Goal: Communication & Community: Answer question/provide support

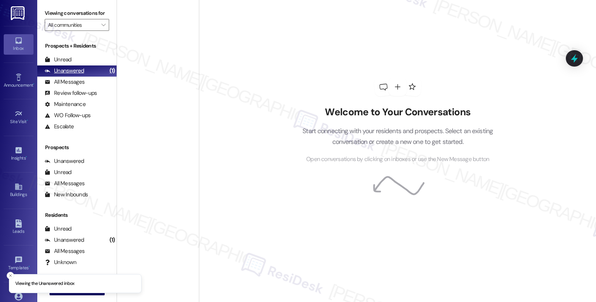
click at [79, 75] on div "Unanswered" at bounding box center [64, 71] width 39 height 8
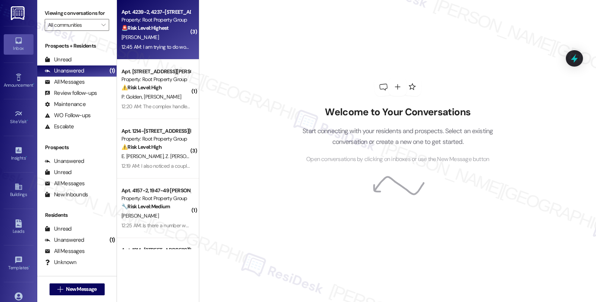
click at [162, 41] on div "[PERSON_NAME]" at bounding box center [156, 37] width 70 height 9
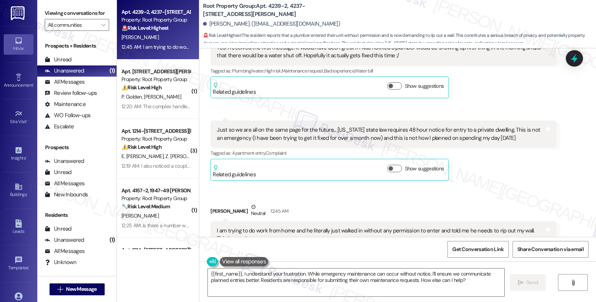
scroll to position [248, 0]
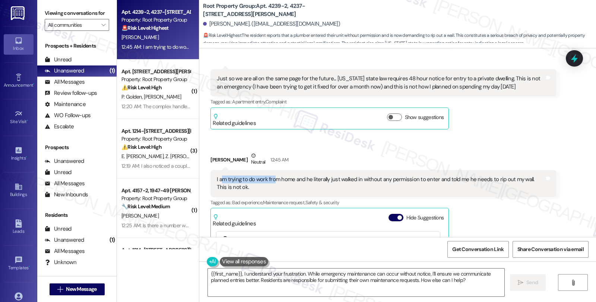
drag, startPoint x: 215, startPoint y: 171, endPoint x: 270, endPoint y: 172, distance: 55.1
click at [270, 176] on div "I am trying to do work from home and he literally just walked in without any pe…" at bounding box center [380, 184] width 327 height 16
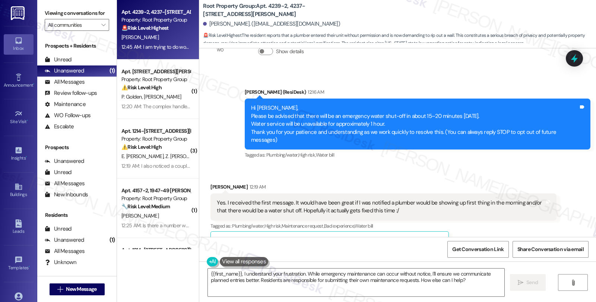
scroll to position [124, 0]
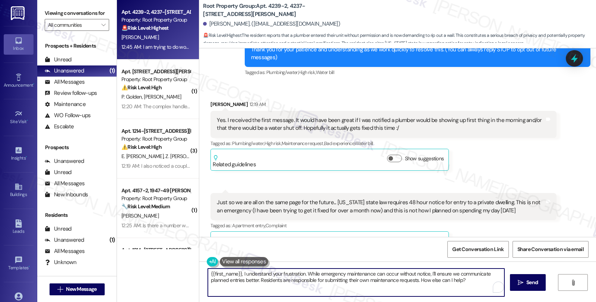
drag, startPoint x: 255, startPoint y: 281, endPoint x: 475, endPoint y: 288, distance: 219.9
click at [475, 288] on textarea "{{first_name}}, I understand your frustration. While emergency maintenance can …" at bounding box center [356, 283] width 296 height 28
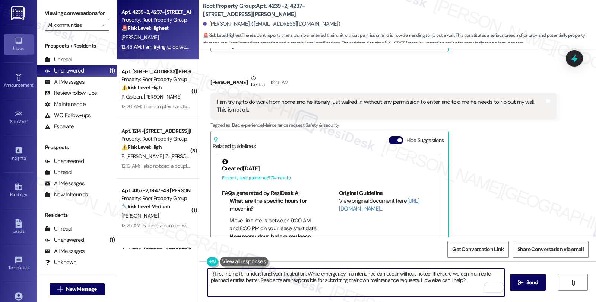
scroll to position [331, 0]
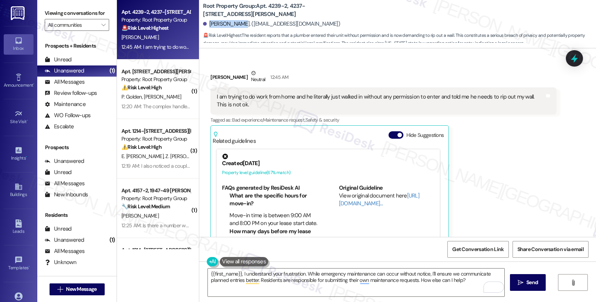
drag, startPoint x: 203, startPoint y: 25, endPoint x: 234, endPoint y: 25, distance: 30.5
click at [234, 25] on div "[PERSON_NAME]. ([EMAIL_ADDRESS][DOMAIN_NAME])" at bounding box center [271, 24] width 137 height 8
copy div "[PERSON_NAME]."
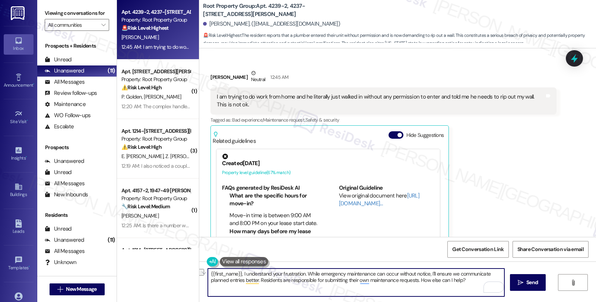
drag, startPoint x: 255, startPoint y: 280, endPoint x: 480, endPoint y: 281, distance: 224.6
click at [480, 281] on textarea "{{first_name}}, I understand your frustration. While emergency maintenance can …" at bounding box center [356, 283] width 296 height 28
click at [361, 280] on textarea "{{first_name}}, I understand your frustration. While emergency maintenance can …" at bounding box center [356, 283] width 296 height 28
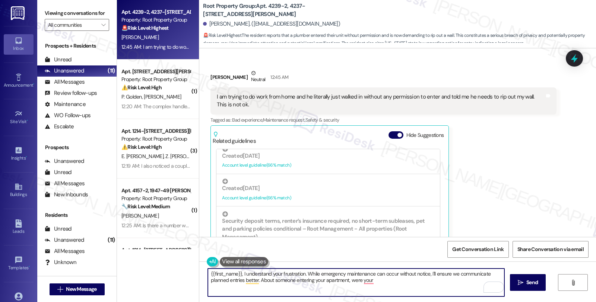
click at [348, 280] on textarea "{{first_name}}, I understand your frustration. While emergency maintenance can …" at bounding box center [356, 283] width 296 height 28
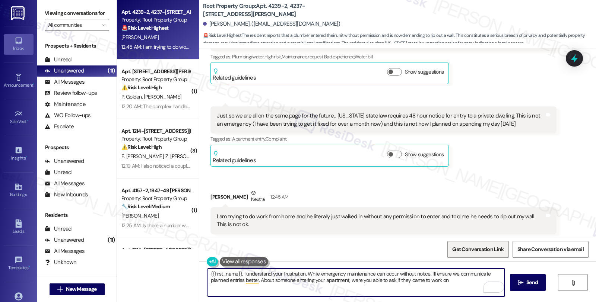
scroll to position [207, 0]
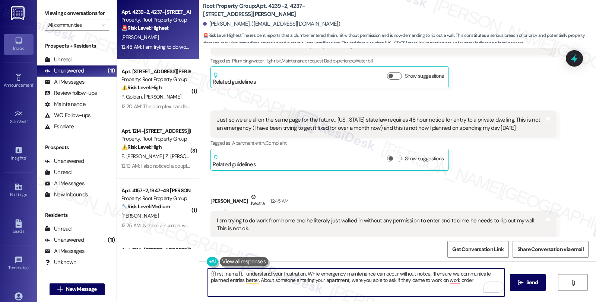
paste textarea "#36809-1"
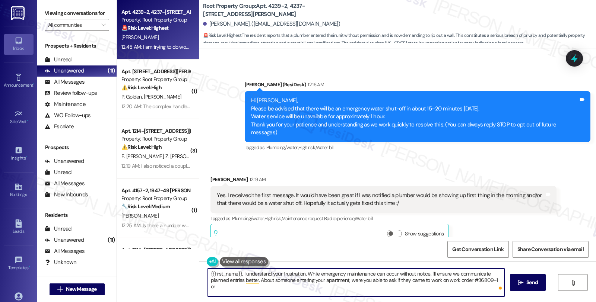
scroll to position [41, 0]
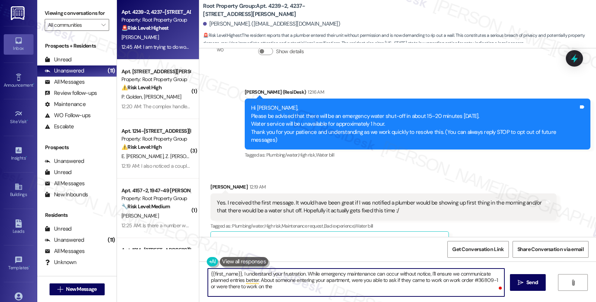
click at [275, 290] on textarea "{{first_name}}, I understand your frustration. While emergency maintenance can …" at bounding box center [356, 283] width 296 height 28
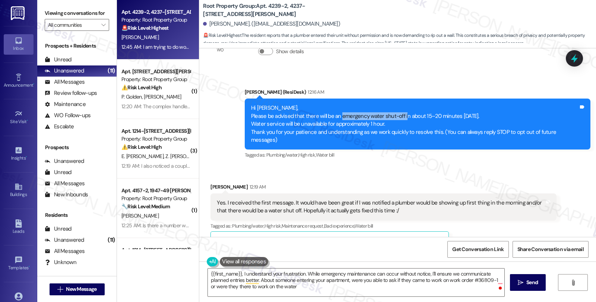
drag, startPoint x: 341, startPoint y: 116, endPoint x: 404, endPoint y: 118, distance: 63.4
click at [404, 118] on div "Hi Sean, Please be advised that there will be an emergency water shut-off in ab…" at bounding box center [414, 124] width 327 height 40
copy div "emergency water shut-off i"
click at [280, 288] on textarea "{{first_name}}, I understand your frustration. While emergency maintenance can …" at bounding box center [356, 283] width 296 height 28
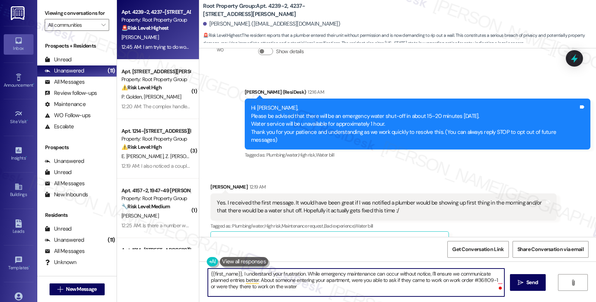
click at [280, 288] on textarea "{{first_name}}, I understand your frustration. While emergency maintenance can …" at bounding box center [356, 283] width 296 height 28
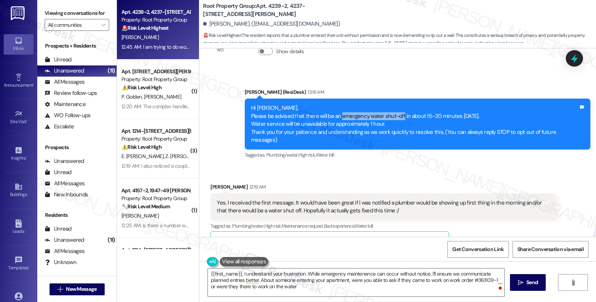
drag, startPoint x: 341, startPoint y: 116, endPoint x: 402, endPoint y: 117, distance: 61.1
click at [402, 117] on div "Hi Sean, Please be advised that there will be an emergency water shut-off in ab…" at bounding box center [414, 124] width 327 height 40
copy div "emergency water shut-off"
click at [281, 289] on textarea "{{first_name}}, I understand your frustration. While emergency maintenance can …" at bounding box center [356, 283] width 296 height 28
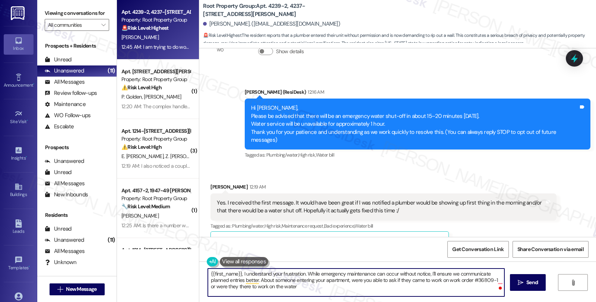
click at [281, 289] on textarea "{{first_name}}, I understand your frustration. While emergency maintenance can …" at bounding box center [356, 283] width 296 height 28
paste textarea "emergency water shut-off"
type textarea "{{first_name}}, I understand your frustration. While emergency maintenance can …"
click at [361, 285] on textarea "{{first_name}}, I understand your frustration. While emergency maintenance can …" at bounding box center [356, 283] width 296 height 28
click at [403, 286] on textarea "{{first_name}}, I understand your frustration. While emergency maintenance can …" at bounding box center [356, 283] width 296 height 28
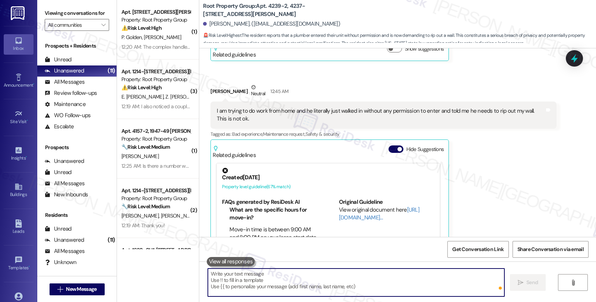
scroll to position [360, 0]
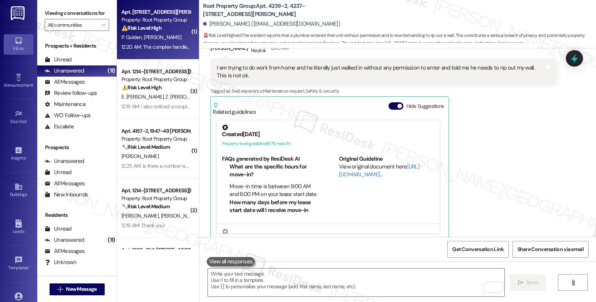
click at [175, 40] on div "P. Golden R. Golden" at bounding box center [156, 37] width 70 height 9
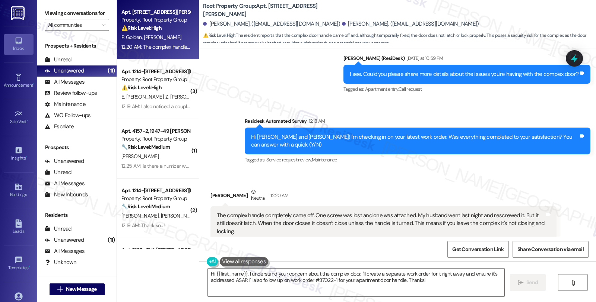
scroll to position [1718, 0]
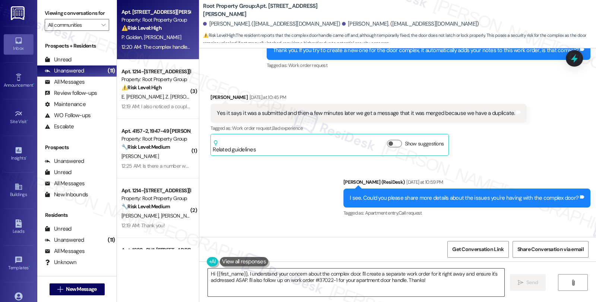
click at [208, 273] on textarea "Hi {{first_name}}, I understand your concern about the complex door. I'll creat…" at bounding box center [356, 283] width 296 height 28
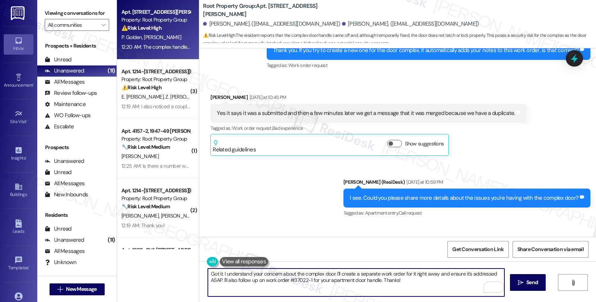
click at [331, 273] on textarea "Got it. I understand your concern about the complex door. I'll create a separat…" at bounding box center [356, 283] width 296 height 28
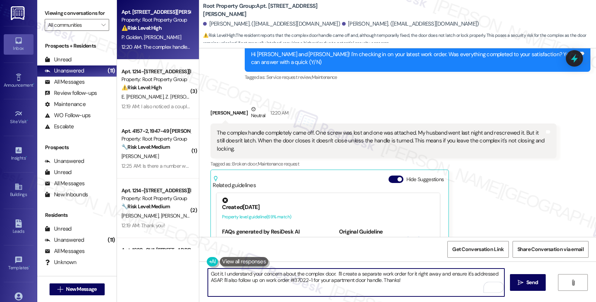
scroll to position [1967, 0]
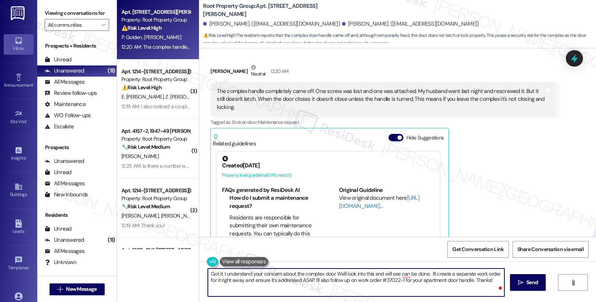
click at [426, 275] on textarea "Got it. I understand your concern about the complex door. We'll look into this …" at bounding box center [356, 283] width 296 height 28
click at [308, 279] on textarea "Got it. I understand your concern about the complex door. We'll look into this …" at bounding box center [356, 283] width 296 height 28
click at [299, 282] on textarea "Got it. I understand your concern about the complex door. We'll look into this …" at bounding box center [356, 283] width 296 height 28
click at [318, 279] on textarea "Got it. I understand your concern about the complex door. We'll look into this …" at bounding box center [356, 283] width 296 height 28
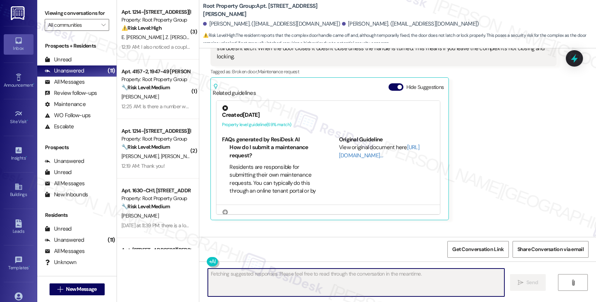
scroll to position [2027, 0]
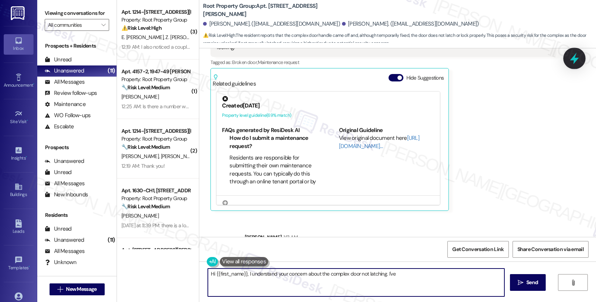
click at [578, 58] on icon at bounding box center [574, 58] width 13 height 13
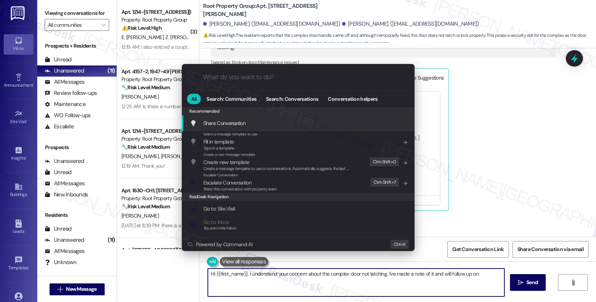
type textarea "Hi {{first_name}}, I understand your concern about the complex door not latchin…"
type input "e"
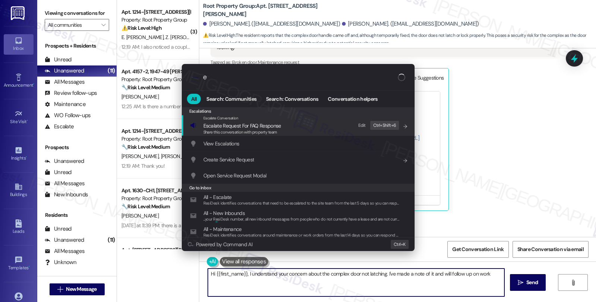
type textarea "Hi {{first_name}}, I understand your concern about the complex door not latchin…"
type input "es"
type textarea "Hi {{first_name}}, I understand your concern about the complex door not latchin…"
type input "esc"
type textarea "Hi {{first_name}}, I understand your concern about the complex door not latchin…"
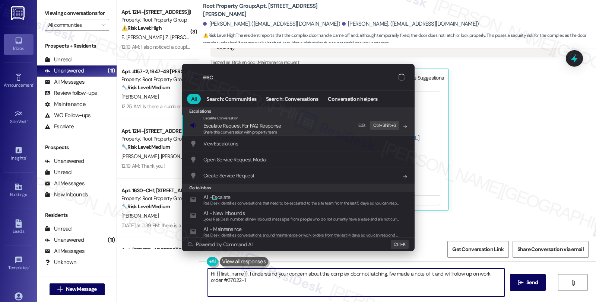
type input "esca"
type textarea "Hi {{first_name}}, I understand your concern about the complex door not latchin…"
type input "escala"
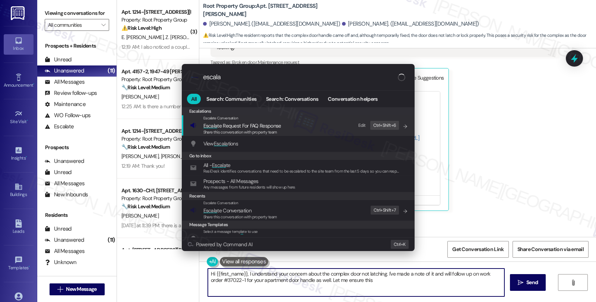
click at [528, 100] on div ".cls-1{fill:#0a055f;}.cls-2{fill:#0cc4c4;} resideskLogoBlueOrange escala All Se…" at bounding box center [298, 151] width 596 height 302
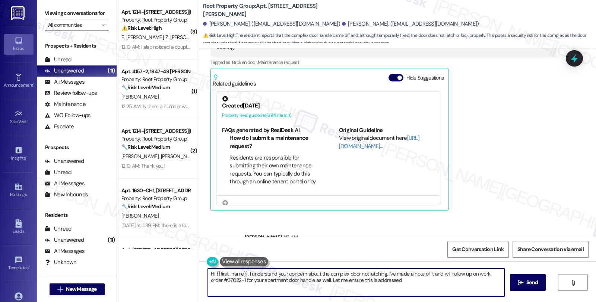
type textarea "Hi {{first_name}}, I understand your concern about the complex door not latchin…"
drag, startPoint x: 245, startPoint y: 220, endPoint x: 270, endPoint y: 220, distance: 25.0
click at [270, 250] on div "Got it. I understand your concern about the complex door. We'll look into this …" at bounding box center [414, 258] width 329 height 16
copy div "#37022-1"
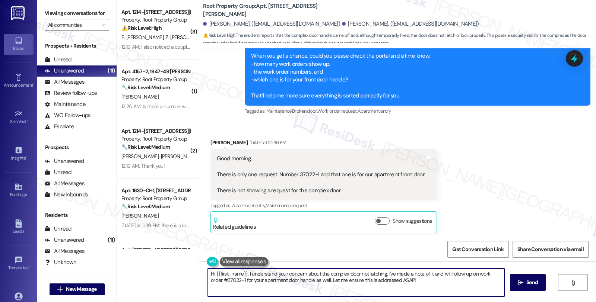
scroll to position [1488, 0]
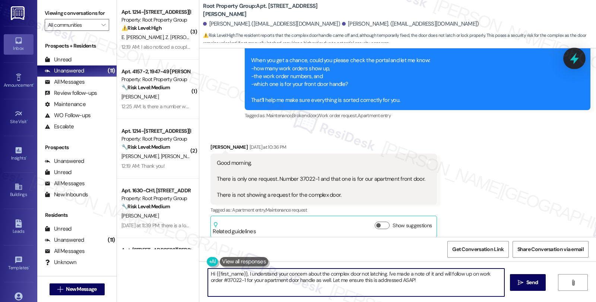
click at [573, 58] on icon at bounding box center [574, 59] width 9 height 12
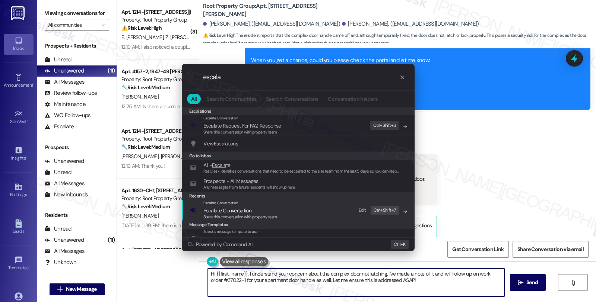
type input "escala"
click at [277, 210] on div "Escalate Conversation Escala te Conversation Share this conversation with prope…" at bounding box center [299, 210] width 218 height 20
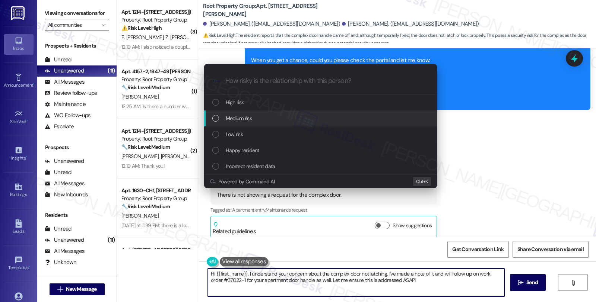
click at [264, 117] on div "Medium risk" at bounding box center [321, 118] width 218 height 8
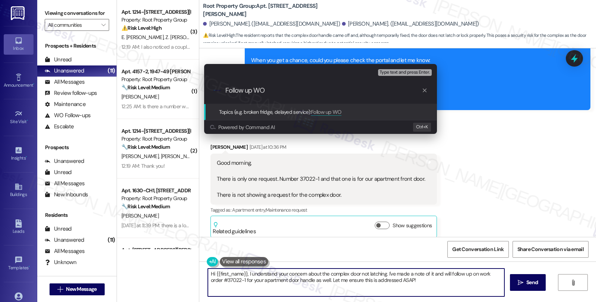
paste input "#37022-1"
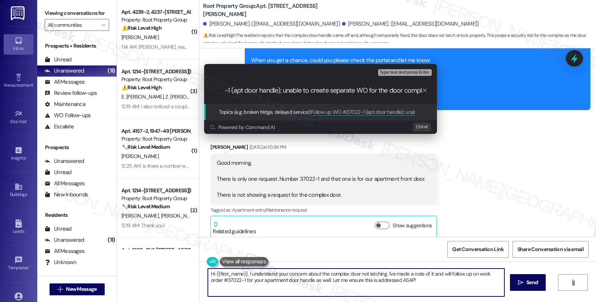
scroll to position [0, 68]
type input "Follow up WO #37022-1 (apt door handle); unable to create separate WO for the d…"
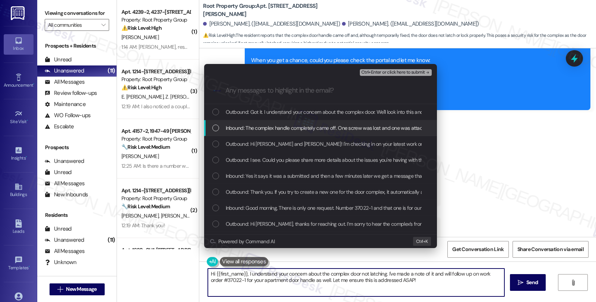
click at [279, 123] on div "Inbound: The complex handle completely came off. One screw was lost and one was…" at bounding box center [320, 128] width 233 height 16
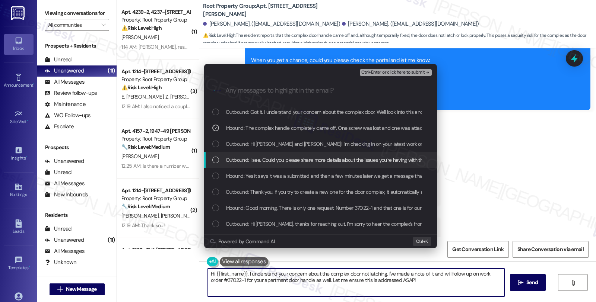
click at [275, 157] on span "Outbound: I see. Could you please share more details about the issues you're ha…" at bounding box center [343, 160] width 234 height 8
click at [266, 158] on span "Outbound: I see. Could you please share more details about the issues you're ha…" at bounding box center [343, 160] width 234 height 8
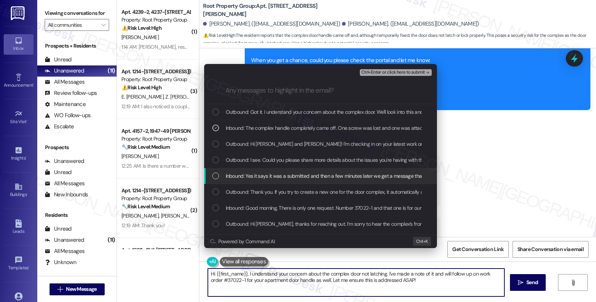
click at [265, 174] on span "Inbound: Yes it says it was a submitted and then a few minutes later we get a m…" at bounding box center [374, 176] width 296 height 8
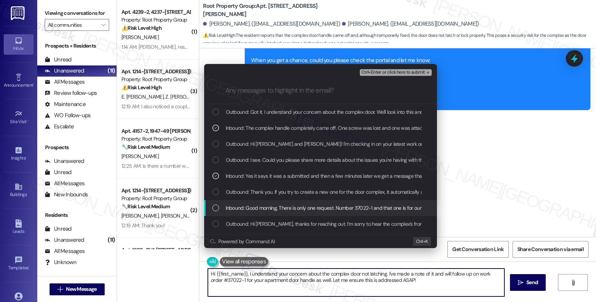
click at [276, 204] on span "Inbound: Good morning, There is only one request. Number 37022-1 and that one i…" at bounding box center [405, 208] width 358 height 8
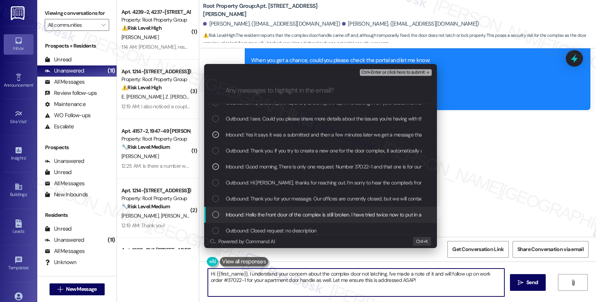
click at [317, 213] on span "Inbound: Hello the front door of the complex is still broken. I have tried twic…" at bounding box center [540, 215] width 628 height 8
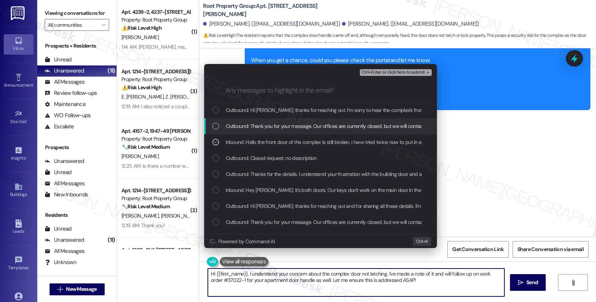
scroll to position [124, 0]
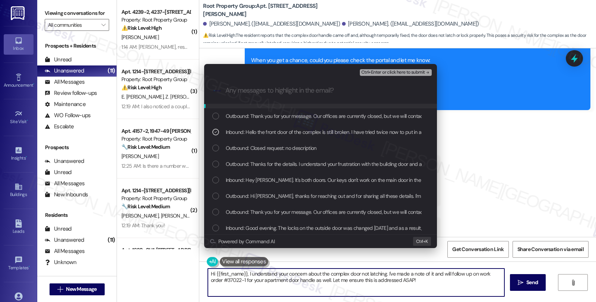
click at [381, 68] on div "Ctrl+Enter or click here to submit" at bounding box center [396, 73] width 73 height 10
click at [381, 72] on span "Ctrl+Enter or click here to submit" at bounding box center [393, 72] width 64 height 5
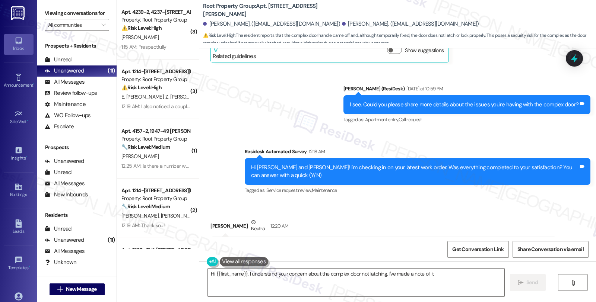
scroll to position [1967, 0]
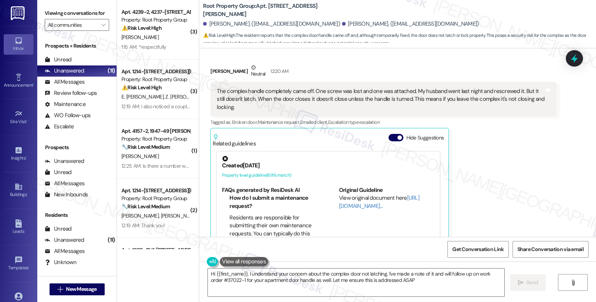
type textarea "Hi {{first_name}}, I understand your concern about the complex door not latchin…"
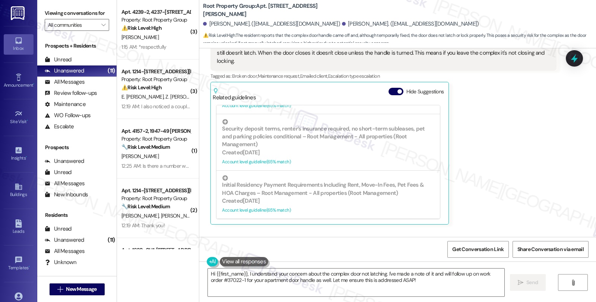
scroll to position [2037, 0]
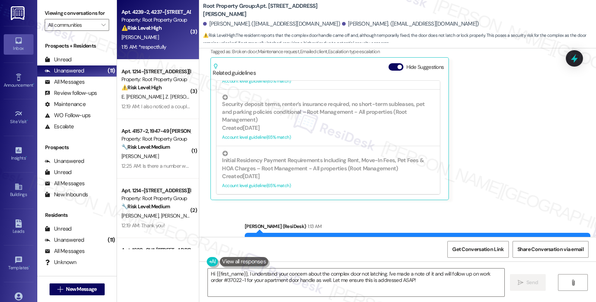
click at [169, 28] on div "⚠️ Risk Level: High The resident is reporting an unauthorized entry into their …" at bounding box center [155, 28] width 69 height 8
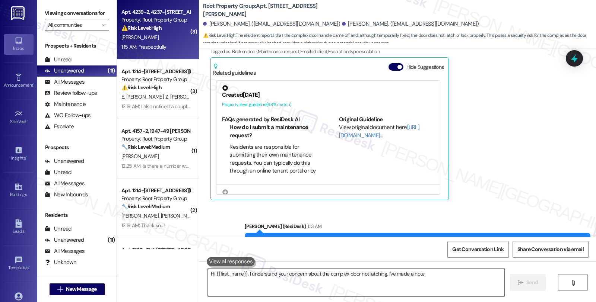
type textarea "Hi {{first_name}}, I understand your concern about the complex door not latchin…"
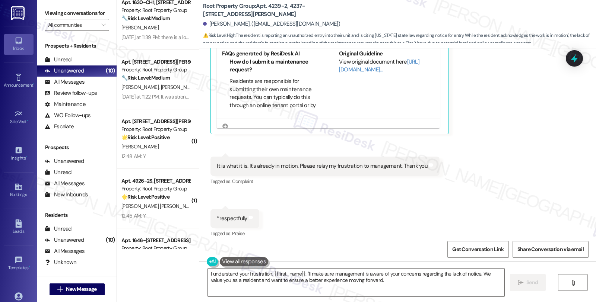
scroll to position [346, 0]
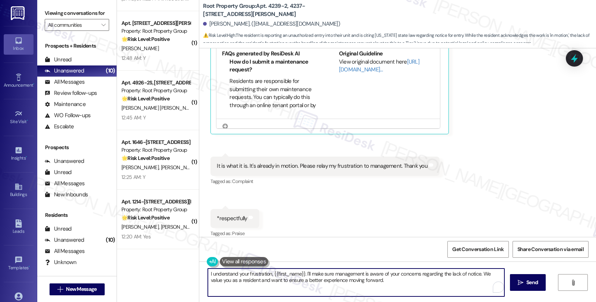
drag, startPoint x: 204, startPoint y: 274, endPoint x: 399, endPoint y: 297, distance: 195.8
click at [399, 297] on div "I understand your frustration, {{first_name}}. I'll make sure management is awa…" at bounding box center [355, 283] width 297 height 29
type textarea "I"
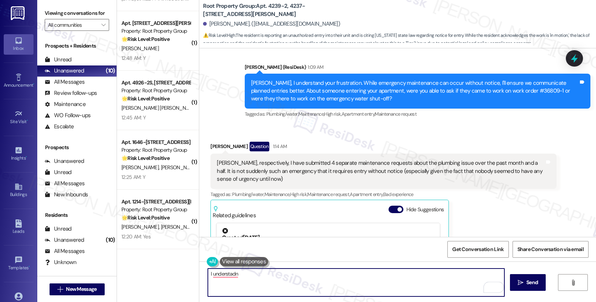
scroll to position [439, 0]
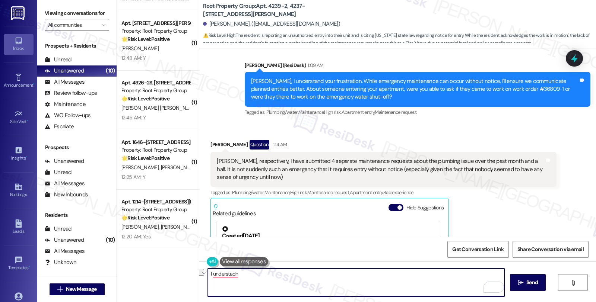
drag, startPoint x: 263, startPoint y: 278, endPoint x: 175, endPoint y: 273, distance: 87.3
click at [175, 273] on div "( 2 ) Apt. 1214-102, 1214 W. Carmen Avenue Property: Root Property Group 🔧 Risk…" at bounding box center [356, 151] width 479 height 302
drag, startPoint x: 263, startPoint y: 273, endPoint x: 362, endPoint y: 274, distance: 99.5
click at [362, 274] on textarea "Thanks for letting us know. The reason I asked is because" at bounding box center [356, 283] width 296 height 28
paste textarea "#36809-1"
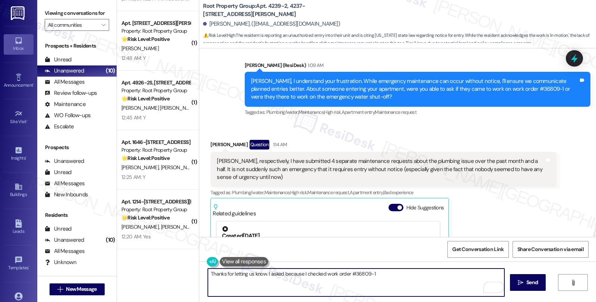
click at [376, 273] on textarea "Thanks for letting us know. I asked because I checked work order #36809-1" at bounding box center [356, 283] width 296 height 28
click at [418, 275] on textarea "Thanks for letting us know. I asked because I checked work order #36809-1, and …" at bounding box center [356, 283] width 296 height 28
click at [391, 275] on textarea "Thanks for letting us know. I asked because I checked work order #36809-1, and …" at bounding box center [356, 283] width 296 height 28
click at [407, 276] on textarea "Thanks for letting us know. I asked because I checked work order #36809-1, and …" at bounding box center [356, 283] width 296 height 28
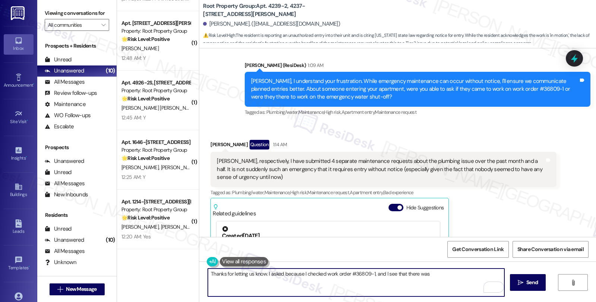
drag, startPoint x: 400, startPoint y: 274, endPoint x: 446, endPoint y: 275, distance: 45.4
click at [446, 275] on textarea "Thanks for letting us know. I asked because I checked work order #36809-1, and …" at bounding box center [356, 283] width 296 height 28
click at [263, 277] on textarea "Thanks for letting us know. I asked because I checked work order #36809-1, and …" at bounding box center [356, 283] width 296 height 28
click at [263, 284] on textarea "Thanks for letting us know. I asked because I checked work order #36809-1, and …" at bounding box center [356, 283] width 296 height 28
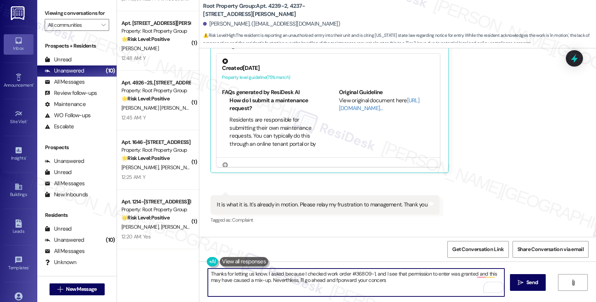
scroll to position [646, 0]
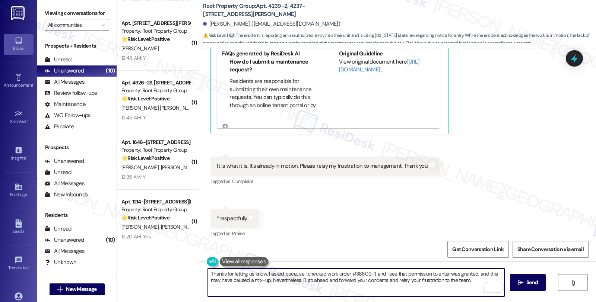
click at [473, 282] on textarea "Thanks for letting us know. I asked because I checked work order #36809-1, and …" at bounding box center [356, 283] width 296 height 28
click at [293, 285] on textarea "Thanks for letting us know. I asked because I checked work order #36809-1, and …" at bounding box center [356, 283] width 296 height 28
click at [250, 286] on textarea "Thanks for letting us know. I asked because I checked work order #36809-1, and …" at bounding box center [356, 283] width 296 height 28
drag, startPoint x: 256, startPoint y: 286, endPoint x: 302, endPoint y: 288, distance: 46.6
click at [302, 288] on textarea "Thanks for letting us know. I asked because I checked work order #36809-1, and …" at bounding box center [356, 283] width 296 height 28
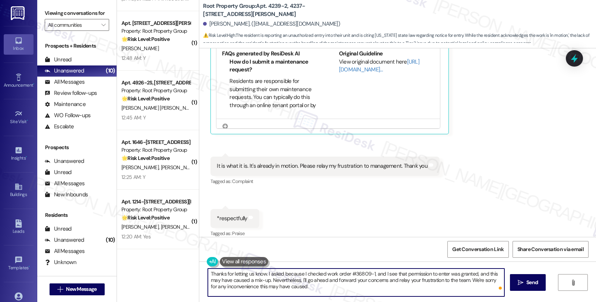
click at [324, 283] on textarea "Thanks for letting us know. I asked because I checked work order #36809-1, and …" at bounding box center [356, 283] width 296 height 28
click at [323, 286] on textarea "Thanks for letting us know. I asked because I checked work order #36809-1, and …" at bounding box center [356, 283] width 296 height 28
type textarea "Thanks for letting us know. I asked because I checked work order #36809-1, and …"
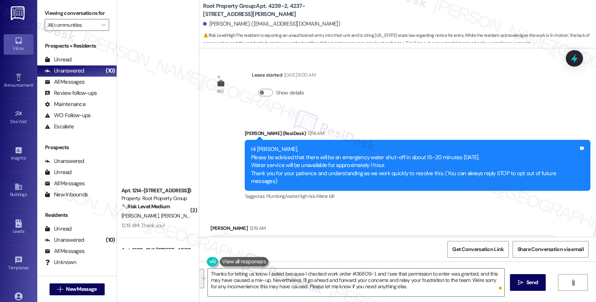
scroll to position [646, 0]
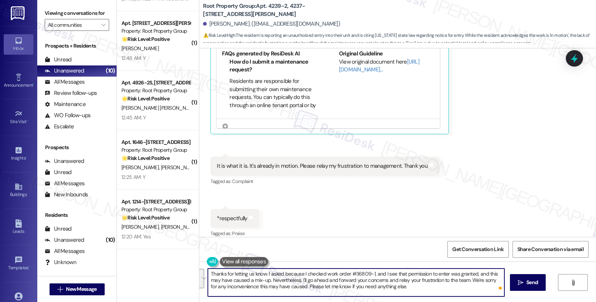
paste textarea "you for bringing this to our attention. I checked work order #36809-1 and notic…"
type textarea "Thank you for bringing this to our attention. I checked work order #36809-1 and…"
click at [333, 285] on textarea "Thank you for bringing this to our attention. I checked work order #36809-1 and…" at bounding box center [356, 283] width 296 height 28
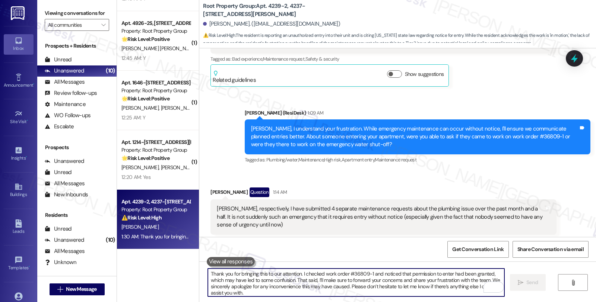
scroll to position [383, 0]
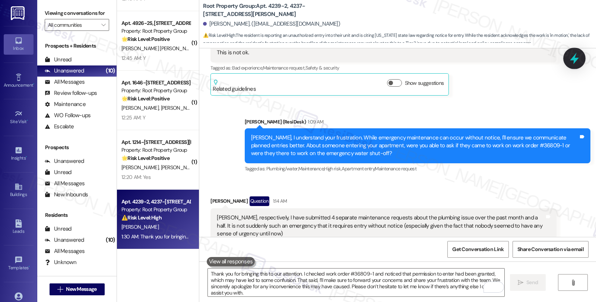
click at [571, 64] on icon at bounding box center [574, 58] width 13 height 13
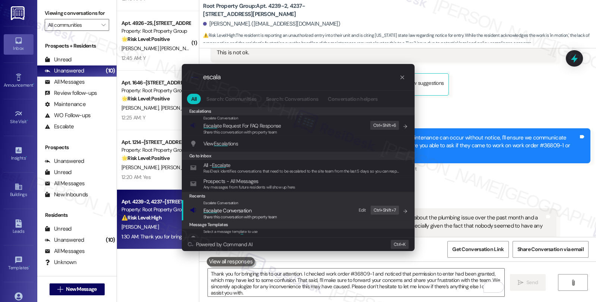
type input "escala"
click at [263, 207] on span "Escala te Conversation" at bounding box center [240, 211] width 74 height 8
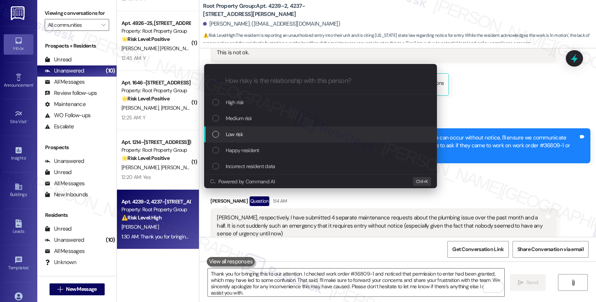
click at [245, 134] on div "Low risk" at bounding box center [321, 134] width 218 height 8
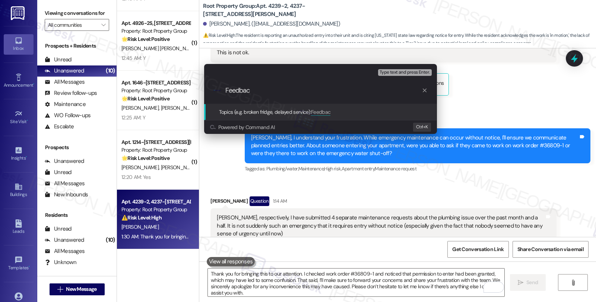
type input "Feedback"
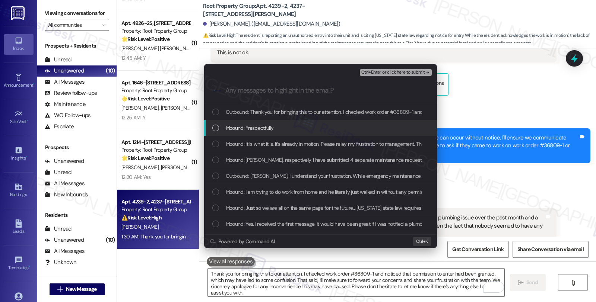
click at [246, 130] on span "Inbound: *respectfully" at bounding box center [250, 128] width 48 height 8
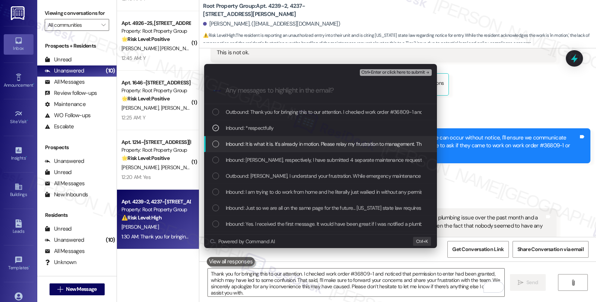
click at [248, 140] on span "Inbound: It is what it is. It's already in motion. Please relay my frustration …" at bounding box center [332, 144] width 213 height 8
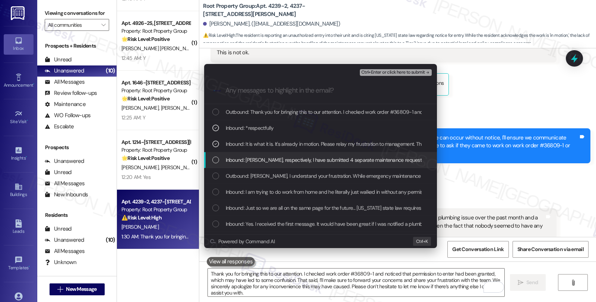
click at [251, 157] on span "Inbound: Sarah, respectively, I have submitted 4 separate maintenance requests …" at bounding box center [562, 160] width 672 height 8
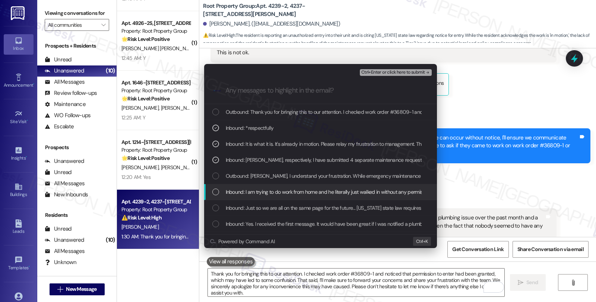
click at [259, 188] on span "Inbound: I am trying to do work from home and he literally just walked in witho…" at bounding box center [397, 192] width 342 height 8
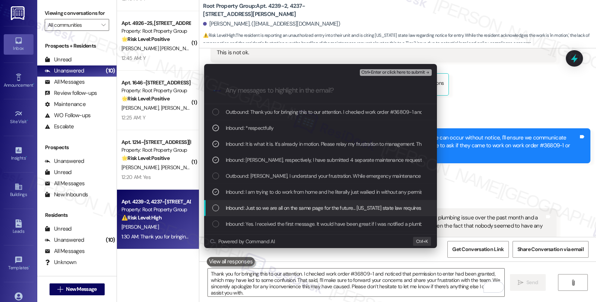
click at [263, 203] on div "Inbound: Just so we are all on the same page for the future... Illinois state l…" at bounding box center [320, 208] width 233 height 16
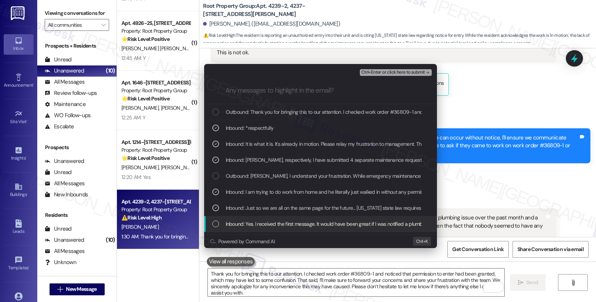
click at [287, 221] on span "Inbound: Yes. I received the first message. It would have been great if I was n…" at bounding box center [469, 224] width 487 height 8
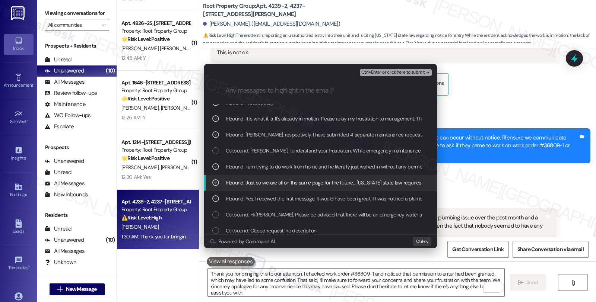
scroll to position [41, 0]
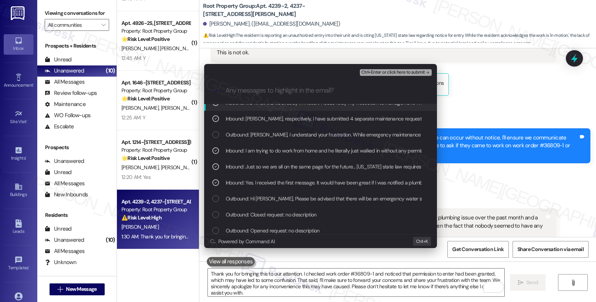
click at [389, 70] on span "Ctrl+Enter or click here to submit" at bounding box center [393, 72] width 64 height 5
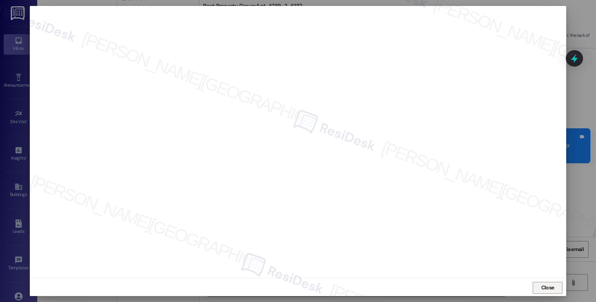
click at [542, 287] on button "Close" at bounding box center [548, 288] width 30 height 12
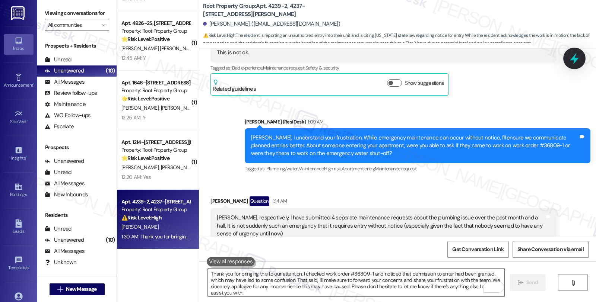
click at [572, 61] on icon at bounding box center [574, 58] width 13 height 13
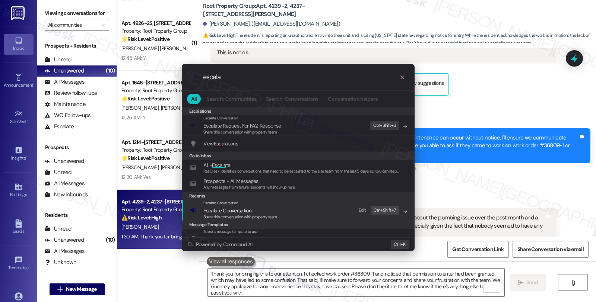
type input "escala"
click at [247, 215] on span "Share this conversation with property team" at bounding box center [240, 217] width 74 height 5
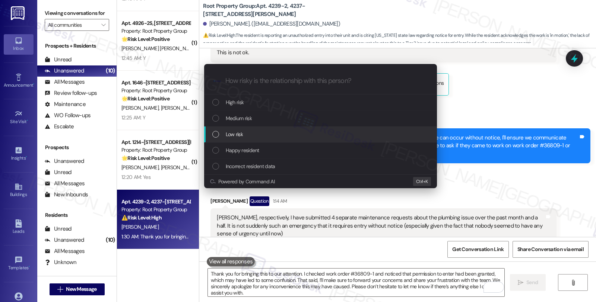
click at [261, 134] on div "Low risk" at bounding box center [321, 134] width 218 height 8
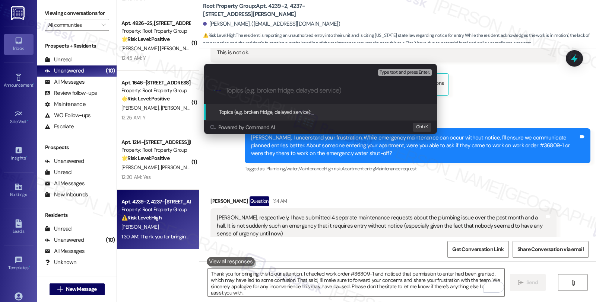
type input "D"
type input "Feedback"
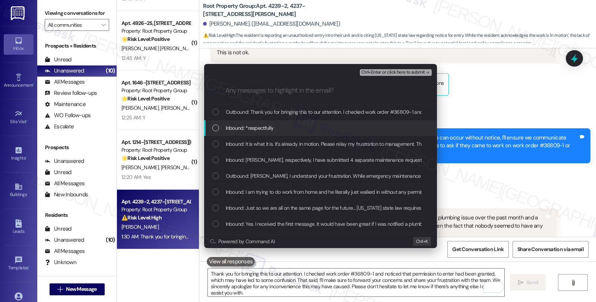
click at [260, 125] on span "Inbound: *respectfully" at bounding box center [250, 128] width 48 height 8
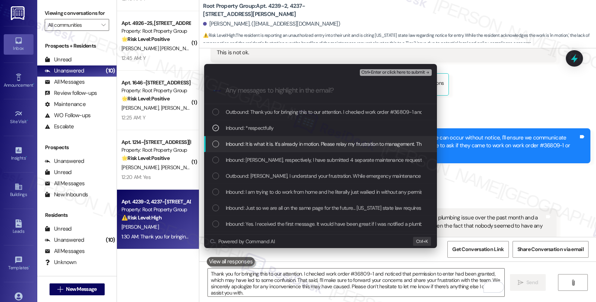
click at [260, 146] on span "Inbound: It is what it is. It's already in motion. Please relay my frustration …" at bounding box center [332, 144] width 213 height 8
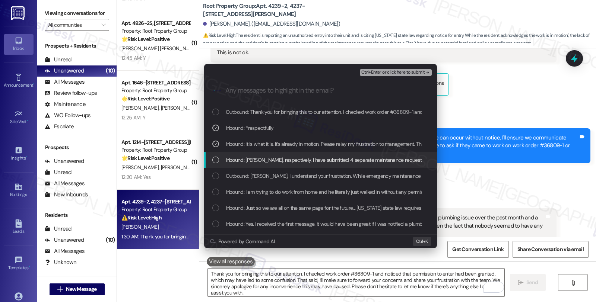
click at [258, 158] on span "Inbound: Sarah, respectively, I have submitted 4 separate maintenance requests …" at bounding box center [562, 160] width 672 height 8
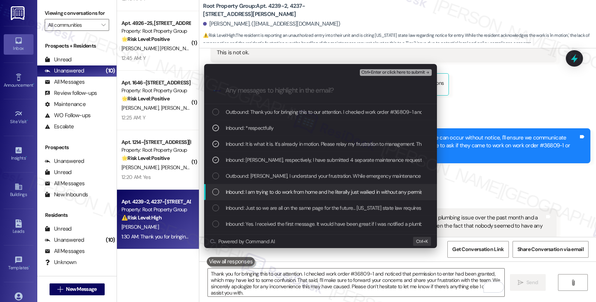
click at [261, 191] on span "Inbound: I am trying to do work from home and he literally just walked in witho…" at bounding box center [397, 192] width 342 height 8
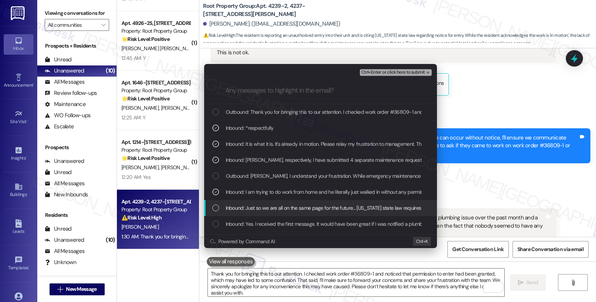
click at [261, 204] on span "Inbound: Just so we are all on the same page for the future... Illinois state l…" at bounding box center [522, 208] width 593 height 8
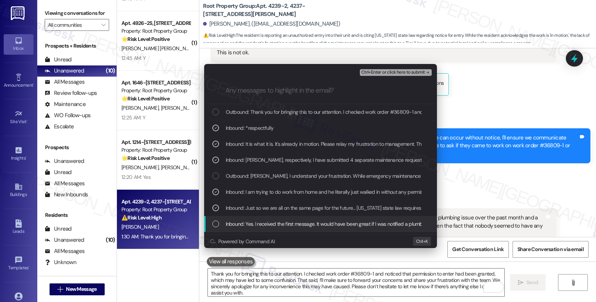
click at [267, 221] on span "Inbound: Yes. I received the first message. It would have been great if I was n…" at bounding box center [469, 224] width 487 height 8
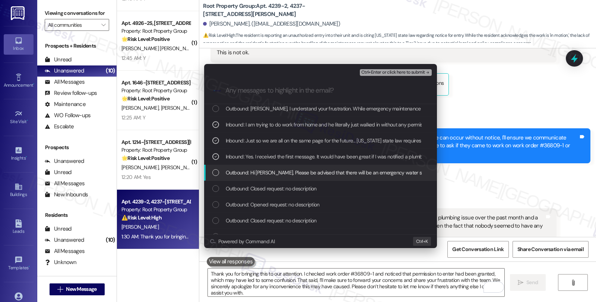
scroll to position [77, 0]
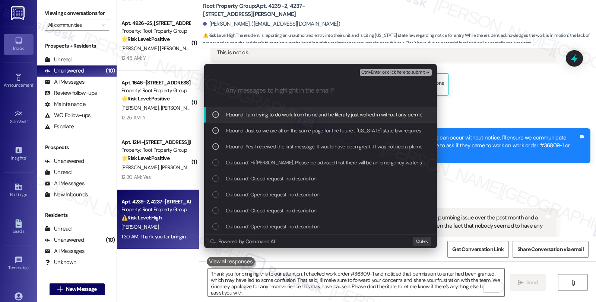
click at [384, 71] on span "Ctrl+Enter or click here to submit" at bounding box center [393, 72] width 64 height 5
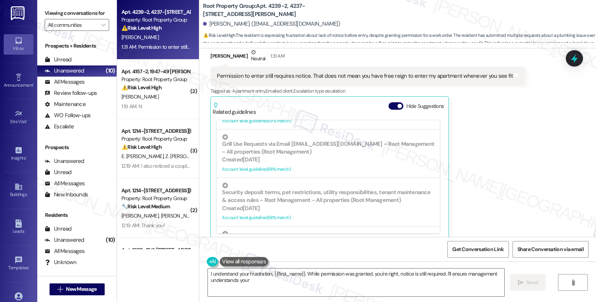
scroll to position [818, 0]
type textarea "I understand your frustration, {{first_name}}. While permission was granted, yo…"
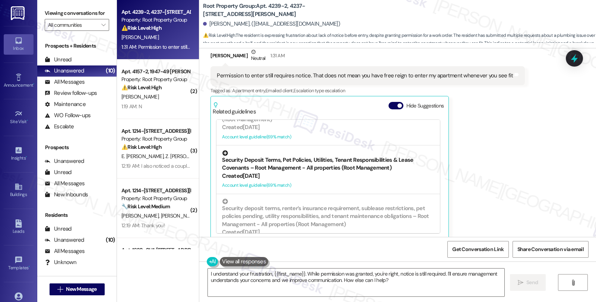
scroll to position [538, 0]
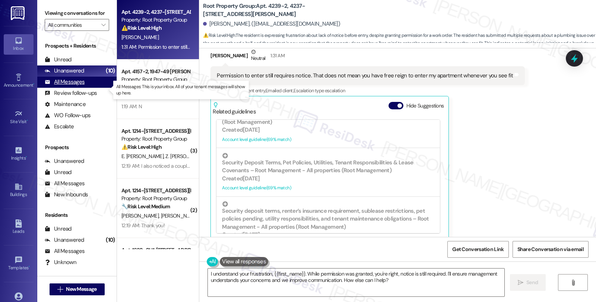
click at [79, 86] on div "All Messages" at bounding box center [65, 82] width 40 height 8
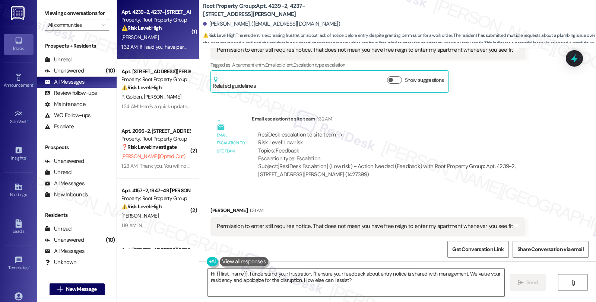
scroll to position [686, 0]
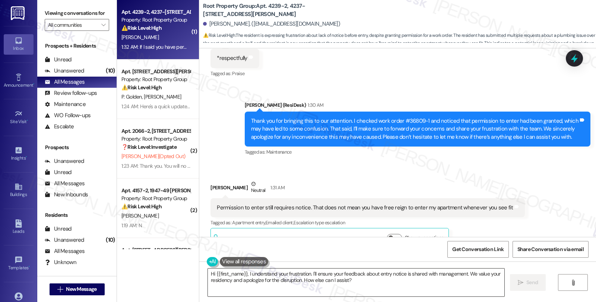
click at [208, 275] on textarea "Hi {{first_name}}, I understand your frustration. I'll ensure your feedback abo…" at bounding box center [356, 283] width 296 height 28
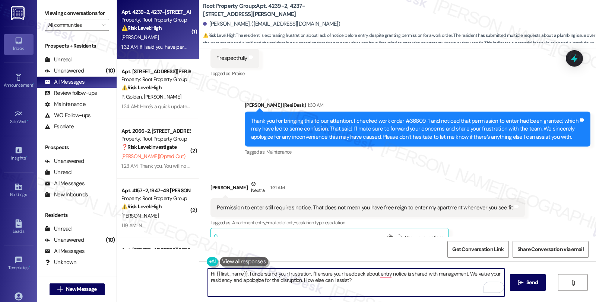
scroll to position [892, 0]
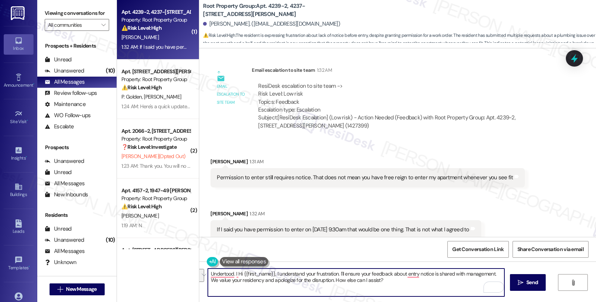
click at [264, 276] on textarea "Undertood. I Hi {{first_name}}, I understand your frustration. I'll ensure your…" at bounding box center [356, 283] width 296 height 28
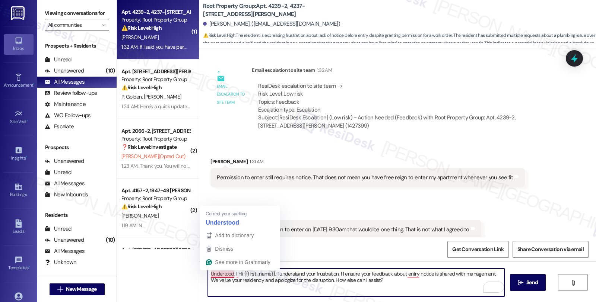
click at [208, 274] on textarea "Undertood. I Hi {{first_name}}, I understand your frustration. I'll ensure your…" at bounding box center [356, 283] width 296 height 28
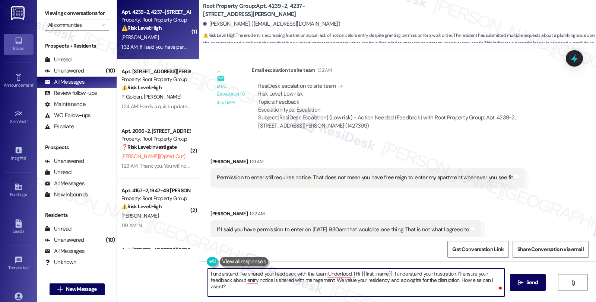
click at [321, 275] on textarea "I understand. I've shared your feedback with the team Undertood. I Hi {{first_n…" at bounding box center [356, 283] width 296 height 28
type textarea "I understand. I've shared your feedback with the team Undertood. I Hi {{first_n…"
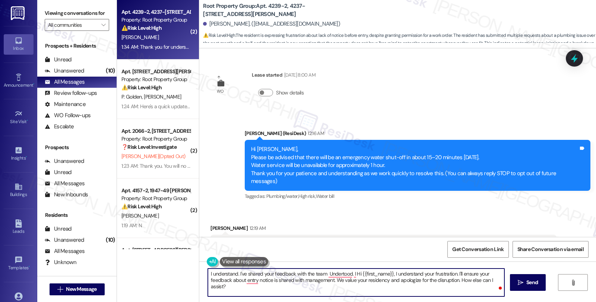
scroll to position [892, 0]
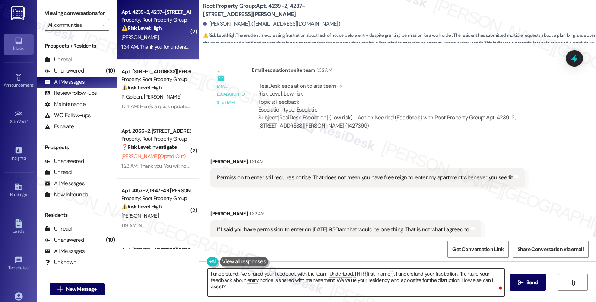
click at [321, 274] on textarea "I understand. I've shared your feedback with the team Undertood. I Hi {{first_n…" at bounding box center [356, 283] width 296 height 28
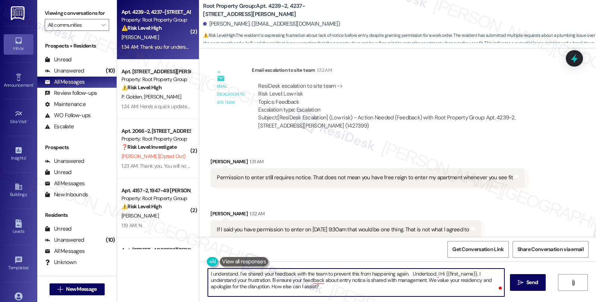
click at [403, 272] on textarea "I understand. I've shared your feedback with the team to prevent this from happ…" at bounding box center [356, 283] width 296 height 28
click at [423, 282] on textarea "I understand. I've shared your feedback with the team to prevent this from happ…" at bounding box center [356, 283] width 296 height 28
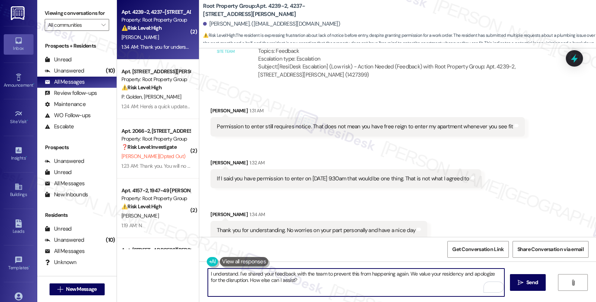
scroll to position [944, 0]
drag, startPoint x: 238, startPoint y: 281, endPoint x: 317, endPoint y: 281, distance: 79.0
click at [317, 281] on textarea "I understand. I've shared your feedback with the team to prevent this from happ…" at bounding box center [356, 283] width 296 height 28
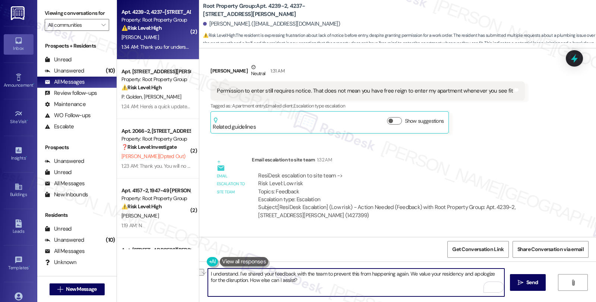
scroll to position [696, 0]
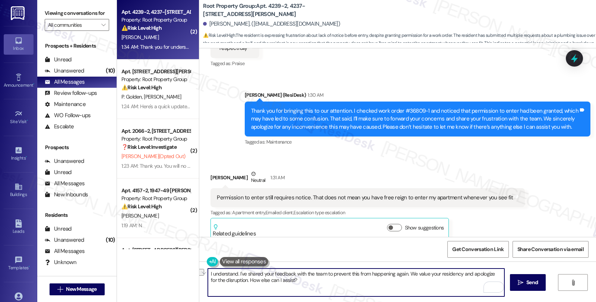
type textarea "I understand. I've shared your feedback with the team to prevent this from happ…"
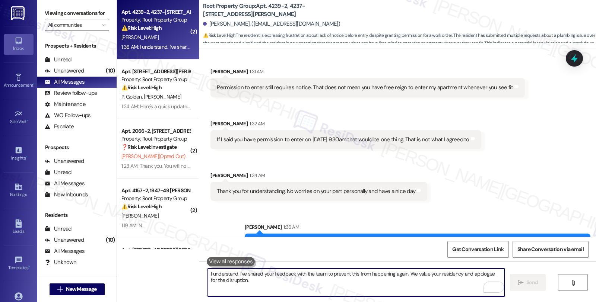
scroll to position [1004, 0]
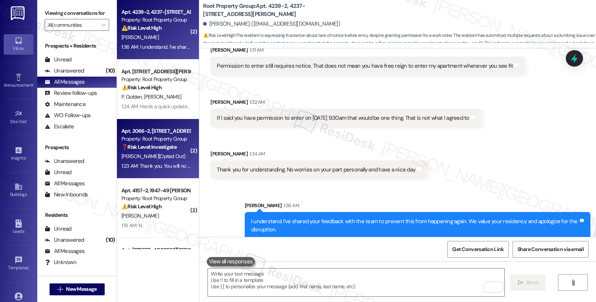
click at [160, 136] on div "Property: Root Property Group" at bounding box center [155, 139] width 69 height 8
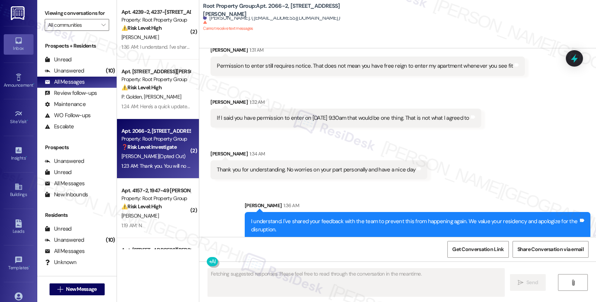
type textarea "Fetching suggested responses. Please feel free to read through the conversation…"
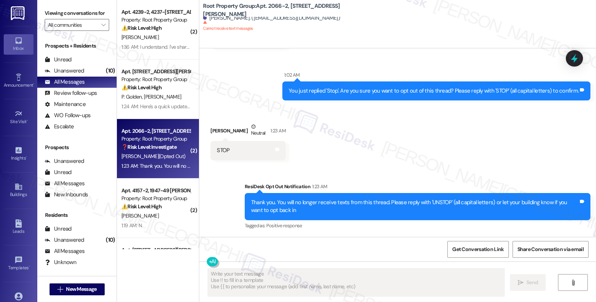
scroll to position [572, 0]
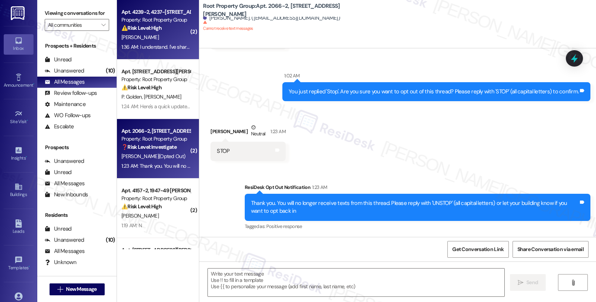
click at [171, 29] on div "⚠️ Risk Level: High The resident is disputing the terms of entry to their apart…" at bounding box center [155, 28] width 69 height 8
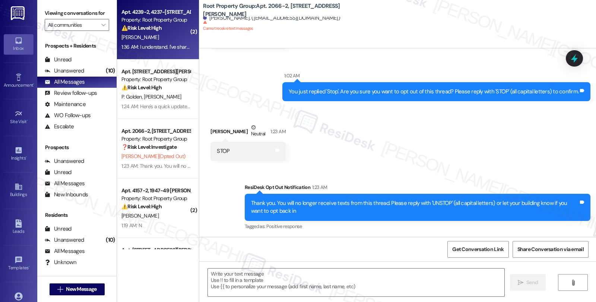
type textarea "Fetching suggested responses. Please feel free to read through the conversation…"
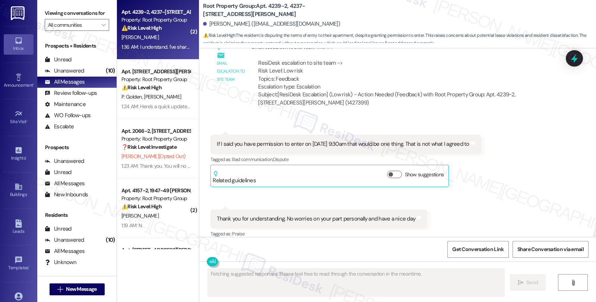
scroll to position [986, 0]
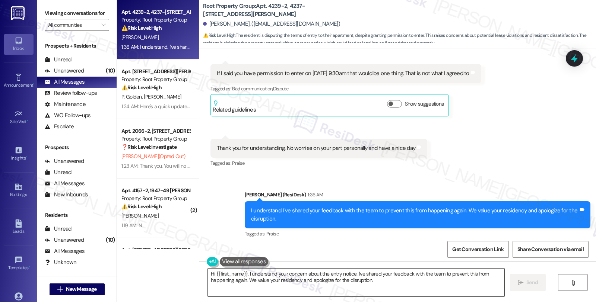
click at [274, 282] on textarea "Hi {{first_name}}, I understand your concern about the entry notice. I've share…" at bounding box center [356, 283] width 296 height 28
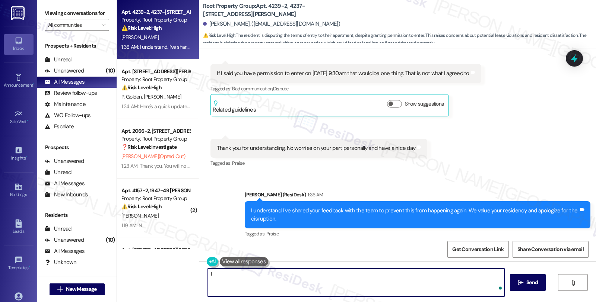
type textarea "I"
click at [353, 275] on textarea "I hope that you, too have a nice day despite this incident!" at bounding box center [356, 283] width 296 height 28
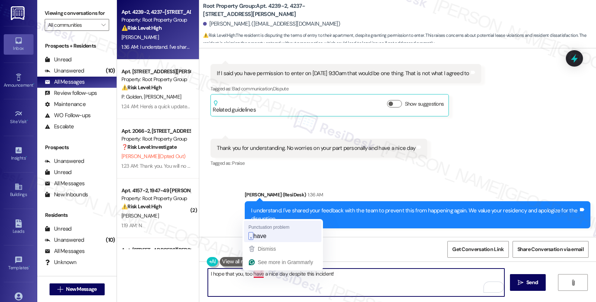
type textarea "I hope that you, too, have a nice day despite this incident!"
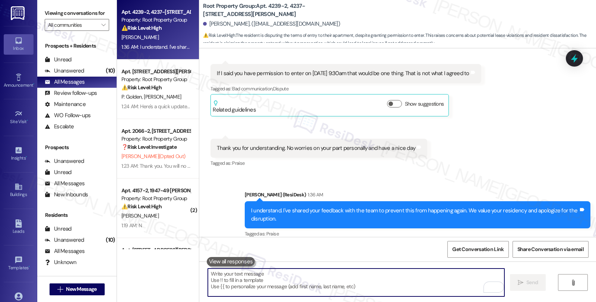
scroll to position [915, 0]
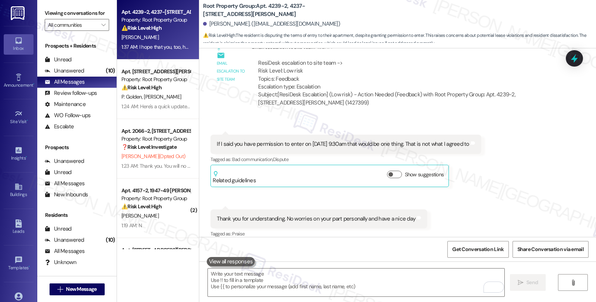
click at [483, 204] on div "Received via SMS 1:32 AM Sean Gorney Neutral 1:32 AM If I said you have permiss…" at bounding box center [397, 181] width 397 height 127
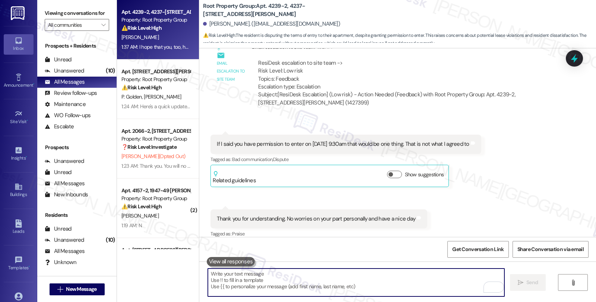
click at [310, 273] on textarea "To enrich screen reader interactions, please activate Accessibility in Grammarl…" at bounding box center [356, 283] width 296 height 28
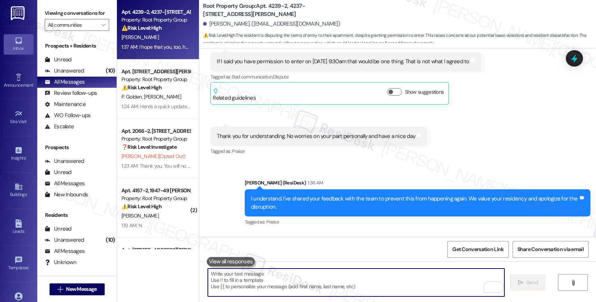
scroll to position [1038, 0]
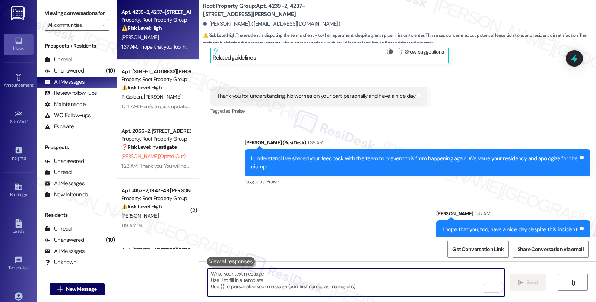
click at [301, 280] on textarea "To enrich screen reader interactions, please activate Accessibility in Grammarl…" at bounding box center [356, 283] width 296 height 28
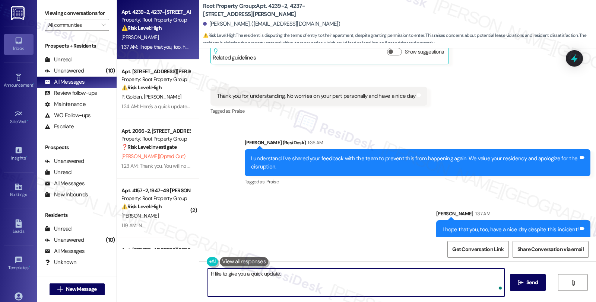
paste textarea "Kindly let them know that we will take note of this and will make sure that not…"
type textarea "I'f like to give you a quick update. Kindly let them know that we will take not…"
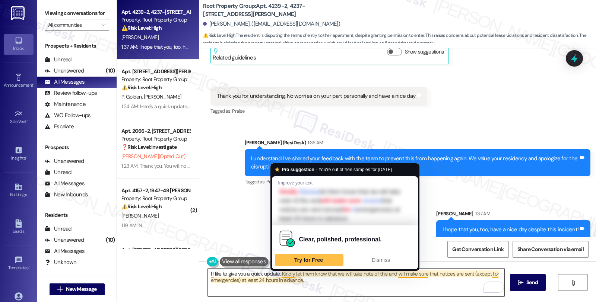
click at [276, 274] on textarea "I'f like to give you a quick update. Kindly let them know that we will take not…" at bounding box center [356, 283] width 296 height 28
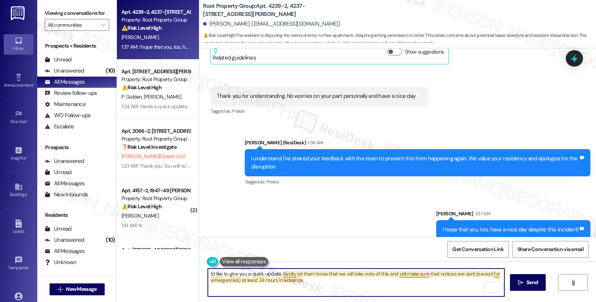
click at [278, 274] on textarea "I'd like to give you a quick update. Kindly let them know that we will take not…" at bounding box center [356, 283] width 296 height 28
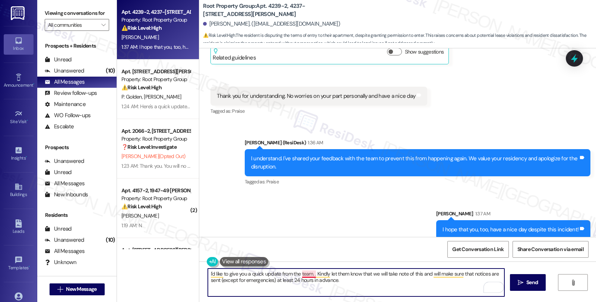
click at [310, 274] on textarea "I'd like to give you a quick update from the team. . Kindly let them know that …" at bounding box center [356, 283] width 296 height 28
click at [363, 276] on textarea "I'd like to give you a quick update from the team. Once again, we thank uyo . K…" at bounding box center [356, 283] width 296 height 28
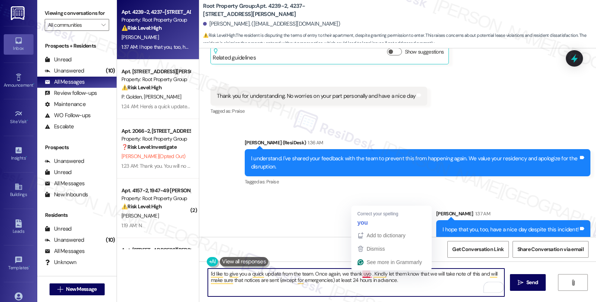
click at [363, 276] on textarea "I'd like to give you a quick update from the team. Once again, we thank uyo . K…" at bounding box center [356, 283] width 296 height 28
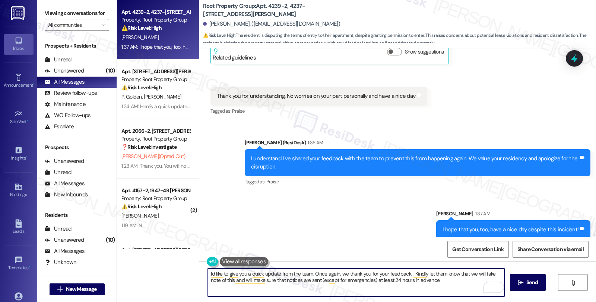
click at [406, 275] on textarea "I'd like to give you a quick update from the team. Once again, we thank you for…" at bounding box center [356, 283] width 296 height 28
click at [466, 276] on textarea "I'd like to give you a quick update from the team. Once again, we thank you for…" at bounding box center [356, 283] width 296 height 28
type textarea "I'd like to give you a quick update from the team. Once again, we thank you for…"
click at [378, 279] on textarea "I'd like to give you a quick update from the team. Once again, we thank you for…" at bounding box center [356, 283] width 296 height 28
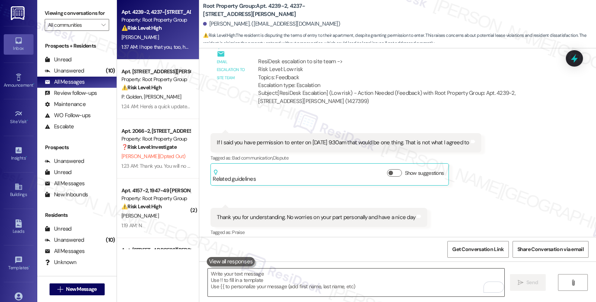
scroll to position [915, 0]
click at [481, 171] on div "Sean Gorney Neutral 1:32 AM If I said you have permission to enter on August 18…" at bounding box center [345, 161] width 270 height 52
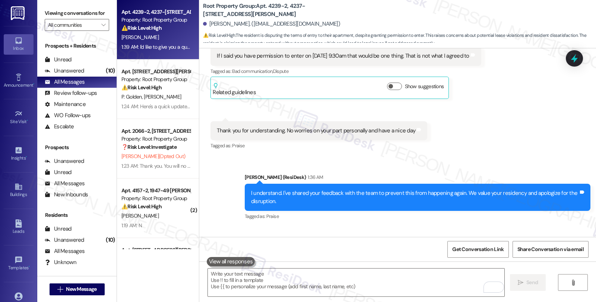
scroll to position [1099, 0]
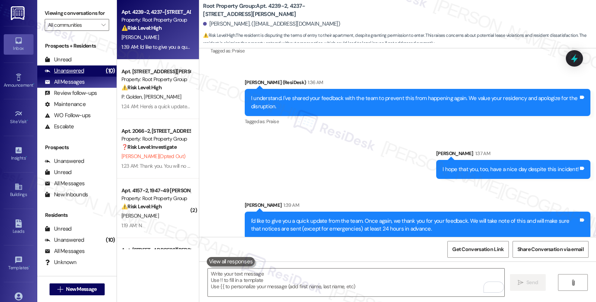
click at [90, 77] on div "Unanswered (10)" at bounding box center [76, 71] width 79 height 11
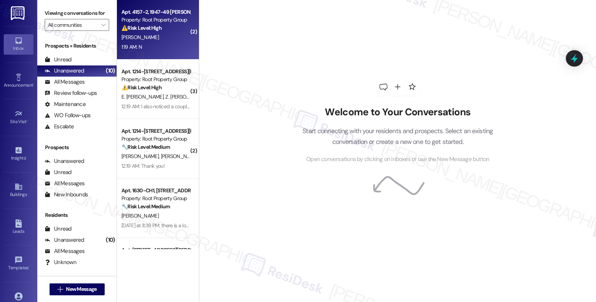
click at [169, 41] on div "[PERSON_NAME]" at bounding box center [156, 37] width 70 height 9
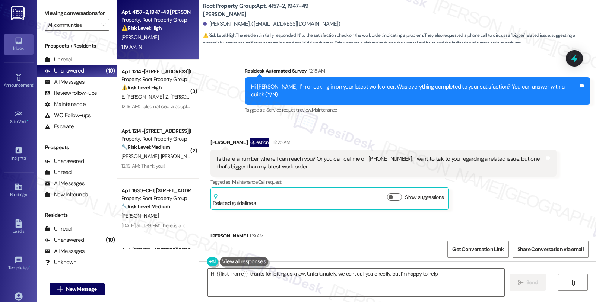
scroll to position [669, 0]
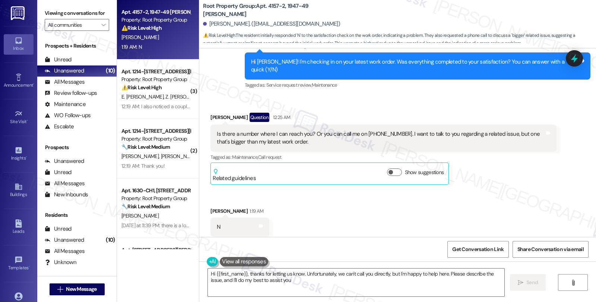
type textarea "Hi {{first_name}}, thanks for letting us know. Unfortunately, we can't call you…"
click at [348, 285] on textarea "Hi {{first_name}}, thanks for letting us know. Unfortunately, we can't call you…" at bounding box center [356, 283] width 296 height 28
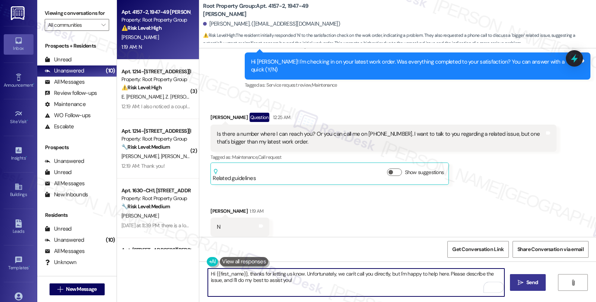
click at [520, 280] on icon "" at bounding box center [521, 283] width 6 height 6
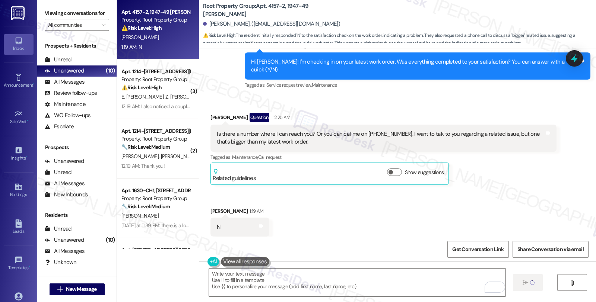
type textarea "Fetching suggested responses. Please feel free to read through the conversation…"
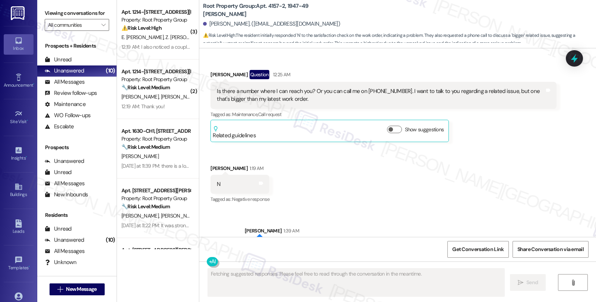
scroll to position [729, 0]
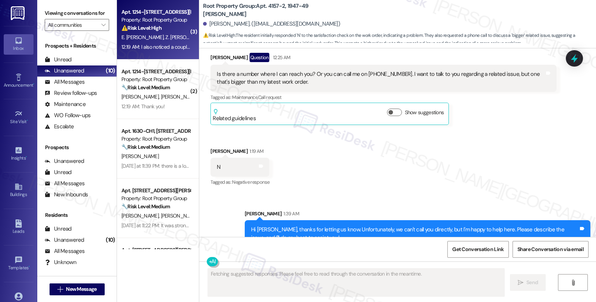
click at [166, 40] on span "Z. [PERSON_NAME]" at bounding box center [187, 37] width 42 height 7
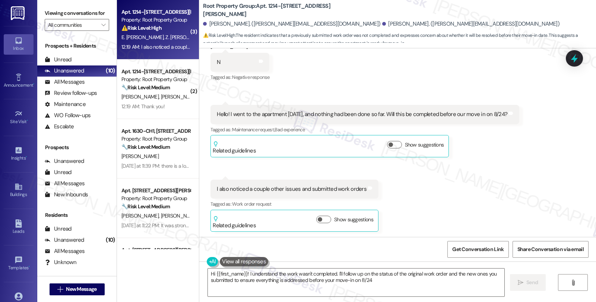
type textarea "Hi {{first_name}}! I understand the work wasn't completed. I'll follow up on th…"
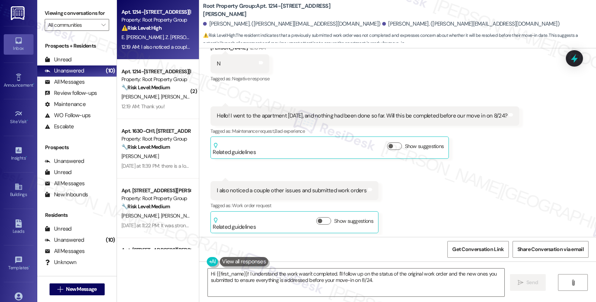
scroll to position [379, 0]
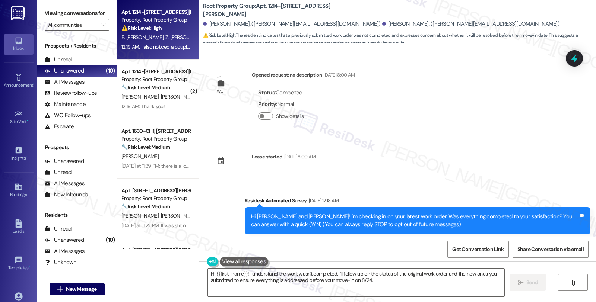
scroll to position [379, 0]
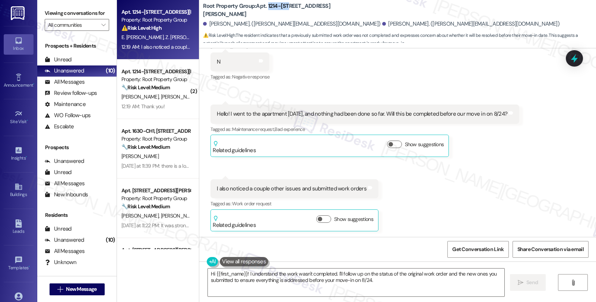
drag, startPoint x: 262, startPoint y: 9, endPoint x: 283, endPoint y: 10, distance: 21.2
click at [283, 10] on b "Root Property Group: Apt. [STREET_ADDRESS][PERSON_NAME]" at bounding box center [277, 10] width 149 height 16
copy b "1214-203"
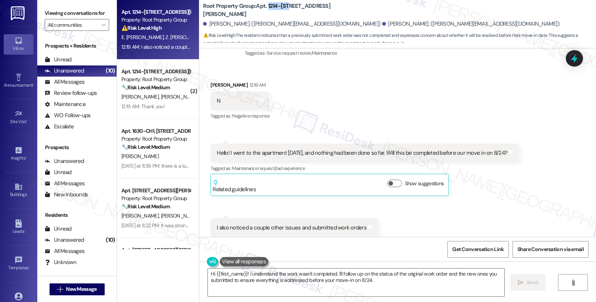
scroll to position [296, 0]
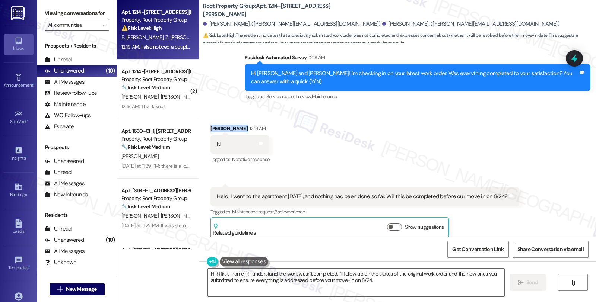
drag, startPoint x: 203, startPoint y: 129, endPoint x: 251, endPoint y: 130, distance: 47.7
click at [251, 130] on div "Received via SMS [PERSON_NAME] 12:19 AM N Tags and notes Tagged as: Negative re…" at bounding box center [240, 145] width 70 height 52
copy div "[PERSON_NAME]"
click at [398, 150] on div "Received via SMS [PERSON_NAME] 12:19 AM N Tags and notes Tagged as: Negative re…" at bounding box center [397, 214] width 397 height 212
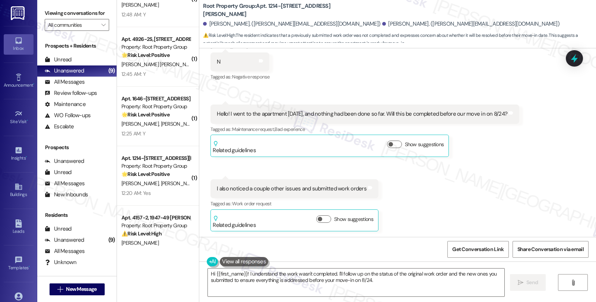
scroll to position [287, 0]
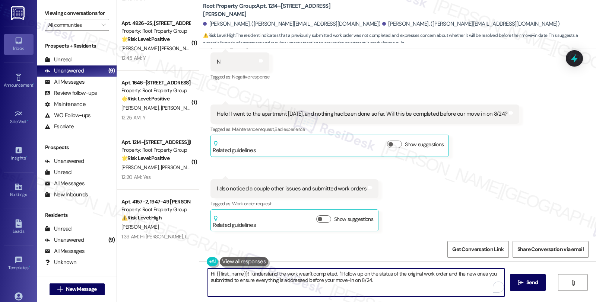
drag, startPoint x: 246, startPoint y: 281, endPoint x: 390, endPoint y: 283, distance: 143.8
click at [390, 283] on textarea "Hi {{first_name}}! I understand the work wasn't completed. I'll follow up on th…" at bounding box center [356, 283] width 296 height 28
click at [344, 282] on textarea "Hi {{first_name}}! I understand the work wasn't completed. I'll follow up on th…" at bounding box center [356, 283] width 296 height 28
click at [442, 285] on textarea "Hi {{first_name}}! I understand the work wasn't completed. I'll follow up on th…" at bounding box center [356, 283] width 296 height 28
type textarea "Hi {{first_name}}! I understand the work wasn't completed. I'll follow up on th…"
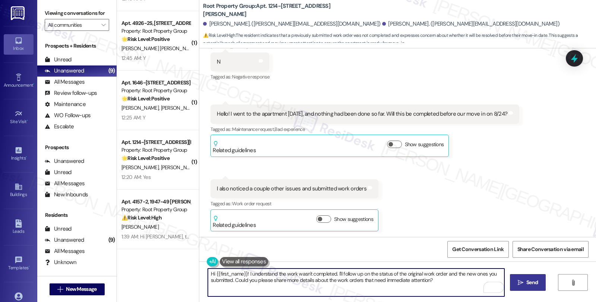
click at [514, 287] on button " Send" at bounding box center [528, 283] width 36 height 17
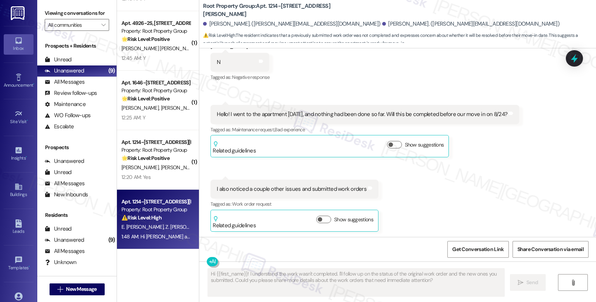
scroll to position [438, 0]
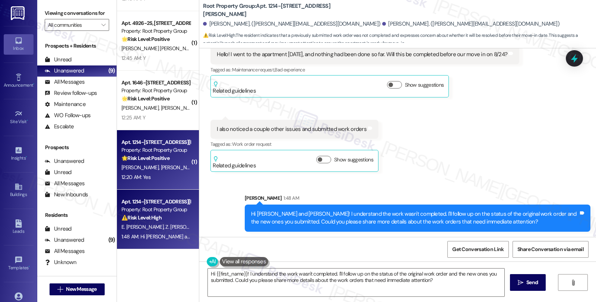
click at [163, 172] on div "[PERSON_NAME] [PERSON_NAME] [PERSON_NAME]" at bounding box center [156, 167] width 70 height 9
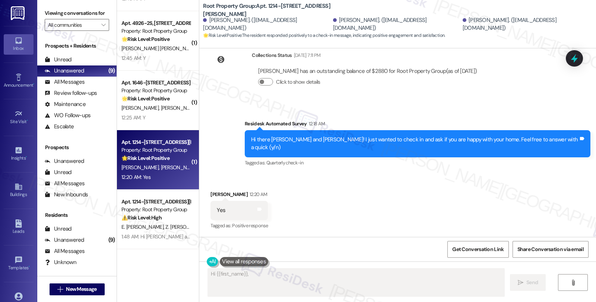
scroll to position [148, 0]
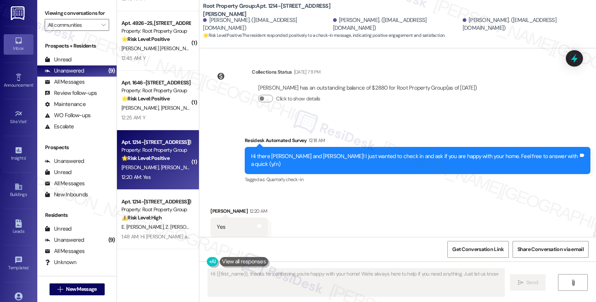
type textarea "Hi {{first_name}}, thanks for confirming you're happy with your home! We're alw…"
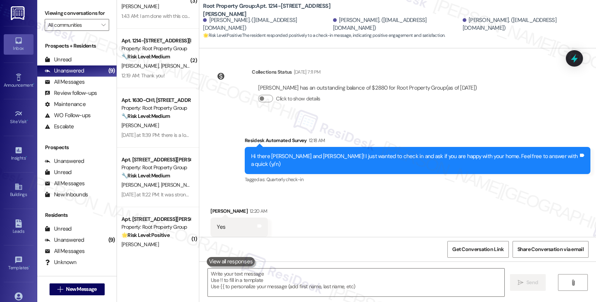
scroll to position [0, 0]
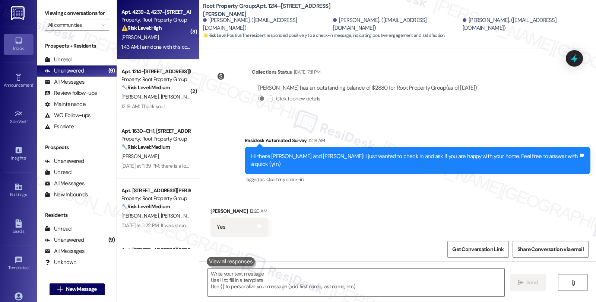
click at [180, 35] on div "[PERSON_NAME]" at bounding box center [156, 37] width 70 height 9
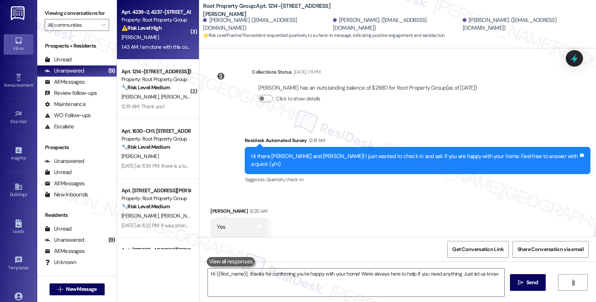
type textarea "Hi {{first_name}}, thanks for confirming you're happy with your home! We're alw…"
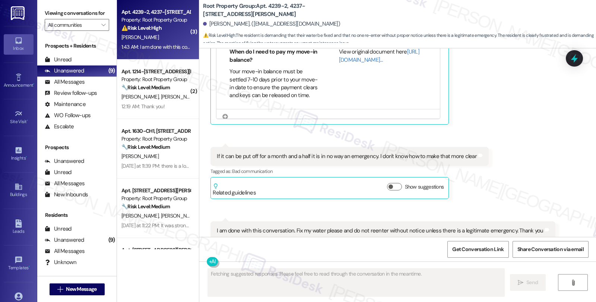
scroll to position [1523, 0]
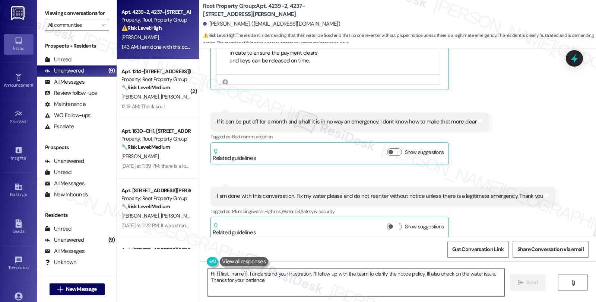
type textarea "Hi {{first_name}}, I understand your frustration. I'll follow up with the team …"
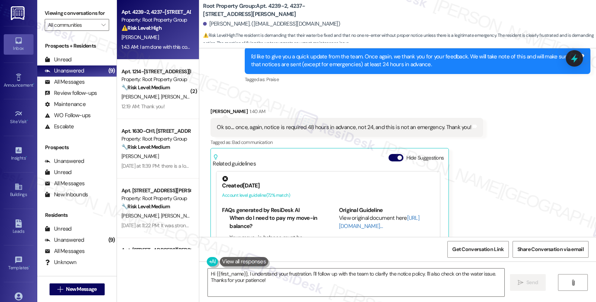
scroll to position [1316, 0]
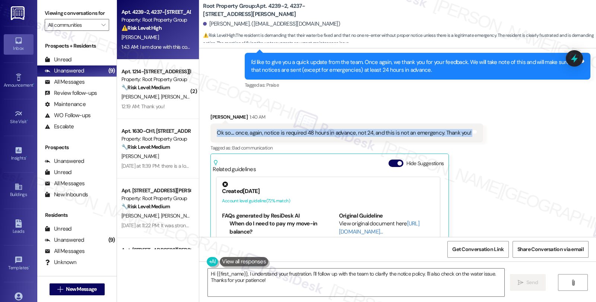
drag, startPoint x: 212, startPoint y: 125, endPoint x: 472, endPoint y: 125, distance: 260.3
click at [472, 125] on div "Received via SMS [PERSON_NAME] 1:40 AM Ok so.... once, again, notice is require…" at bounding box center [347, 205] width 284 height 195
copy div "Ok so.... once, again, notice is required 48 hours in advance, not 24, and this…"
drag, startPoint x: 505, startPoint y: 176, endPoint x: 501, endPoint y: 212, distance: 36.4
click at [505, 176] on div "Received via SMS [PERSON_NAME] 1:40 AM Ok so.... once, again, notice is require…" at bounding box center [397, 273] width 397 height 355
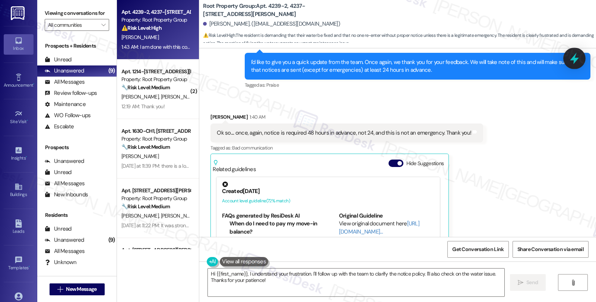
click at [575, 60] on icon at bounding box center [574, 59] width 9 height 12
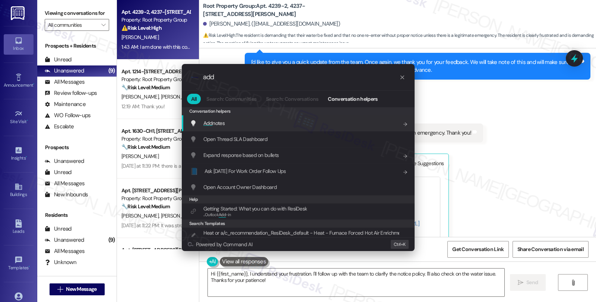
type input "add"
click at [312, 122] on div "Add notes Add shortcut" at bounding box center [299, 123] width 218 height 8
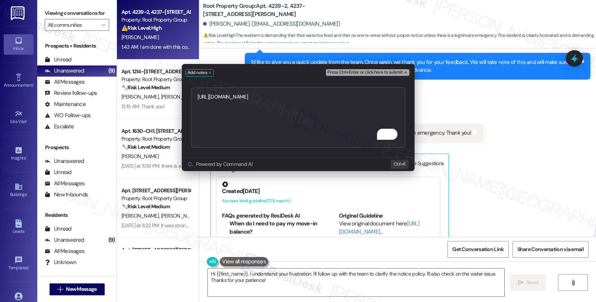
type textarea "[URL][DOMAIN_NAME]"
click at [356, 72] on span "Press Ctrl+Enter or click here to submit" at bounding box center [364, 72] width 75 height 5
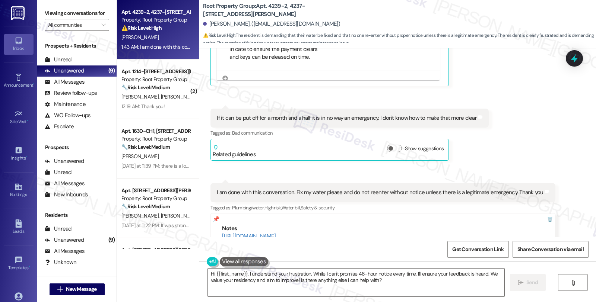
scroll to position [1586, 0]
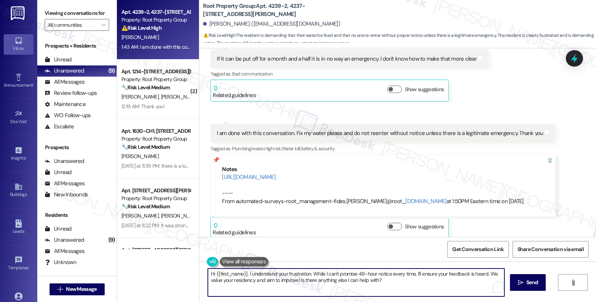
drag, startPoint x: 486, startPoint y: 275, endPoint x: 486, endPoint y: 284, distance: 9.0
click at [486, 284] on textarea "Hi {{first_name}}, I understand your frustration. While I can't promise 48-hour…" at bounding box center [356, 283] width 296 height 28
click at [208, 274] on textarea "Hi {{first_name}}, I understand your frustration. While I can't promise 48-hour…" at bounding box center [356, 283] width 296 height 28
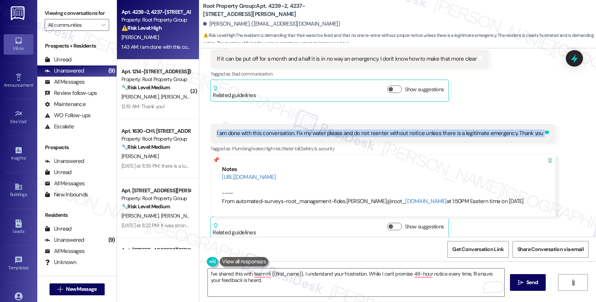
drag, startPoint x: 210, startPoint y: 126, endPoint x: 535, endPoint y: 126, distance: 324.8
click at [535, 126] on div "I am done with this conversation. Fix my water please and do not reenter withou…" at bounding box center [382, 133] width 345 height 19
copy div "I am done with this conversation. Fix my water please and do not reenter withou…"
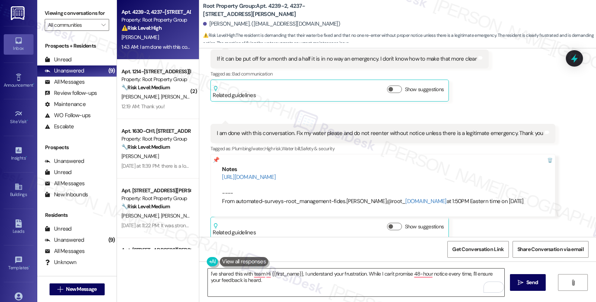
click at [275, 285] on textarea "I've shared this with team Hi {{first_name}}, I understand your frustration. Wh…" at bounding box center [356, 283] width 296 height 28
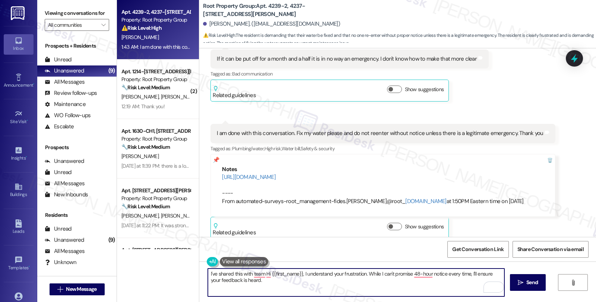
click at [261, 274] on textarea "I've shared this with team Hi {{first_name}}, I understand your frustration. Wh…" at bounding box center [356, 283] width 296 height 28
drag, startPoint x: 205, startPoint y: 274, endPoint x: 303, endPoint y: 291, distance: 99.5
click at [303, 291] on textarea "I've shared this with team Hi {{first_name}}, I understand your frustration. Wh…" at bounding box center [356, 283] width 296 height 28
click at [285, 276] on textarea "Understood. Please feel free to reach if anythig else comes up!" at bounding box center [356, 283] width 296 height 28
click at [377, 280] on textarea "Understood. Please feel free to reach out if anything else comes up!" at bounding box center [356, 283] width 296 height 28
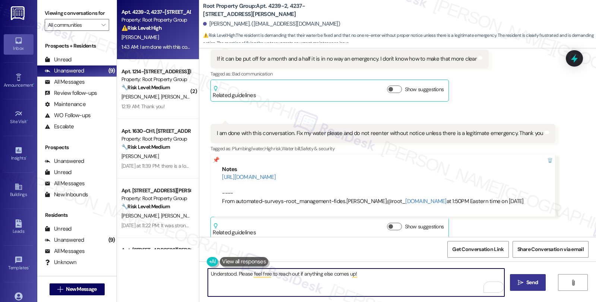
type textarea "Understood. Please feel free to reach out if anything else comes up!"
click at [522, 282] on icon "" at bounding box center [521, 283] width 6 height 6
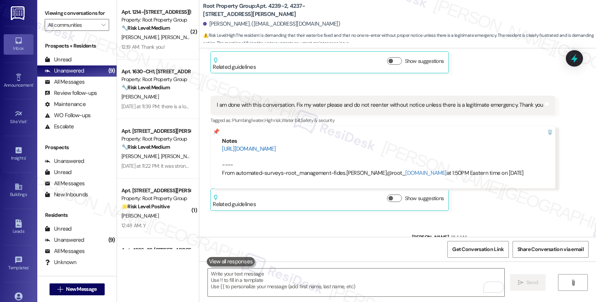
scroll to position [1638, 0]
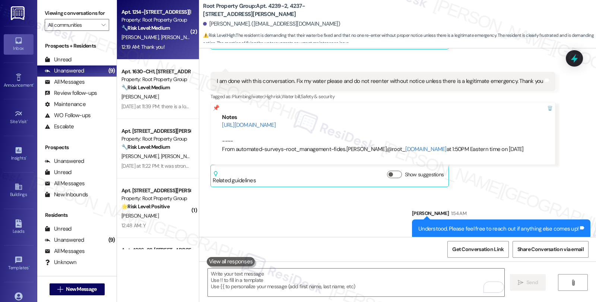
click at [180, 38] on div "[PERSON_NAME] [PERSON_NAME]" at bounding box center [156, 37] width 70 height 9
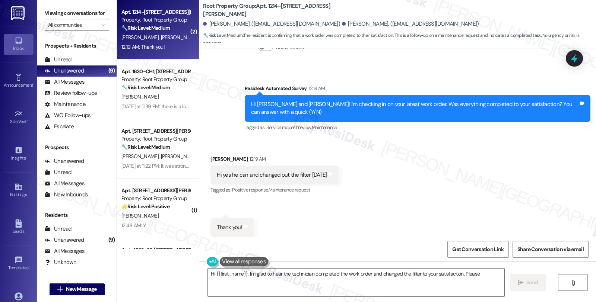
scroll to position [548, 0]
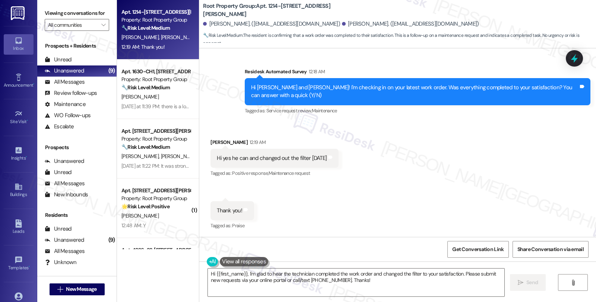
click at [215, 144] on div "[PERSON_NAME] 12:19 AM" at bounding box center [274, 144] width 128 height 10
copy div "[PERSON_NAME]"
click at [208, 272] on textarea "Hi {{first_name}}, I'm glad to hear the technician completed the work order and…" at bounding box center [356, 283] width 296 height 28
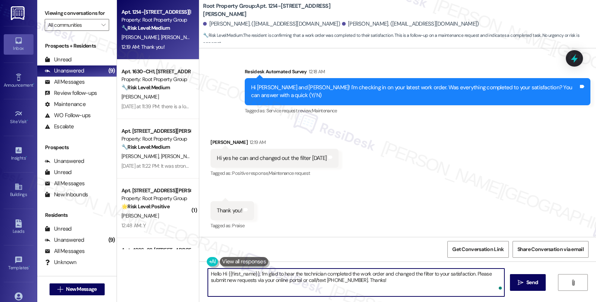
paste textarea "[PERSON_NAME]"
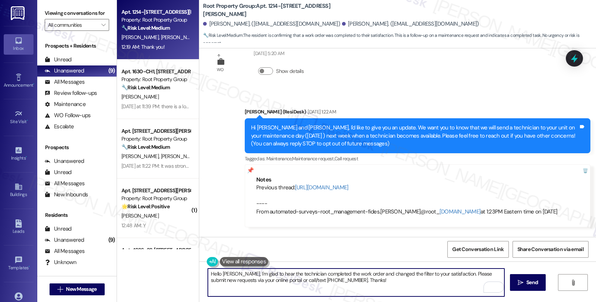
scroll to position [124, 0]
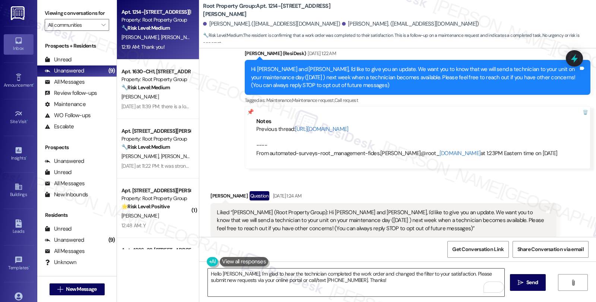
click at [319, 288] on textarea "Hello [PERSON_NAME], I'm glad to hear the technician completed the work order a…" at bounding box center [356, 283] width 296 height 28
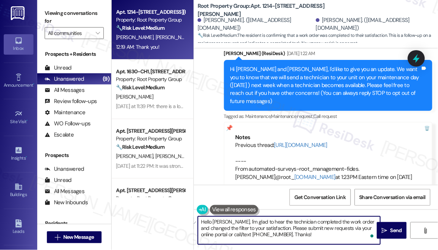
drag, startPoint x: 284, startPoint y: 229, endPoint x: 302, endPoint y: 240, distance: 21.6
click at [302, 240] on textarea "Hello [PERSON_NAME], I'm glad to hear the technician completed the work order a…" at bounding box center [289, 231] width 183 height 28
paste textarea "Should you have other concerns, please feel free to reach out. Have a great day"
click at [356, 232] on textarea "Hello [PERSON_NAME], I'm glad to hear the technician completed the work order a…" at bounding box center [289, 231] width 183 height 28
click at [392, 232] on span "Send" at bounding box center [397, 231] width 12 height 8
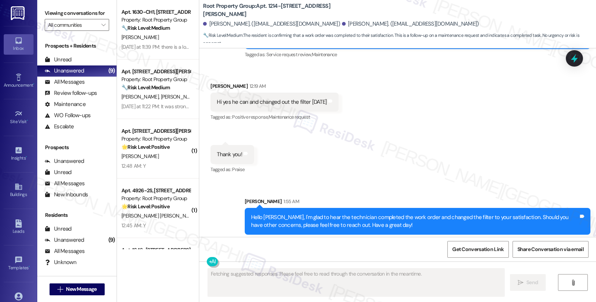
scroll to position [607, 0]
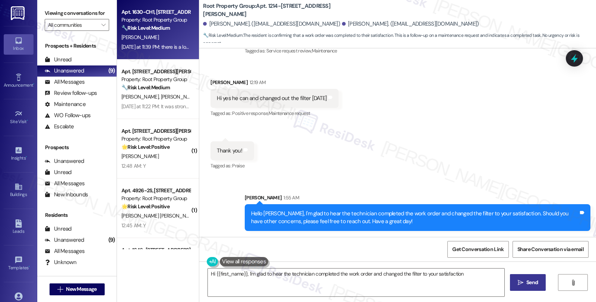
type textarea "Hi {{first_name}}, I'm glad to hear the technician completed the work order and…"
click at [171, 35] on div "[PERSON_NAME]" at bounding box center [156, 37] width 70 height 9
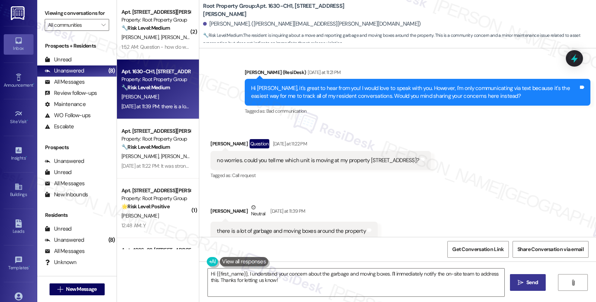
scroll to position [451, 0]
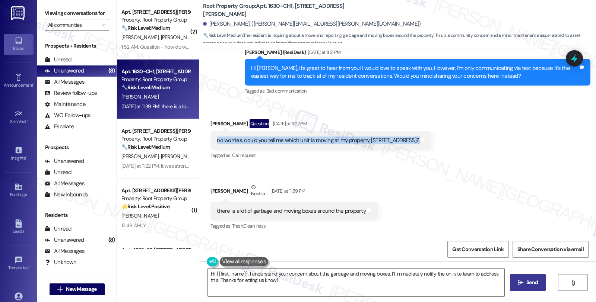
drag, startPoint x: 210, startPoint y: 140, endPoint x: 438, endPoint y: 141, distance: 227.9
click at [431, 141] on div "no worries. could you tell me which unit is moving at my property [STREET_ADDRE…" at bounding box center [320, 140] width 220 height 19
click at [278, 147] on div "no worries. could you tell me which unit is moving at my property [STREET_ADDRE…" at bounding box center [320, 140] width 220 height 19
drag, startPoint x: 237, startPoint y: 141, endPoint x: 437, endPoint y: 141, distance: 200.4
click at [431, 141] on div "no worries. could you tell me which unit is moving at my property [STREET_ADDRE…" at bounding box center [320, 140] width 220 height 19
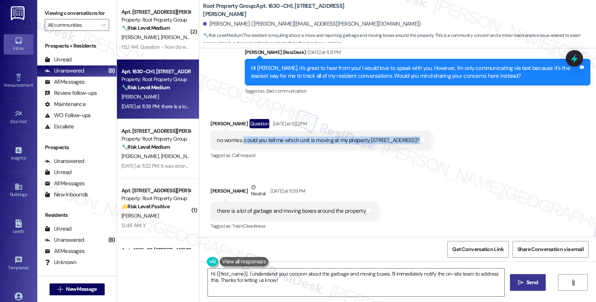
copy div "could you tell me which unit is moving at my property [STREET_ADDRESS]? Tags an…"
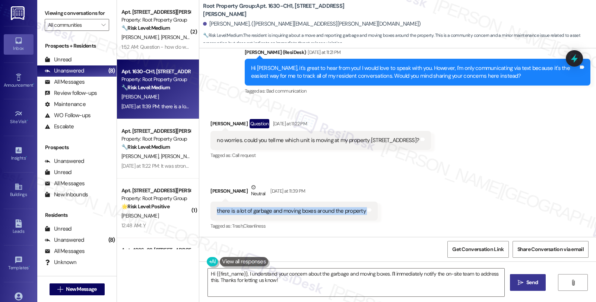
drag, startPoint x: 216, startPoint y: 212, endPoint x: 372, endPoint y: 214, distance: 156.1
click at [372, 214] on div "Received via SMS [PERSON_NAME] Neutral [DATE] at 11:39 PM there is a lot of gar…" at bounding box center [294, 208] width 178 height 60
copy div "there is a lot of garbage and moving boxes around the property Tags and notes"
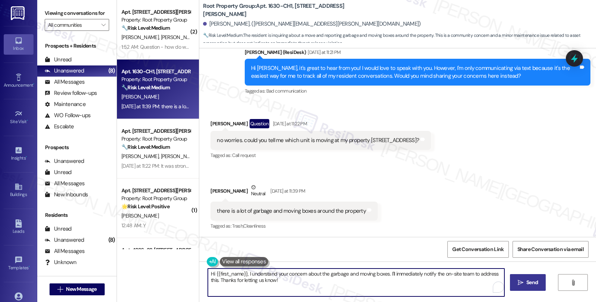
drag, startPoint x: 243, startPoint y: 273, endPoint x: 201, endPoint y: 273, distance: 41.7
click at [204, 273] on div "Hi {{first_name}}, I understand your concern about the garbage and moving boxes…" at bounding box center [352, 283] width 297 height 29
type textarea "I understand your concern about the garbage and moving boxes. I'll immediately …"
drag, startPoint x: 346, startPoint y: 273, endPoint x: 375, endPoint y: 289, distance: 33.2
click at [375, 289] on textarea "I understand your concern about the garbage and moving boxes. I'll immediately …" at bounding box center [356, 283] width 296 height 28
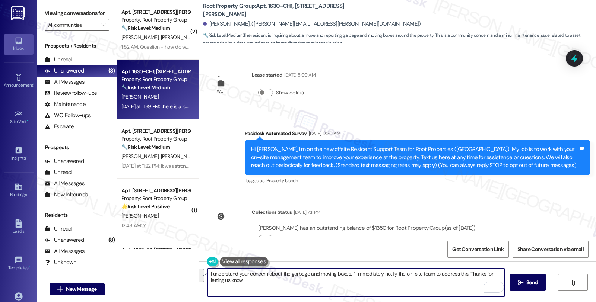
scroll to position [451, 0]
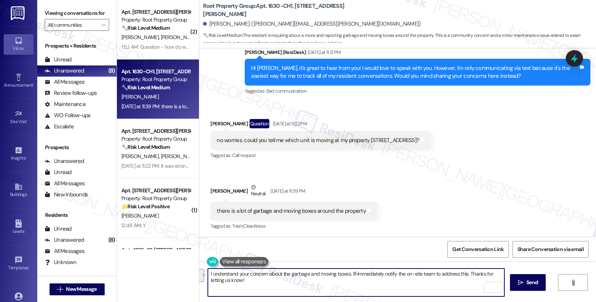
click at [372, 281] on textarea "I understand your concern about the garbage and moving boxes. I'll immediately …" at bounding box center [356, 283] width 296 height 28
click at [346, 274] on textarea "I understand your concern about the garbage and moving boxes. I'll immediately …" at bounding box center [356, 283] width 296 height 28
drag, startPoint x: 352, startPoint y: 276, endPoint x: 470, endPoint y: 285, distance: 118.1
click at [470, 285] on textarea "I understand your concern about the garbage and moving boxes. I'll immediately …" at bounding box center [356, 283] width 296 height 28
click at [475, 275] on textarea "I understand your concern about the garbage and moving boxes. I'll have to chec…" at bounding box center [356, 283] width 296 height 28
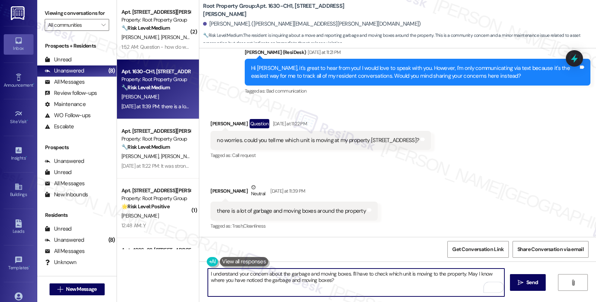
click at [367, 280] on textarea "I understand your concern about the garbage and moving boxes. I'll have to chec…" at bounding box center [356, 283] width 296 height 28
type textarea "I understand your concern about the garbage and moving boxes. I'll have to chec…"
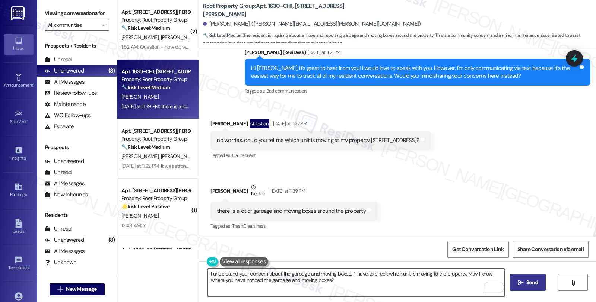
click at [515, 283] on button " Send" at bounding box center [528, 283] width 36 height 17
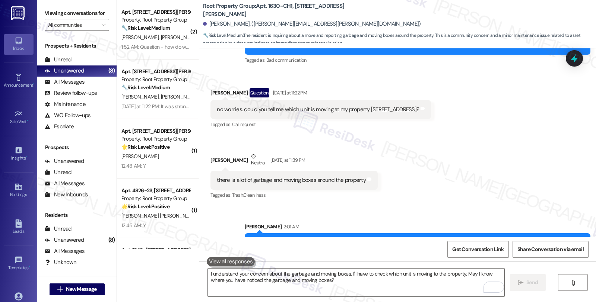
scroll to position [511, 0]
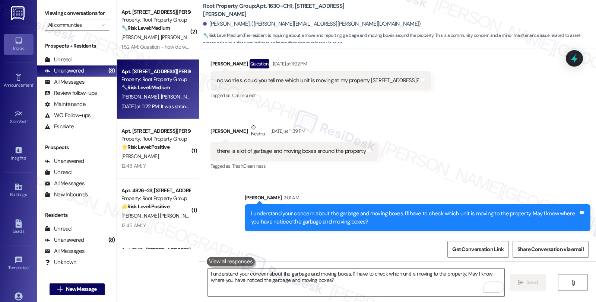
click at [166, 73] on div "Apt. [STREET_ADDRESS][PERSON_NAME]" at bounding box center [155, 72] width 69 height 8
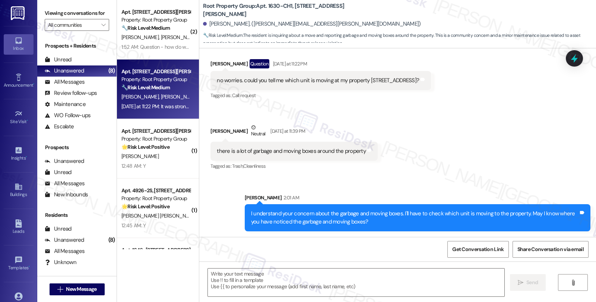
type textarea "Fetching suggested responses. Please feel free to read through the conversation…"
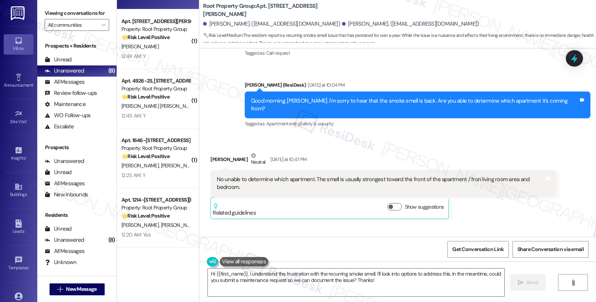
scroll to position [168, 0]
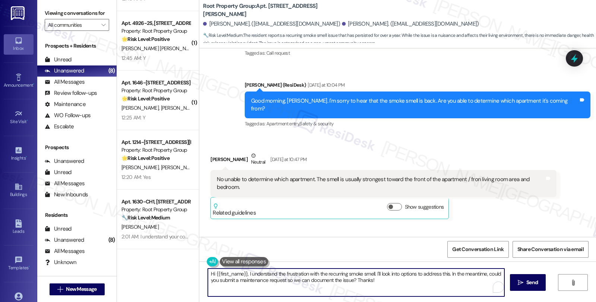
drag, startPoint x: 243, startPoint y: 275, endPoint x: 200, endPoint y: 270, distance: 43.4
click at [204, 270] on div "Hi {{first_name}}, I understand the frustration with the recurring smoke smell.…" at bounding box center [352, 283] width 297 height 29
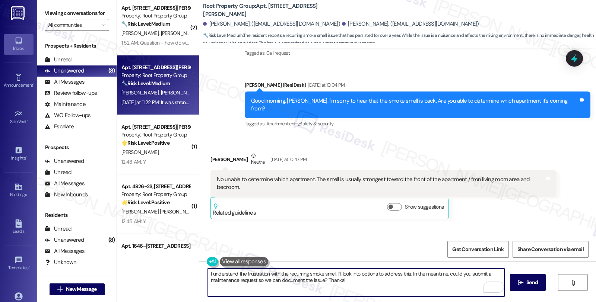
scroll to position [0, 0]
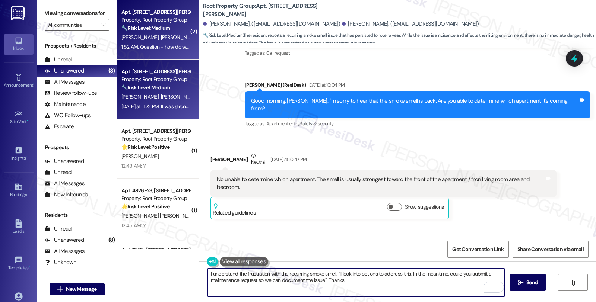
type textarea "I understand the frustration with the recurring smoke smell. I'll look into opt…"
click at [161, 34] on span "[PERSON_NAME]" at bounding box center [179, 37] width 37 height 7
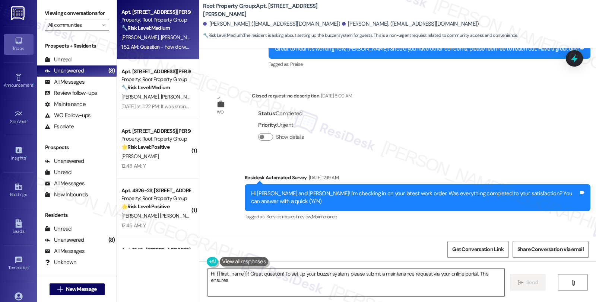
scroll to position [902, 0]
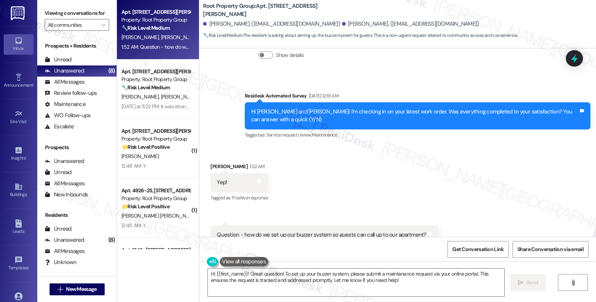
click at [496, 150] on div "Received via SMS [PERSON_NAME] 1:52 AM Yep! Tags and notes Tagged as: Positive …" at bounding box center [397, 203] width 397 height 115
click at [214, 163] on div "[PERSON_NAME] 1:52 AM" at bounding box center [238, 168] width 57 height 10
copy div "[PERSON_NAME]"
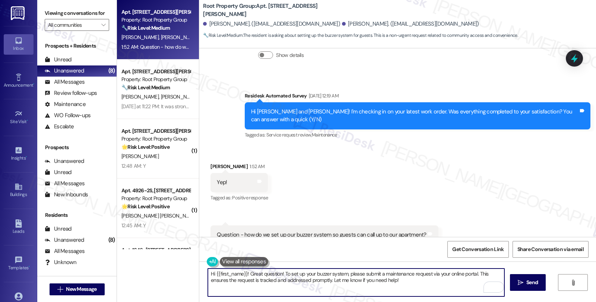
drag, startPoint x: 211, startPoint y: 273, endPoint x: 244, endPoint y: 274, distance: 33.2
click at [244, 274] on textarea "Hi {{first_name}}! Great question! To set up your buzzer system, please submit …" at bounding box center [356, 283] width 296 height 28
paste textarea "[PERSON_NAME]"
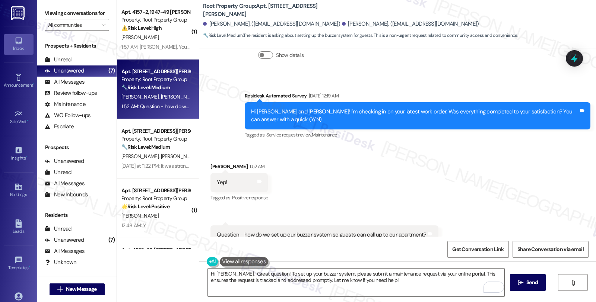
click at [523, 185] on div "Received via SMS [PERSON_NAME] 1:52 AM Yep! Tags and notes Tagged as: Positive …" at bounding box center [397, 203] width 397 height 115
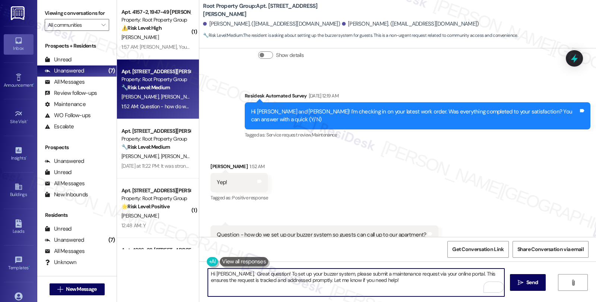
click at [225, 274] on textarea "Hi [PERSON_NAME], Great question! To set up your buzzer system, please submit a…" at bounding box center [356, 283] width 296 height 28
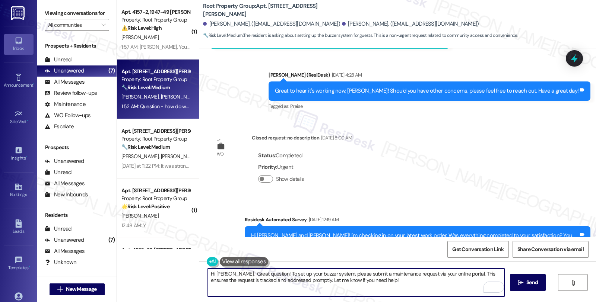
scroll to position [902, 0]
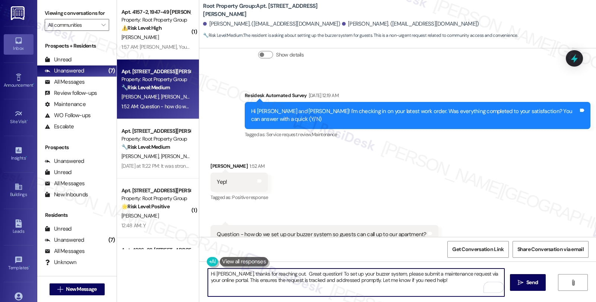
click at [279, 274] on textarea "Hi Selina, thanks for reaching out. Great question! To set up your buzzer syste…" at bounding box center [356, 283] width 296 height 28
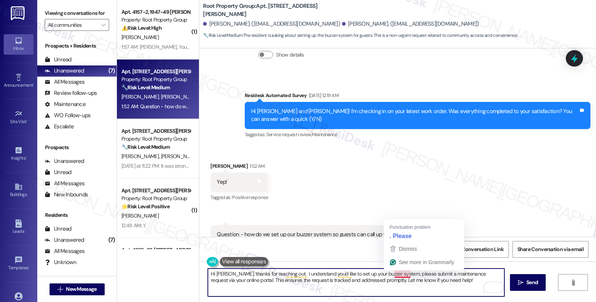
click at [388, 276] on textarea "Hi Selina, thanks for reaching out. I understand you'd like to set up your buzz…" at bounding box center [356, 283] width 296 height 28
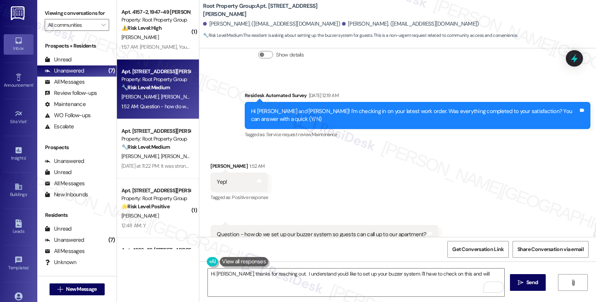
click at [262, 9] on b "Root Property Group: Apt. 1214-201, 1214 W. Carmen Avenue" at bounding box center [277, 10] width 149 height 16
click at [467, 276] on textarea "Hi Selina, thanks for reaching out. I understand you'd like to set up your buzz…" at bounding box center [356, 283] width 296 height 28
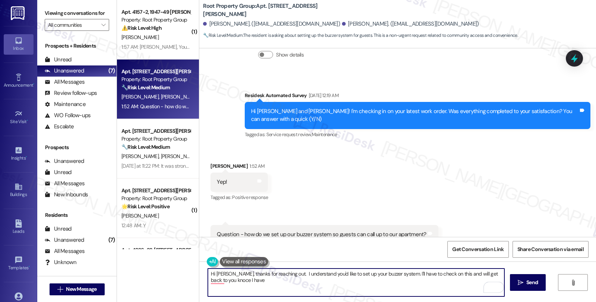
click at [214, 280] on textarea "Hi Selina, thanks for reaching out. I understand you'd like to set up your buzz…" at bounding box center [356, 283] width 296 height 28
click at [244, 284] on textarea "Hi Selina, thanks for reaching out. I understand you'd like to set up your buzz…" at bounding box center [356, 283] width 296 height 28
click at [321, 286] on textarea "Hi Selina, thanks for reaching out. I understand you'd like to set up your buzz…" at bounding box center [356, 283] width 296 height 28
type textarea "Hi [PERSON_NAME], thanks for reaching out. I understand you'd like to set up yo…"
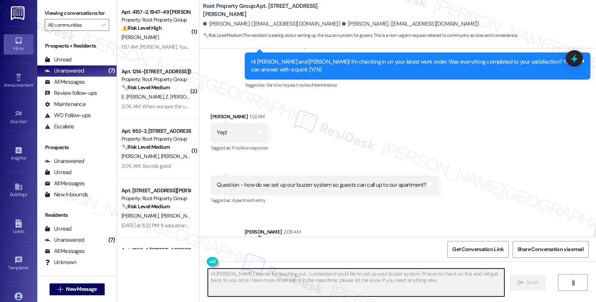
scroll to position [962, 0]
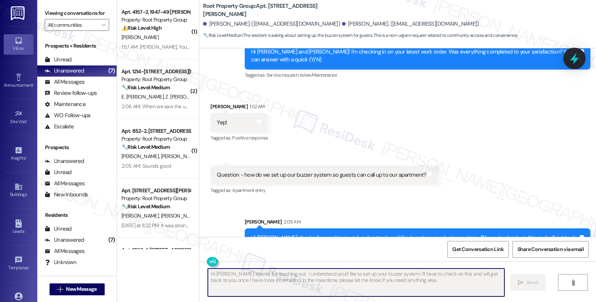
click at [575, 55] on icon at bounding box center [574, 59] width 9 height 12
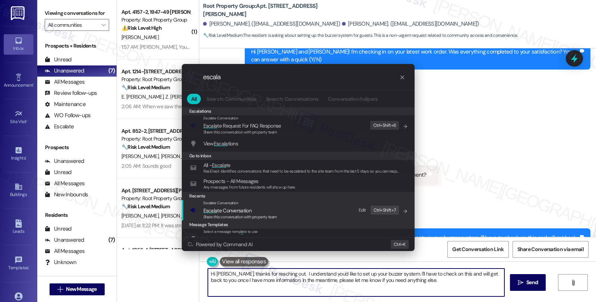
type input "escala"
click at [217, 207] on span "Escala te Conversation" at bounding box center [227, 210] width 48 height 7
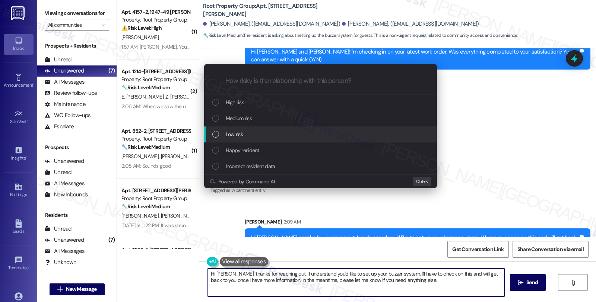
click at [233, 133] on span "Low risk" at bounding box center [234, 134] width 17 height 8
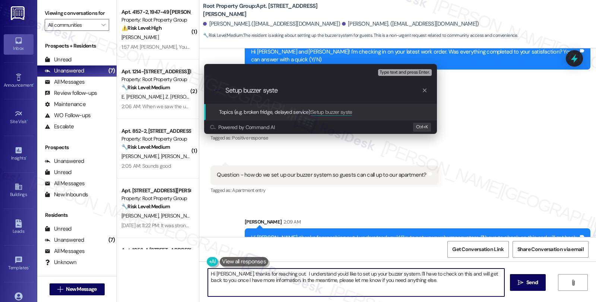
type input "Setup buzzer system"
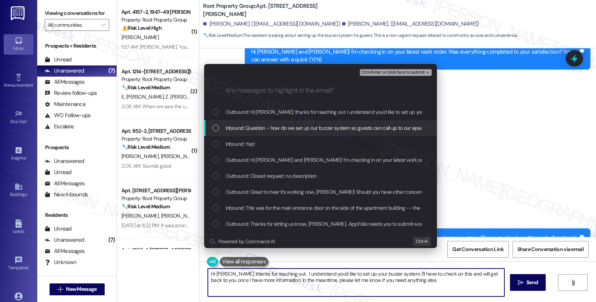
click at [245, 127] on span "Inbound: Question - how do we set up our buzzer system so guests can call up to…" at bounding box center [332, 128] width 212 height 8
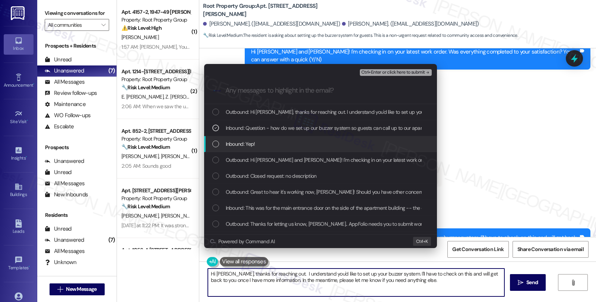
click at [245, 138] on div "Inbound: Yep!" at bounding box center [320, 144] width 233 height 16
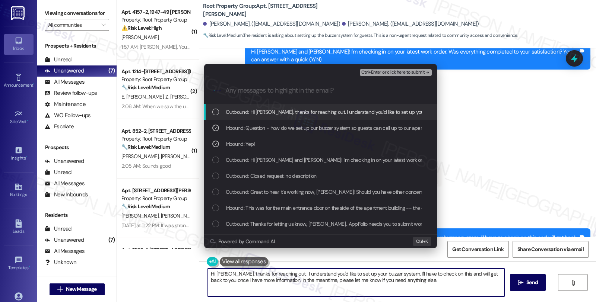
click at [397, 76] on div "Ctrl+Enter or click here to submit" at bounding box center [396, 73] width 73 height 10
click at [392, 70] on span "Ctrl+Enter or click here to submit" at bounding box center [393, 72] width 64 height 5
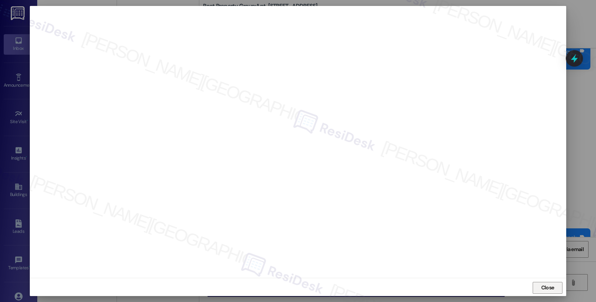
click at [559, 284] on button "Close" at bounding box center [548, 288] width 30 height 12
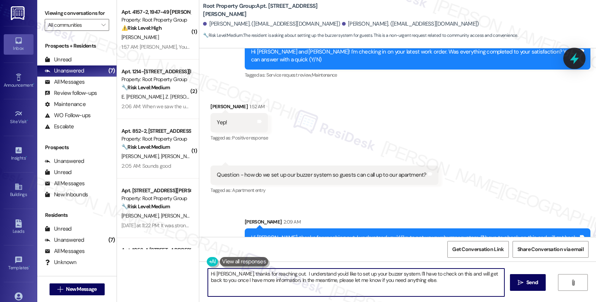
click at [571, 58] on icon at bounding box center [574, 58] width 13 height 13
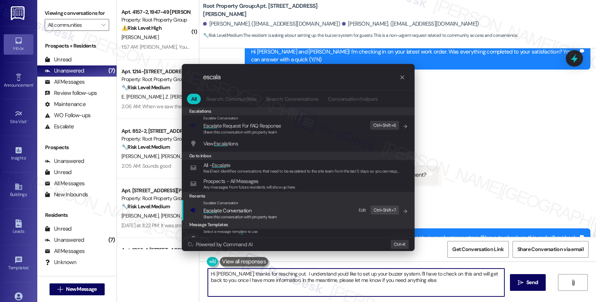
type input "escala"
click at [241, 213] on span "Escala te Conversation" at bounding box center [227, 210] width 48 height 7
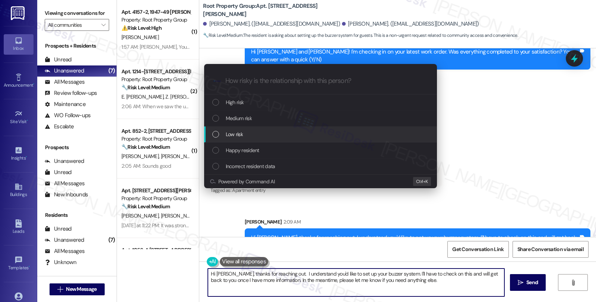
click at [241, 131] on span "Low risk" at bounding box center [234, 134] width 17 height 8
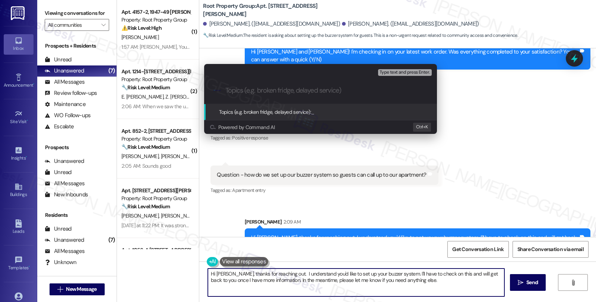
paste input "Setup buzzer system"
type input "Setup buzzer system"
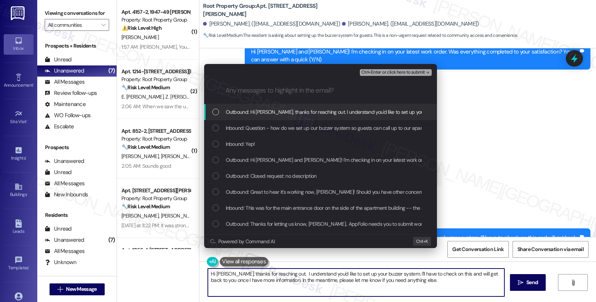
click at [247, 128] on span "Inbound: Question - how do we set up our buzzer system so guests can call up to…" at bounding box center [332, 128] width 212 height 8
click at [394, 72] on span "Ctrl+Enter or click here to submit" at bounding box center [393, 72] width 64 height 5
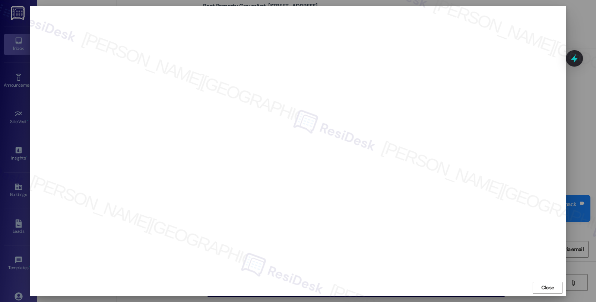
scroll to position [1013, 0]
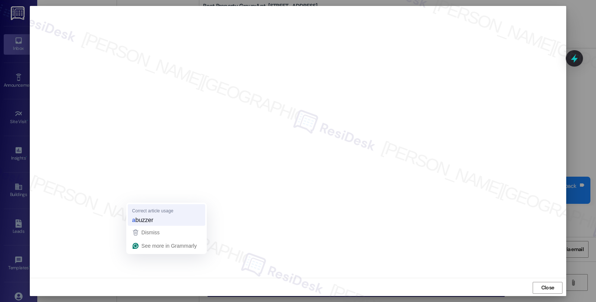
click at [144, 219] on span "buzzer" at bounding box center [145, 220] width 18 height 8
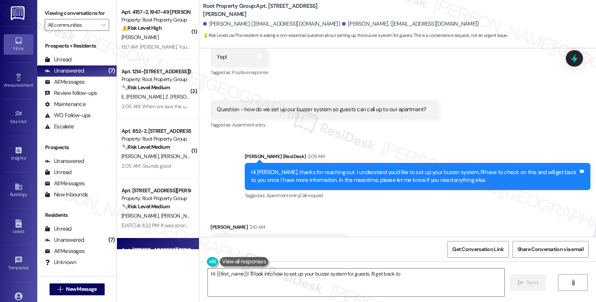
scroll to position [1035, 0]
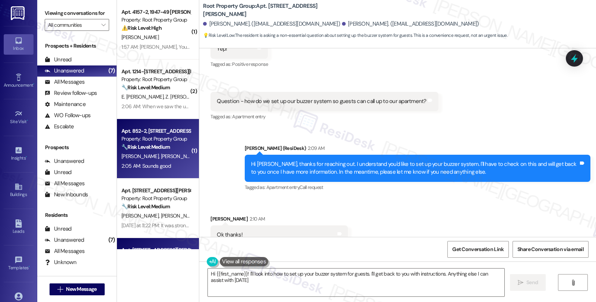
type textarea "Hi {{first_name}}! I'll look into how to set up your buzzer system for guests. …"
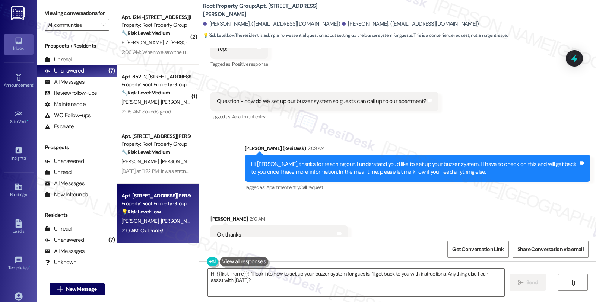
scroll to position [0, 0]
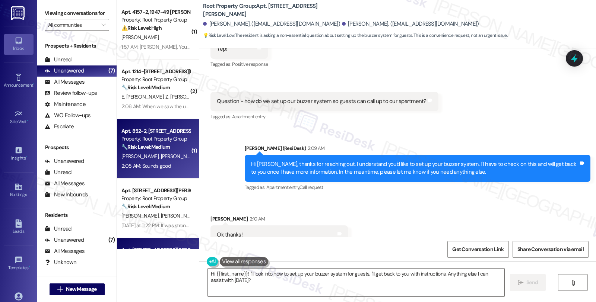
click at [186, 139] on div "Apt. 852-2, 852 W. Lill Ave Property: Root Property Group 🔧 Risk Level: Medium …" at bounding box center [158, 149] width 82 height 60
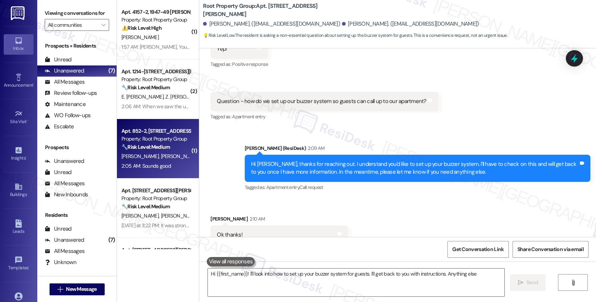
type textarea "Hi {{first_name}}! I'll look into how to set up your buzzer system for guests. …"
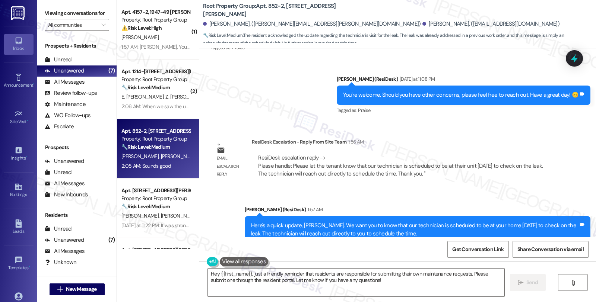
scroll to position [1122, 0]
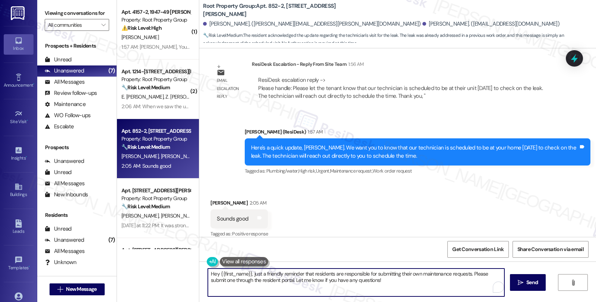
drag, startPoint x: 330, startPoint y: 277, endPoint x: 185, endPoint y: 258, distance: 146.9
click at [185, 258] on div "( 1 ) Apt. 4157-2, 1947-49 W. Berteau Property: Root Property Group ⚠️ Risk Lev…" at bounding box center [356, 151] width 479 height 302
type textarea "Please feel free to reach out if you need anythng else."
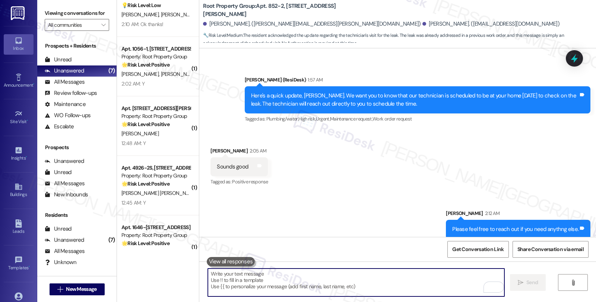
scroll to position [346, 0]
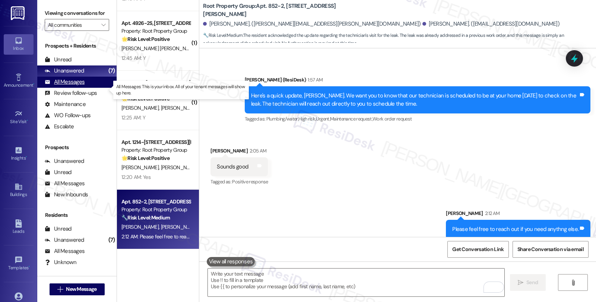
click at [68, 86] on div "All Messages" at bounding box center [65, 82] width 40 height 8
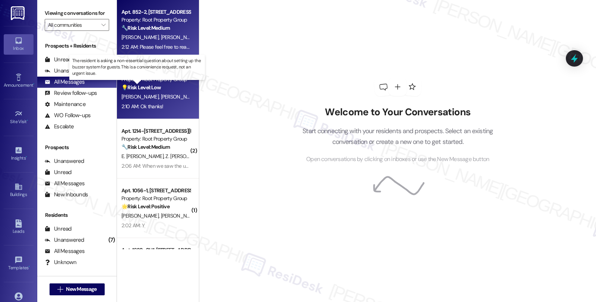
click at [155, 84] on strong "💡 Risk Level: Low" at bounding box center [140, 87] width 39 height 7
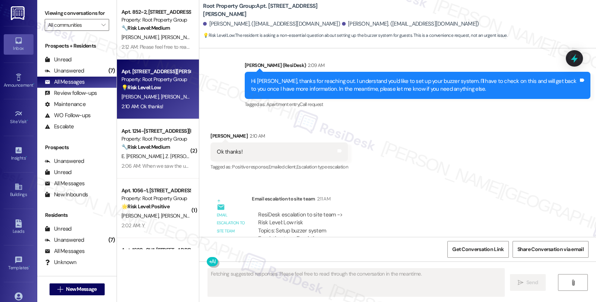
scroll to position [1122, 0]
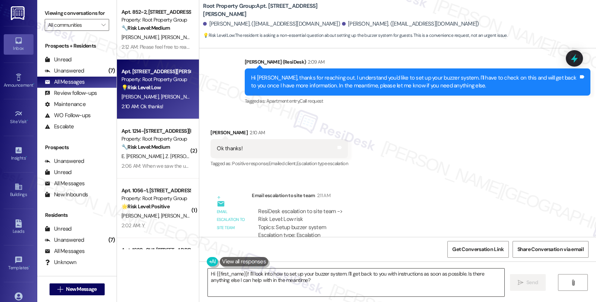
click at [271, 280] on textarea "Hi {{first_name}}! I'll look into how to set up your buzzer system. I'll get ba…" at bounding box center [356, 283] width 296 height 28
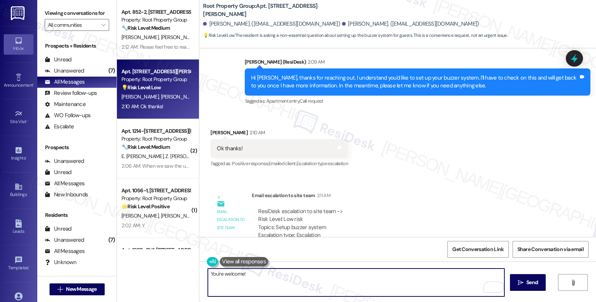
click at [256, 278] on textarea "You're welcome!" at bounding box center [356, 283] width 296 height 28
type textarea "You're welcome 😊"
click at [295, 275] on textarea "You're welcome 😊" at bounding box center [356, 283] width 296 height 28
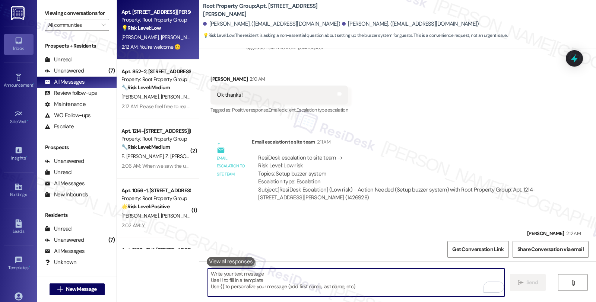
scroll to position [1179, 0]
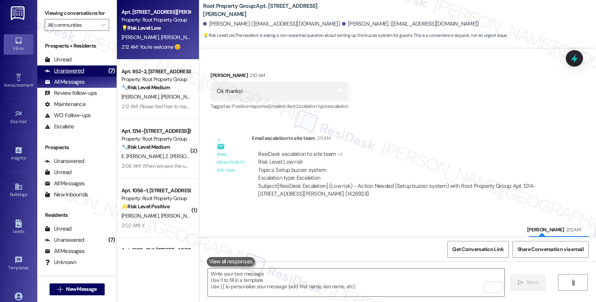
click at [89, 77] on div "Unanswered (7)" at bounding box center [76, 71] width 79 height 11
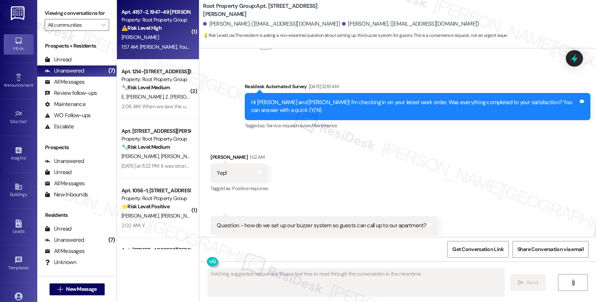
scroll to position [1035, 0]
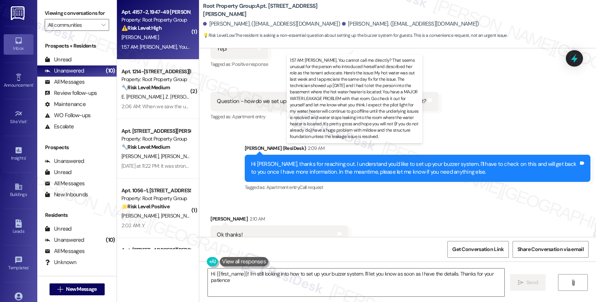
type textarea "Hi {{first_name}}! I'm still looking into how to set up your buzzer system. I'l…"
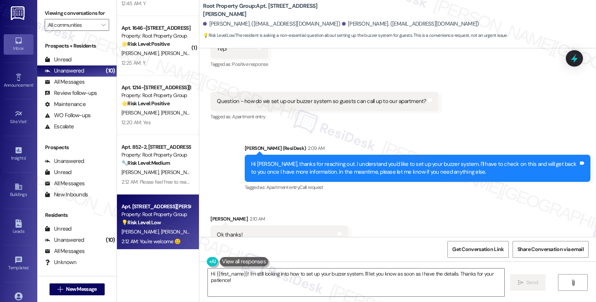
scroll to position [346, 0]
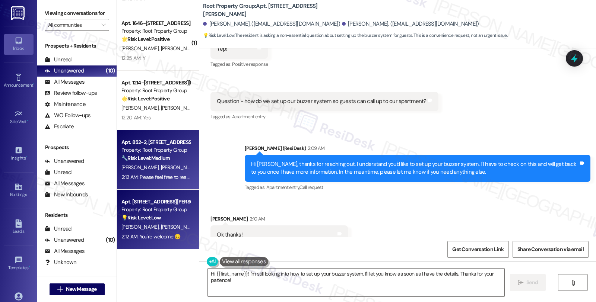
click at [174, 142] on div "Apt. 852-2, 852 W. Lill Ave" at bounding box center [155, 143] width 69 height 8
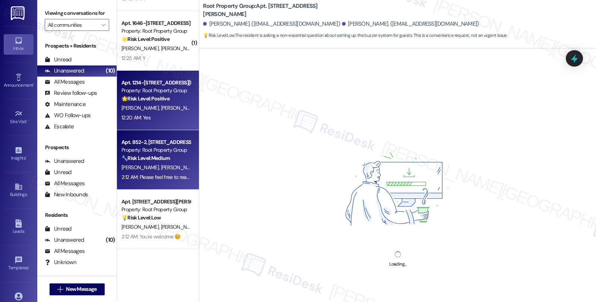
click at [170, 98] on div "🌟 Risk Level: Positive The resident responded positively to a check-in message,…" at bounding box center [155, 99] width 69 height 8
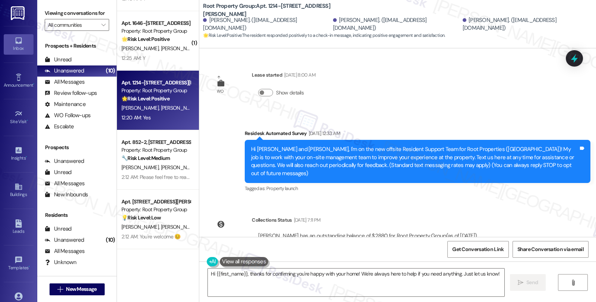
scroll to position [148, 0]
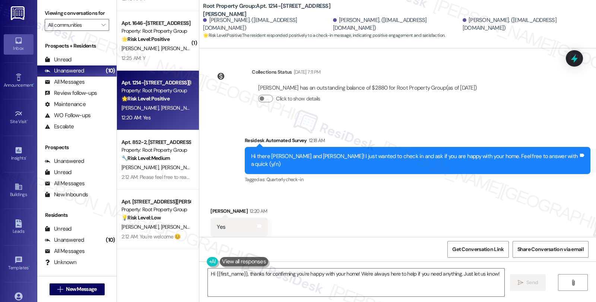
click at [218, 202] on div "Received via SMS Adam Neidlinger 12:20 AM Yes Tags and notes Tagged as: Positiv…" at bounding box center [239, 228] width 69 height 52
click at [213, 207] on div "Adam Neidlinger 12:20 AM" at bounding box center [238, 212] width 57 height 10
copy div "Adam"
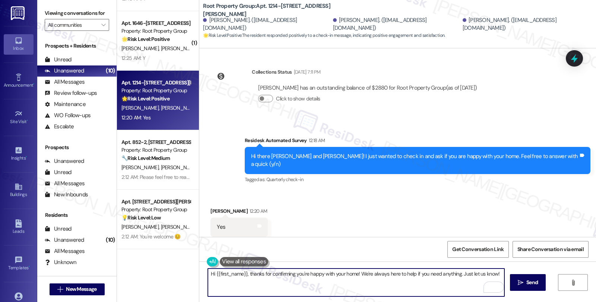
drag, startPoint x: 212, startPoint y: 275, endPoint x: 241, endPoint y: 275, distance: 29.4
click at [241, 275] on textarea "Hi {{first_name}}, thanks for confirming you're happy with your home! We're alw…" at bounding box center [356, 283] width 296 height 28
paste textarea "Adam"
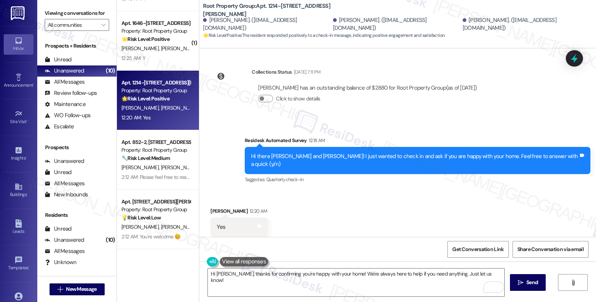
click at [356, 217] on div "Received via SMS Adam Neidlinger 12:20 AM Yes Tags and notes Tagged as: Positiv…" at bounding box center [397, 222] width 397 height 63
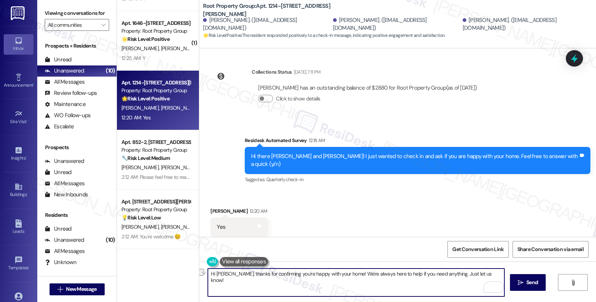
drag, startPoint x: 339, startPoint y: 274, endPoint x: 486, endPoint y: 277, distance: 147.5
click at [486, 277] on textarea "Hi Adam, thanks for confirming you're happy with your home! We're always here t…" at bounding box center [356, 283] width 296 height 28
paste textarea "Your comfort and satisfaction are important to us. Can I ask a quick favor...wo…"
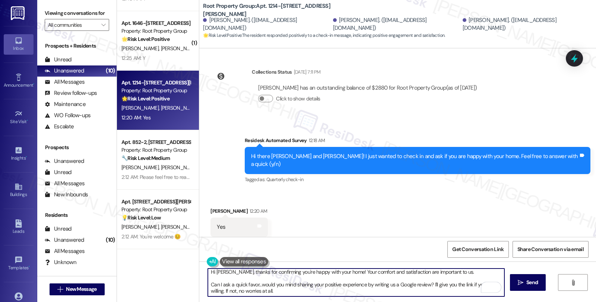
type textarea "Hi Adam, thanks for confirming you're happy with your home! Your comfort and sa…"
click at [361, 284] on textarea "Hi Adam, thanks for confirming you're happy with your home! Your comfort and sa…" at bounding box center [356, 283] width 296 height 28
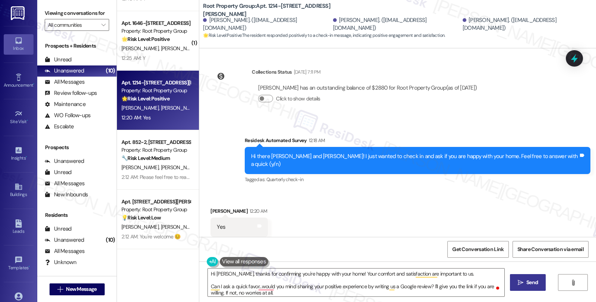
click at [530, 284] on span "Send" at bounding box center [532, 283] width 12 height 8
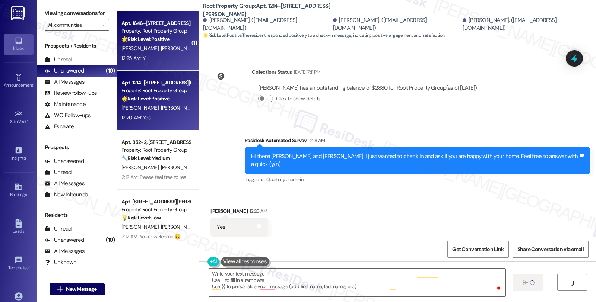
type textarea "Fetching suggested responses. Please feel free to read through the conversation…"
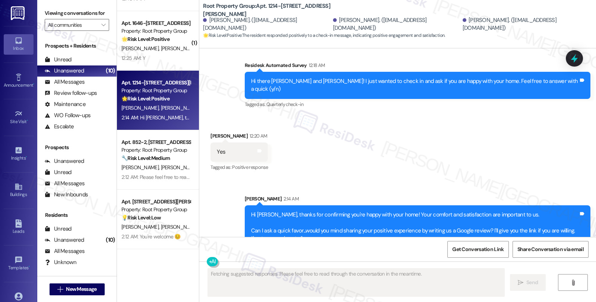
scroll to position [225, 0]
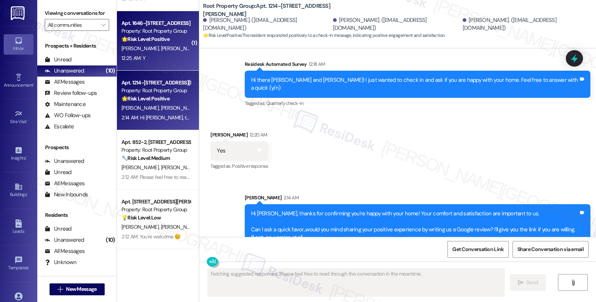
click at [161, 45] on span "J. Mathson" at bounding box center [179, 48] width 37 height 7
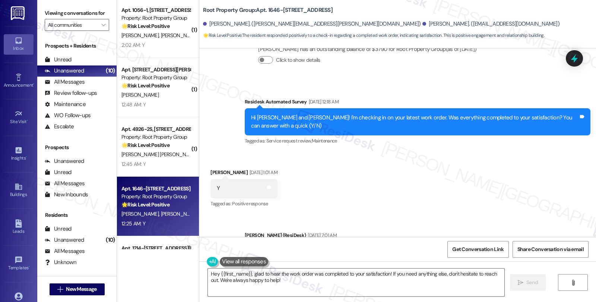
scroll to position [1366, 0]
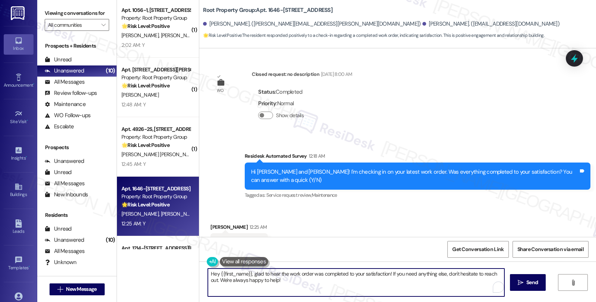
drag, startPoint x: 409, startPoint y: 289, endPoint x: 424, endPoint y: 299, distance: 18.5
click at [424, 299] on div "Hey {{first_name}}, glad to hear the work order was completed to your satisfact…" at bounding box center [397, 290] width 397 height 56
paste textarea "We strive to make your experience here as smooth as possible, and your positive…"
click at [407, 281] on textarea "Hey {{first_name}}, glad to hear the work order was completed to your satisfact…" at bounding box center [356, 283] width 296 height 28
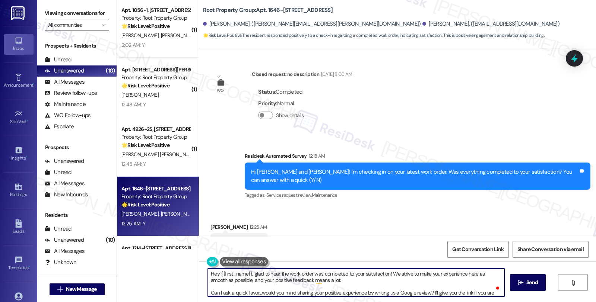
click at [210, 223] on div "Ethan Mathson 12:25 AM" at bounding box center [238, 228] width 57 height 10
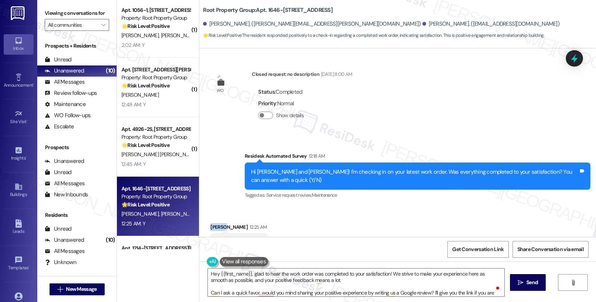
click at [210, 223] on div "Ethan Mathson 12:25 AM" at bounding box center [238, 228] width 57 height 10
copy div "Ethan"
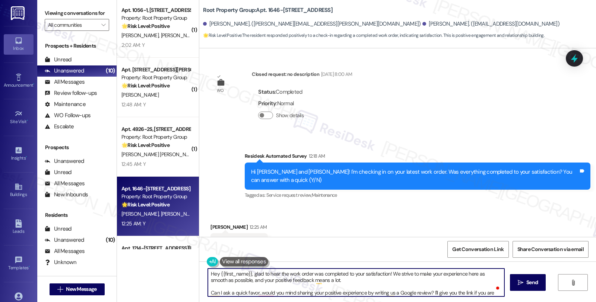
click at [227, 272] on textarea "Hey {{first_name}}, glad to hear the work order was completed to your satisfact…" at bounding box center [356, 283] width 296 height 28
paste textarea "Ethan"
type textarea "Hey Ethan, glad to hear the work order was completed to your satisfaction! We s…"
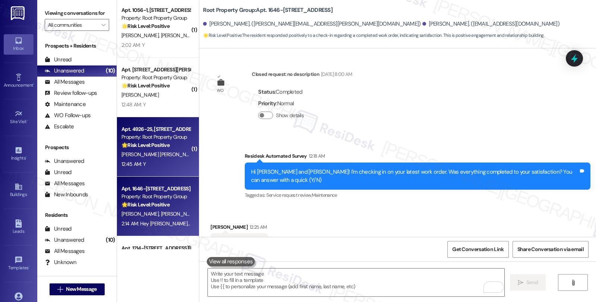
click at [166, 158] on div "I. Berrios Rodriguez" at bounding box center [156, 154] width 70 height 9
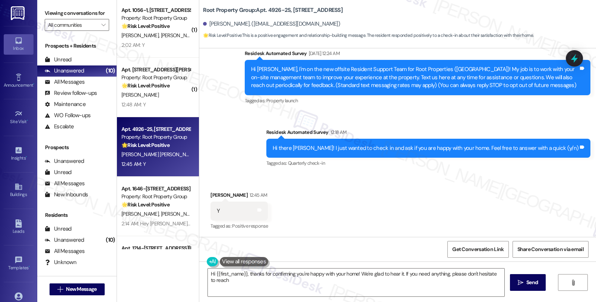
scroll to position [37, 0]
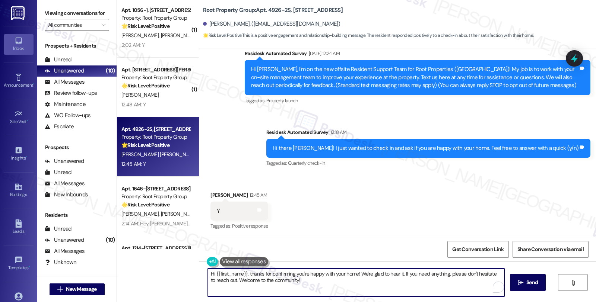
drag, startPoint x: 226, startPoint y: 278, endPoint x: 385, endPoint y: 302, distance: 160.8
click at [385, 302] on div "Hi {{first_name}}, thanks for confirming you're happy with your home! We're gla…" at bounding box center [397, 290] width 397 height 56
type textarea "Hi {{first_name}}, thanks for confirming you're happy with your home! We're gla…"
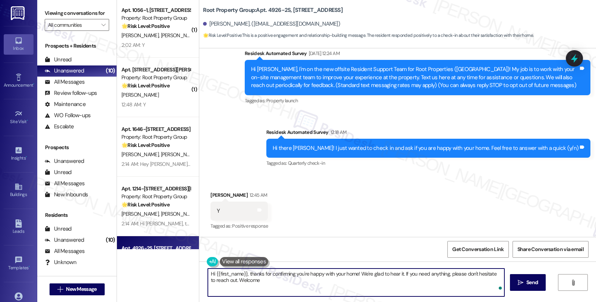
scroll to position [132, 0]
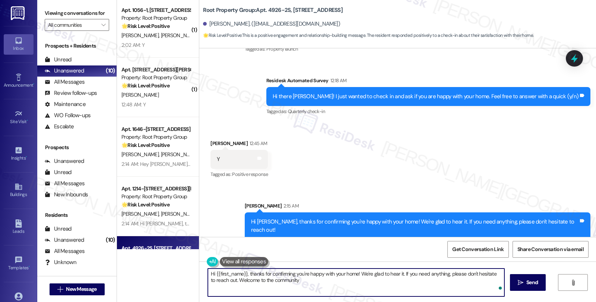
type textarea "Hi {{first_name}}, thanks for confirming you're happy with your home! We're gla…"
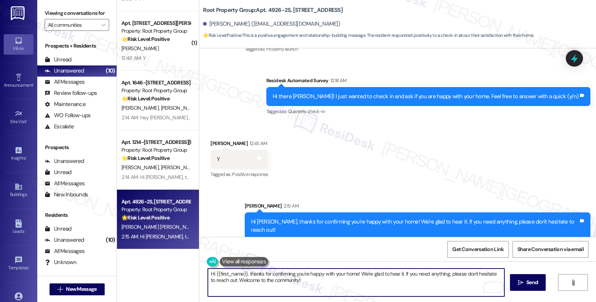
scroll to position [144, 0]
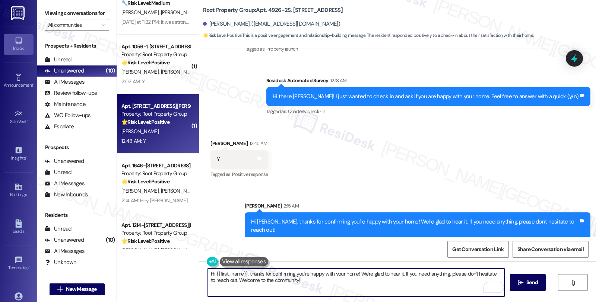
click at [158, 114] on div "Property: Root Property Group" at bounding box center [155, 114] width 69 height 8
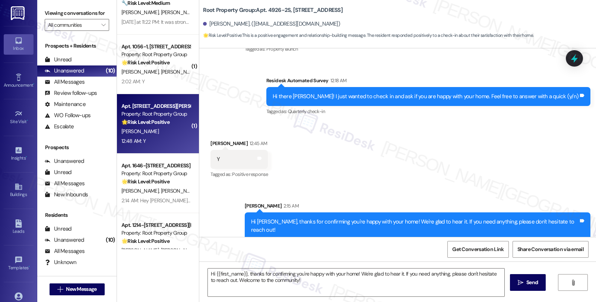
scroll to position [61, 0]
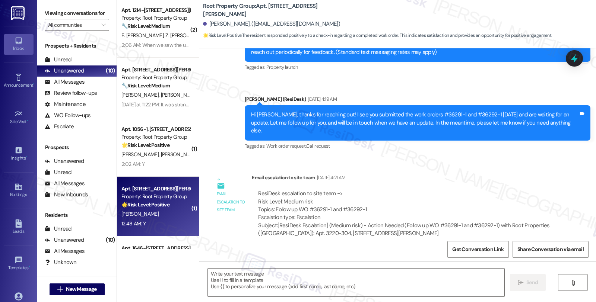
type textarea "Fetching suggested responses. Please feel free to read through the conversation…"
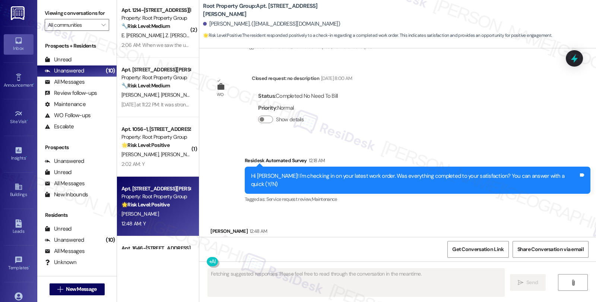
scroll to position [753, 0]
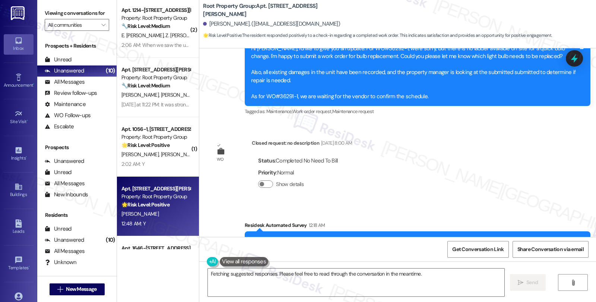
scroll to position [753, 0]
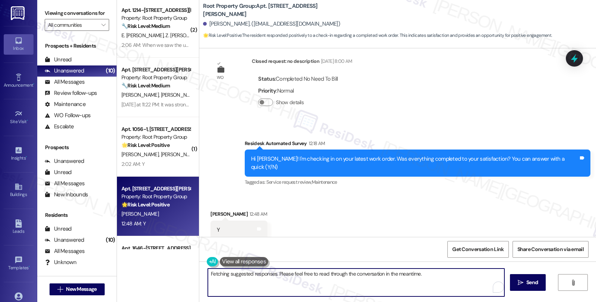
drag, startPoint x: 434, startPoint y: 273, endPoint x: 462, endPoint y: 293, distance: 35.2
click at [462, 293] on textarea "Hi {{first_name}}! Thanks for confirming. I'm happy to hear everything was comp…" at bounding box center [356, 283] width 296 height 28
paste textarea "Your comfort and satisfaction are important to us."
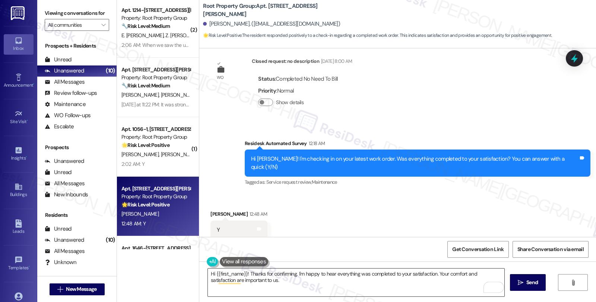
click at [373, 285] on textarea "Hi {{first_name}}! Thanks for confirming. I'm happy to hear everything was comp…" at bounding box center [356, 283] width 296 height 28
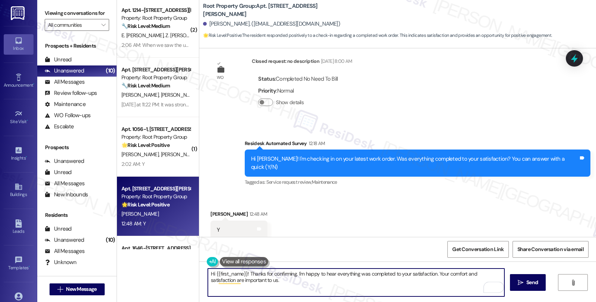
paste textarea "If I may ask...has the {{property}} lived up to your expectations so far?"
type textarea "Hi {{first_name}}! Thanks for confirming. I'm happy to hear everything was comp…"
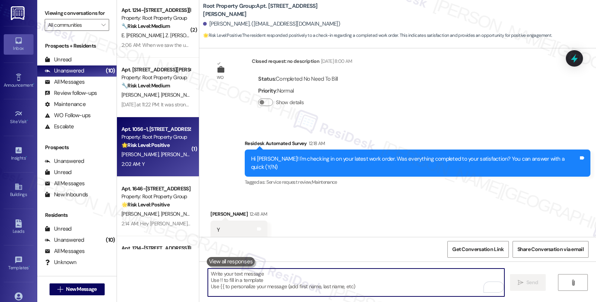
click at [200, 156] on span "[PERSON_NAME]" at bounding box center [218, 154] width 37 height 7
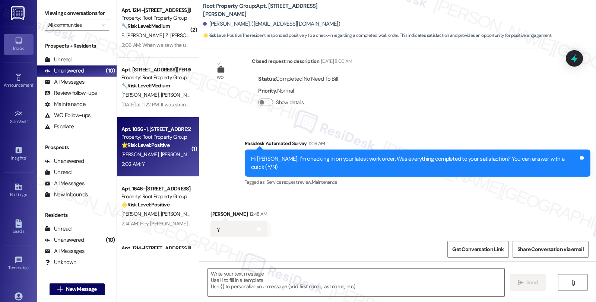
type textarea "Fetching suggested responses. Please feel free to read through the conversation…"
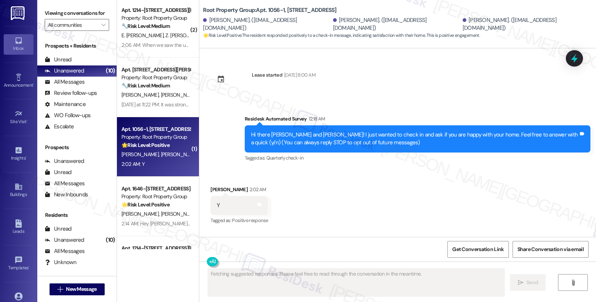
scroll to position [0, 0]
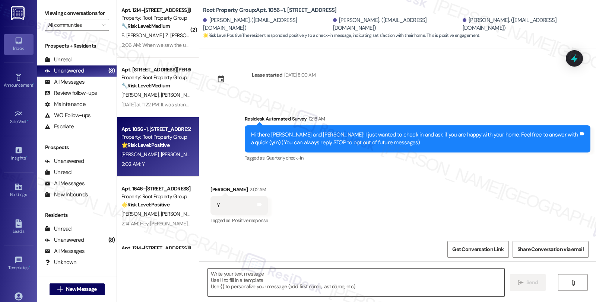
click at [266, 283] on textarea at bounding box center [356, 283] width 296 height 28
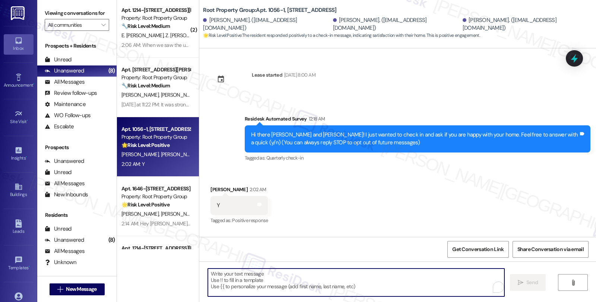
click at [210, 187] on div "[PERSON_NAME] 2:02 AM" at bounding box center [238, 191] width 57 height 10
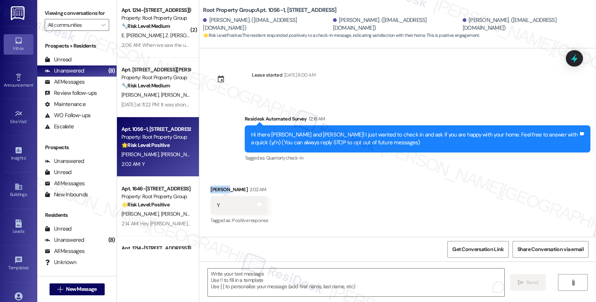
click at [210, 187] on div "[PERSON_NAME] 2:02 AM" at bounding box center [238, 191] width 57 height 10
copy div "[PERSON_NAME]"
click at [244, 279] on textarea "To enrich screen reader interactions, please activate Accessibility in Grammarl…" at bounding box center [356, 283] width 296 height 28
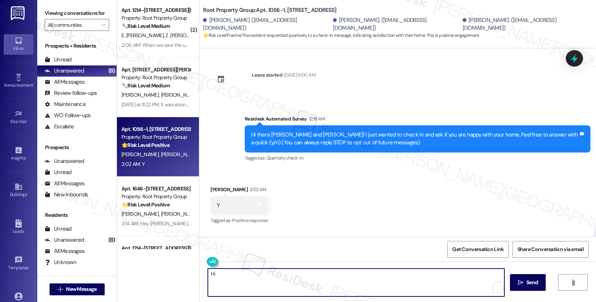
paste textarea "[PERSON_NAME]"
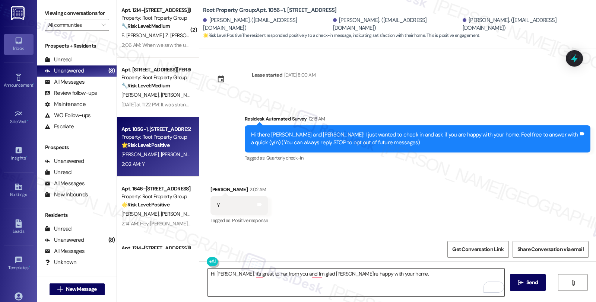
click at [405, 274] on textarea "Hi Kelsey, it's great to har from you and I'm glad yu're happy with your home." at bounding box center [356, 283] width 296 height 28
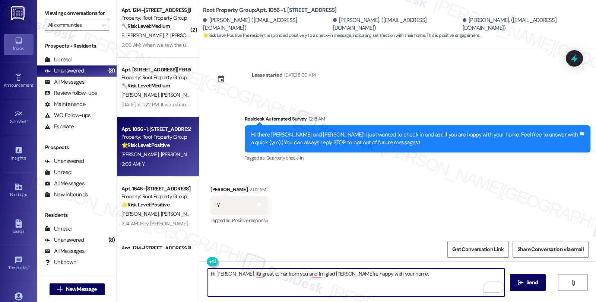
paste textarea "Your comfort and satisfaction are important to us."
click at [491, 277] on textarea "Hi Kelsey, it's great to hear from you and I'm glad you're happy with your home…" at bounding box center [356, 283] width 296 height 28
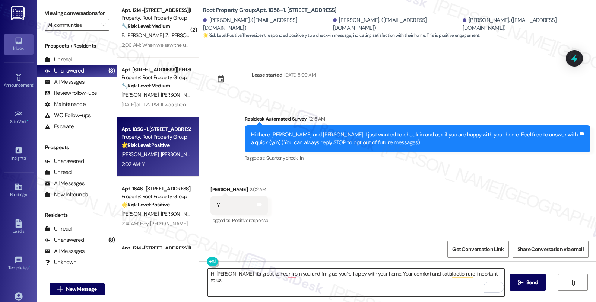
click at [495, 274] on textarea "Hi Kelsey, it's great to hear from you and I'm glad you're happy with your home…" at bounding box center [356, 283] width 296 height 28
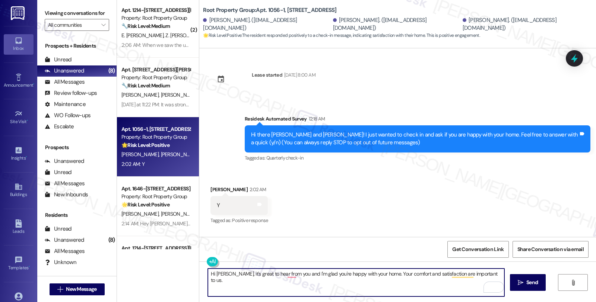
paste textarea "If I may ask...has the {{property}} lived up to your expectations so far?"
type textarea "Hi Kelsey, it's great to hear from you and I'm glad you're happy with your home…"
click at [392, 275] on textarea "Hi Kelsey, it's great to hear from you and I'm glad you're happy with your home…" at bounding box center [356, 283] width 296 height 28
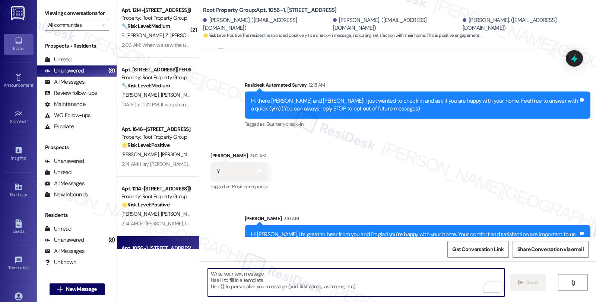
scroll to position [54, 0]
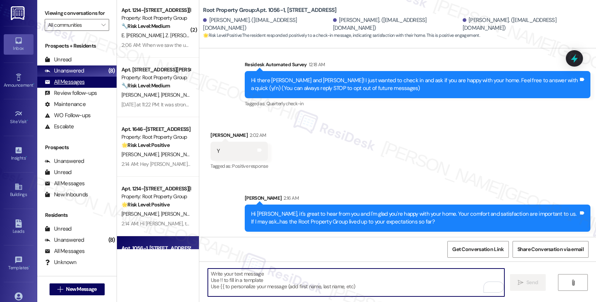
click at [79, 86] on div "All Messages" at bounding box center [65, 82] width 40 height 8
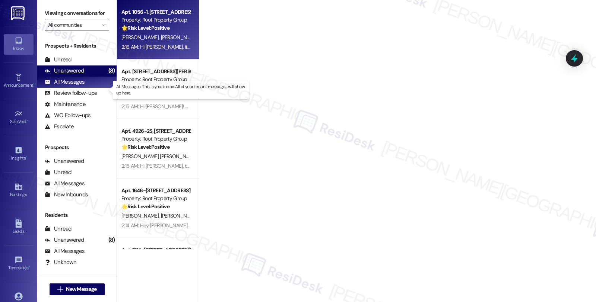
click at [74, 75] on div "Unanswered" at bounding box center [64, 71] width 39 height 8
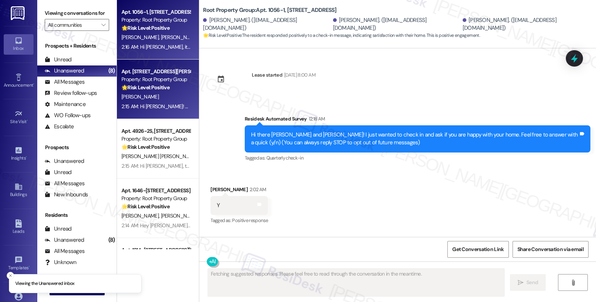
type textarea "Fetching suggested responses. Please feel free to read through the conversation…"
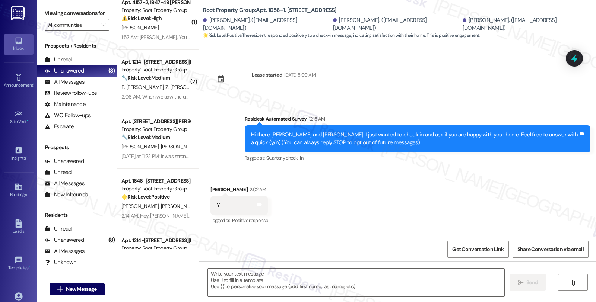
scroll to position [0, 0]
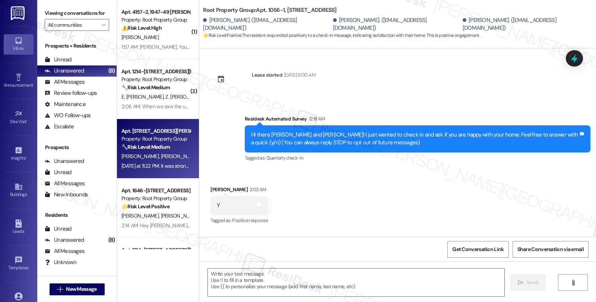
click at [149, 150] on div "🔧 Risk Level: Medium The resident reports a recurring smoke smell issue that ha…" at bounding box center [155, 147] width 69 height 8
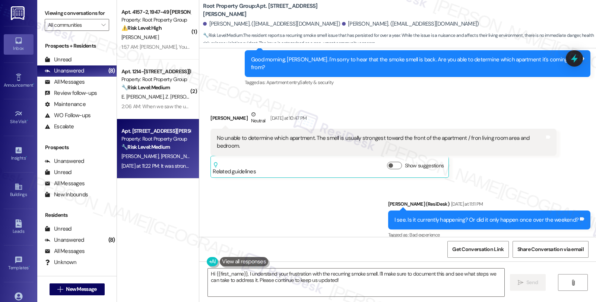
scroll to position [2623, 0]
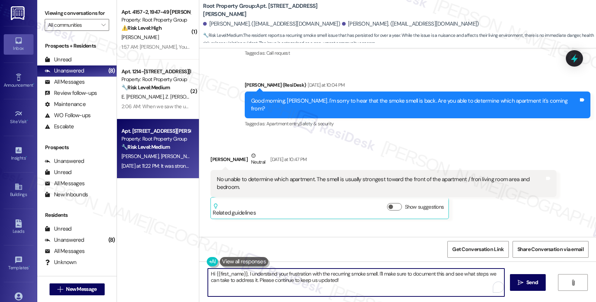
click at [215, 274] on textarea "Hi {{first_name}}, I understand your frustration with the recurring smoke smell…" at bounding box center [356, 283] width 296 height 28
click at [294, 282] on textarea "I understand your frustration with the recurring smoke smell. I'll make sure to…" at bounding box center [356, 283] width 296 height 28
type textarea "I understand your frustration with the recurring smoke smell. I'll make sure to…"
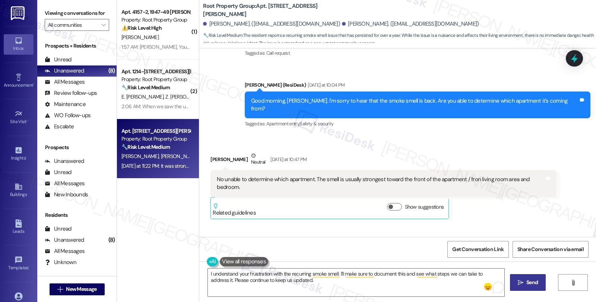
click at [527, 282] on span "Send" at bounding box center [532, 283] width 12 height 8
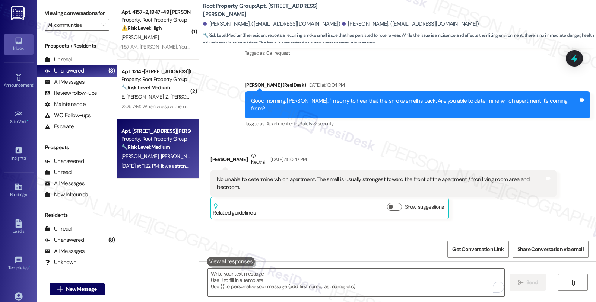
scroll to position [2931, 0]
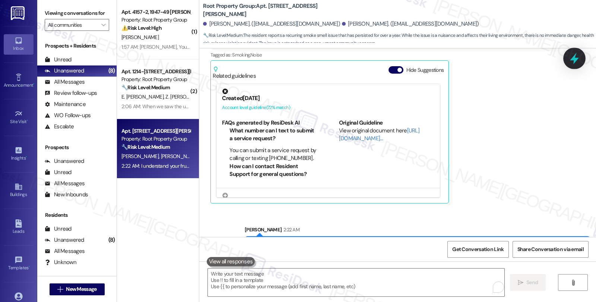
click at [574, 58] on icon at bounding box center [574, 59] width 9 height 12
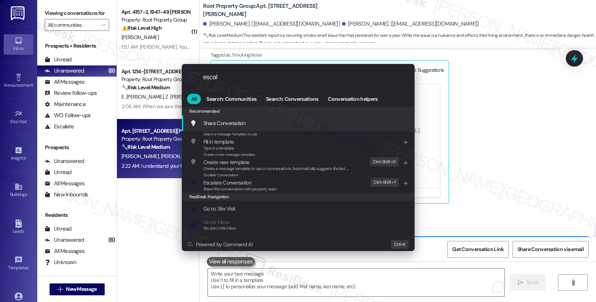
type input "escala"
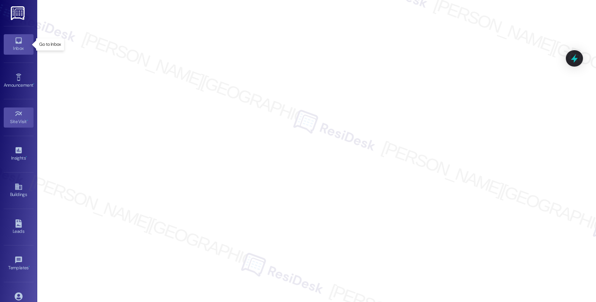
click at [20, 40] on icon at bounding box center [19, 41] width 8 height 8
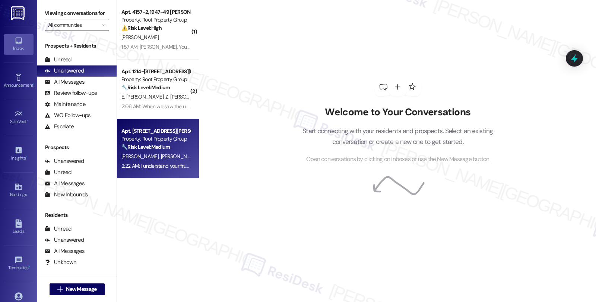
click at [166, 151] on div "Apt. 3614-2, [STREET_ADDRESS][PERSON_NAME] Property: Root Property Group 🔧 Risk…" at bounding box center [156, 139] width 70 height 25
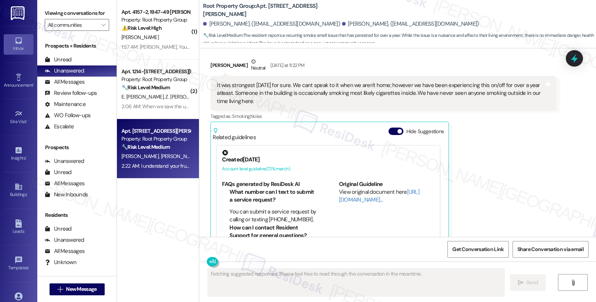
scroll to position [2942, 0]
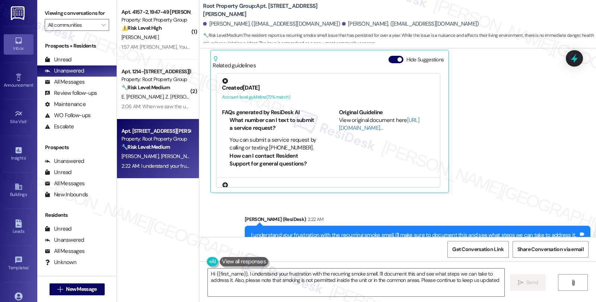
type textarea "Hi {{first_name}}, I understand your frustration with the recurring smoke smell…"
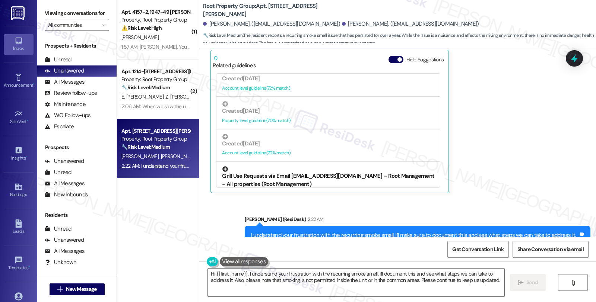
scroll to position [248, 0]
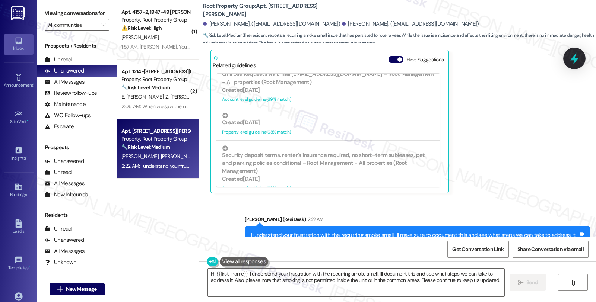
click at [572, 54] on icon at bounding box center [574, 58] width 13 height 13
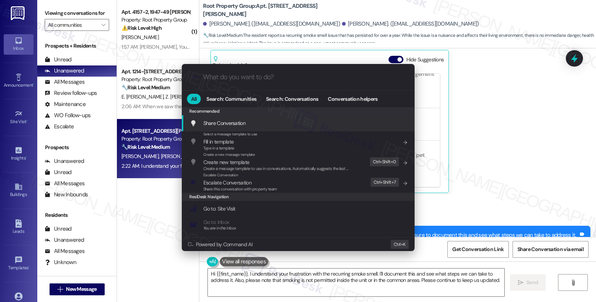
click at [264, 126] on div "Share Conversation Add shortcut" at bounding box center [299, 123] width 218 height 8
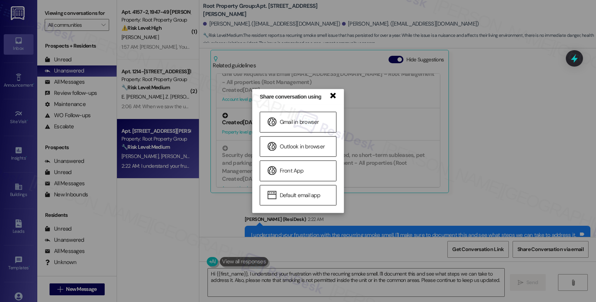
click at [332, 97] on link "×" at bounding box center [332, 95] width 7 height 8
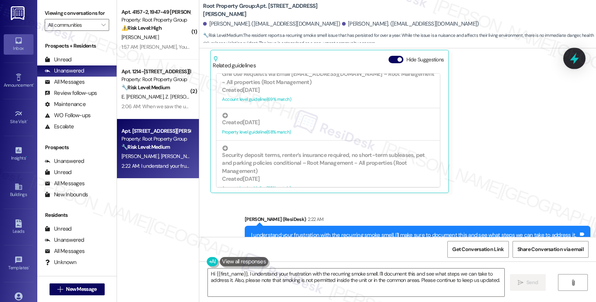
click at [579, 62] on icon at bounding box center [574, 58] width 13 height 13
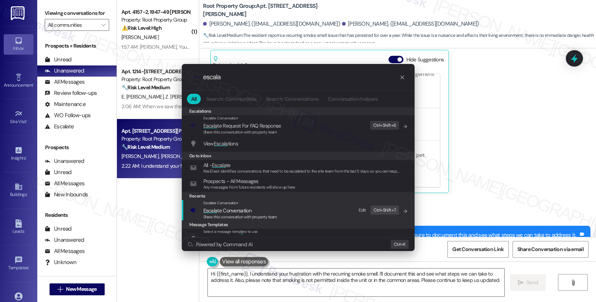
type input "escala"
click at [251, 205] on div "Escalate Conversation" at bounding box center [240, 203] width 74 height 6
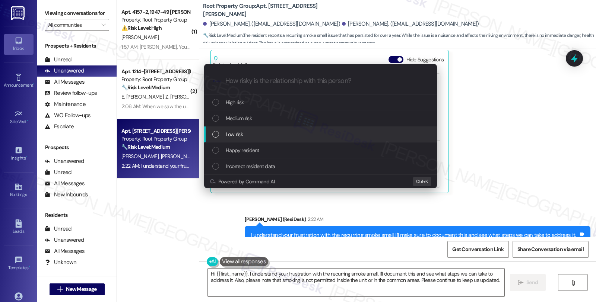
click at [257, 140] on div "Low risk" at bounding box center [320, 135] width 233 height 16
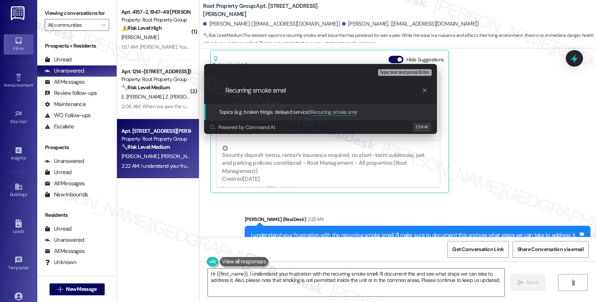
type input "Recurring smoke smell"
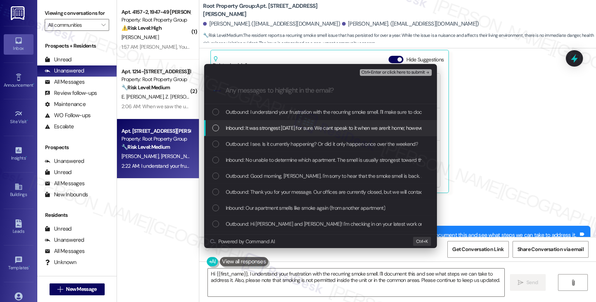
click at [259, 130] on span "Inbound: It was strongest [DATE] for sure. We cant speak to it when we aren't h…" at bounding box center [547, 128] width 643 height 8
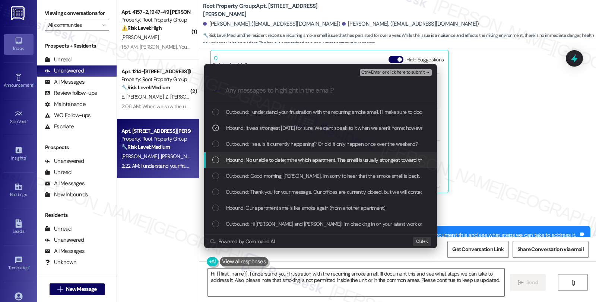
click at [261, 157] on span "Inbound: No unable to determine which apartment. The smell is usually strongest…" at bounding box center [390, 160] width 329 height 8
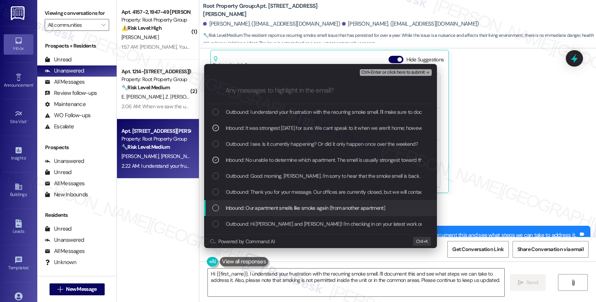
click at [305, 206] on span "Inbound: Our apartment smells like smoke again (from another apartment)" at bounding box center [305, 208] width 159 height 8
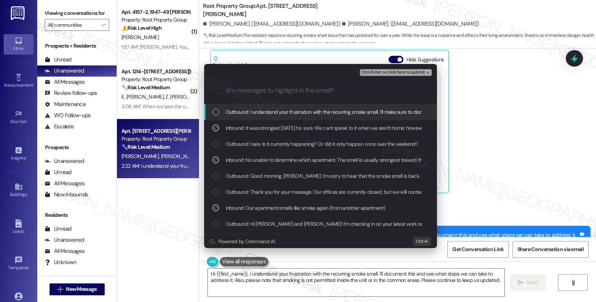
click at [387, 74] on span "Ctrl+Enter or click here to submit" at bounding box center [393, 72] width 64 height 5
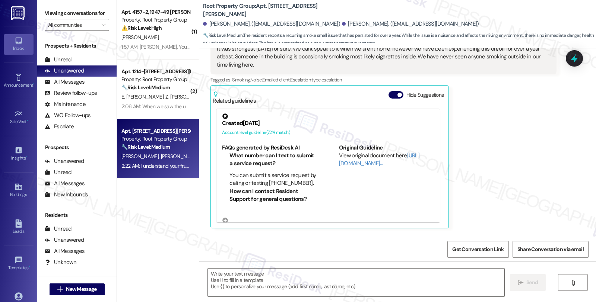
type textarea "Fetching suggested responses. Please feel free to read through the conversation…"
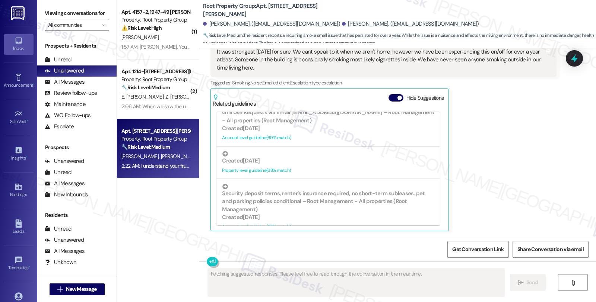
scroll to position [2942, 0]
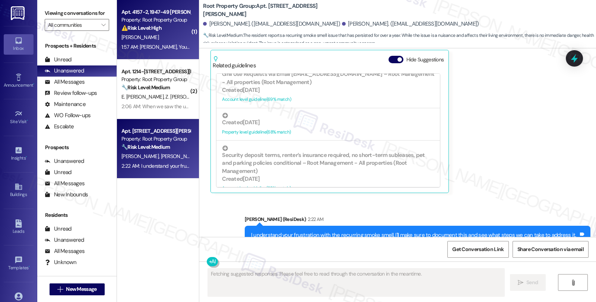
click at [176, 22] on div "Property: Root Property Group" at bounding box center [155, 20] width 69 height 8
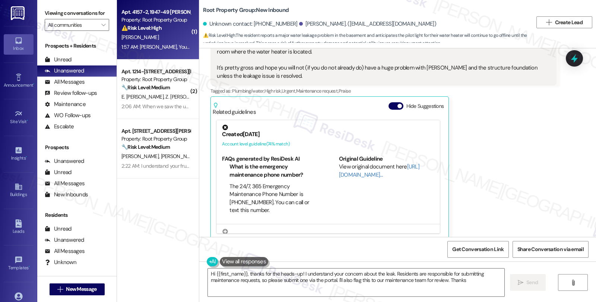
type textarea "Hi {{first_name}}, thanks for the heads-up! I understand your concern about the…"
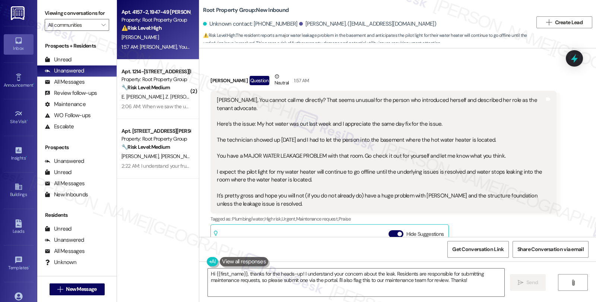
scroll to position [83, 0]
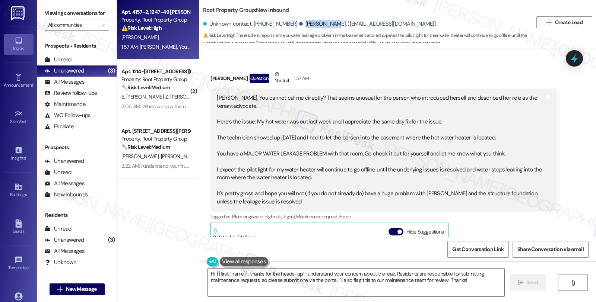
drag, startPoint x: 287, startPoint y: 24, endPoint x: 318, endPoint y: 24, distance: 30.5
click at [318, 24] on div "[PERSON_NAME]. ([EMAIL_ADDRESS][DOMAIN_NAME])" at bounding box center [367, 24] width 137 height 8
copy div "[PERSON_NAME]"
click at [82, 287] on span "New Message" at bounding box center [81, 290] width 31 height 8
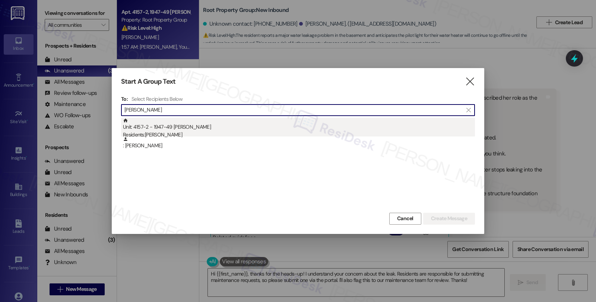
type input "[PERSON_NAME]"
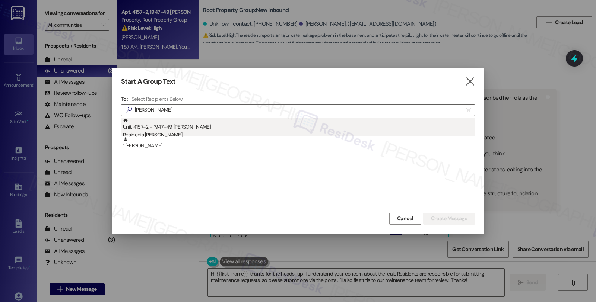
click at [159, 129] on div "Unit: 4157-2 - 1947-49 [PERSON_NAME] Residents: [PERSON_NAME]" at bounding box center [299, 128] width 352 height 21
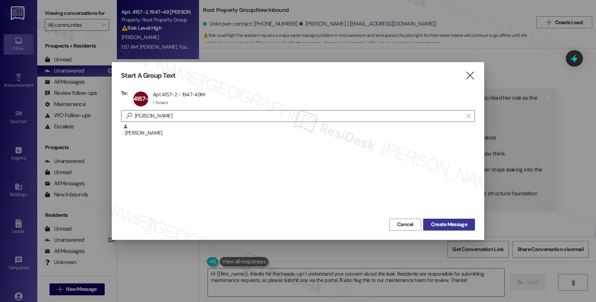
click at [436, 220] on button "Create Message" at bounding box center [449, 225] width 52 height 12
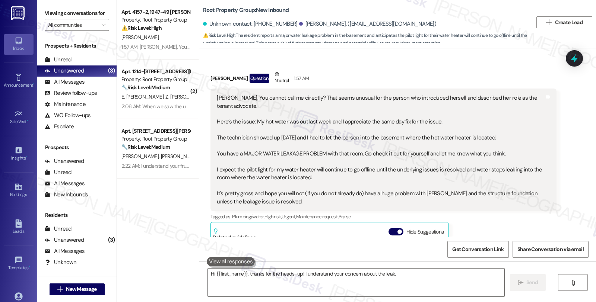
type textarea "Hi {{first_name}}, thanks for the heads-up! I understand your concern about the…"
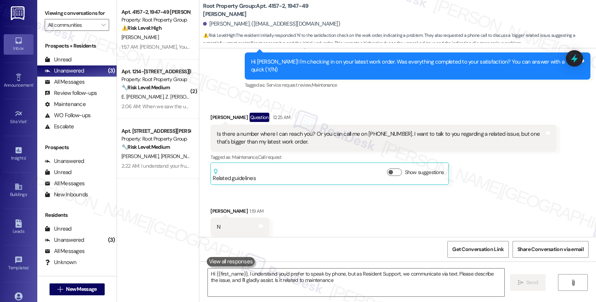
type textarea "Hi {{first_name}}, I understand you'd prefer to speak by phone, but as Resident…"
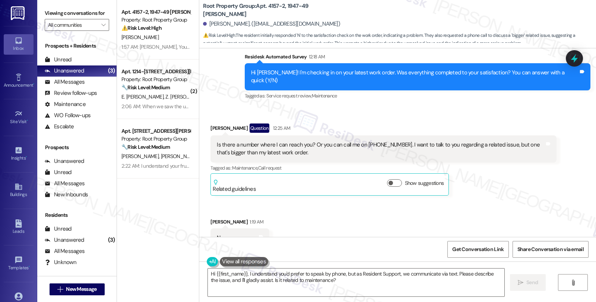
scroll to position [657, 0]
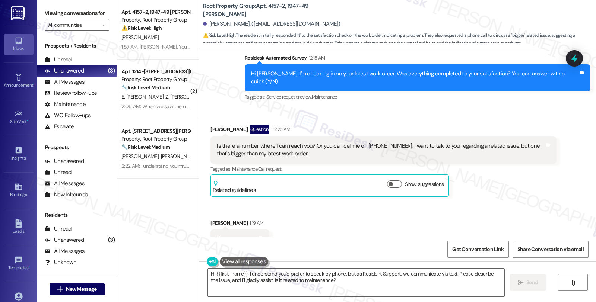
drag, startPoint x: 170, startPoint y: 28, endPoint x: 500, endPoint y: 177, distance: 361.9
click at [500, 177] on div "[PERSON_NAME] Question 12:25 AM Is there a number where I can reach you? Or you…" at bounding box center [383, 161] width 346 height 72
drag, startPoint x: 203, startPoint y: 24, endPoint x: 235, endPoint y: 25, distance: 32.0
click at [235, 25] on div "[PERSON_NAME]. ([EMAIL_ADDRESS][DOMAIN_NAME])" at bounding box center [271, 24] width 137 height 8
copy div "[PERSON_NAME]"
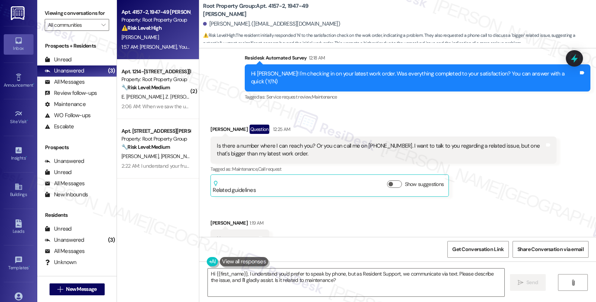
click at [169, 35] on div "[PERSON_NAME]" at bounding box center [156, 37] width 70 height 9
type textarea "Hi {{first_name}}, I understand you'd prefer to speak by phone, but as Resident…"
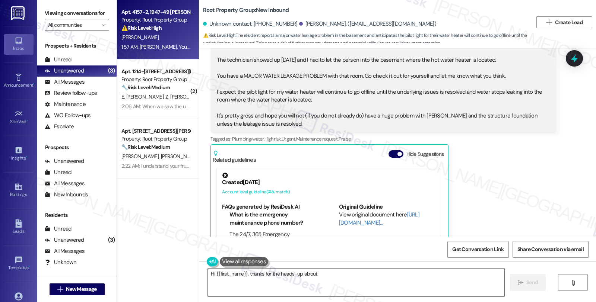
scroll to position [209, 0]
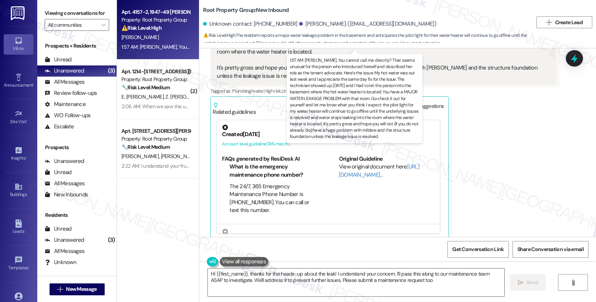
type textarea "Hi {{first_name}}, thanks for the heads-up about the leak! I understand your co…"
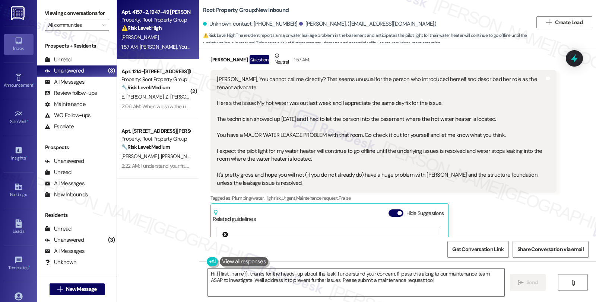
scroll to position [84, 0]
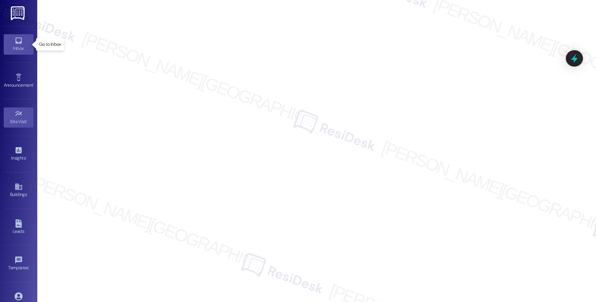
click at [24, 45] on div "Inbox" at bounding box center [18, 48] width 37 height 7
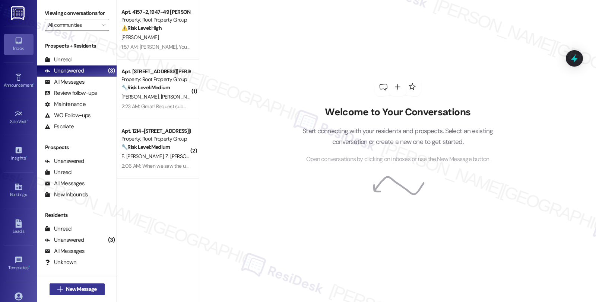
click at [88, 288] on span "New Message" at bounding box center [81, 290] width 31 height 8
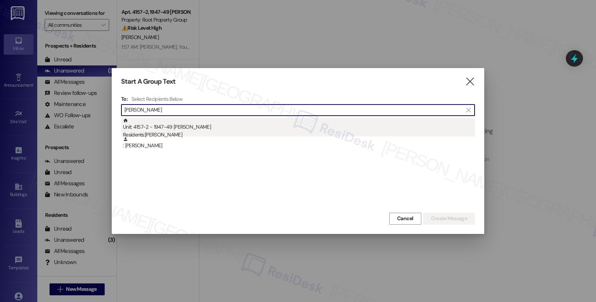
type input "[PERSON_NAME]"
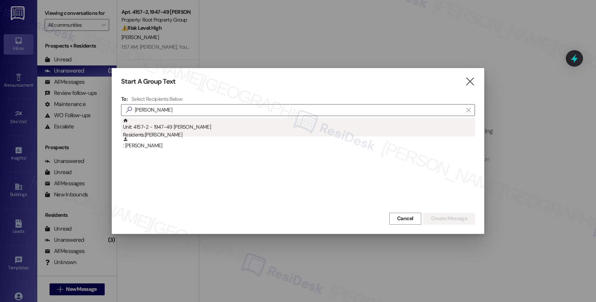
click at [163, 129] on div "Unit: 4157-2 - 1947-49 [PERSON_NAME] Residents: [PERSON_NAME]" at bounding box center [299, 128] width 352 height 21
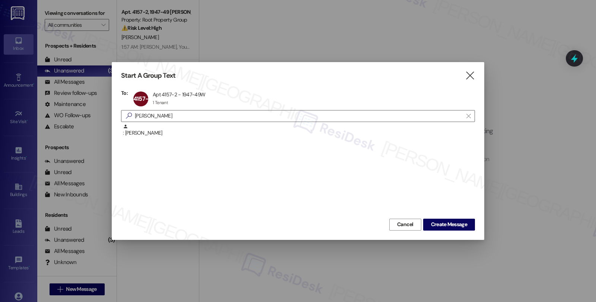
click at [436, 215] on div ": [PERSON_NAME]" at bounding box center [298, 170] width 354 height 93
click at [438, 224] on span "Create Message" at bounding box center [449, 225] width 36 height 8
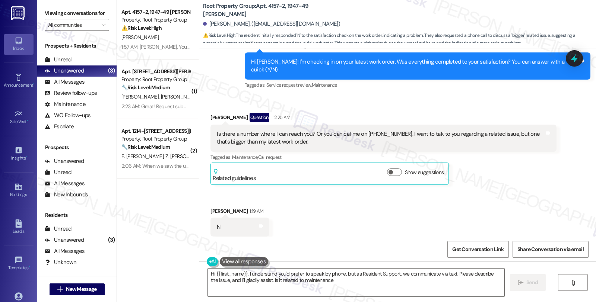
type textarea "Hi {{first_name}}, I understand you'd prefer to speak by phone, but as Resident…"
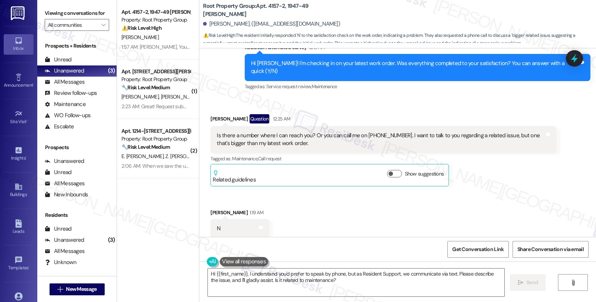
scroll to position [740, 0]
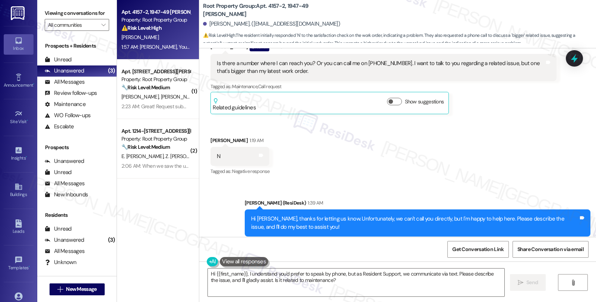
click at [174, 38] on div "[PERSON_NAME]" at bounding box center [156, 37] width 70 height 9
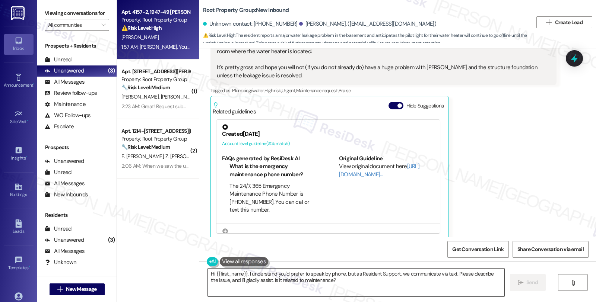
click at [273, 278] on textarea "Hi {{first_name}}, I understand you'd prefer to speak by phone, but as Resident…" at bounding box center [356, 283] width 296 height 28
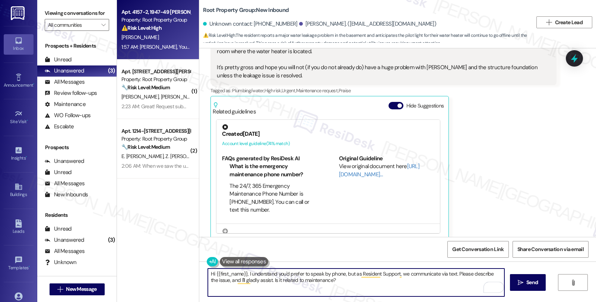
drag, startPoint x: 243, startPoint y: 273, endPoint x: 254, endPoint y: 274, distance: 10.5
click at [244, 273] on textarea "Hi {{first_name}}, I understand you'd prefer to speak by phone, but as Resident…" at bounding box center [356, 283] width 296 height 28
paste textarea "I would love to speak with you. However, I'm only communicating with tenants vi…"
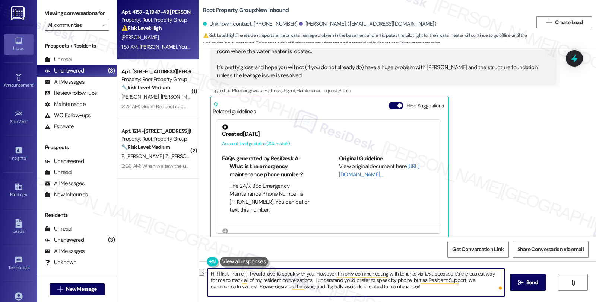
drag, startPoint x: 384, startPoint y: 274, endPoint x: 411, endPoint y: 273, distance: 27.2
click at [411, 273] on textarea "Hi {{first_name}}, I would love to speak with you. However, I'm only communicat…" at bounding box center [356, 283] width 296 height 28
drag, startPoint x: 273, startPoint y: 280, endPoint x: 373, endPoint y: 297, distance: 101.2
click at [373, 297] on div "Hi {{first_name}}, I would love to speak with you. However, I'm only communicat…" at bounding box center [397, 290] width 397 height 56
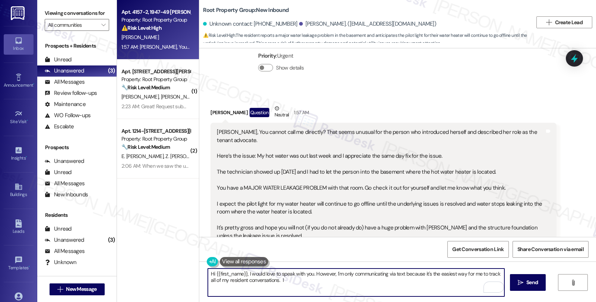
scroll to position [43, 0]
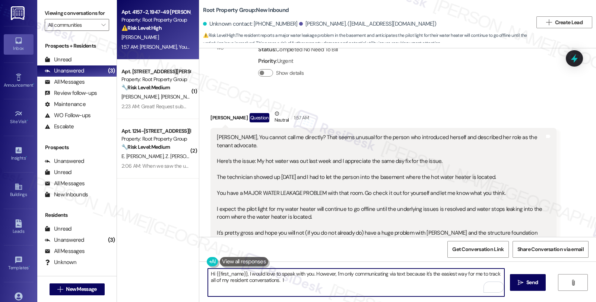
type textarea "Hi {{first_name}}, I would love to speak with you. However, I'm only communicat…"
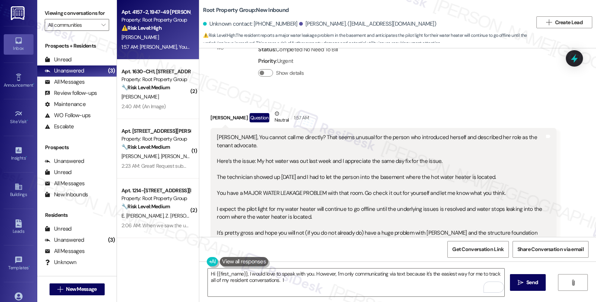
drag, startPoint x: 497, startPoint y: 111, endPoint x: 481, endPoint y: 112, distance: 15.7
click at [497, 111] on div "[PERSON_NAME] Question Neutral 1:57 AM" at bounding box center [383, 119] width 346 height 18
click at [15, 189] on icon at bounding box center [19, 187] width 8 height 8
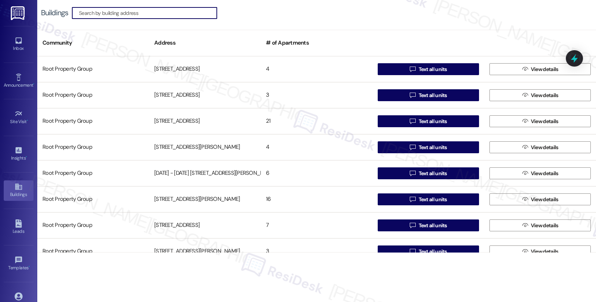
click at [132, 14] on input at bounding box center [148, 13] width 138 height 10
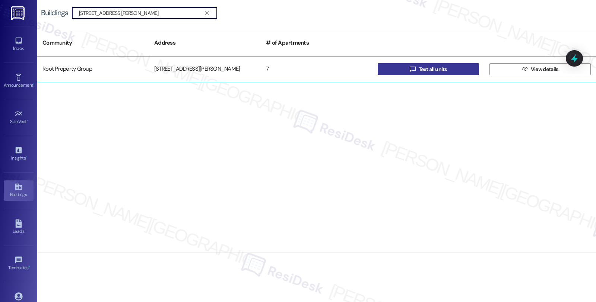
type input "[STREET_ADDRESS][PERSON_NAME]"
click at [405, 67] on button " Text all units" at bounding box center [428, 69] width 101 height 12
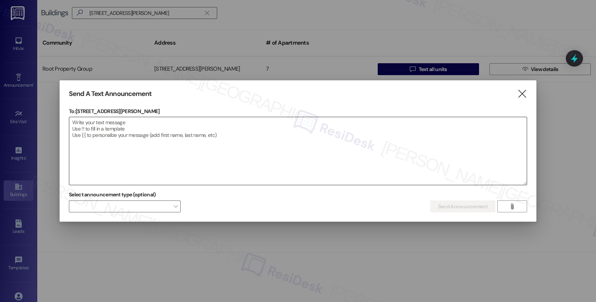
click at [480, 139] on textarea at bounding box center [297, 151] width 457 height 68
click at [273, 140] on textarea "To enrich screen reader interactions, please activate Accessibility in Grammarl…" at bounding box center [297, 151] width 457 height 68
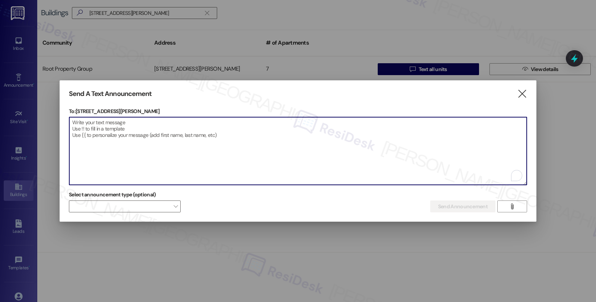
paste textarea "Hi {{first_name}}, This is a reminder that smoking is not allowed anywhere on t…"
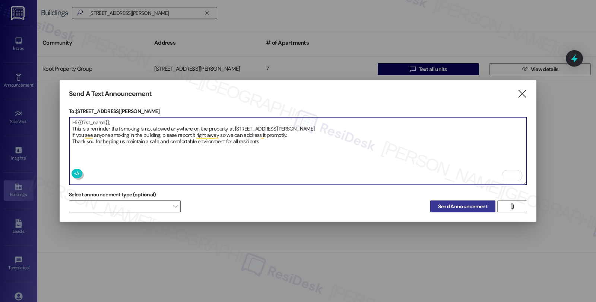
type textarea "Hi {{first_name}}, This is a reminder that smoking is not allowed anywhere on t…"
click at [457, 206] on span "Send Announcement" at bounding box center [463, 207] width 50 height 8
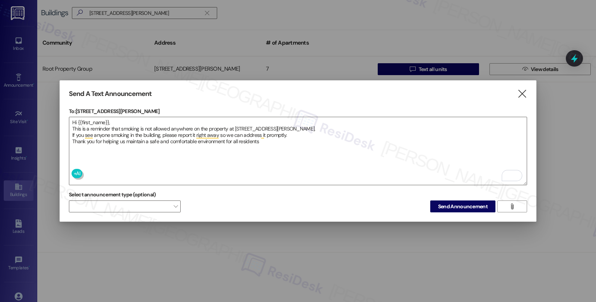
click at [15, 41] on div at bounding box center [298, 151] width 596 height 302
click at [523, 92] on icon "" at bounding box center [522, 94] width 10 height 8
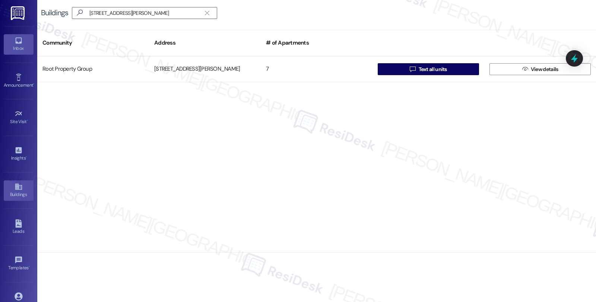
click at [19, 49] on div "Inbox" at bounding box center [18, 48] width 37 height 7
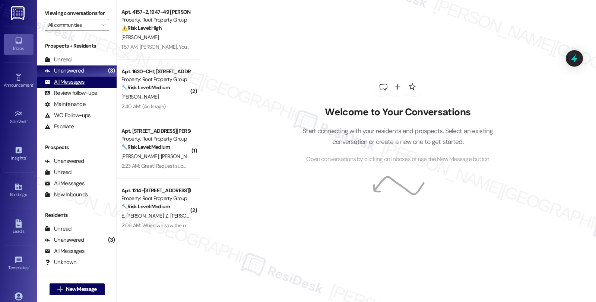
click at [74, 86] on div "All Messages" at bounding box center [65, 82] width 40 height 8
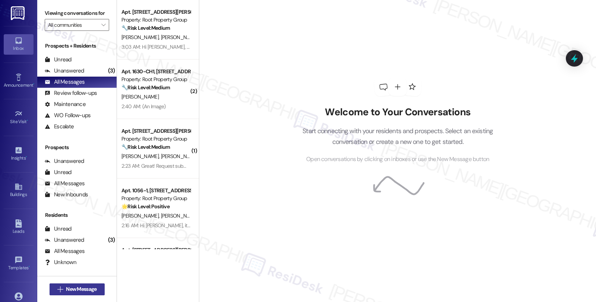
click at [80, 289] on span "New Message" at bounding box center [81, 290] width 31 height 8
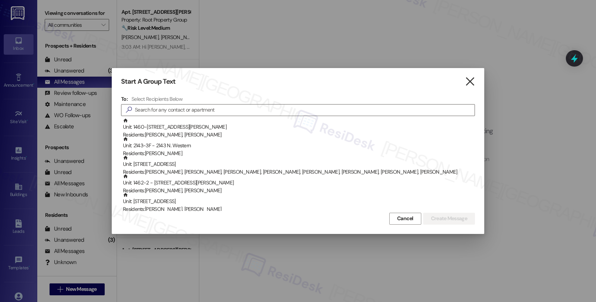
click at [470, 78] on icon "" at bounding box center [470, 82] width 10 height 8
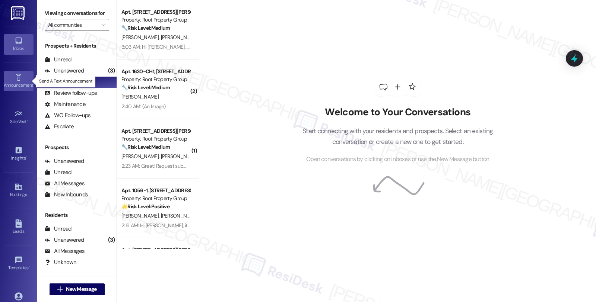
click at [14, 82] on div "Announcement •" at bounding box center [18, 85] width 37 height 7
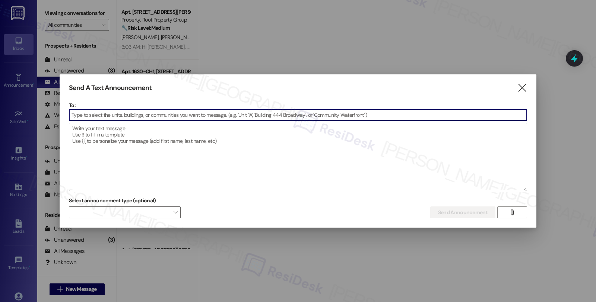
click at [192, 151] on textarea at bounding box center [297, 157] width 457 height 68
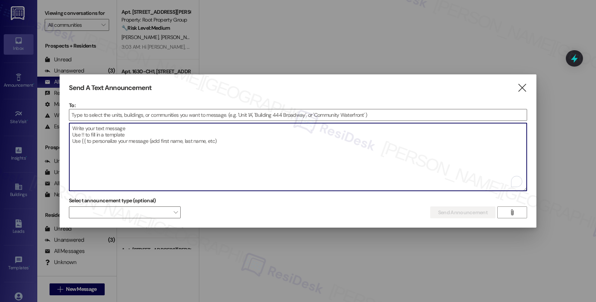
paste textarea "Hi {{first_name}}, This is a reminder that smoking is not allowed anywhere on t…"
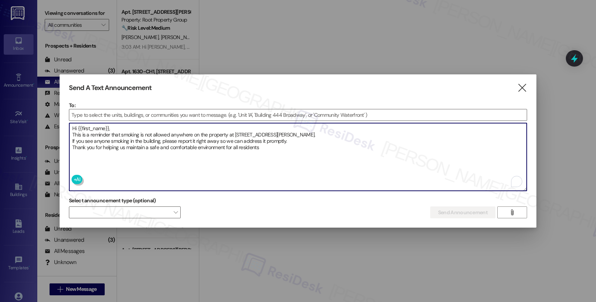
type textarea "Hi {{first_name}}, This is a reminder that smoking is not allowed anywhere on t…"
click at [251, 115] on input at bounding box center [297, 115] width 457 height 11
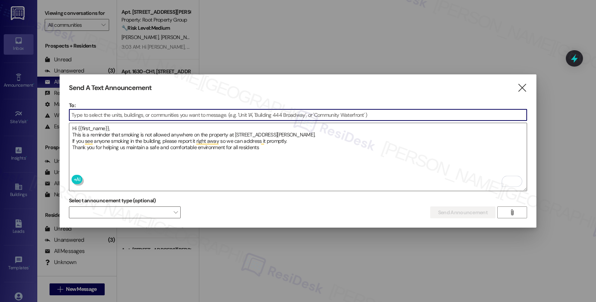
paste input "[STREET_ADDRESS][PERSON_NAME]"
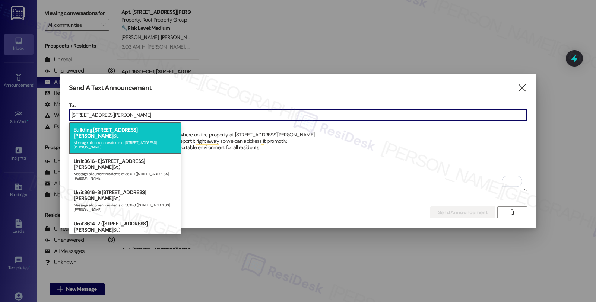
type input "[STREET_ADDRESS][PERSON_NAME]"
click at [146, 139] on div "Message all current residents of [STREET_ADDRESS][PERSON_NAME]" at bounding box center [125, 144] width 103 height 10
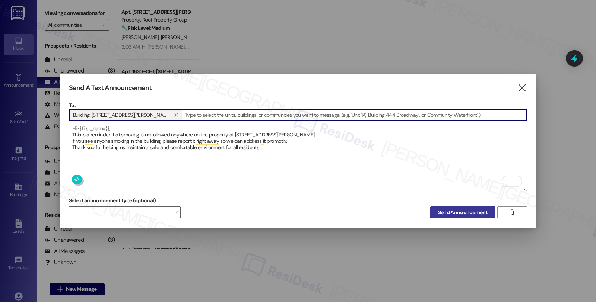
click at [456, 216] on span "Send Announcement" at bounding box center [463, 213] width 50 height 8
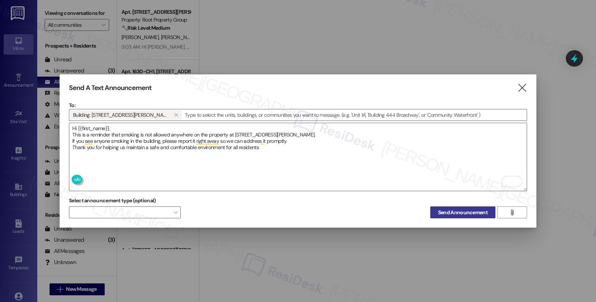
click at [446, 209] on span "Send Announcement" at bounding box center [463, 213] width 50 height 8
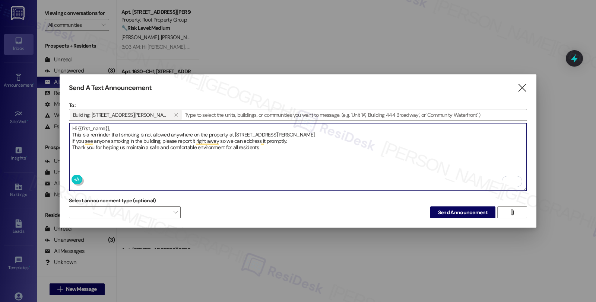
drag, startPoint x: 307, startPoint y: 151, endPoint x: 44, endPoint y: 122, distance: 264.6
click at [44, 122] on div "Send A Text Announcement  To: Building: [STREET_ADDRESS][PERSON_NAME]   Drop…" at bounding box center [298, 151] width 596 height 302
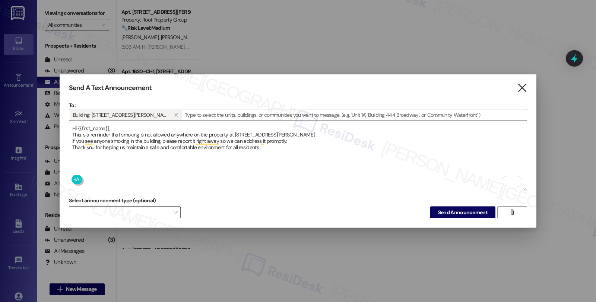
click at [519, 87] on icon "" at bounding box center [522, 88] width 10 height 8
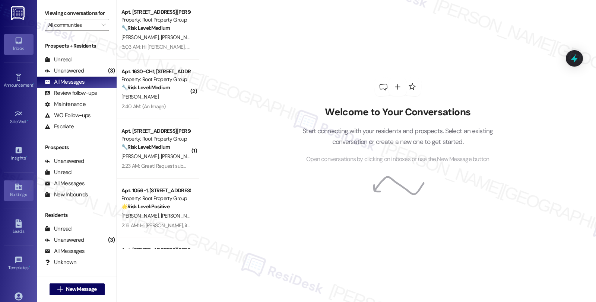
click at [17, 189] on icon at bounding box center [19, 187] width 8 height 8
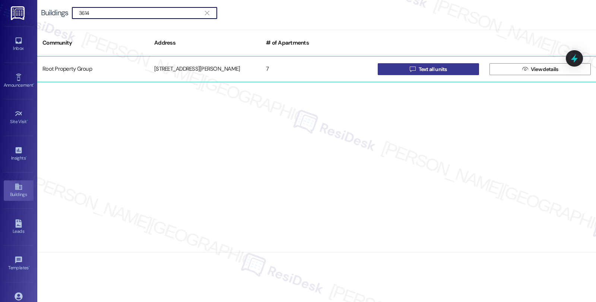
type input "3614"
click at [393, 72] on button " Text all units" at bounding box center [428, 69] width 101 height 12
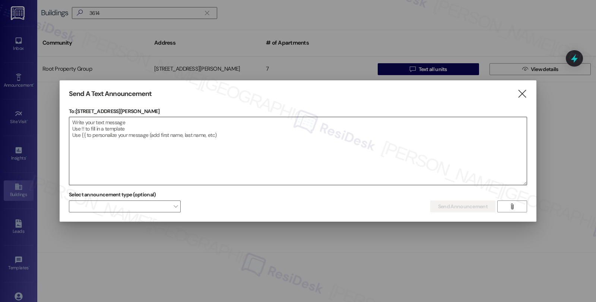
click at [226, 118] on textarea at bounding box center [297, 151] width 457 height 68
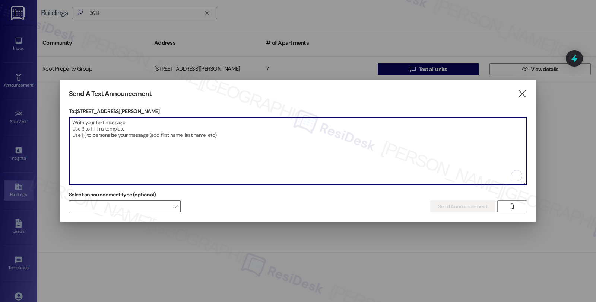
paste textarea "Hi {{first_name}}, This is a reminder that smoking is not allowed anywhere on t…"
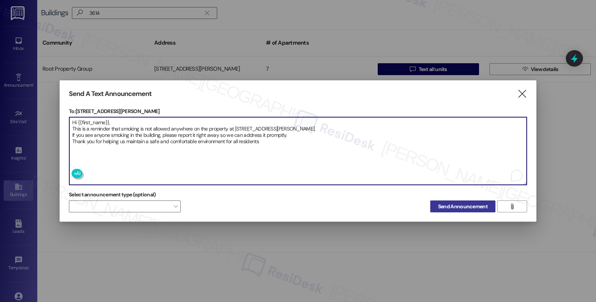
type textarea "Hi {{first_name}}, This is a reminder that smoking is not allowed anywhere on t…"
click at [445, 206] on span "Send Announcement" at bounding box center [463, 207] width 50 height 8
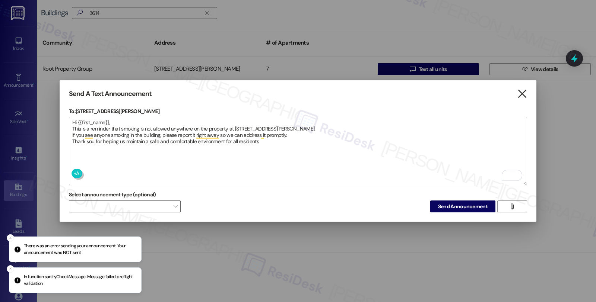
click at [522, 97] on icon "" at bounding box center [522, 94] width 10 height 8
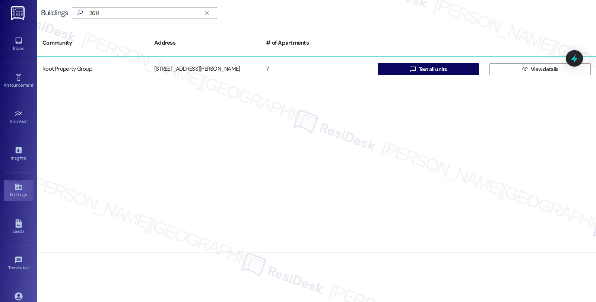
click at [325, 76] on div "7" at bounding box center [317, 69] width 112 height 15
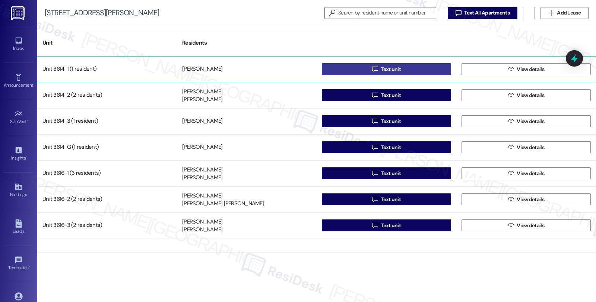
click at [389, 67] on span "Text unit" at bounding box center [391, 70] width 20 height 8
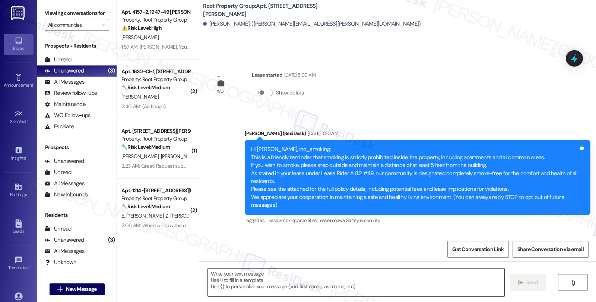
scroll to position [691, 0]
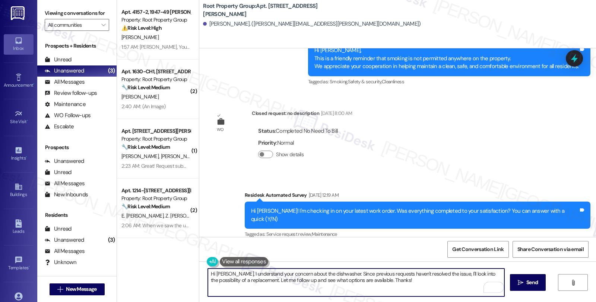
paste textarea "{{first_name}}, This is a reminder that smoking is not allowed anywhere on the …"
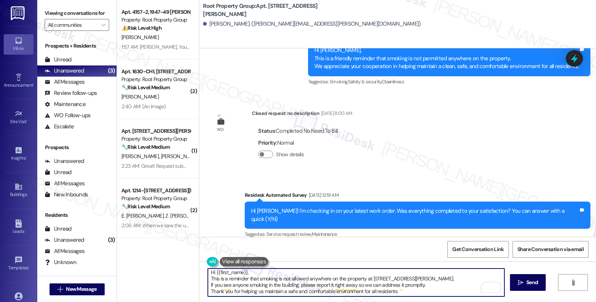
scroll to position [1, 0]
type textarea "Hi {{first_name}}, This is a reminder that smoking is not allowed anywhere on t…"
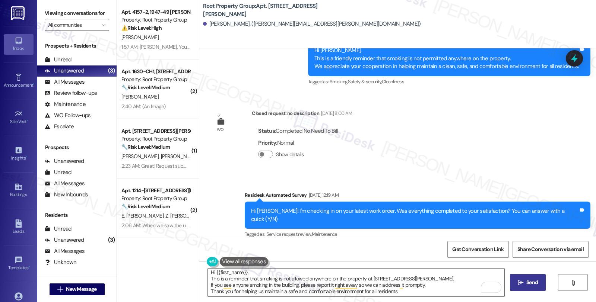
click at [531, 282] on span "Send" at bounding box center [532, 283] width 12 height 8
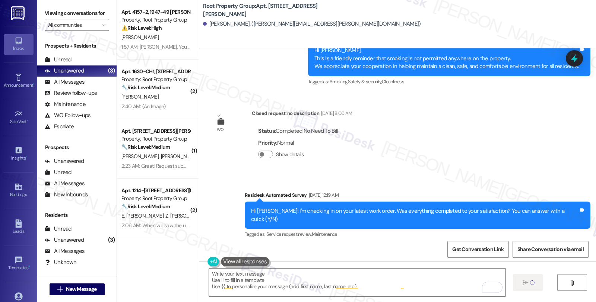
scroll to position [0, 0]
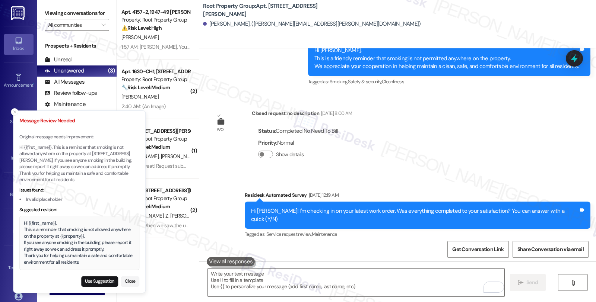
drag, startPoint x: 19, startPoint y: 221, endPoint x: 34, endPoint y: 230, distance: 16.9
click at [34, 230] on div "Hi {{first_name}}, This is a reminder that smoking is not allowed anywhere on t…" at bounding box center [79, 243] width 120 height 54
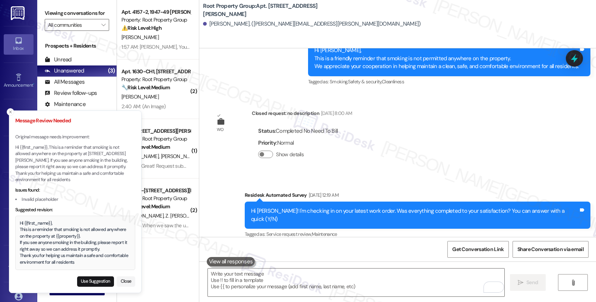
click at [20, 224] on div "Hi {{first_name}}, This is a reminder that smoking is not allowed anywhere on t…" at bounding box center [75, 243] width 111 height 46
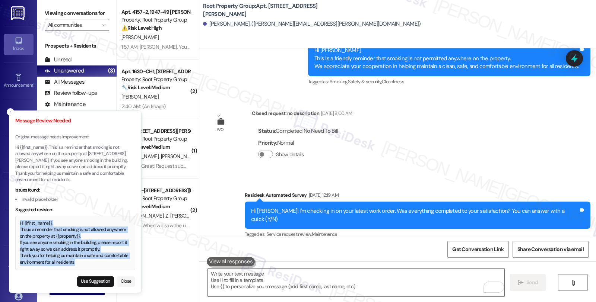
click at [77, 263] on div "Hi {{first_name}}, This is a reminder that smoking is not allowed anywhere on t…" at bounding box center [75, 243] width 111 height 46
copy div "Hi {{first_name}}, This is a reminder that smoking is not allowed anywhere on t…"
click at [87, 281] on button "Use Suggestion" at bounding box center [95, 282] width 37 height 10
type textarea "Hi {{first_name}}, This is a reminder that smoking is not allowed anywhere on t…"
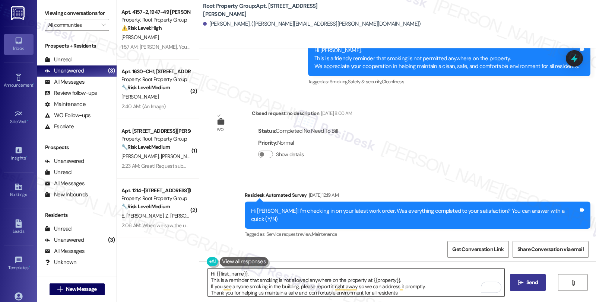
click at [309, 279] on textarea "Hi {{first_name}}, This is a reminder that smoking is not allowed anywhere on t…" at bounding box center [356, 283] width 296 height 28
click at [520, 284] on icon "" at bounding box center [521, 283] width 6 height 6
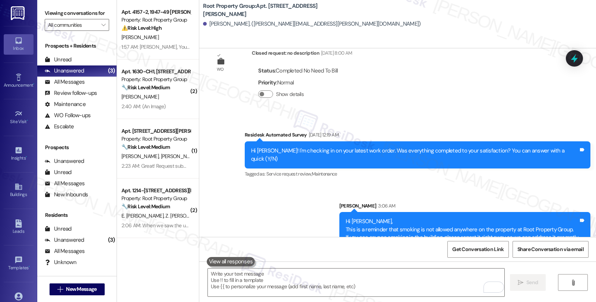
scroll to position [767, 0]
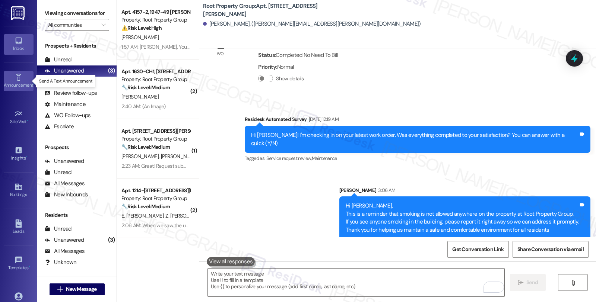
click at [18, 84] on div "Announcement •" at bounding box center [18, 85] width 37 height 7
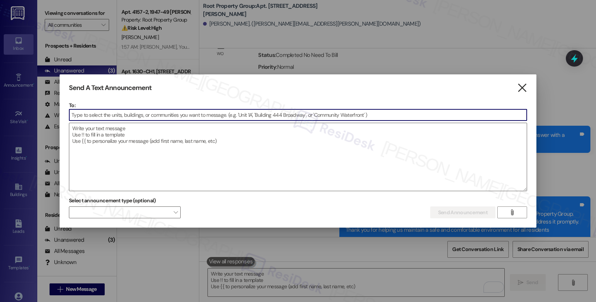
click at [521, 90] on icon "" at bounding box center [522, 88] width 10 height 8
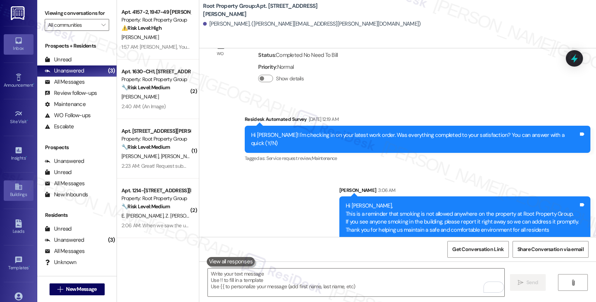
click at [16, 192] on div "Buildings" at bounding box center [18, 194] width 37 height 7
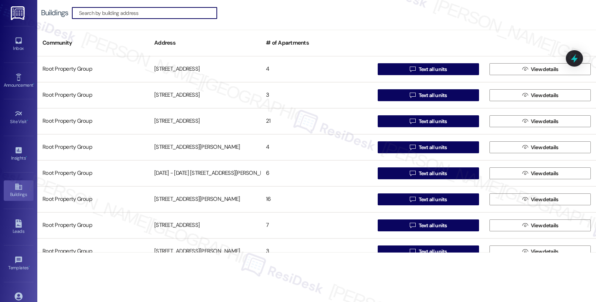
click at [135, 12] on input at bounding box center [148, 13] width 138 height 10
click at [164, 13] on input at bounding box center [148, 13] width 138 height 10
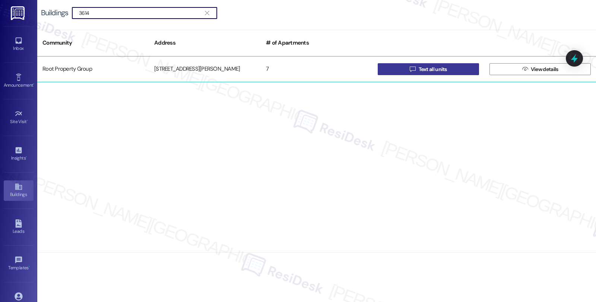
type input "3614"
click at [407, 74] on button " Text all units" at bounding box center [428, 69] width 101 height 12
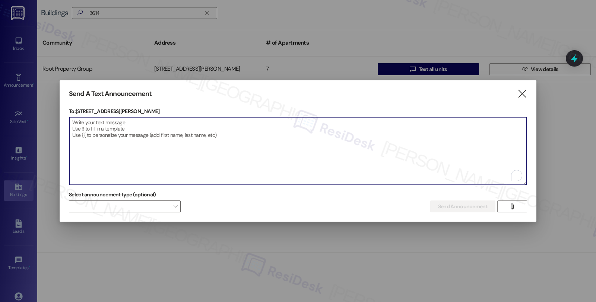
click at [223, 146] on textarea "To enrich screen reader interactions, please activate Accessibility in Grammarl…" at bounding box center [297, 151] width 457 height 68
paste textarea "Hi {{first_name}}, This is a reminder that smoking is not allowed anywhere on t…"
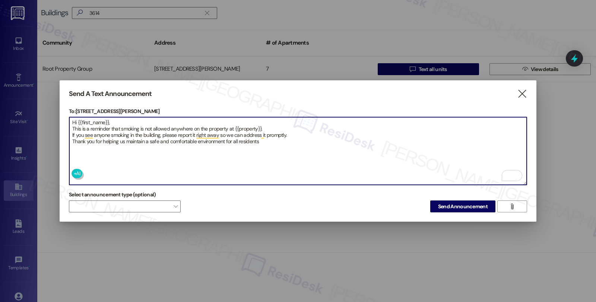
drag, startPoint x: 275, startPoint y: 140, endPoint x: 60, endPoint y: 113, distance: 216.6
click at [60, 113] on div "Send A Text Announcement  To: [STREET_ADDRESS][PERSON_NAME]  Drop image file …" at bounding box center [298, 151] width 477 height 142
click at [270, 124] on textarea "Hi {{first_name}}, This is a reminder that smoking is not allowed anywhere on t…" at bounding box center [297, 151] width 457 height 68
drag, startPoint x: 226, startPoint y: 128, endPoint x: 260, endPoint y: 127, distance: 33.5
click at [260, 127] on textarea "Hi {{first_name}}, This is a reminder that smoking is not allowed anywhere on t…" at bounding box center [297, 151] width 457 height 68
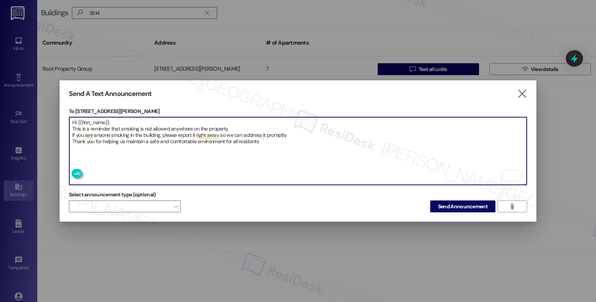
click at [273, 143] on textarea "Hi {{first_name}}, This is a reminder that smoking is not allowed anywhere on t…" at bounding box center [297, 151] width 457 height 68
type textarea "Hi {{first_name}}, This is a reminder that smoking is not allowed anywhere on t…"
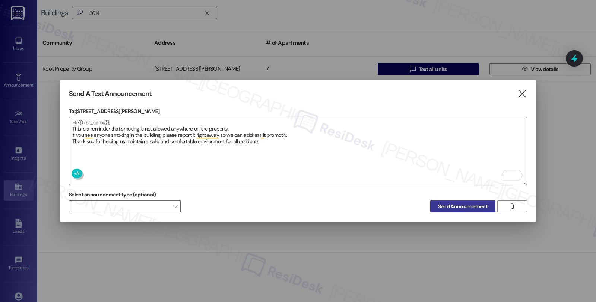
click at [466, 205] on span "Send Announcement" at bounding box center [463, 207] width 50 height 8
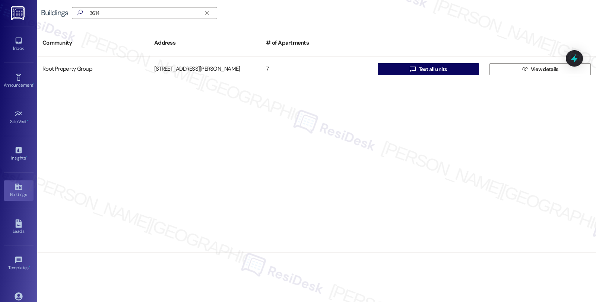
click at [486, 158] on div "Root Property Group [STREET_ADDRESS][PERSON_NAME]  Text all units  View detai…" at bounding box center [316, 154] width 559 height 197
click at [158, 12] on input "3614" at bounding box center [140, 13] width 122 height 10
paste input "[STREET_ADDRESS][PERSON_NAME]"
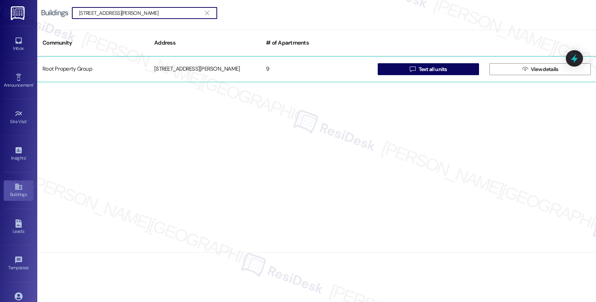
type input "[STREET_ADDRESS][PERSON_NAME]"
click at [308, 69] on div "9" at bounding box center [317, 69] width 112 height 15
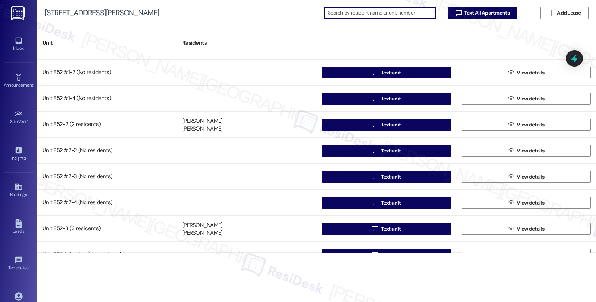
scroll to position [38, 0]
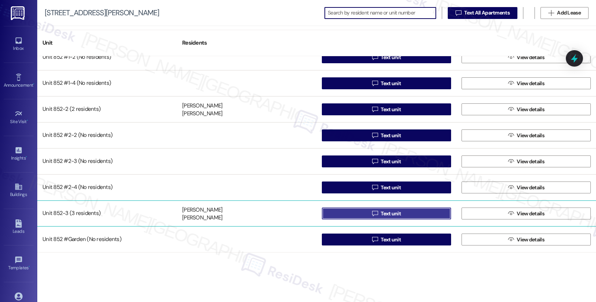
click at [362, 215] on button " Text unit" at bounding box center [386, 214] width 129 height 12
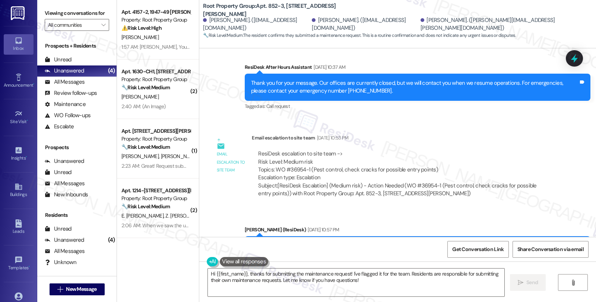
scroll to position [1084, 0]
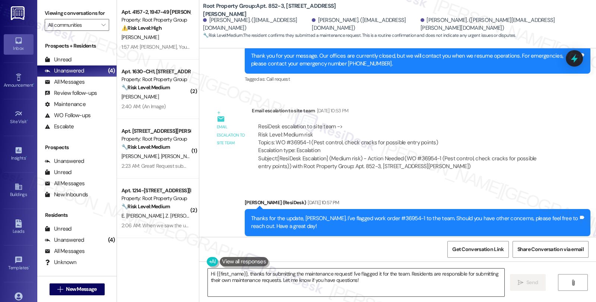
click at [287, 280] on textarea "Hi {{first_name}}, thanks for submitting the maintenance request! I've flagged …" at bounding box center [356, 283] width 296 height 28
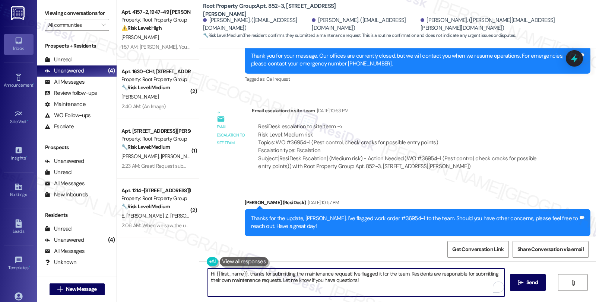
paste textarea "We have an emergency leak concern from Unit 2, and our technician/plumber will …"
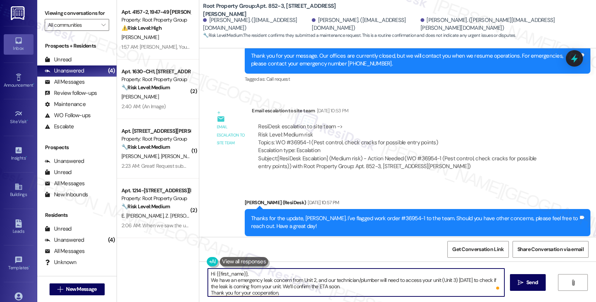
scroll to position [1, 0]
type textarea "Hi {{first_name}}, We have an emergency leak concern from Unit 2, and our techn…"
click at [520, 285] on icon "" at bounding box center [521, 283] width 6 height 6
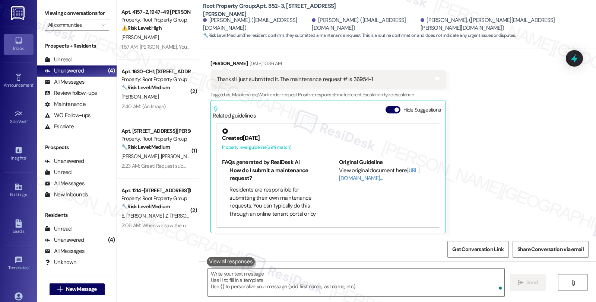
scroll to position [850, 0]
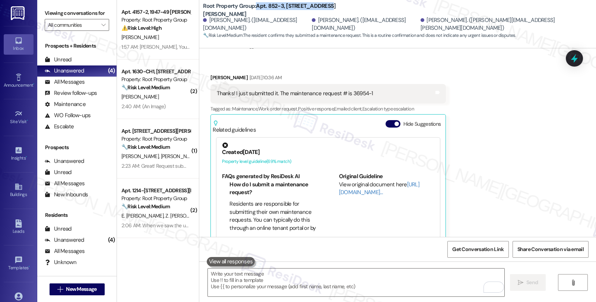
drag, startPoint x: 251, startPoint y: 10, endPoint x: 345, endPoint y: 10, distance: 93.9
click at [345, 10] on div "Root Property Group: Apt. 852-3, [STREET_ADDRESS][PERSON_NAME]" at bounding box center [277, 10] width 149 height 9
copy b "Apt. 852-3, [STREET_ADDRESS][PERSON_NAME]"
click at [489, 197] on div "Received via SMS Emma Ohrnstein Aug 13, 2025 at 10:36 AM Thanks! I just submitt…" at bounding box center [397, 155] width 397 height 196
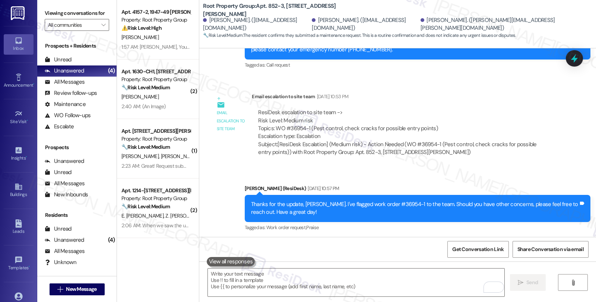
scroll to position [1159, 0]
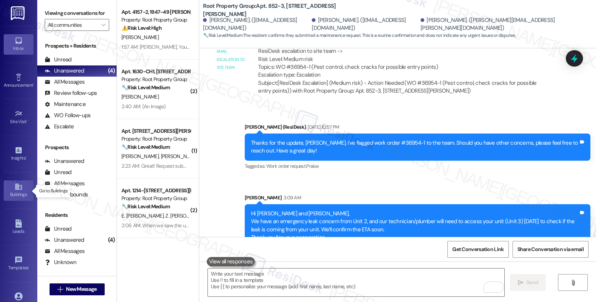
click at [20, 195] on div "Buildings" at bounding box center [18, 194] width 37 height 7
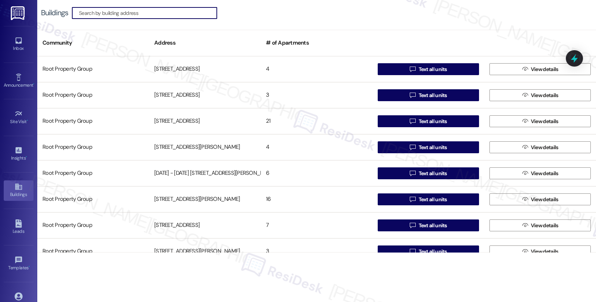
click at [160, 12] on input at bounding box center [148, 13] width 138 height 10
paste input "852 W. Lill Ave"
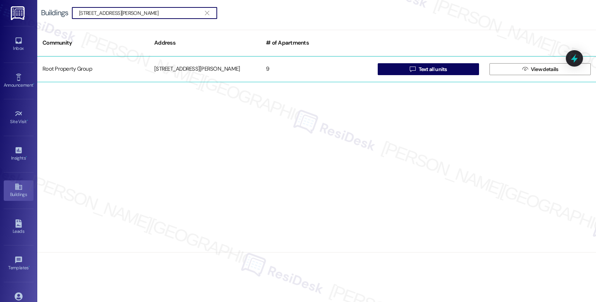
type input "852 W. Lill Ave"
click at [288, 73] on div "9" at bounding box center [317, 69] width 112 height 15
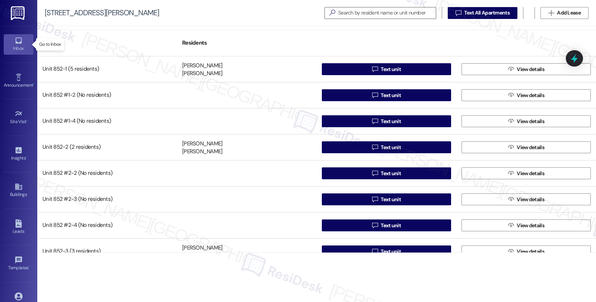
click at [19, 45] on div "Inbox" at bounding box center [18, 48] width 37 height 7
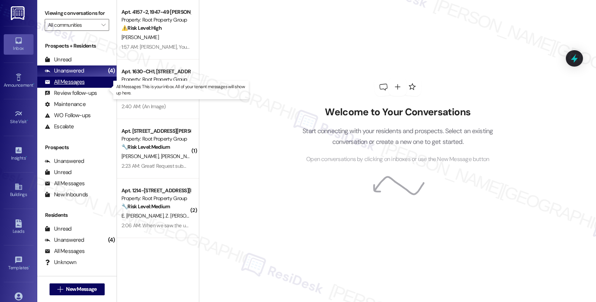
click at [84, 88] on div "All Messages (undefined)" at bounding box center [76, 82] width 79 height 11
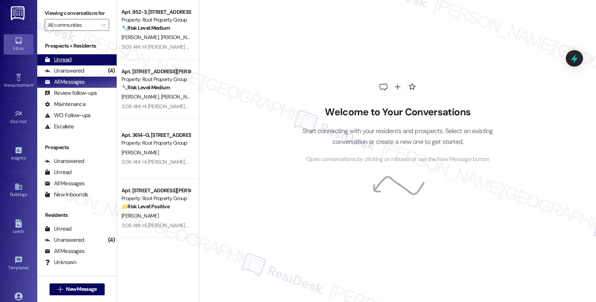
click at [98, 66] on div "Unread (0)" at bounding box center [76, 59] width 79 height 11
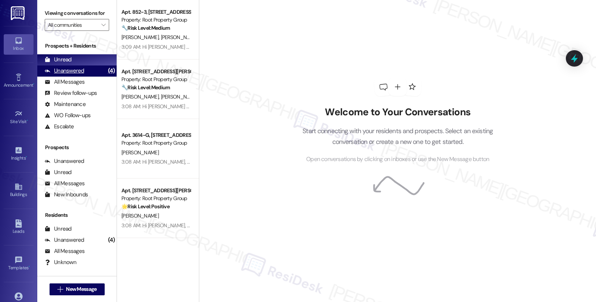
click at [91, 77] on div "Unanswered (4)" at bounding box center [76, 71] width 79 height 11
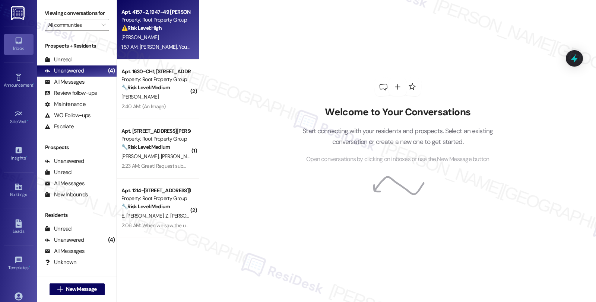
click at [180, 33] on div "[PERSON_NAME]" at bounding box center [156, 37] width 70 height 9
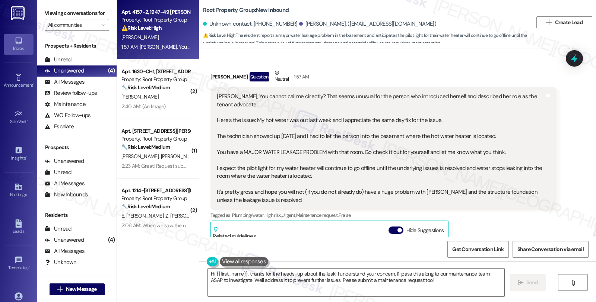
scroll to position [209, 0]
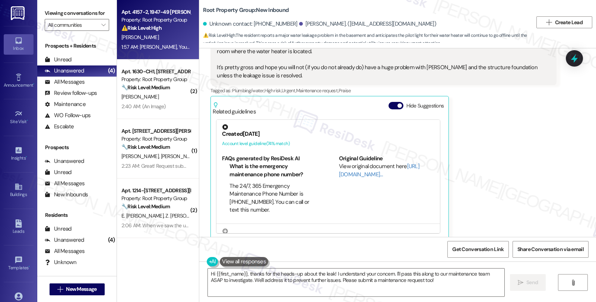
click at [299, 27] on div "[PERSON_NAME]. ([EMAIL_ADDRESS][DOMAIN_NAME])" at bounding box center [367, 24] width 137 height 8
copy div "Thomas"
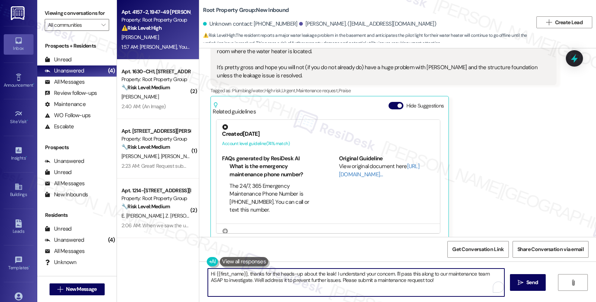
drag, startPoint x: 210, startPoint y: 274, endPoint x: 235, endPoint y: 274, distance: 24.6
click at [235, 274] on textarea "Hi {{first_name}}, thanks for the heads-up about the leak! I understand your co…" at bounding box center [356, 283] width 296 height 28
click at [230, 275] on textarea "Hi {{first_name}}, thanks for the heads-up about the leak! I understand your co…" at bounding box center [356, 283] width 296 height 28
drag, startPoint x: 210, startPoint y: 276, endPoint x: 256, endPoint y: 276, distance: 45.8
click at [243, 276] on textarea "Hi {{first_name}}, thanks for the heads-up about the leak! I understand your co…" at bounding box center [356, 283] width 296 height 28
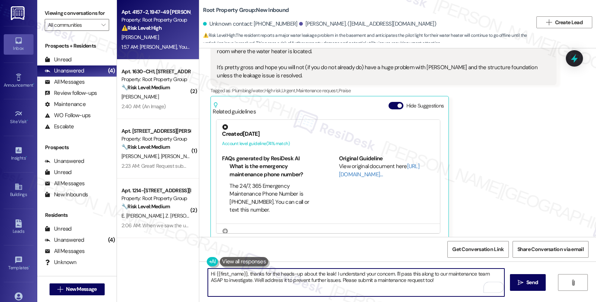
paste textarea "Thomas"
type textarea "Hi [PERSON_NAME], thanks for the heads-up about the leak! I understand your con…"
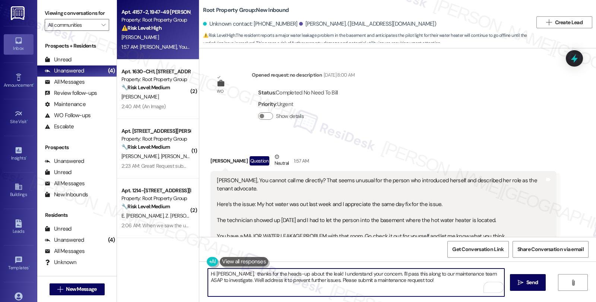
scroll to position [209, 0]
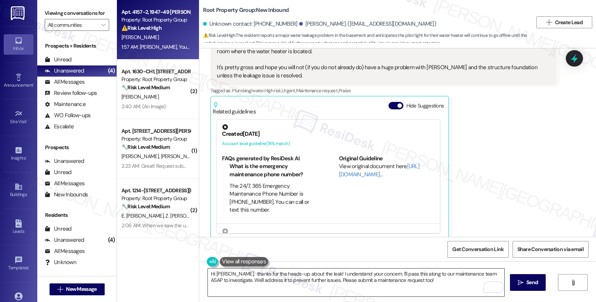
click at [261, 285] on textarea "Hi [PERSON_NAME], thanks for the heads-up about the leak! I understand your con…" at bounding box center [356, 283] width 296 height 28
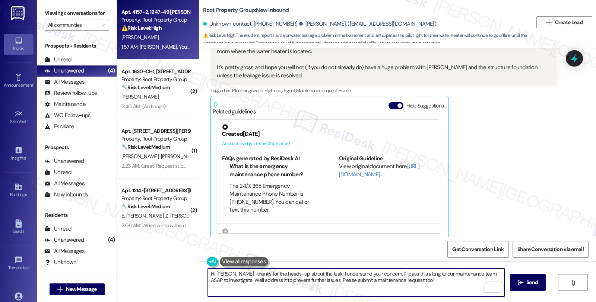
click at [229, 274] on textarea "Hi [PERSON_NAME], thanks for the heads-up about the leak! I understand your con…" at bounding box center [356, 283] width 296 height 28
paste textarea "I would love to speak with you. However, I'm only communicating with tenants vi…"
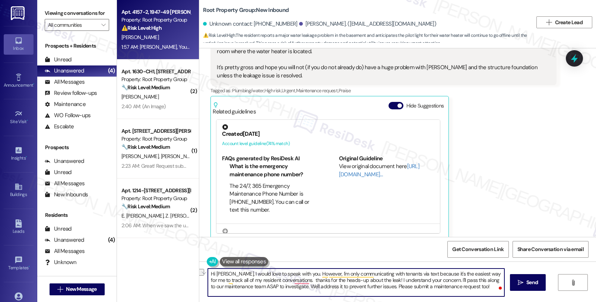
drag, startPoint x: 370, startPoint y: 275, endPoint x: 395, endPoint y: 275, distance: 25.0
click at [395, 275] on textarea "Hi [PERSON_NAME], I would love to speak with you. However, I'm only communicati…" at bounding box center [356, 283] width 296 height 28
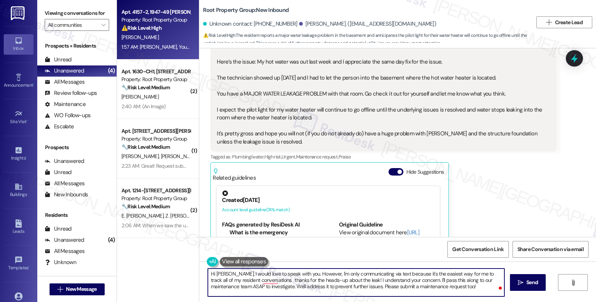
scroll to position [85, 0]
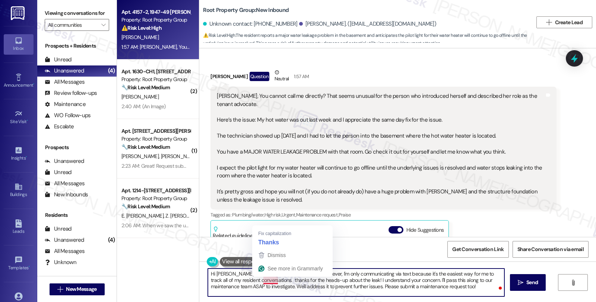
drag, startPoint x: 258, startPoint y: 281, endPoint x: 261, endPoint y: 278, distance: 4.0
click at [261, 278] on textarea "Hi [PERSON_NAME], I would love to speak with you. However, I'm only communicati…" at bounding box center [356, 283] width 296 height 28
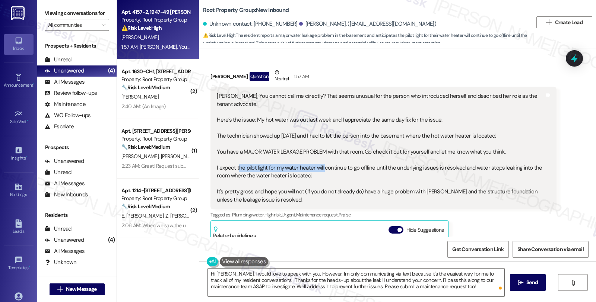
drag, startPoint x: 232, startPoint y: 158, endPoint x: 318, endPoint y: 159, distance: 85.7
click at [318, 159] on div "[PERSON_NAME], You cannot call me directly? That seems unusual for the person w…" at bounding box center [380, 148] width 327 height 112
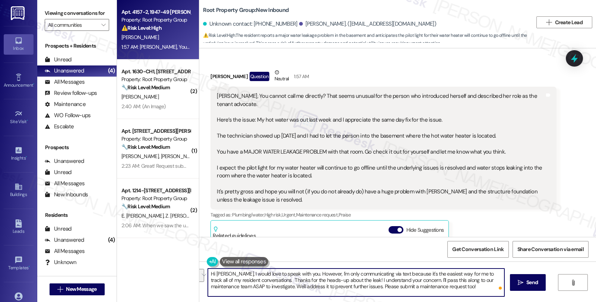
drag, startPoint x: 345, startPoint y: 280, endPoint x: 462, endPoint y: 295, distance: 118.0
click at [462, 295] on textarea "Hi [PERSON_NAME], I would love to speak with you. However, I'm only communicati…" at bounding box center [356, 283] width 296 height 28
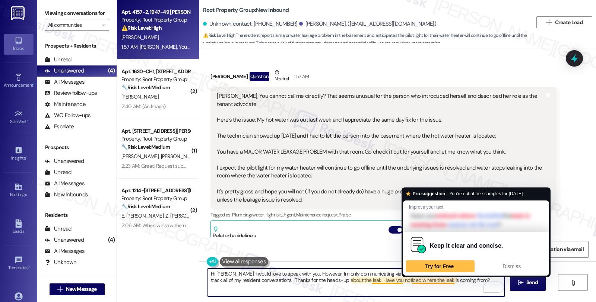
click at [416, 280] on textarea "Hi [PERSON_NAME], I would love to speak with you. However, I'm only communicati…" at bounding box center [356, 283] width 296 height 28
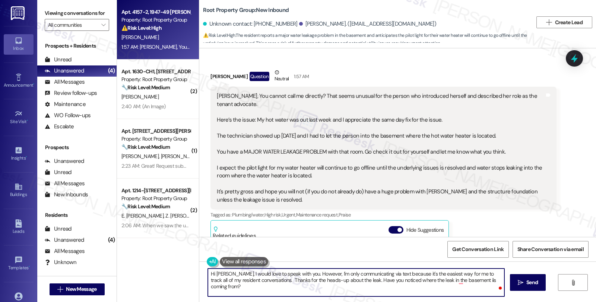
click at [440, 279] on textarea "Hi [PERSON_NAME], I would love to speak with you. However, I'm only communicati…" at bounding box center [356, 283] width 296 height 28
type textarea "Hi [PERSON_NAME], I would love to speak with you. However, I'm only communicati…"
click at [521, 277] on button " Send" at bounding box center [528, 283] width 36 height 17
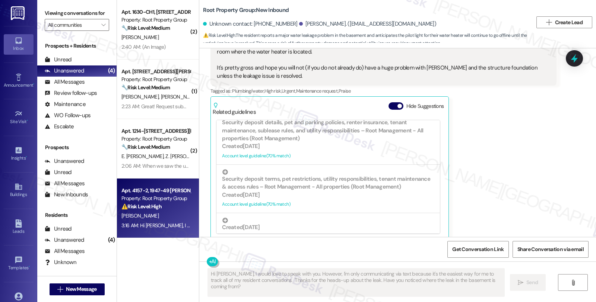
scroll to position [745, 0]
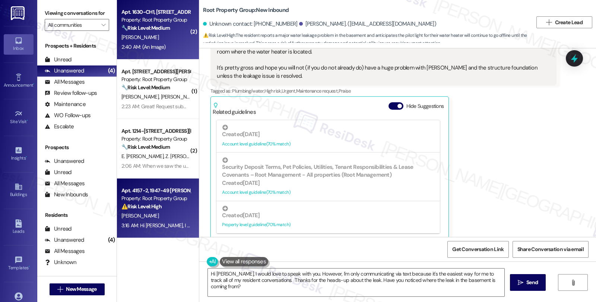
click at [181, 32] on div "🔧 Risk Level: Medium The resident is reporting garbage and moving boxes blockin…" at bounding box center [155, 28] width 69 height 8
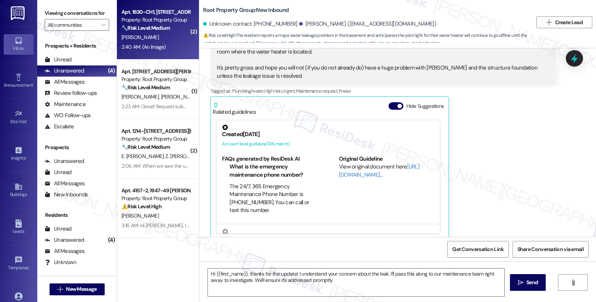
type textarea "Hi {{first_name}}, thanks for the update! I understand your concern about the l…"
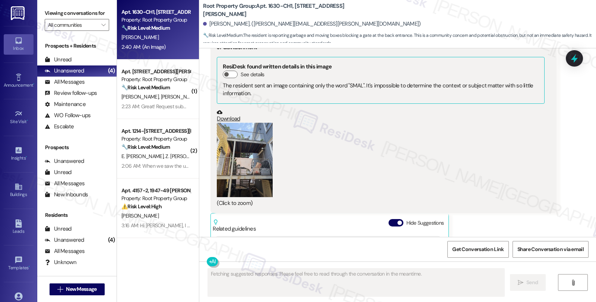
scroll to position [991, 0]
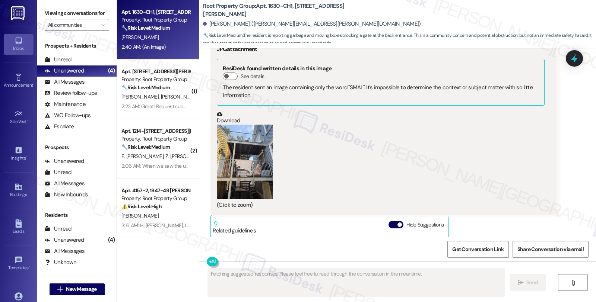
click at [254, 169] on button "Zoom image" at bounding box center [245, 162] width 56 height 74
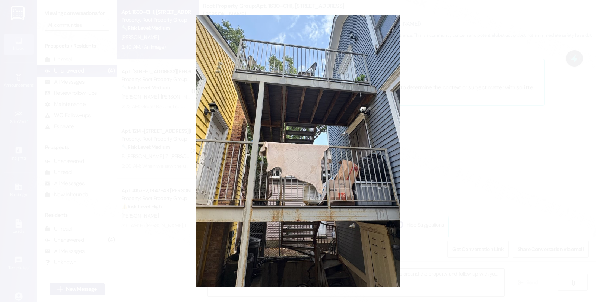
click at [473, 164] on button "Unzoom image" at bounding box center [298, 151] width 596 height 302
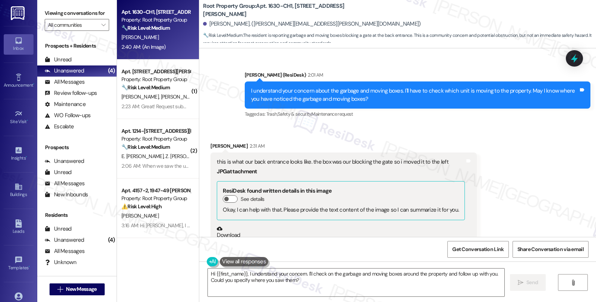
scroll to position [619, 0]
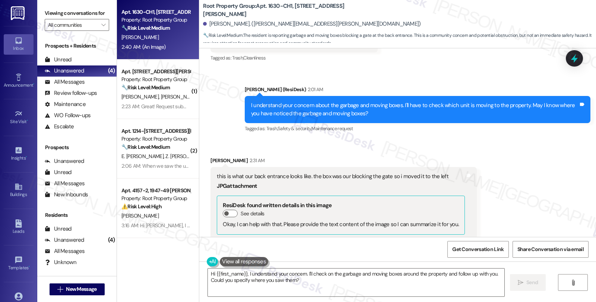
drag, startPoint x: 218, startPoint y: 174, endPoint x: 305, endPoint y: 183, distance: 87.3
click at [305, 183] on div "this is what our back entrance looks like. the box was our blocking the gate so…" at bounding box center [341, 256] width 250 height 166
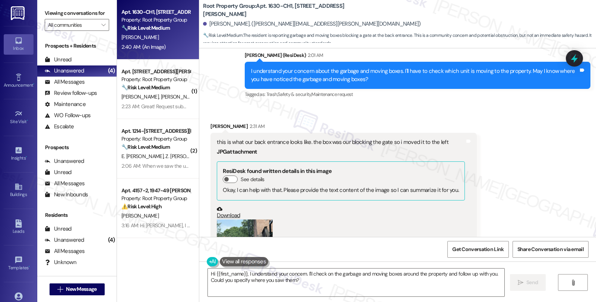
scroll to position [743, 0]
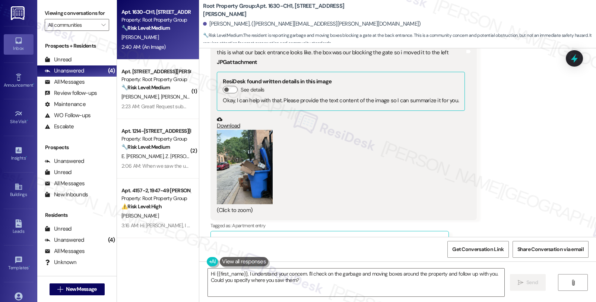
click at [257, 171] on button "Zoom image" at bounding box center [245, 167] width 56 height 74
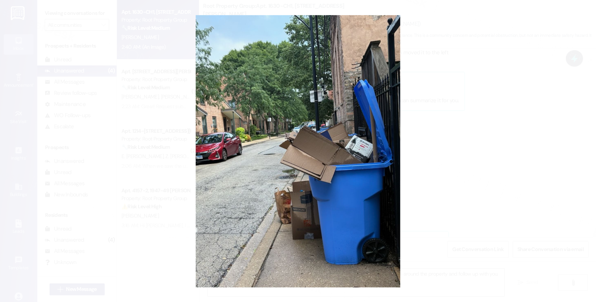
click at [435, 174] on button "Unzoom image" at bounding box center [298, 151] width 596 height 302
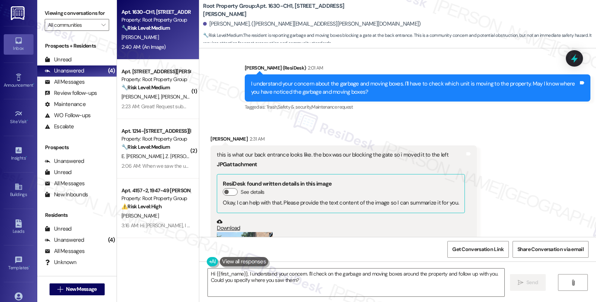
scroll to position [619, 0]
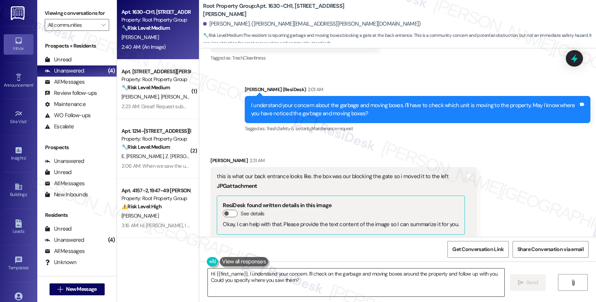
click at [208, 274] on textarea "Hi {{first_name}}, I understand your concern. I'll check on the garbage and mov…" at bounding box center [356, 283] width 296 height 28
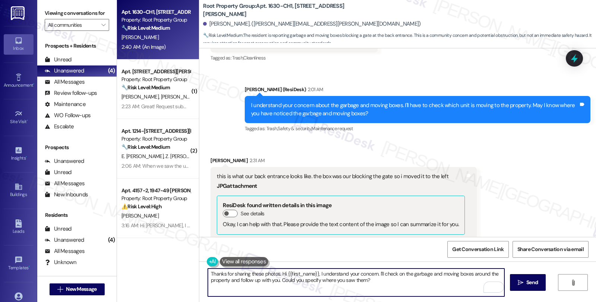
click at [276, 274] on textarea "Thanks for sharing these photos. Hi {{first_name}}, I understand your concern. …" at bounding box center [356, 283] width 296 height 28
click at [390, 275] on textarea "Thanks for sharing these photos. We'll Hi {{first_name}}, I understand your con…" at bounding box center [356, 283] width 296 height 28
click at [430, 274] on textarea "Thanks for sharing these photos. We'll check on the garbage and moving boxes ar…" at bounding box center [356, 283] width 296 height 28
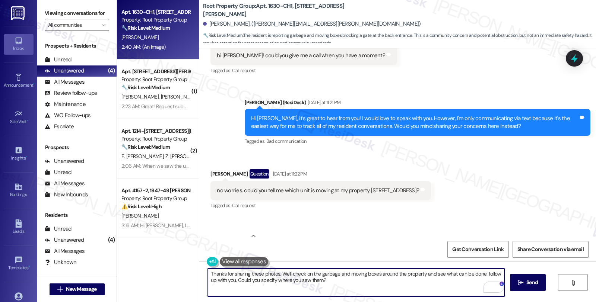
scroll to position [412, 0]
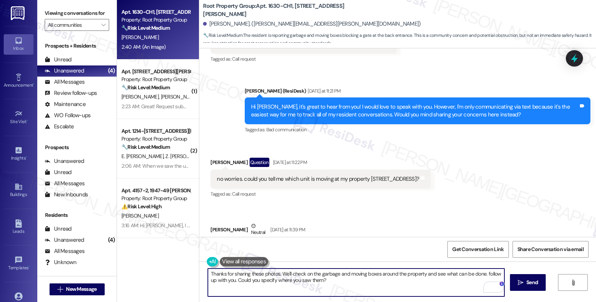
click at [429, 280] on textarea "Thanks for sharing these photos. We'll check on the garbage and moving boxes ar…" at bounding box center [356, 283] width 296 height 28
click at [341, 284] on textarea "Thanks for sharing these photos. We'll check on the garbage and moving boxes ar…" at bounding box center [356, 283] width 296 height 28
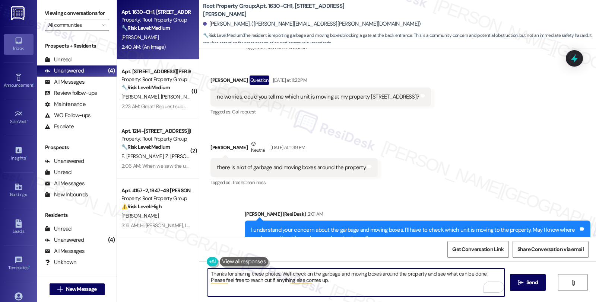
scroll to position [495, 0]
click at [352, 287] on textarea "Thanks for sharing these photos. We'll check on the garbage and moving boxes ar…" at bounding box center [356, 283] width 296 height 28
type textarea "Thanks for sharing these photos. We'll check on the garbage and moving boxes ar…"
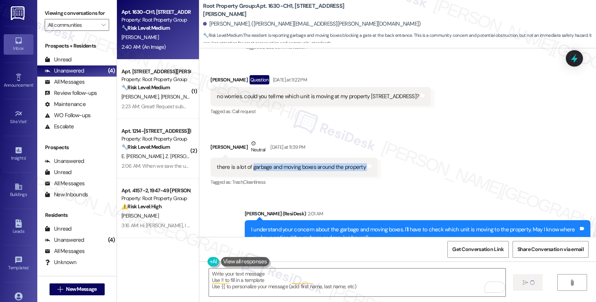
drag, startPoint x: 246, startPoint y: 168, endPoint x: 375, endPoint y: 169, distance: 129.3
click at [375, 169] on div "WO Lease started Aug 25, 2023 at 8:00 AM Show details Survey, sent via SMS Resi…" at bounding box center [397, 142] width 397 height 189
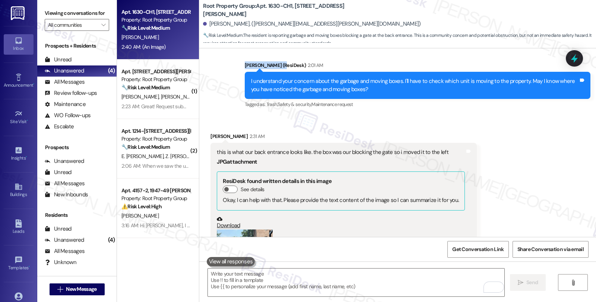
copy div "garbage and moving boxes around the property Tags and notes Tagged as: Trash , …"
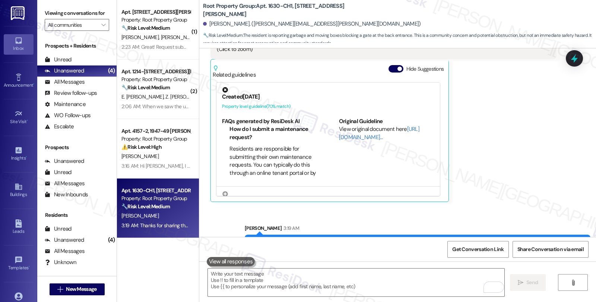
scroll to position [1178, 0]
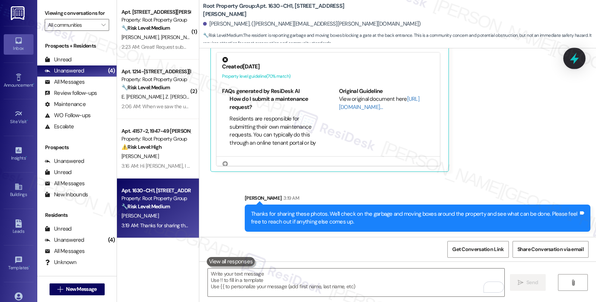
click at [577, 55] on icon at bounding box center [574, 58] width 13 height 13
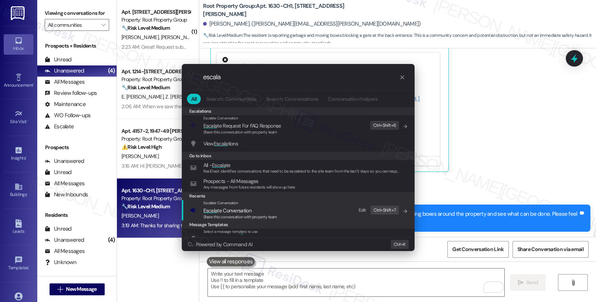
type input "escala"
click at [239, 206] on div "Escalate Conversation" at bounding box center [240, 203] width 74 height 6
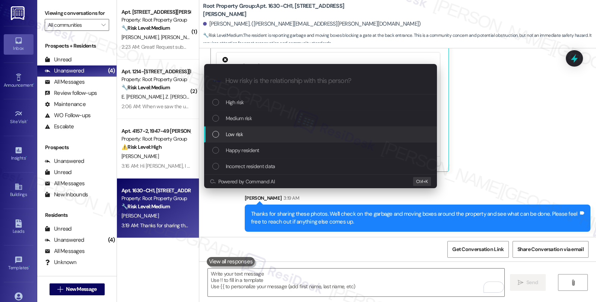
click at [239, 130] on div "Low risk" at bounding box center [320, 135] width 233 height 16
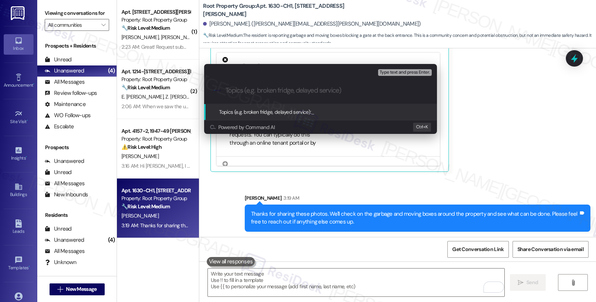
paste input "garbage and moving boxes around the property Tagged as: Trash, Cleanliness Sara…"
drag, startPoint x: 295, startPoint y: 90, endPoint x: 527, endPoint y: 92, distance: 232.0
click at [527, 92] on div "Escalate Conversation Low risk Topics (e.g. broken fridge, delayed service) Any…" at bounding box center [298, 151] width 596 height 302
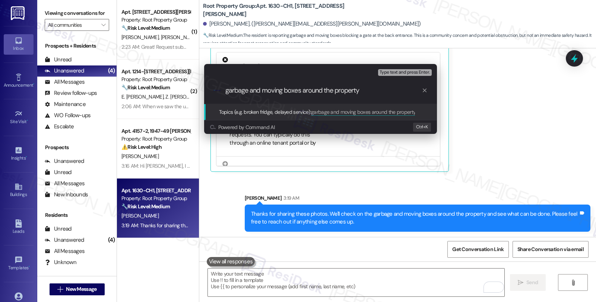
click at [226, 91] on input "garbage and moving boxes around the property" at bounding box center [323, 91] width 196 height 8
type input "Garbage and moving boxes around the property"
click at [353, 99] on div ".cls-1{fill:#0a055f;}.cls-2{fill:#0cc4c4;} resideskLogoBlueOrange Garbage and m…" at bounding box center [320, 90] width 233 height 26
click at [419, 69] on button "Type text and press Enter." at bounding box center [404, 72] width 53 height 7
drag, startPoint x: 375, startPoint y: 86, endPoint x: 378, endPoint y: 90, distance: 4.5
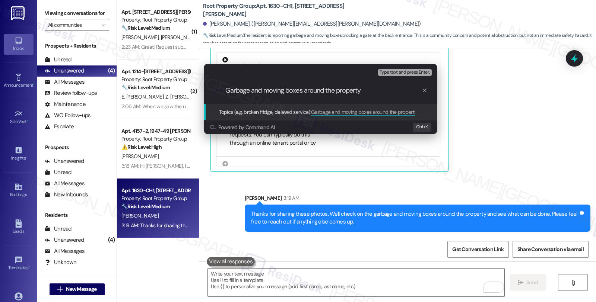
click at [376, 86] on div ".cls-1{fill:#0a055f;}.cls-2{fill:#0cc4c4;} resideskLogoBlueOrange Garbage and m…" at bounding box center [320, 90] width 233 height 26
click at [378, 93] on input "Garbage and moving boxes around the property" at bounding box center [323, 91] width 196 height 8
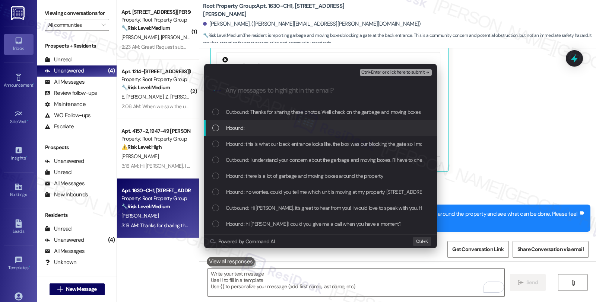
click at [267, 122] on div "Inbound:" at bounding box center [320, 128] width 233 height 16
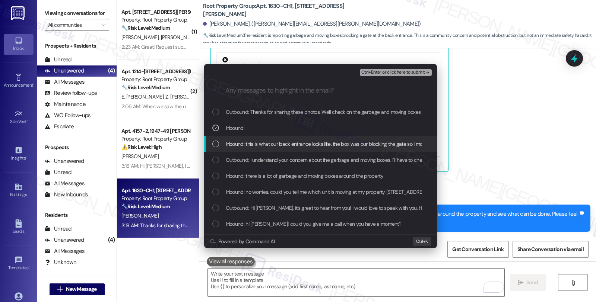
click at [266, 141] on span "Inbound: this is what our back entrance looks like. the box was our blocking th…" at bounding box center [341, 144] width 231 height 8
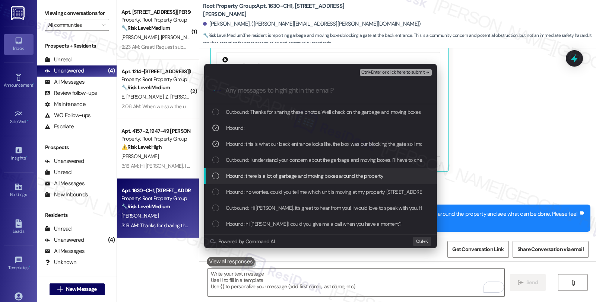
click at [271, 177] on span "Inbound: there is a lot of garbage and moving boxes around the property" at bounding box center [305, 176] width 158 height 8
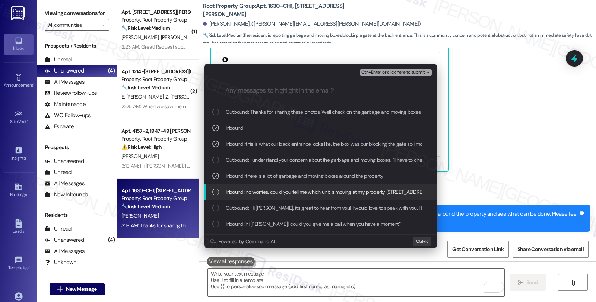
click at [284, 190] on span "Inbound: no worries. could you tell me which unit is moving at my property 1630…" at bounding box center [329, 192] width 206 height 8
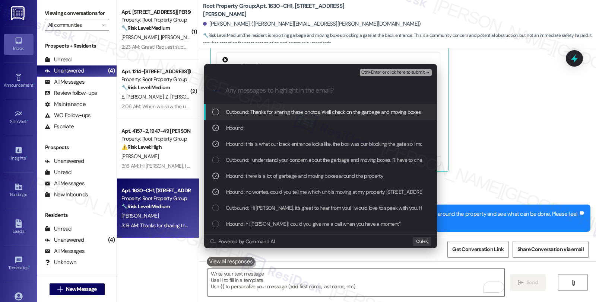
click at [385, 75] on button "Ctrl+Enter or click here to submit" at bounding box center [396, 72] width 72 height 7
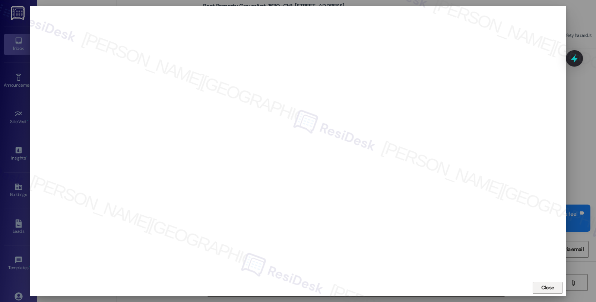
click at [546, 289] on span "Close" at bounding box center [547, 288] width 13 height 8
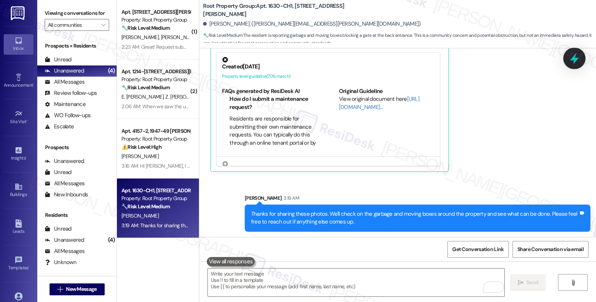
click at [573, 62] on icon at bounding box center [574, 58] width 13 height 13
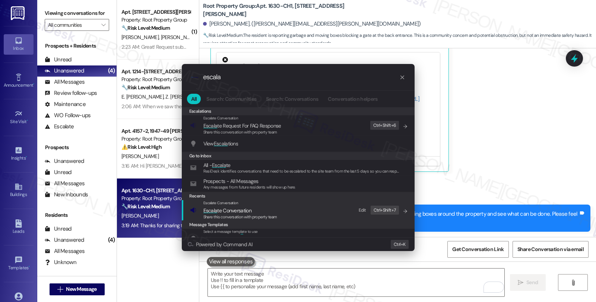
type input "escala"
click at [229, 209] on span "Escala te Conversation" at bounding box center [227, 210] width 48 height 7
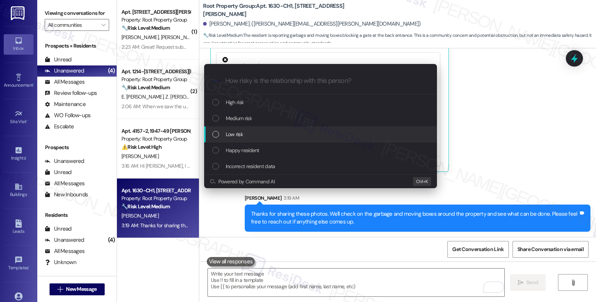
click at [230, 134] on span "Low risk" at bounding box center [234, 134] width 17 height 8
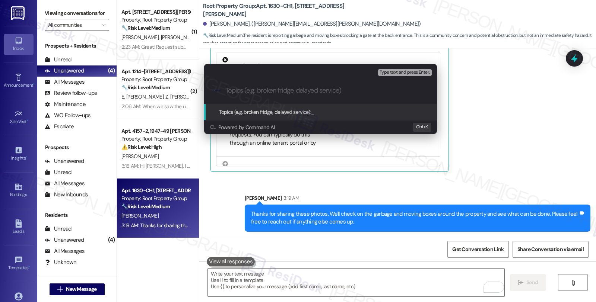
paste input "Garbage and moving boxes around the property"
type input "Garbage and moving boxes around the property"
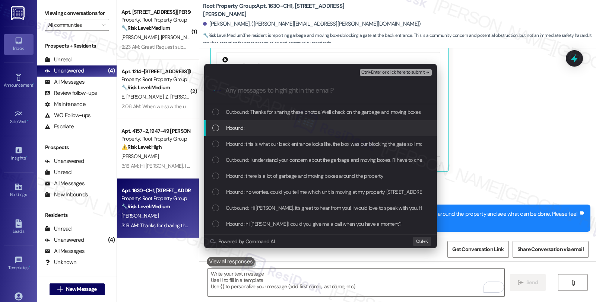
click at [265, 128] on div "Inbound:" at bounding box center [321, 128] width 218 height 8
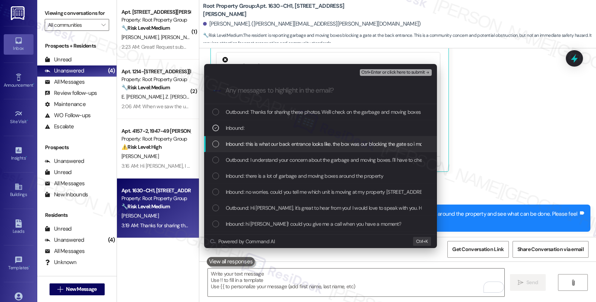
click at [264, 145] on span "Inbound: this is what our back entrance looks like. the box was our blocking th…" at bounding box center [341, 144] width 231 height 8
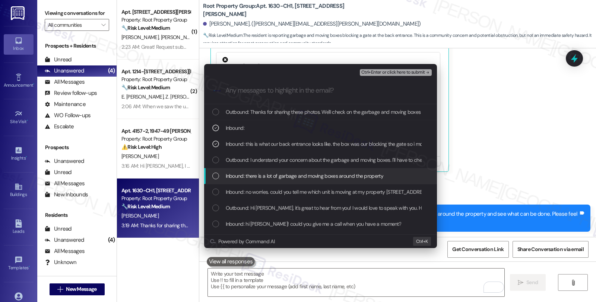
click at [262, 174] on span "Inbound: there is a lot of garbage and moving boxes around the property" at bounding box center [305, 176] width 158 height 8
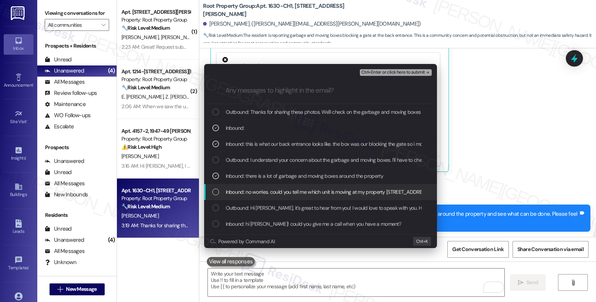
click at [262, 191] on span "Inbound: no worries. could you tell me which unit is moving at my property 1630…" at bounding box center [329, 192] width 206 height 8
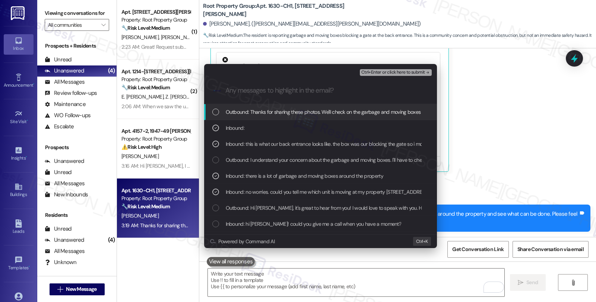
click at [384, 73] on span "Ctrl+Enter or click here to submit" at bounding box center [393, 72] width 64 height 5
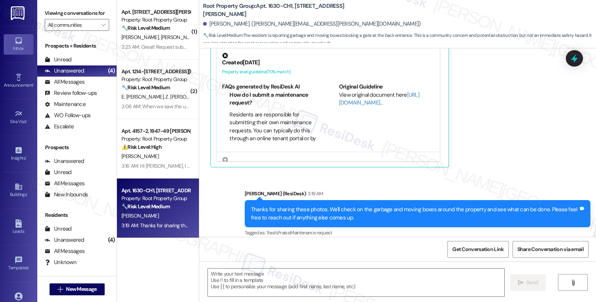
scroll to position [1129, 0]
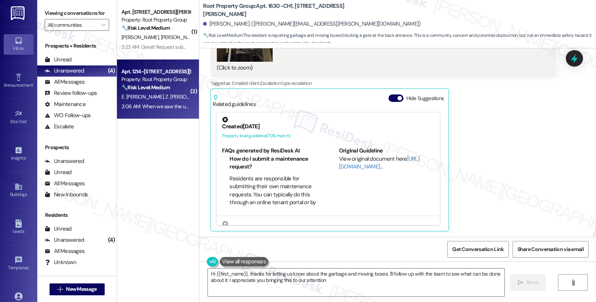
type textarea "Hi {{first_name}}, thanks for letting us know about the garbage and moving boxe…"
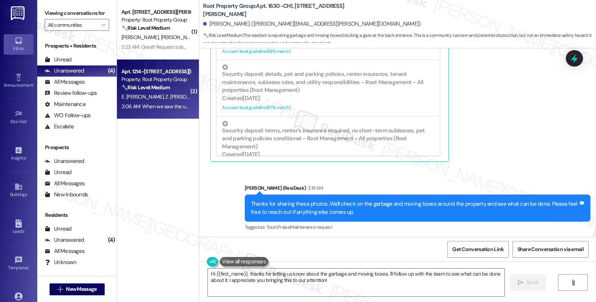
scroll to position [1200, 0]
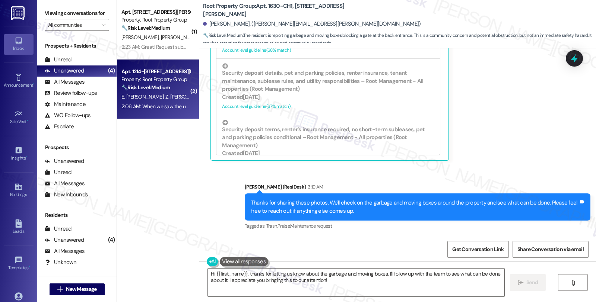
click at [149, 90] on strong "🔧 Risk Level: Medium" at bounding box center [145, 87] width 48 height 7
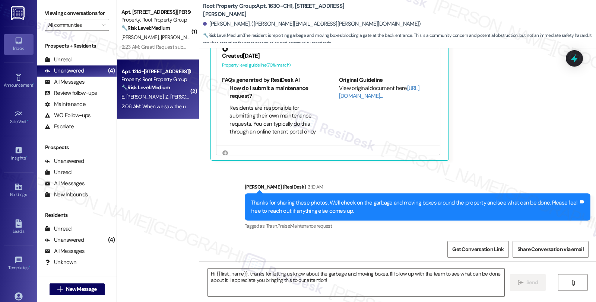
type textarea "Fetching suggested responses. Please feel free to read through the conversation…"
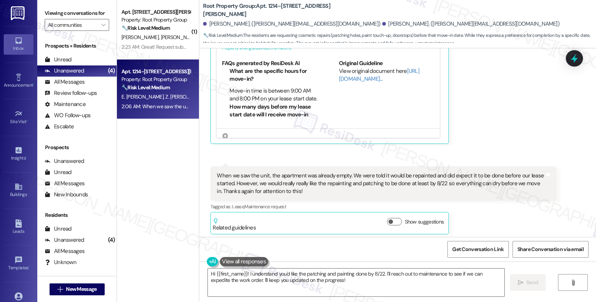
scroll to position [754, 0]
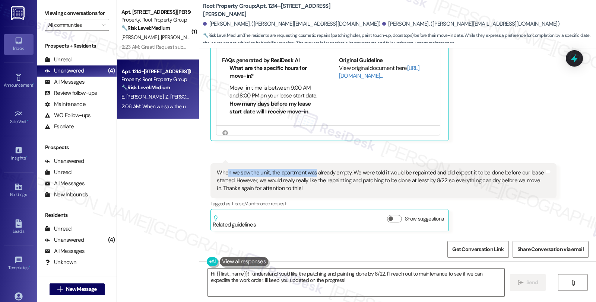
drag, startPoint x: 222, startPoint y: 172, endPoint x: 308, endPoint y: 172, distance: 86.8
click at [308, 172] on div "When we saw the unit, the apartment was already empty. We were told it would be…" at bounding box center [380, 181] width 327 height 24
drag, startPoint x: 337, startPoint y: 25, endPoint x: 385, endPoint y: 26, distance: 48.1
click at [385, 26] on div "[PERSON_NAME]. ([PERSON_NAME][EMAIL_ADDRESS][DOMAIN_NAME])" at bounding box center [470, 24] width 177 height 8
copy div "[PERSON_NAME]"
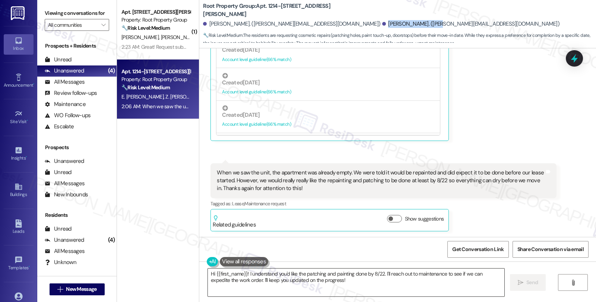
click at [339, 286] on textarea "Hi {{first_name}}! I understand you'd like the patching and painting done by 8/…" at bounding box center [356, 283] width 296 height 28
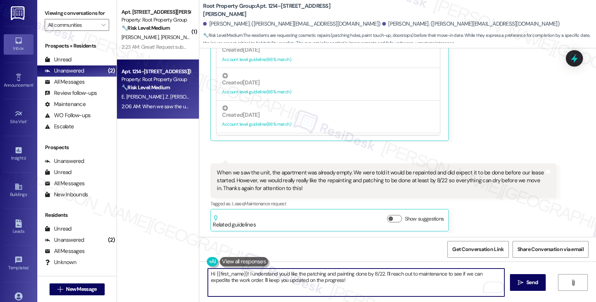
paste textarea "#37032-1"
type textarea "Hi {{first_name}}! I understand you'd like the patching and painting done by 8/…"
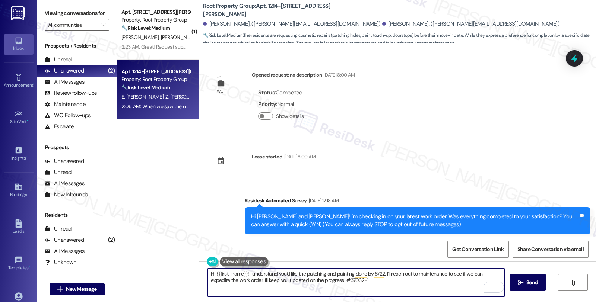
scroll to position [455, 0]
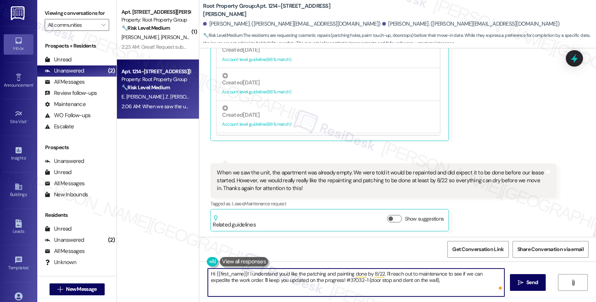
paste textarea "#36979-1"
click at [470, 280] on textarea "Hi {{first_name}}! I understand you'd like the patching and painting done by 8/…" at bounding box center [356, 283] width 296 height 28
click at [256, 291] on textarea "Hi {{first_name}}! I understand you'd like the patching and painting done by 8/…" at bounding box center [356, 283] width 296 height 28
paste textarea "#36978-1"
paste textarea "#36977-1"
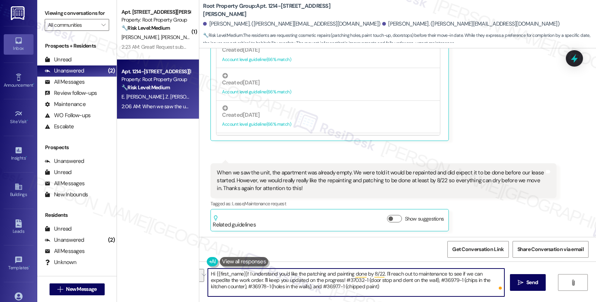
drag, startPoint x: 320, startPoint y: 281, endPoint x: 370, endPoint y: 286, distance: 50.5
click at [370, 286] on textarea "Hi {{first_name}}! I understand you'd like the patching and painting done by 8/…" at bounding box center [356, 283] width 296 height 28
type textarea "Hi {{first_name}}! I understand you'd like the patching and painting done by 8/…"
click at [571, 61] on icon at bounding box center [574, 58] width 13 height 13
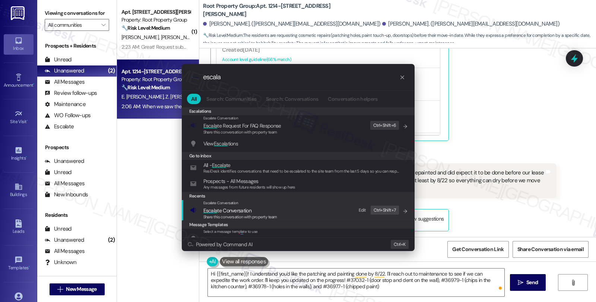
type input "escala"
click at [249, 214] on div "Share this conversation with property team" at bounding box center [240, 217] width 74 height 7
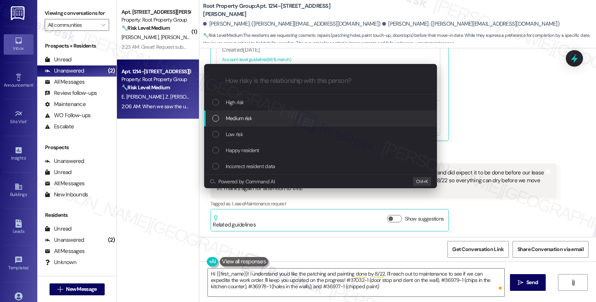
click at [249, 122] on span "Medium risk" at bounding box center [239, 118] width 26 height 8
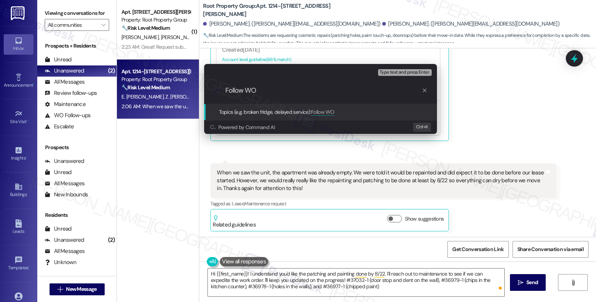
paste input "#37032-1 (door stop and dent on the wall), #36979-1 (chips in the kitchen count…"
type input "Follow WO #37032-1 (door stop and dent on the wall), #36979-1 (chips in the kit…"
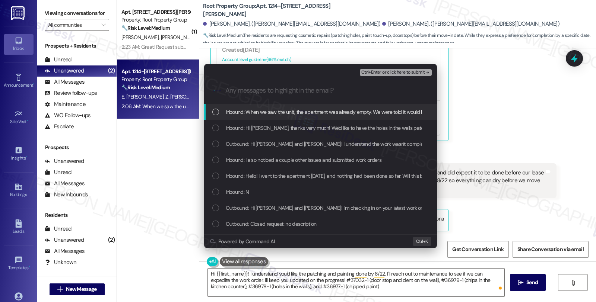
scroll to position [0, 0]
click at [240, 112] on span "Inbound: When we saw the unit, the apartment was already empty. We were told it…" at bounding box center [577, 112] width 703 height 8
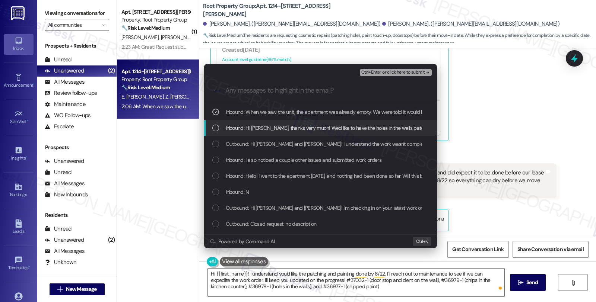
click at [239, 126] on span "Inbound: Hi Sarah, thanks very much! We'd like to have the holes in the walls p…" at bounding box center [471, 128] width 490 height 8
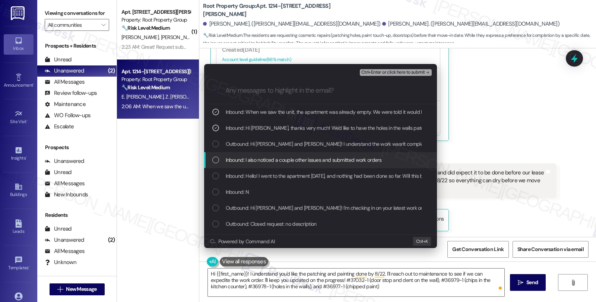
click at [250, 158] on span "Inbound: I also noticed a couple other issues and submitted work orders" at bounding box center [304, 160] width 156 height 8
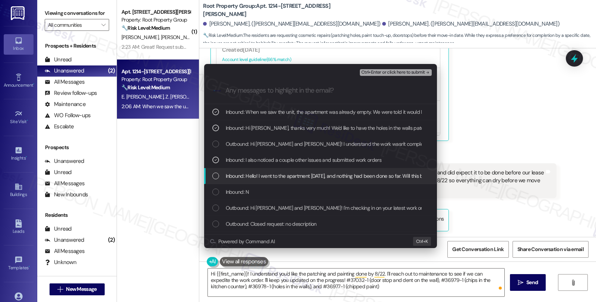
click at [260, 179] on span "Inbound: Hello! I went to the apartment Saturday, and nothing had been done so …" at bounding box center [370, 176] width 288 height 8
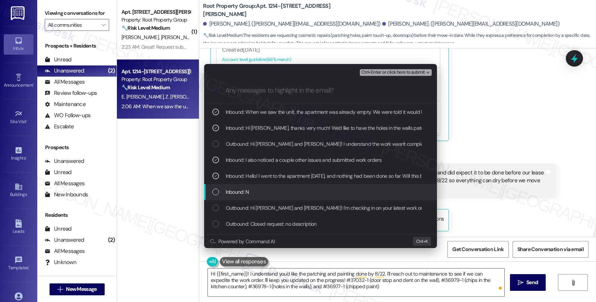
click at [258, 188] on div "Inbound: N" at bounding box center [321, 192] width 218 height 8
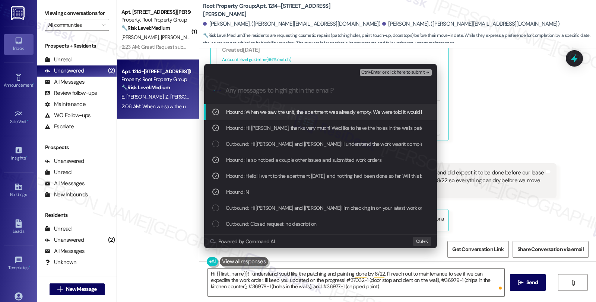
click at [387, 73] on span "Ctrl+Enter or click here to submit" at bounding box center [393, 72] width 64 height 5
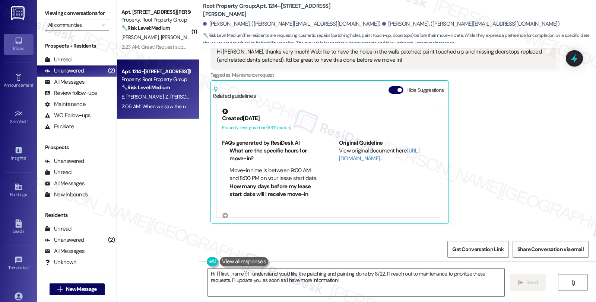
scroll to position [630, 0]
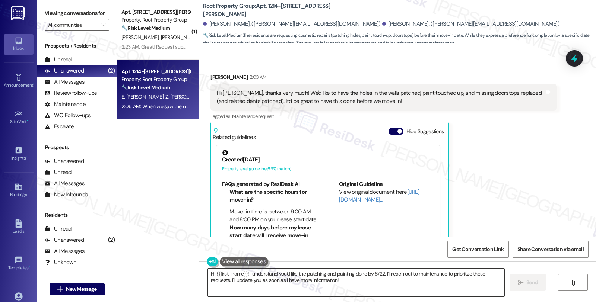
click at [208, 272] on textarea "Hi {{first_name}}! I understand you'd like the patching and painting done by 8/…" at bounding box center [356, 283] width 296 height 28
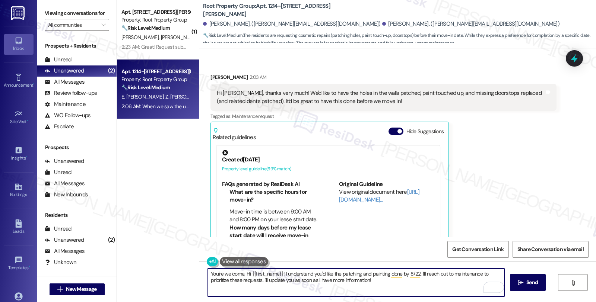
click at [242, 273] on textarea "You're welcome, Hi {{first_name}}! I understand you'd like the patching and pai…" at bounding box center [356, 283] width 296 height 28
click at [282, 277] on textarea "You're welcome. I've followed up on the open requests and will keep you posted …" at bounding box center [356, 283] width 296 height 28
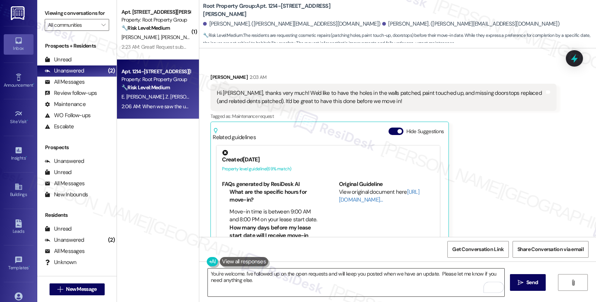
click at [370, 280] on textarea "You're welcome. I've followed up on the open requests and will keep you posted …" at bounding box center [356, 283] width 296 height 28
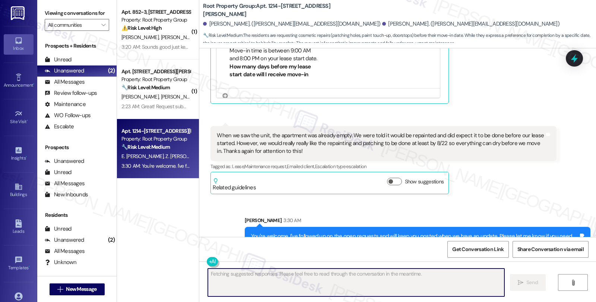
scroll to position [814, 0]
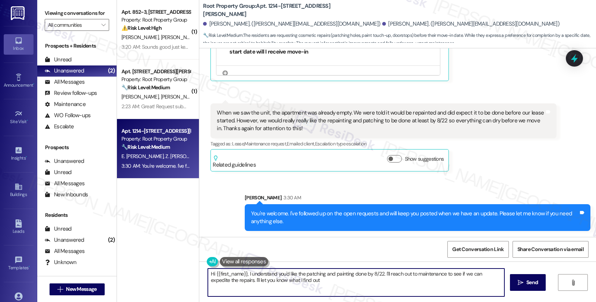
type textarea "Hi {{first_name}}, I understand you'd like the patching and painting done by 8/…"
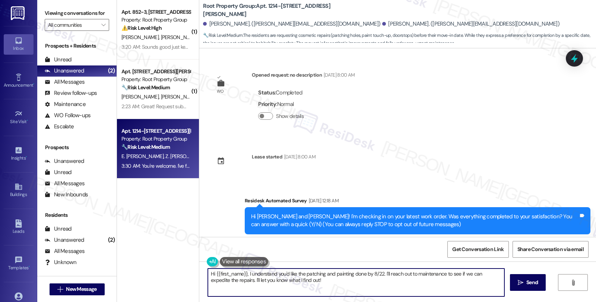
scroll to position [814, 0]
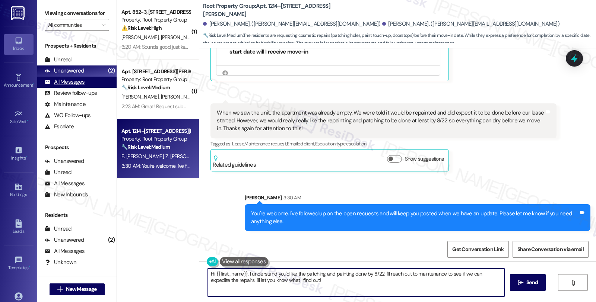
click at [87, 88] on div "All Messages (undefined)" at bounding box center [76, 82] width 79 height 11
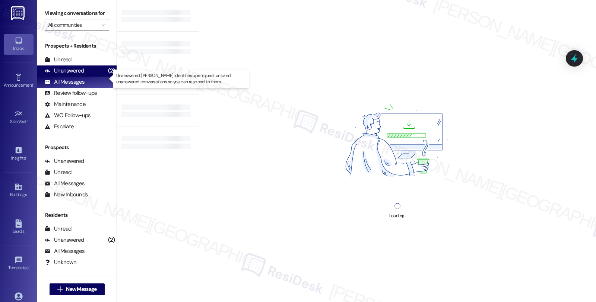
click at [87, 77] on div "Unanswered (2)" at bounding box center [76, 71] width 79 height 11
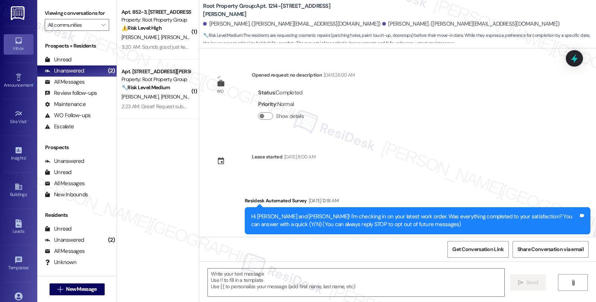
type textarea "Fetching suggested responses. Please feel free to read through the conversation…"
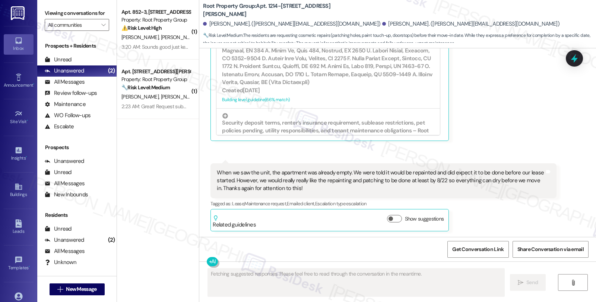
scroll to position [825, 0]
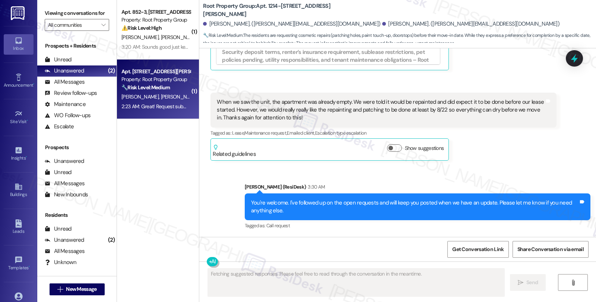
click at [133, 91] on div "🔧 Risk Level: Medium The resident submitted a request for their intercom. This …" at bounding box center [155, 88] width 69 height 8
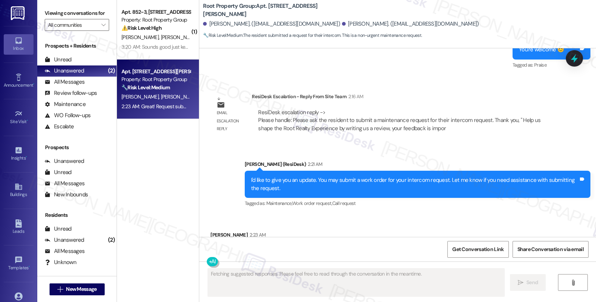
scroll to position [1525, 0]
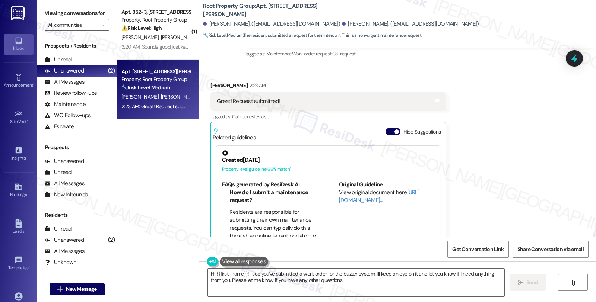
type textarea "Hi {{first_name}}! I see you've submitted a work order for the buzzer system. I…"
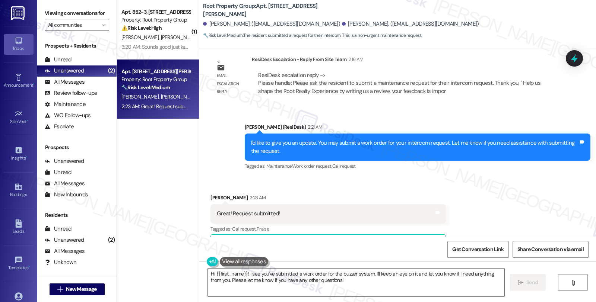
scroll to position [1401, 0]
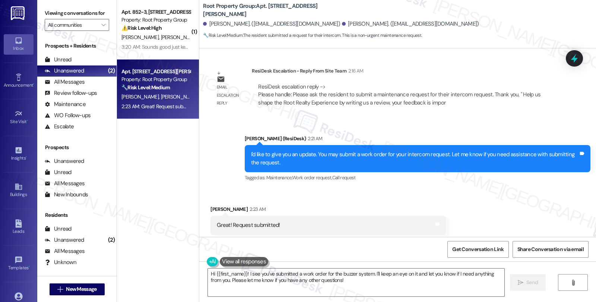
drag, startPoint x: 203, startPoint y: 185, endPoint x: 235, endPoint y: 188, distance: 31.8
click at [235, 200] on div "Received via SMS [PERSON_NAME] 2:23 AM Great! Request submitted! Tags and notes…" at bounding box center [328, 292] width 247 height 185
copy div "[PERSON_NAME]"
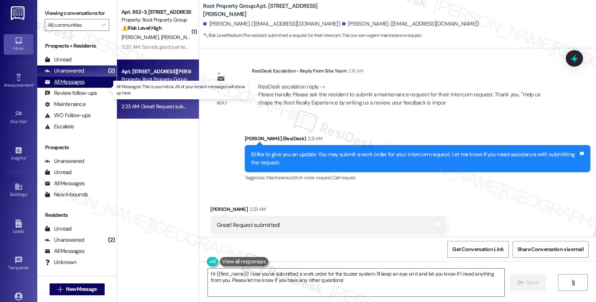
click at [83, 86] on div "All Messages" at bounding box center [65, 82] width 40 height 8
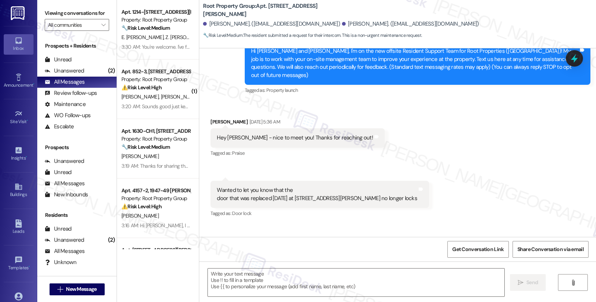
type textarea "Fetching suggested responses. Please feel free to read through the conversation…"
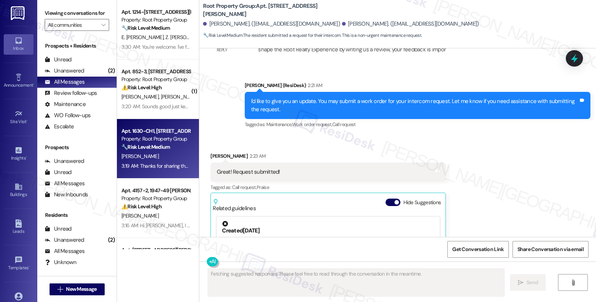
scroll to position [1525, 0]
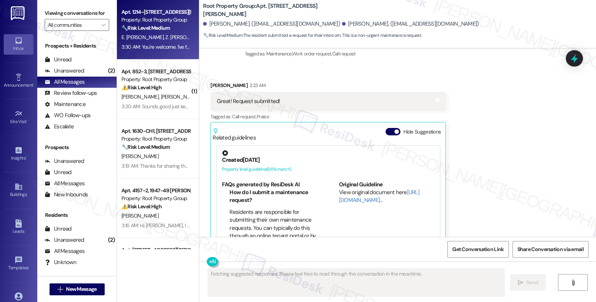
click at [169, 45] on div "3:30 AM: You're welcome. I've followed up on the open requests and will keep yo…" at bounding box center [295, 47] width 348 height 7
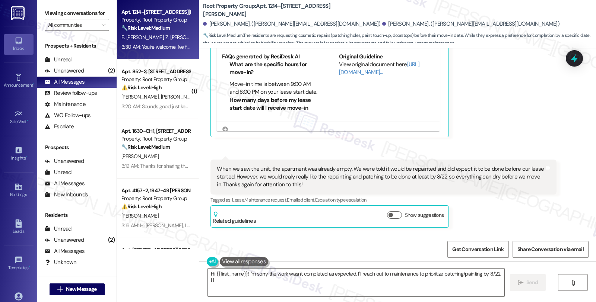
scroll to position [701, 0]
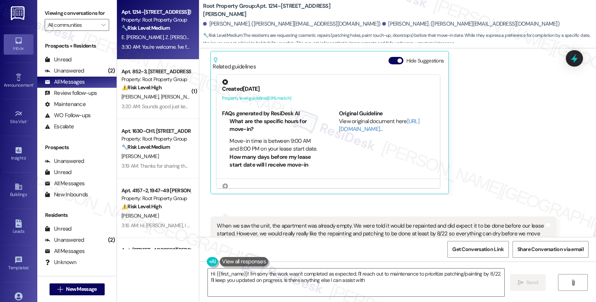
type textarea "Hi {{first_name}}! I'm sorry the work wasn't completed as expected. I'll reach …"
click at [67, 75] on div "Unanswered" at bounding box center [64, 71] width 39 height 8
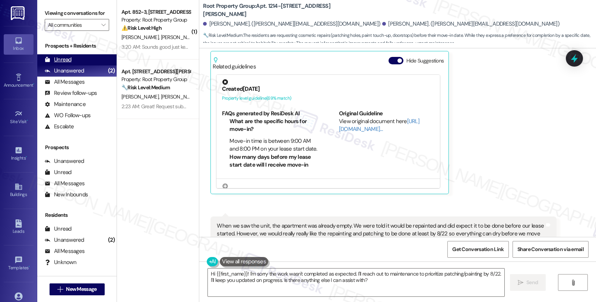
click at [69, 64] on div "Unread" at bounding box center [58, 60] width 27 height 8
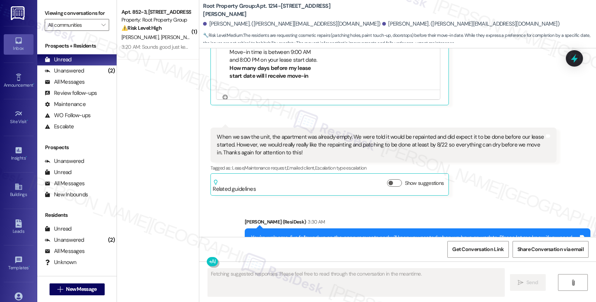
scroll to position [825, 0]
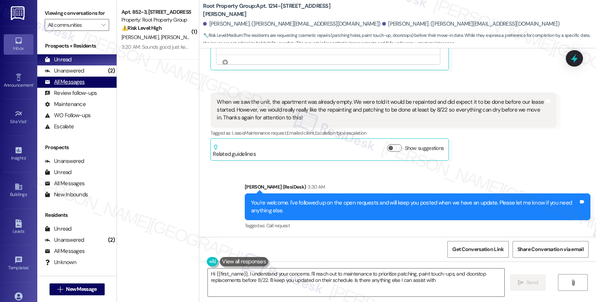
type textarea "Hi {{first_name}}, I understand your concerns. I'll reach out to maintenance to…"
click at [77, 86] on div "All Messages" at bounding box center [65, 82] width 40 height 8
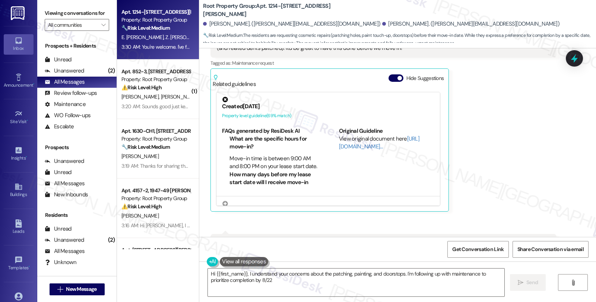
scroll to position [701, 0]
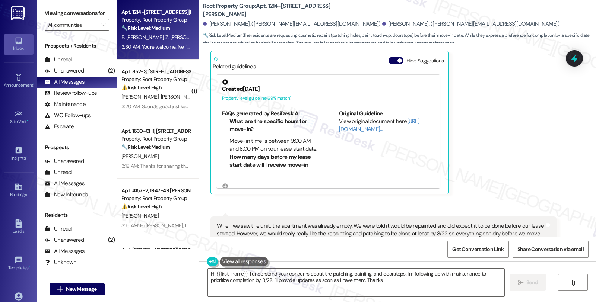
type textarea "Hi {{first_name}}, I understand your concerns about the patching, painting, and…"
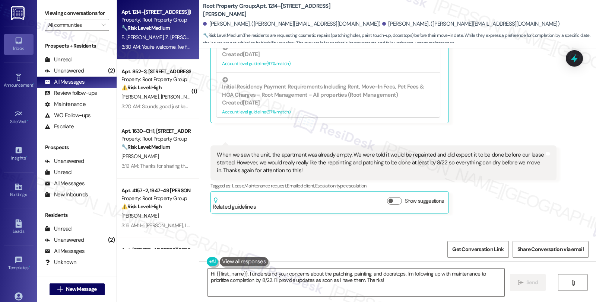
scroll to position [825, 0]
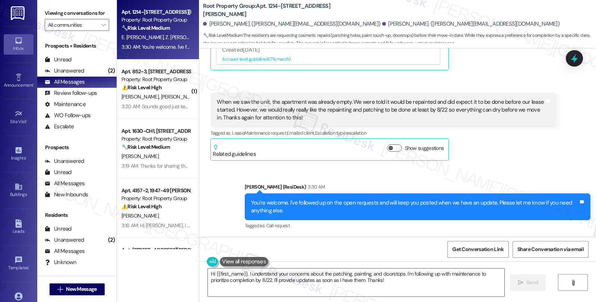
drag, startPoint x: 482, startPoint y: 152, endPoint x: 466, endPoint y: 152, distance: 15.3
click at [482, 152] on div "[PERSON_NAME] Question 2:06 AM When we saw the unit, the apartment was already …" at bounding box center [383, 127] width 346 height 68
click at [86, 77] on div "Unanswered (2)" at bounding box center [76, 71] width 79 height 11
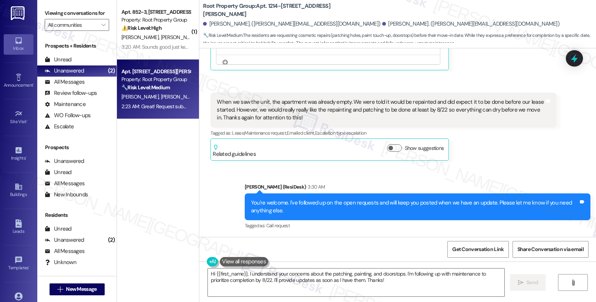
click at [161, 95] on span "[PERSON_NAME]" at bounding box center [179, 96] width 37 height 7
type textarea "Fetching suggested responses. Please feel free to read through the conversation…"
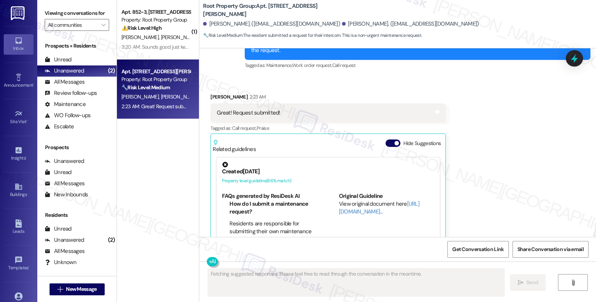
scroll to position [1525, 0]
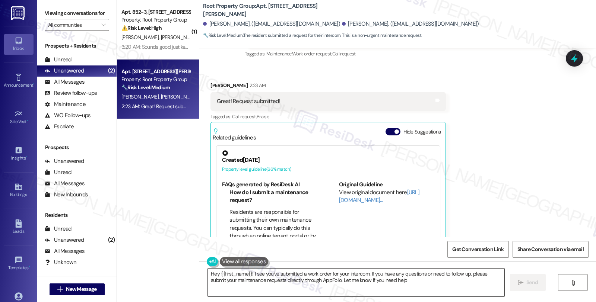
type textarea "Hey {{first_name}}! I see you've submitted a work order for your intercom. If y…"
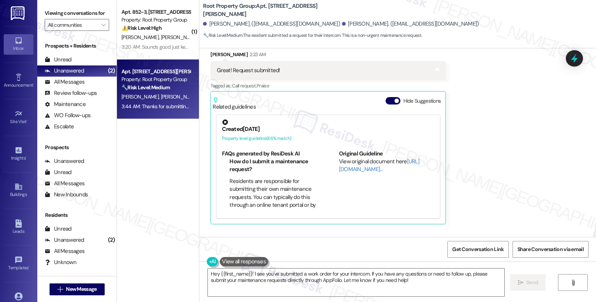
scroll to position [1577, 0]
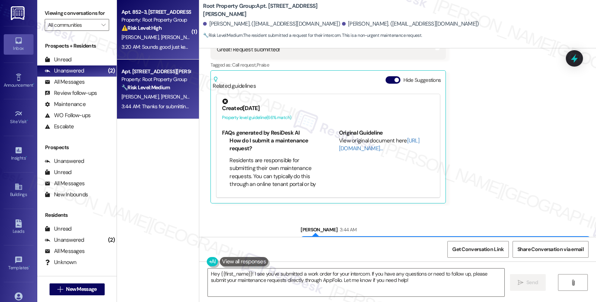
click at [200, 35] on span "[PERSON_NAME]" at bounding box center [218, 37] width 37 height 7
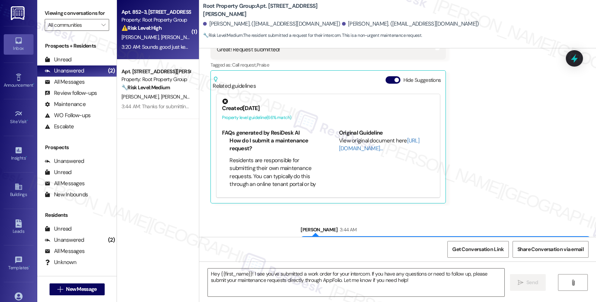
type textarea "Fetching suggested responses. Please feel free to read through the conversation…"
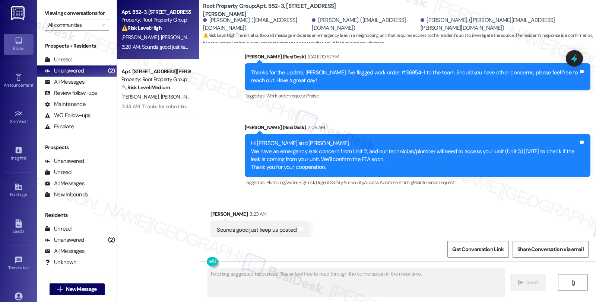
scroll to position [1122, 0]
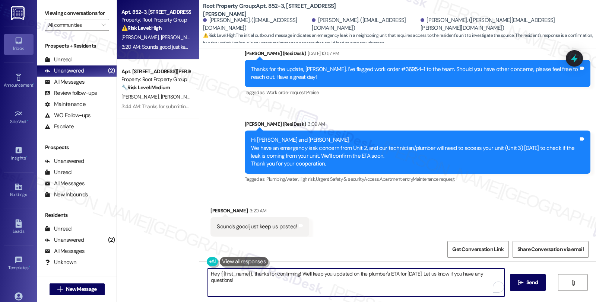
drag, startPoint x: 205, startPoint y: 274, endPoint x: 267, endPoint y: 284, distance: 62.6
click at [267, 284] on textarea "Hey {{first_name}}, thanks for confirming! We'll keep you updated on the plumbe…" at bounding box center [356, 283] width 296 height 28
click at [216, 274] on textarea "We'll keep you posted when" at bounding box center [356, 283] width 296 height 28
click at [431, 276] on textarea "We'll let you know when we have an update. Please feel free to reach out if you…" at bounding box center [356, 283] width 296 height 28
type textarea "We'll let you know when we have an update. Please feel free to reach out if you…"
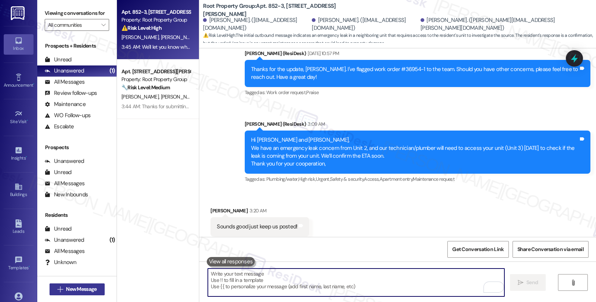
click at [66, 288] on span "New Message" at bounding box center [81, 290] width 31 height 8
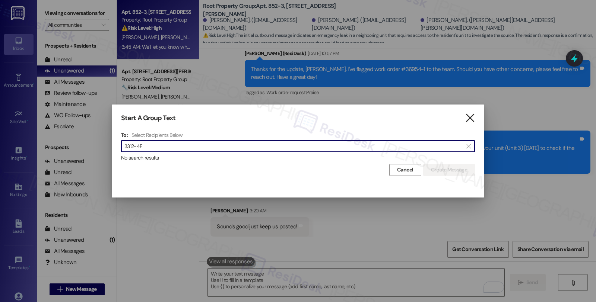
type input "3312-4F"
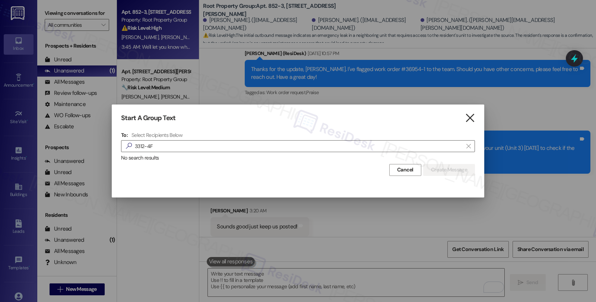
click at [470, 120] on icon "" at bounding box center [470, 118] width 10 height 8
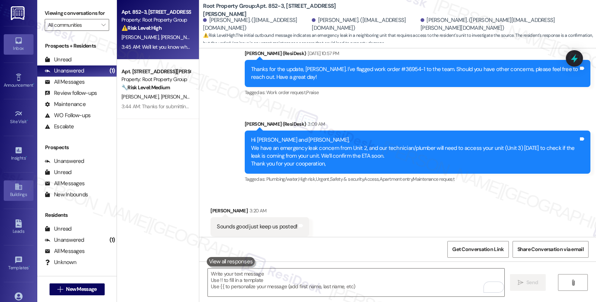
click at [17, 189] on icon at bounding box center [18, 187] width 7 height 6
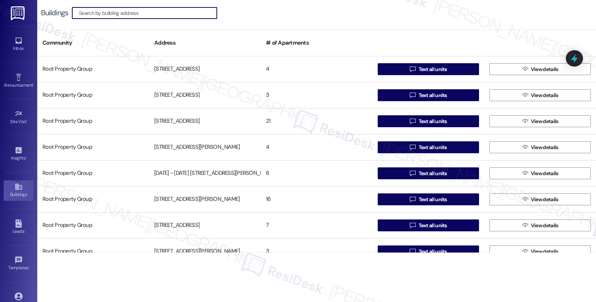
click at [149, 15] on input at bounding box center [148, 13] width 138 height 10
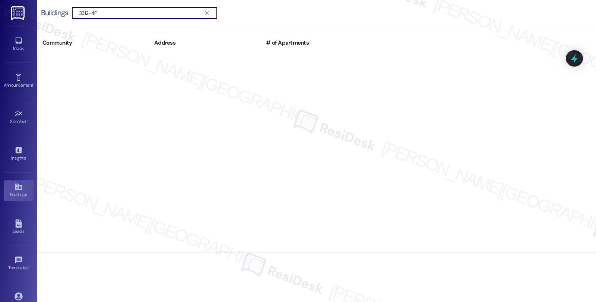
type input "3312-4F"
click at [18, 50] on div "Inbox" at bounding box center [18, 48] width 37 height 7
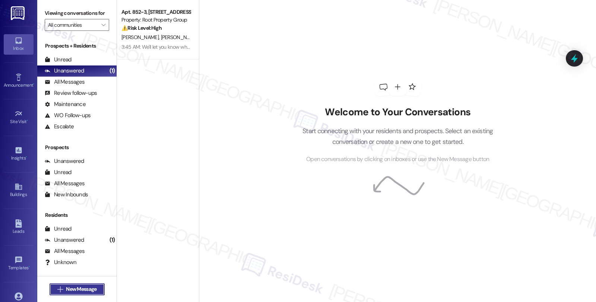
click at [77, 293] on button " New Message" at bounding box center [77, 290] width 55 height 12
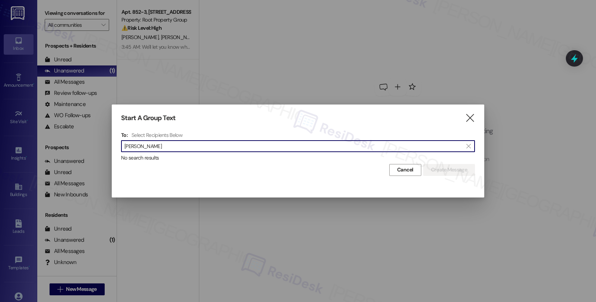
click at [147, 145] on input "[PERSON_NAME]" at bounding box center [293, 146] width 338 height 10
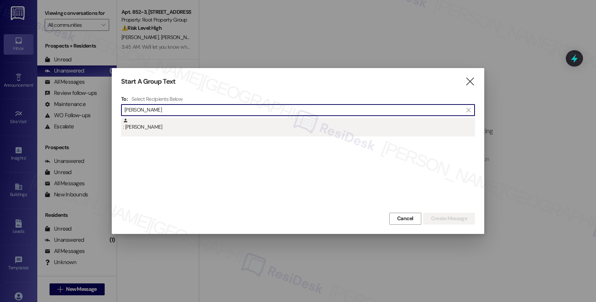
type input "[PERSON_NAME]"
click at [162, 124] on div ": [PERSON_NAME]" at bounding box center [299, 124] width 352 height 13
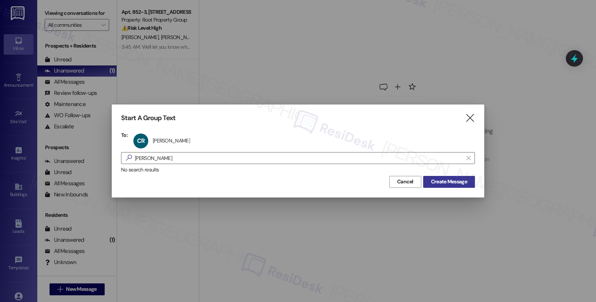
click at [439, 183] on span "Create Message" at bounding box center [449, 182] width 36 height 8
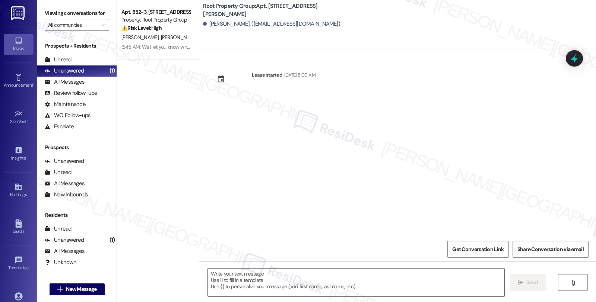
type textarea "Fetching suggested responses. Please feel free to read through the conversation…"
click at [263, 276] on textarea at bounding box center [356, 283] width 296 height 28
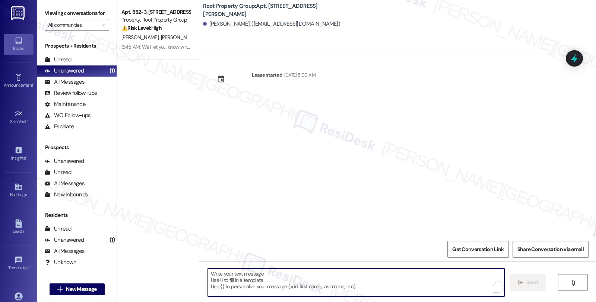
paste textarea "Hi {{first_name}}! We’re so excited you’ve chosen {{property}} as your future h…"
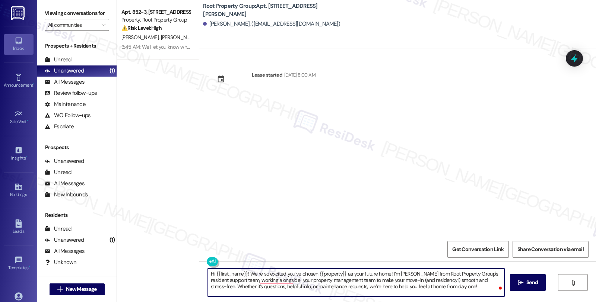
type textarea "Hi {{first_name}}! We’re so excited you’ve chosen {{property}} as your future h…"
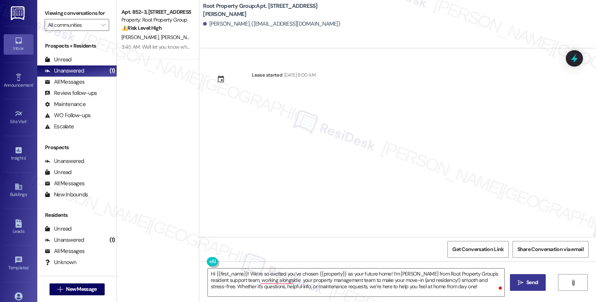
click at [522, 281] on icon "" at bounding box center [521, 283] width 6 height 6
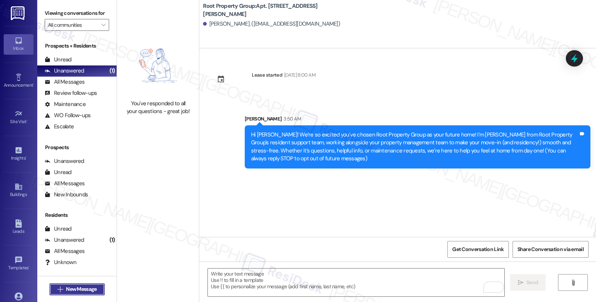
click at [88, 289] on span "New Message" at bounding box center [81, 290] width 31 height 8
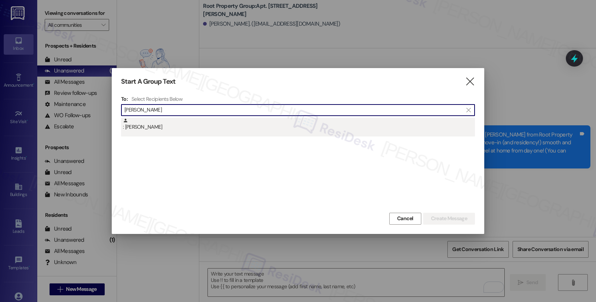
type input "Farwell"
click at [151, 123] on div ": Kenady Farwell" at bounding box center [299, 124] width 352 height 13
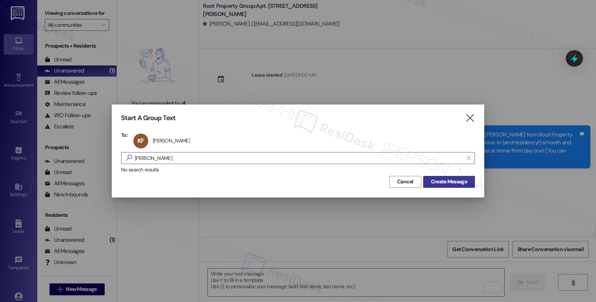
click at [444, 180] on span "Create Message" at bounding box center [449, 182] width 36 height 8
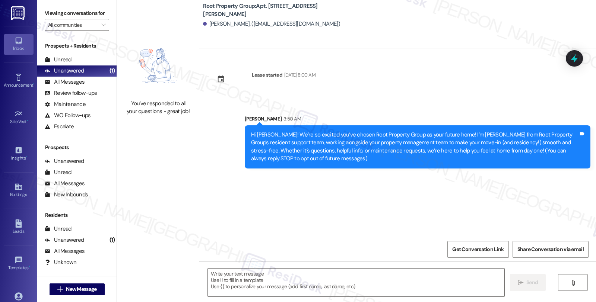
type textarea "Fetching suggested responses. Please feel free to read through the conversation…"
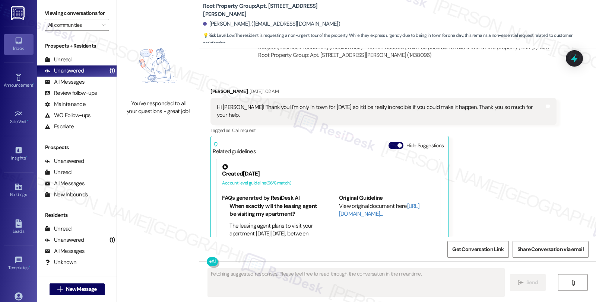
scroll to position [269, 0]
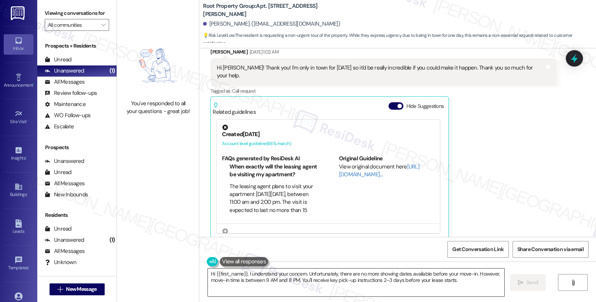
click at [296, 276] on textarea "Hi {{first_name}}, I understand your concern. Unfortunately, there are no more …" at bounding box center [356, 283] width 296 height 28
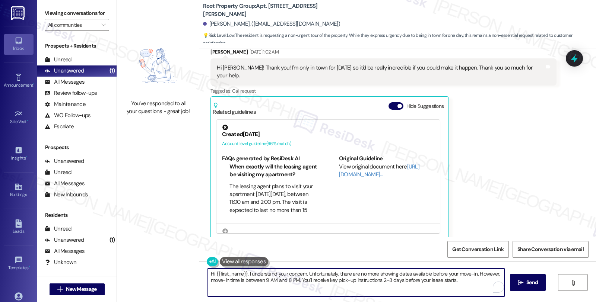
paste textarea "! We’re so excited you’ve chosen {{property}} as your future home! I’m Sarah fr…"
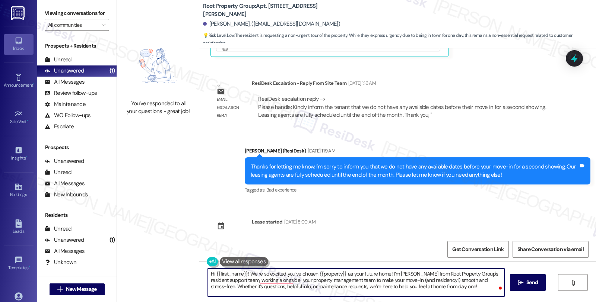
click at [381, 280] on textarea "Hi {{first_name}}! We’re so excited you’ve chosen {{property}} as your future h…" at bounding box center [356, 283] width 296 height 28
type textarea "Hi {{first_name}}! We’re so excited you’ve chosen {{property}} as your future h…"
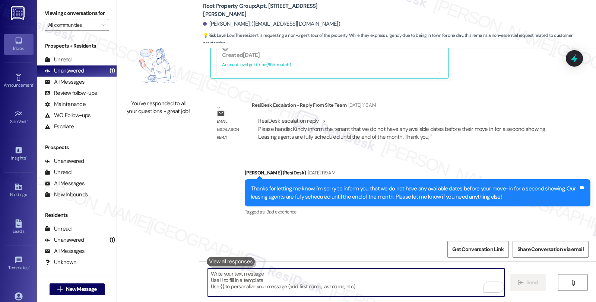
scroll to position [520, 0]
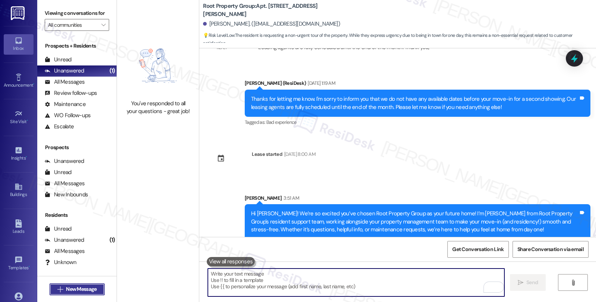
click at [80, 289] on span "New Message" at bounding box center [81, 290] width 31 height 8
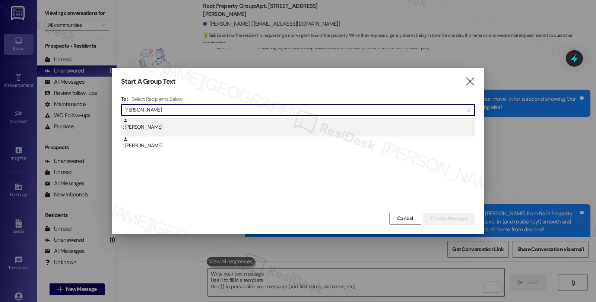
type input "Lozier"
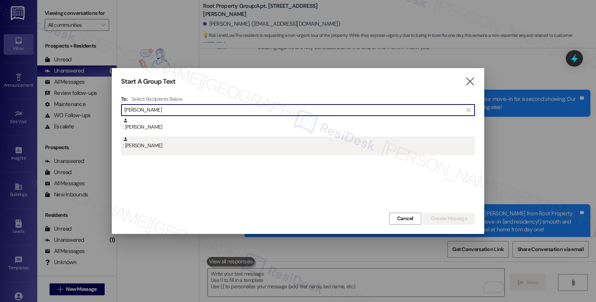
click at [154, 148] on div ": Anna Lozier" at bounding box center [299, 143] width 352 height 13
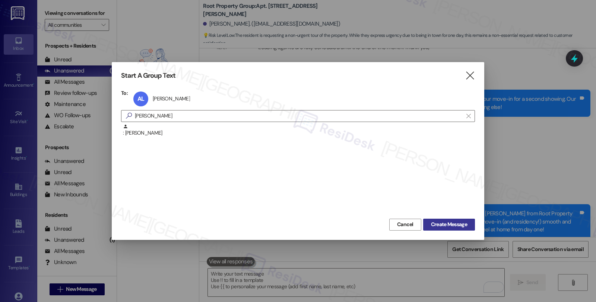
click at [438, 222] on span "Create Message" at bounding box center [449, 225] width 36 height 8
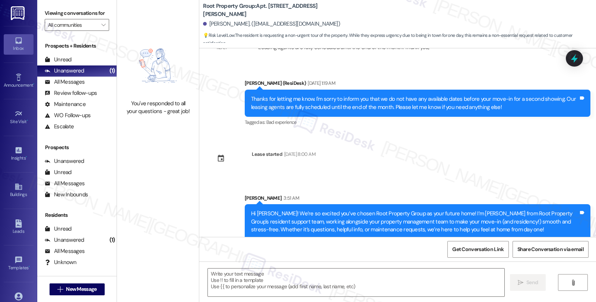
type textarea "Fetching suggested responses. Please feel free to read through the conversation…"
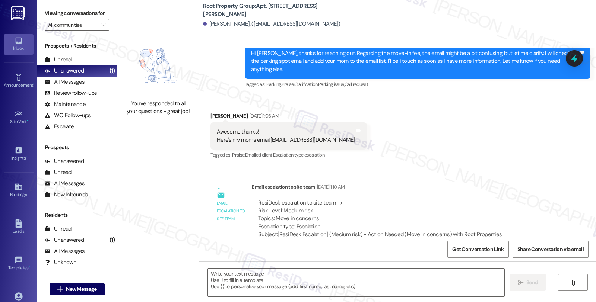
type textarea "Fetching suggested responses. Please feel free to read through the conversation…"
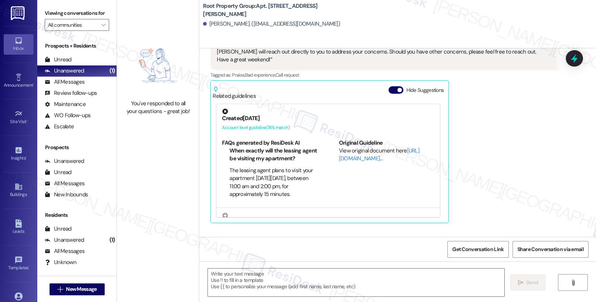
scroll to position [796, 0]
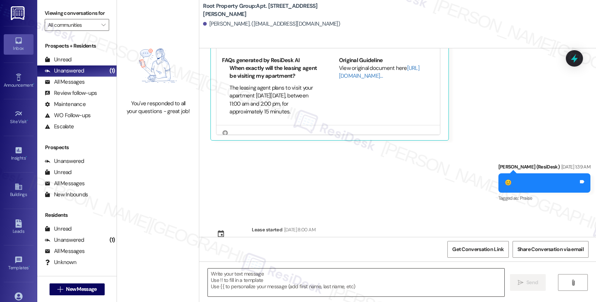
click at [307, 288] on textarea at bounding box center [356, 283] width 296 height 28
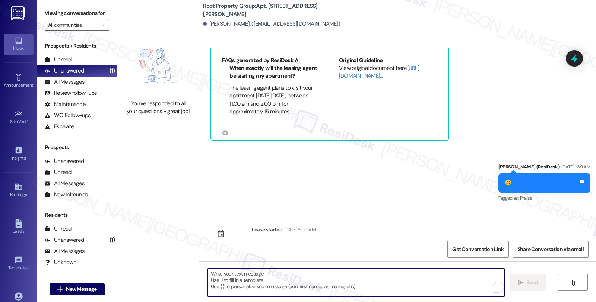
paste textarea "Hi {{first_name}}! We’re so excited you’ve chosen {{property}} as your future h…"
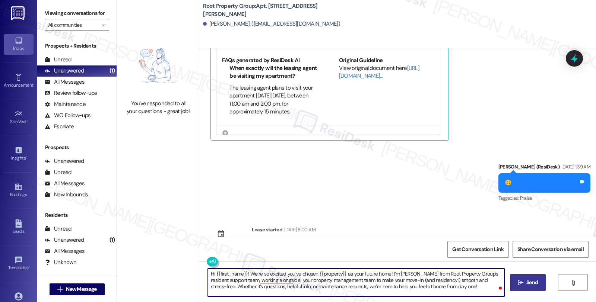
type textarea "Hi {{first_name}}! We’re so excited you’ve chosen {{property}} as your future h…"
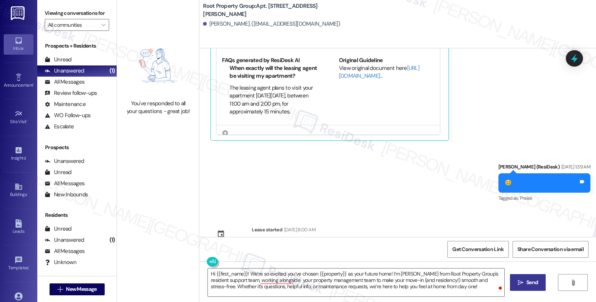
click at [519, 281] on icon "" at bounding box center [521, 283] width 6 height 6
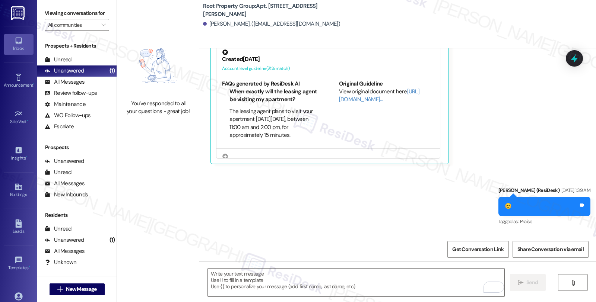
scroll to position [864, 0]
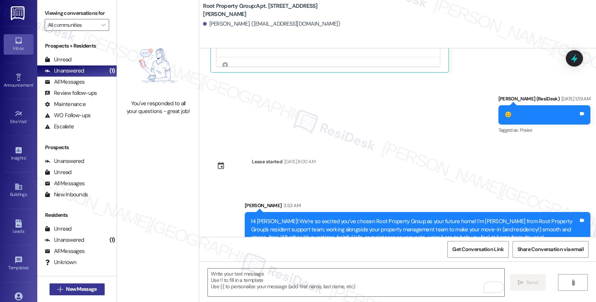
click at [90, 287] on span "New Message" at bounding box center [81, 290] width 31 height 8
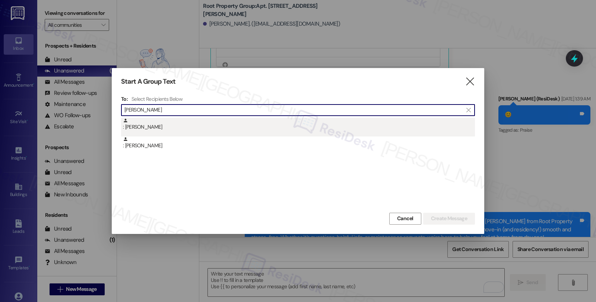
type input "Lozier"
click at [175, 131] on div ": Christopher Lozier" at bounding box center [299, 124] width 352 height 13
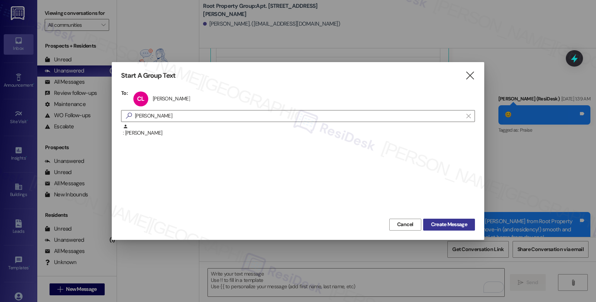
click at [442, 223] on span "Create Message" at bounding box center [449, 225] width 36 height 8
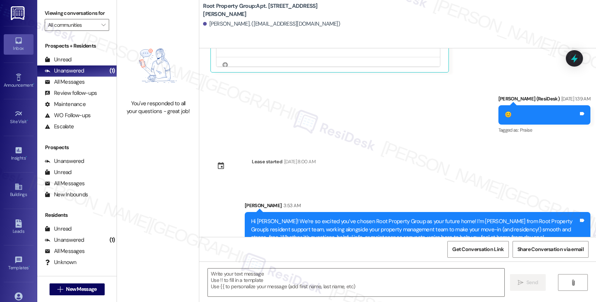
type textarea "Fetching suggested responses. Please feel free to read through the conversation…"
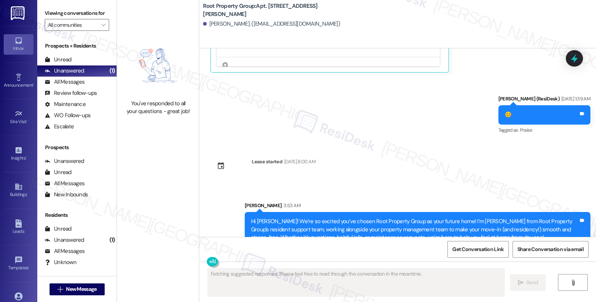
scroll to position [0, 0]
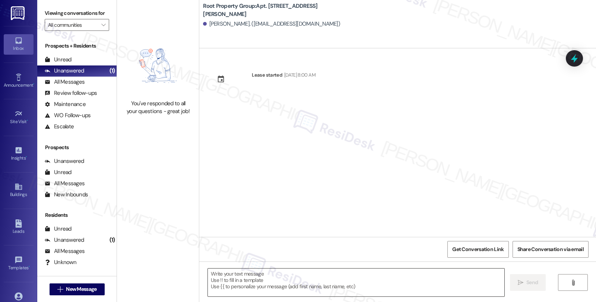
click at [303, 287] on textarea at bounding box center [356, 283] width 296 height 28
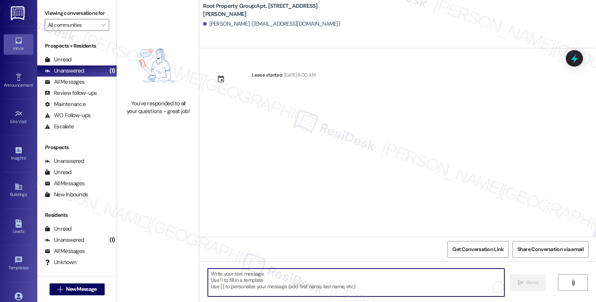
paste textarea "Hi {{first_name}}! We’re so excited you’ve chosen {{property}} as your future h…"
type textarea "Hi {{first_name}}! We’re so excited you’ve chosen {{property}} as your future h…"
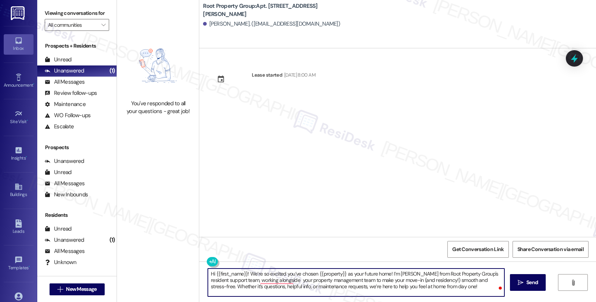
click at [403, 283] on textarea "Hi {{first_name}}! We’re so excited you’ve chosen {{property}} as your future h…" at bounding box center [356, 283] width 296 height 28
click at [349, 290] on textarea "Hi {{first_name}}! We’re so excited you’ve chosen {{property}} as your future h…" at bounding box center [356, 283] width 296 height 28
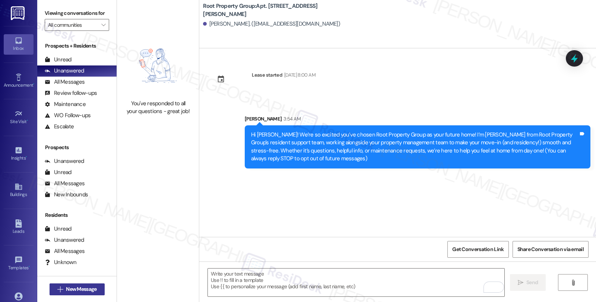
click at [82, 289] on span "New Message" at bounding box center [81, 290] width 31 height 8
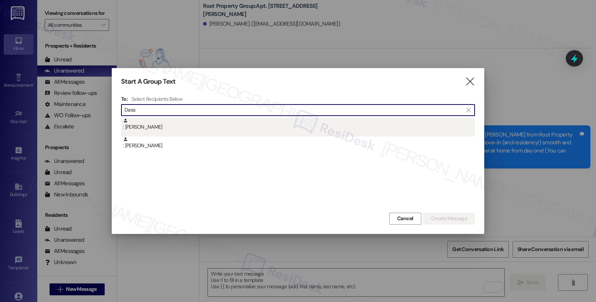
type input "Dass"
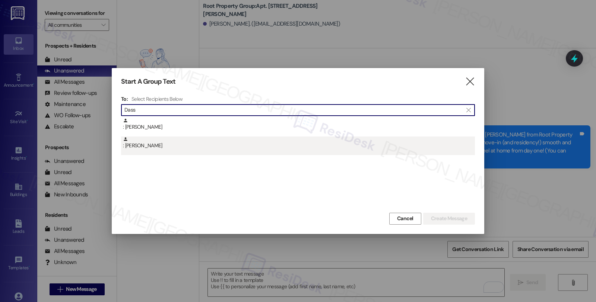
click at [188, 147] on div ": Keith Dass" at bounding box center [299, 143] width 352 height 13
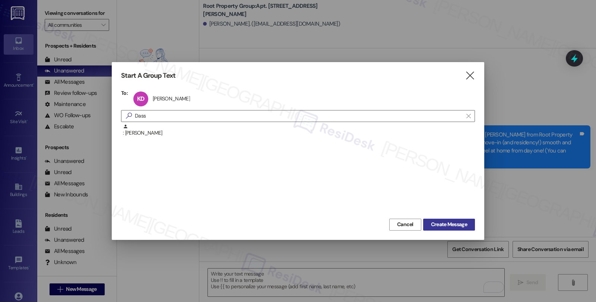
click at [446, 227] on span "Create Message" at bounding box center [449, 225] width 36 height 8
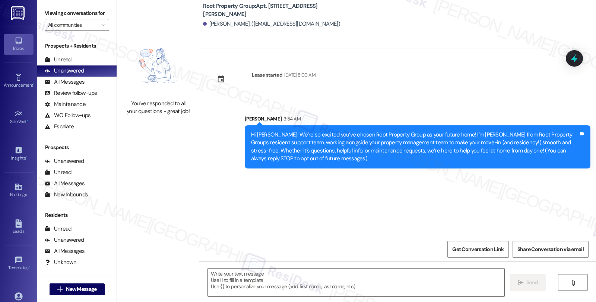
type textarea "Fetching suggested responses. Please feel free to read through the conversation…"
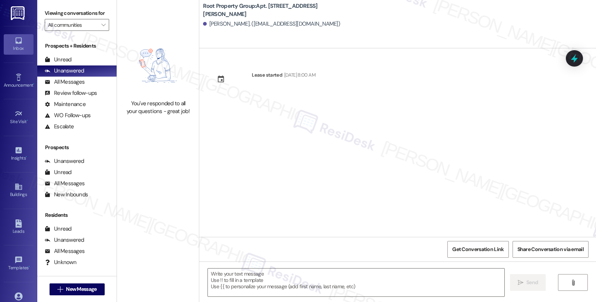
click at [318, 105] on div "Lease started Sep 01, 2025 at 8:00 AM" at bounding box center [397, 142] width 397 height 189
click at [331, 285] on textarea at bounding box center [356, 283] width 296 height 28
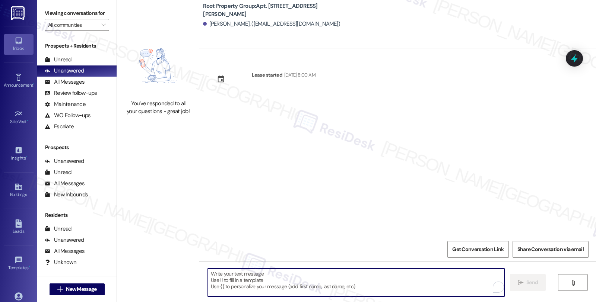
paste textarea "Hi {{first_name}}! We’re so excited you’ve chosen {{property}} as your future h…"
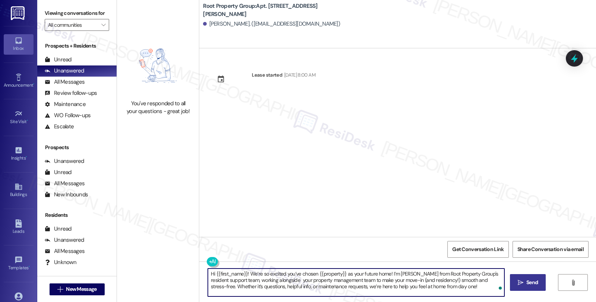
type textarea "Hi {{first_name}}! We’re so excited you’ve chosen {{property}} as your future h…"
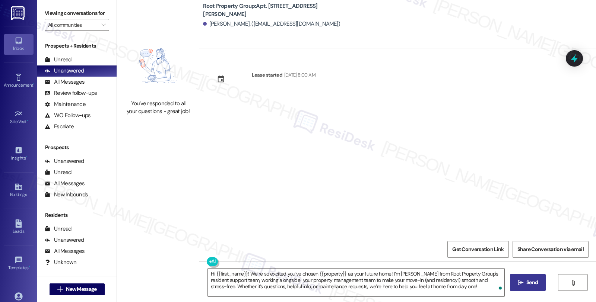
click at [520, 280] on icon "" at bounding box center [521, 283] width 6 height 6
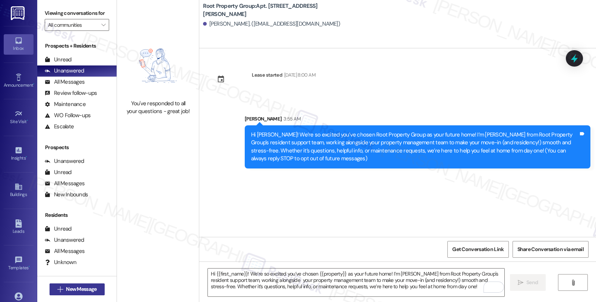
click at [90, 288] on span "New Message" at bounding box center [81, 290] width 31 height 8
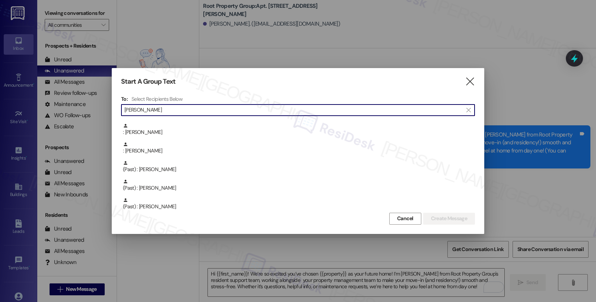
scroll to position [124, 0]
click at [125, 109] on input "[PERSON_NAME]" at bounding box center [293, 110] width 338 height 10
click at [130, 109] on input "[PERSON_NAME]" at bounding box center [293, 110] width 338 height 10
drag, startPoint x: 130, startPoint y: 111, endPoint x: 120, endPoint y: 111, distance: 10.1
click at [120, 111] on div "Start A Group Text  To: Select Recipients Below  Miller  : Camille Garcia-Me…" at bounding box center [298, 151] width 372 height 166
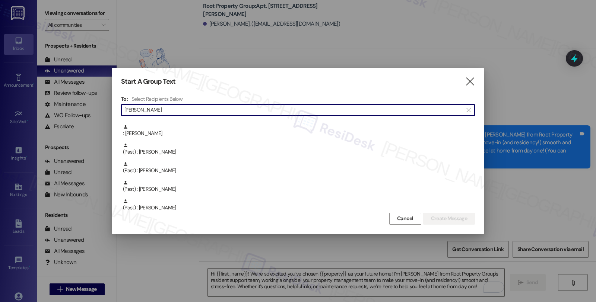
paste input "Zachary"
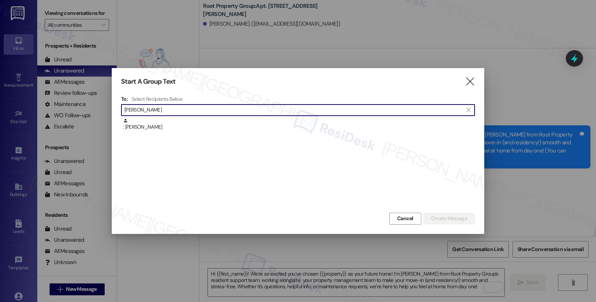
scroll to position [0, 0]
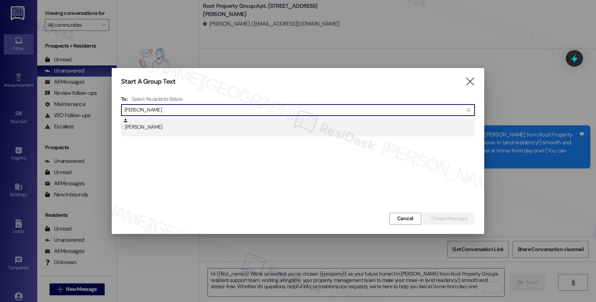
type input "Zachary miller"
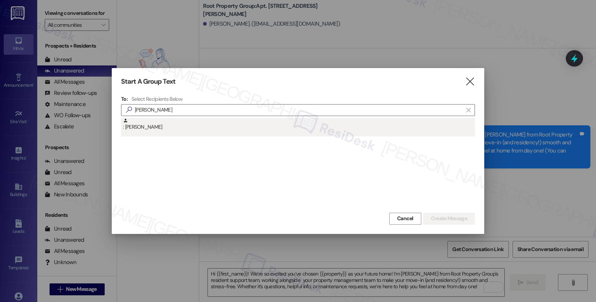
click at [161, 127] on div ": Zachary Miller" at bounding box center [299, 124] width 352 height 13
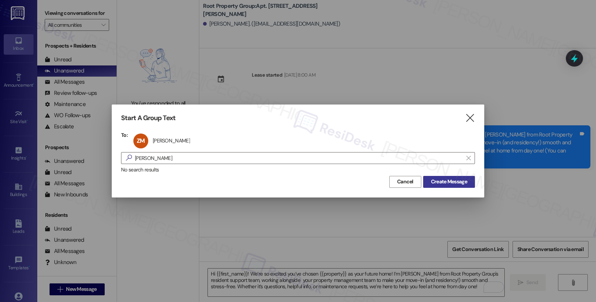
click at [453, 184] on span "Create Message" at bounding box center [449, 182] width 36 height 8
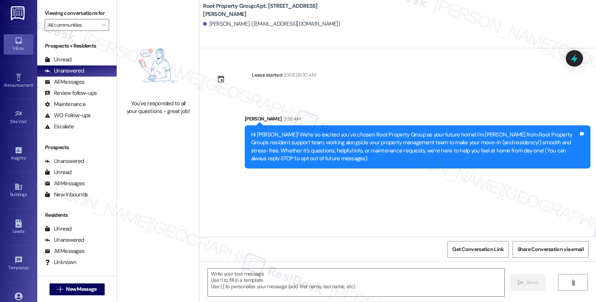
type textarea "Fetching suggested responses. Please feel free to read through the conversation…"
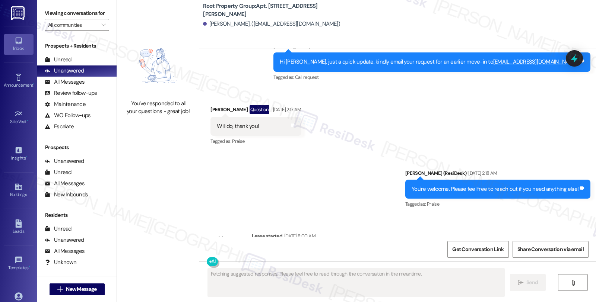
scroll to position [794, 0]
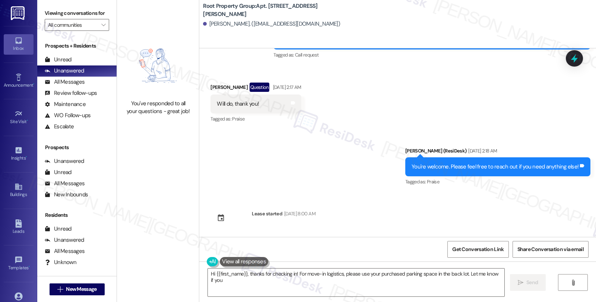
type textarea "Hi {{first_name}}, thanks for checking in! For move-in logistics, please use yo…"
click at [299, 277] on textarea "Hi {{first_name}}, thanks for checking in! For move-in logistics, please use yo…" at bounding box center [356, 283] width 296 height 28
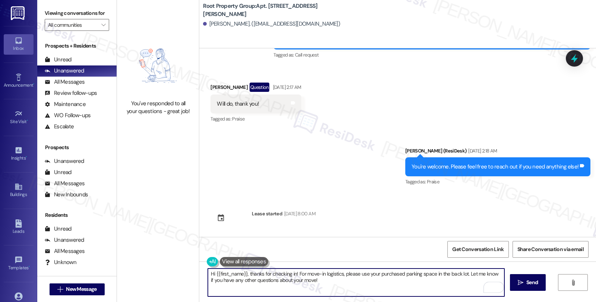
paste textarea "! We’re so excited you’ve chosen {{property}} as your future home! I’m Sarah fr…"
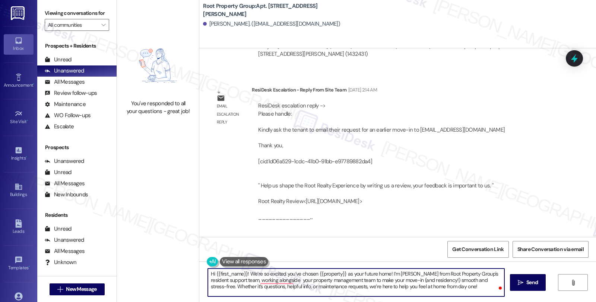
scroll to position [463, 0]
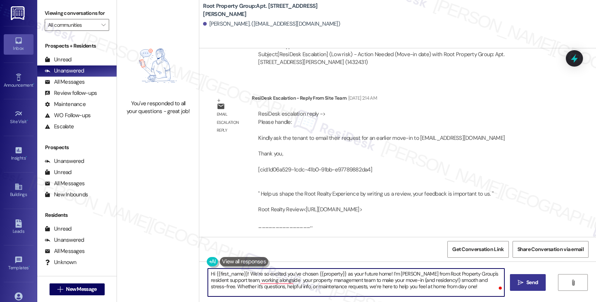
type textarea "Hi {{first_name}}! We’re so excited you’ve chosen {{property}} as your future h…"
click at [518, 282] on icon "" at bounding box center [521, 283] width 6 height 6
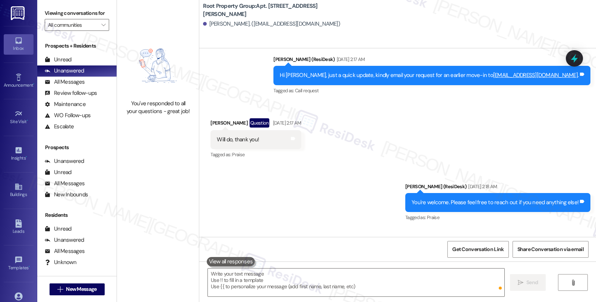
scroll to position [862, 0]
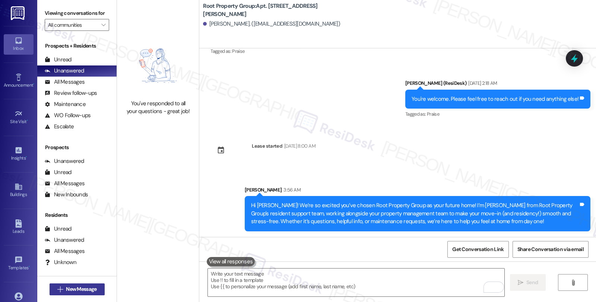
click at [89, 287] on span "New Message" at bounding box center [81, 290] width 31 height 8
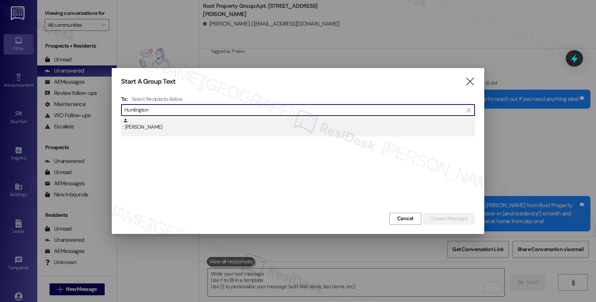
type input "Huntington"
click at [195, 128] on div ": Genevieve Huntington" at bounding box center [299, 124] width 352 height 13
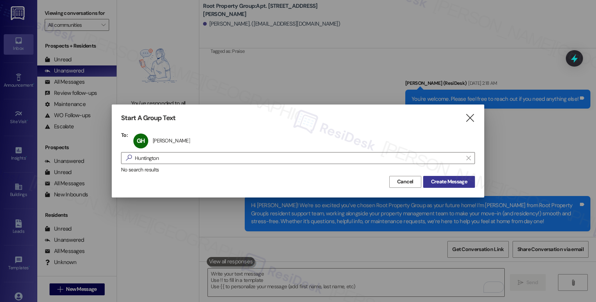
click at [444, 183] on span "Create Message" at bounding box center [449, 182] width 36 height 8
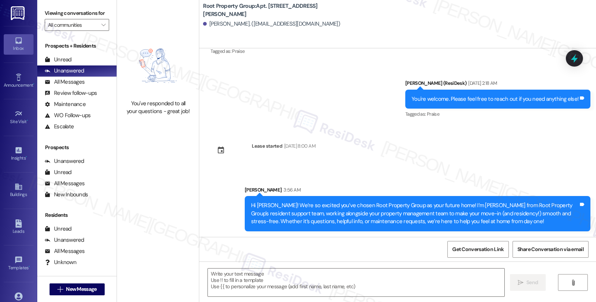
type textarea "Fetching suggested responses. Please feel free to read through the conversation…"
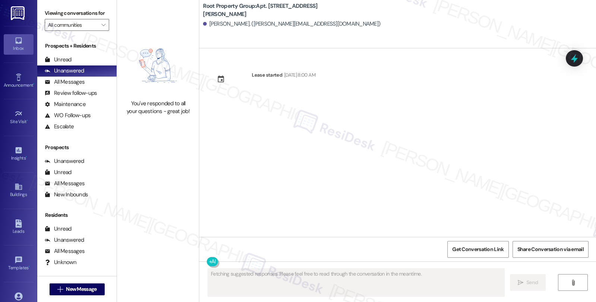
scroll to position [0, 0]
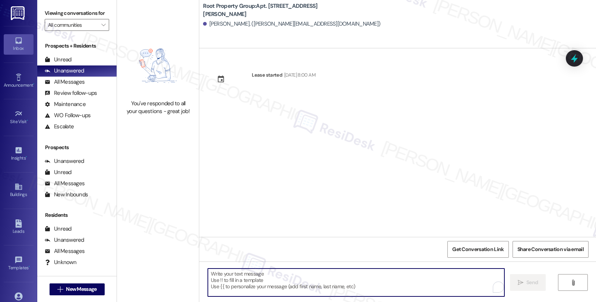
click at [314, 280] on textarea "To enrich screen reader interactions, please activate Accessibility in Grammarl…" at bounding box center [356, 283] width 296 height 28
paste textarea "Hi {{first_name}}! We’re so excited you’ve chosen {{property}} as your future h…"
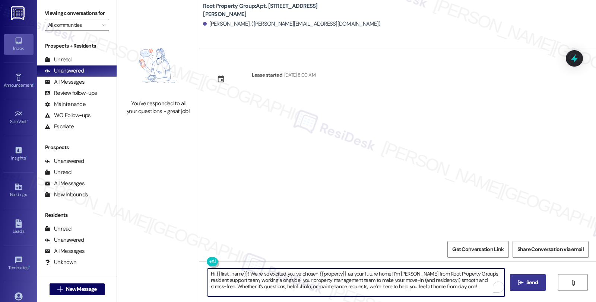
type textarea "Hi {{first_name}}! We’re so excited you’ve chosen {{property}} as your future h…"
click at [521, 282] on icon "" at bounding box center [521, 283] width 6 height 6
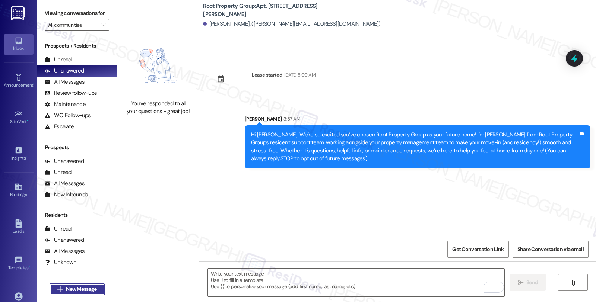
click at [91, 292] on span "New Message" at bounding box center [81, 290] width 31 height 8
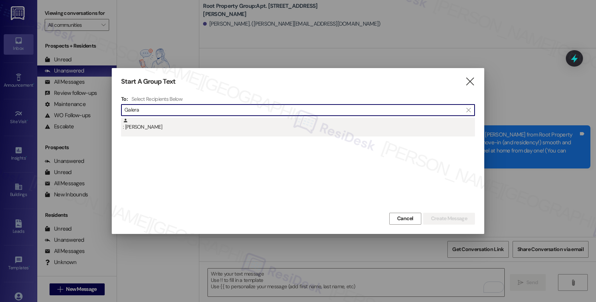
type input "Galera"
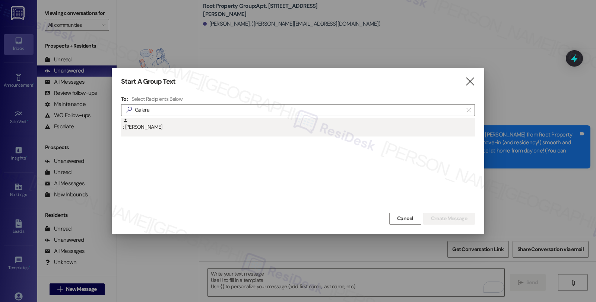
click at [168, 130] on div ": Christopher Galera" at bounding box center [299, 124] width 352 height 13
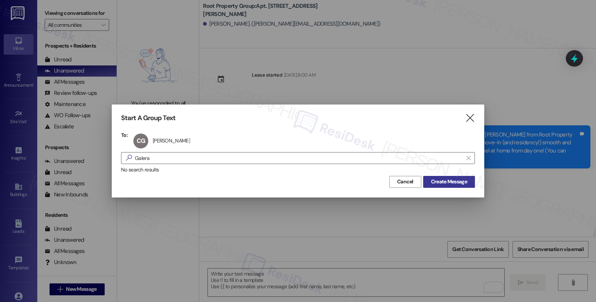
click at [457, 180] on span "Create Message" at bounding box center [449, 182] width 36 height 8
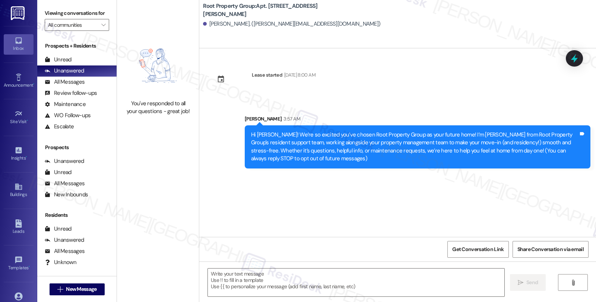
type textarea "Fetching suggested responses. Please feel free to read through the conversation…"
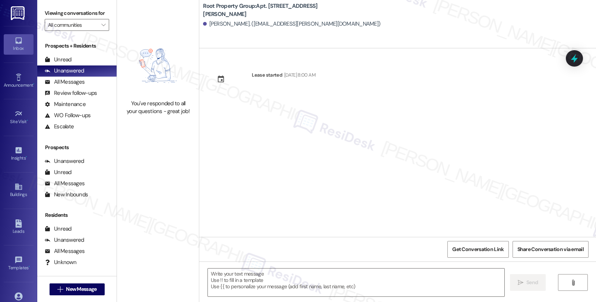
type textarea "Fetching suggested responses. Please feel free to read through the conversation…"
click at [321, 277] on textarea at bounding box center [356, 283] width 296 height 28
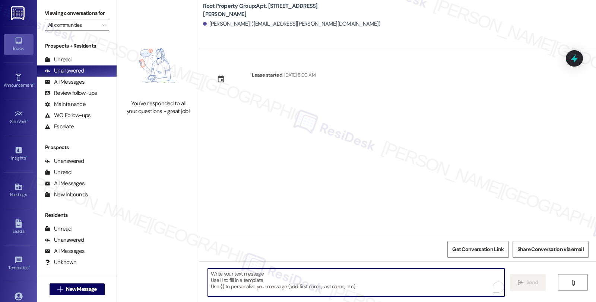
paste textarea "Hi {{first_name}}! We’re so excited you’ve chosen {{property}} as your future h…"
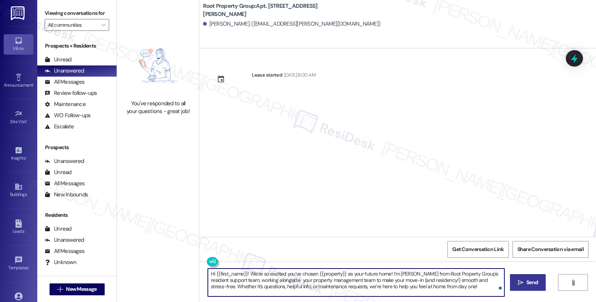
type textarea "Hi {{first_name}}! We’re so excited you’ve chosen {{property}} as your future h…"
click at [519, 287] on span " Send" at bounding box center [527, 283] width 23 height 8
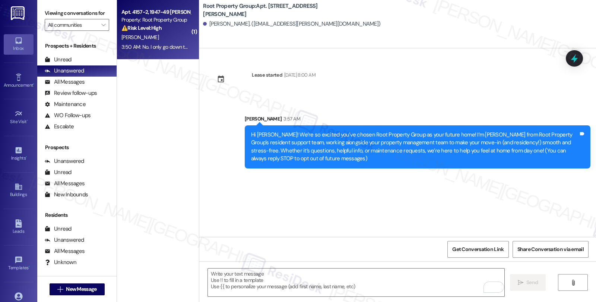
click at [161, 24] on div "⚠️ Risk Level: High The resident reports a major water leakage problem in the b…" at bounding box center [155, 28] width 69 height 8
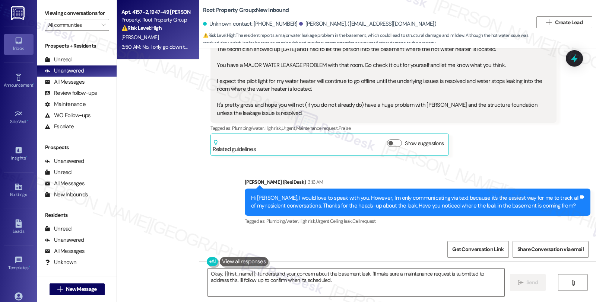
scroll to position [158, 0]
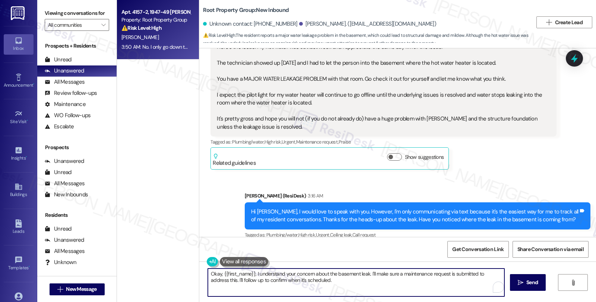
drag, startPoint x: 282, startPoint y: 281, endPoint x: 194, endPoint y: 265, distance: 89.3
click at [199, 265] on div "Okay, {{first_name}}, I understand your concern about the basement leak. I'll m…" at bounding box center [397, 290] width 397 height 56
click at [326, 274] on textarea "Have you noticed how severe the leak is?" at bounding box center [356, 283] width 296 height 28
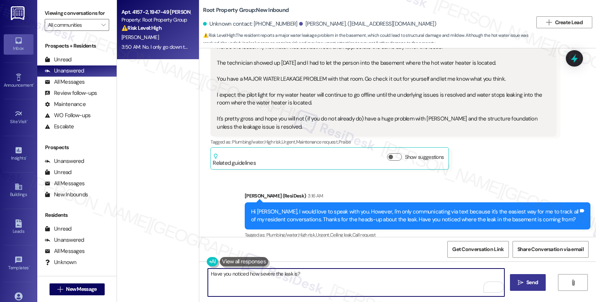
type textarea "Have you noticed how severe the leak is?"
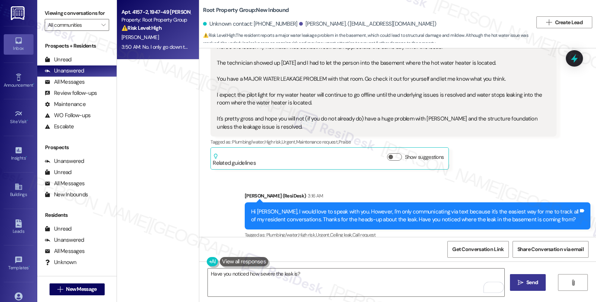
click at [528, 278] on button " Send" at bounding box center [528, 283] width 36 height 17
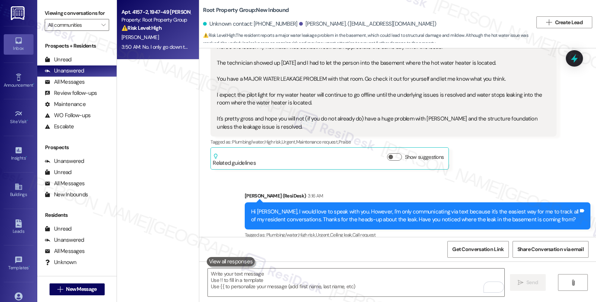
scroll to position [364, 0]
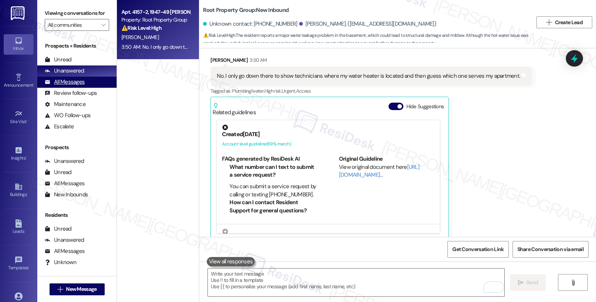
click at [81, 86] on div "All Messages" at bounding box center [65, 82] width 40 height 8
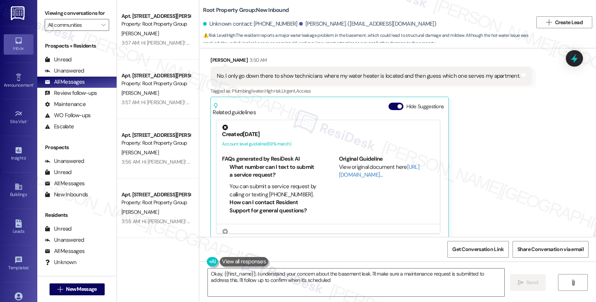
type textarea "Okay, {{first_name}}, I understand your concern about the basement leak. I'll m…"
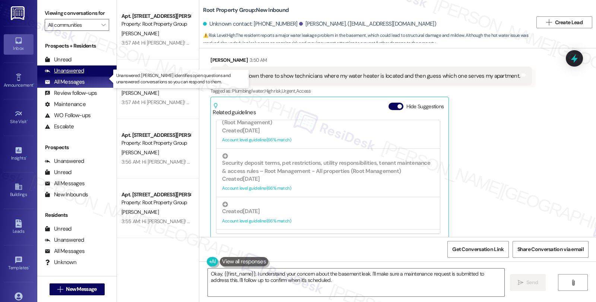
click at [77, 75] on div "Unanswered" at bounding box center [64, 71] width 39 height 8
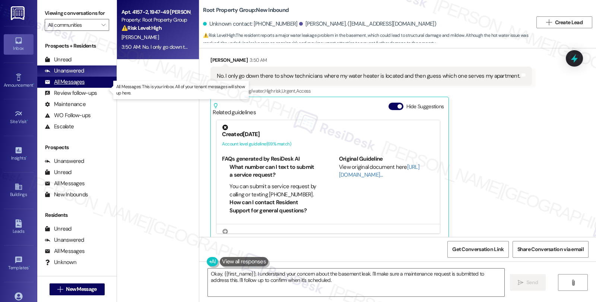
click at [79, 86] on div "All Messages" at bounding box center [65, 82] width 40 height 8
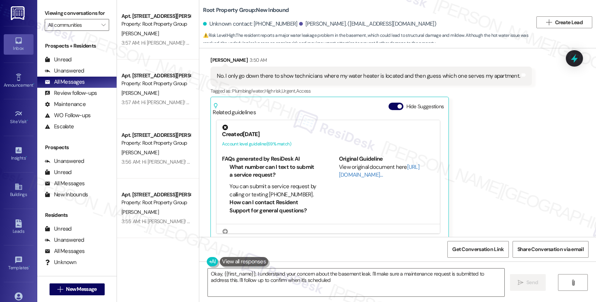
type textarea "Okay, {{first_name}}, I understand your concern about the basement leak. I'll m…"
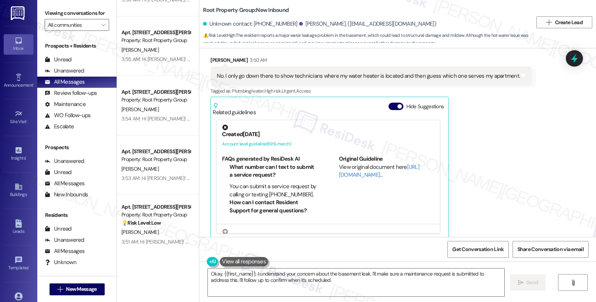
scroll to position [248, 0]
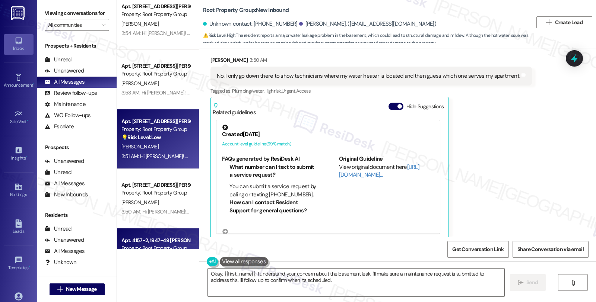
click at [174, 143] on div "K. Farwell" at bounding box center [156, 146] width 70 height 9
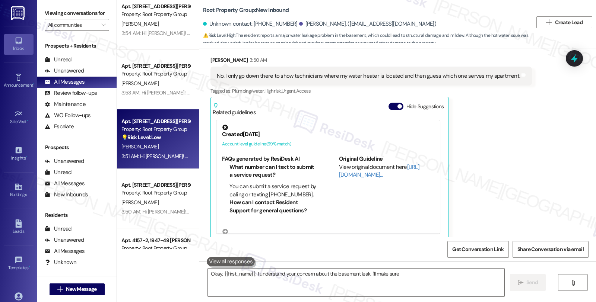
type textarea "Okay, {{first_name}}, I understand your concern about the basement leak. I'll m…"
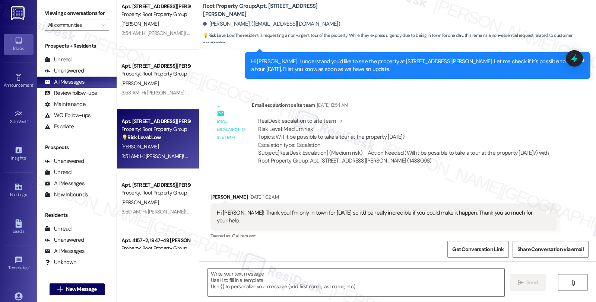
type textarea "Fetching suggested responses. Please feel free to read through the conversation…"
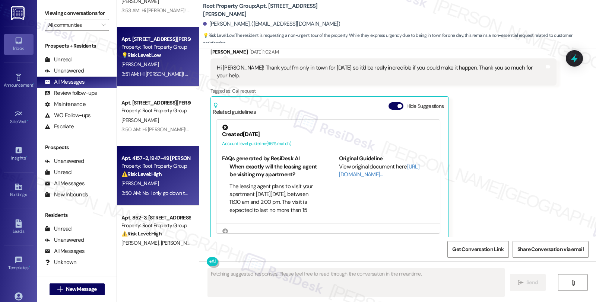
scroll to position [331, 0]
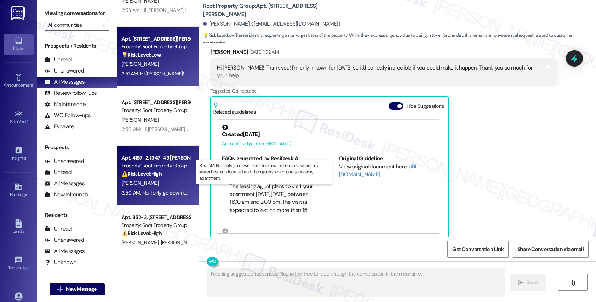
click at [168, 190] on div "3:50 AM: No. I only go down there to show technicians where my water heater is …" at bounding box center [270, 193] width 298 height 7
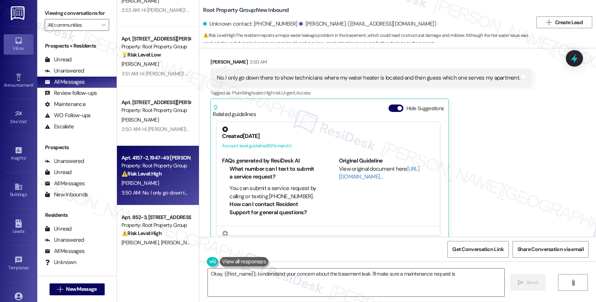
scroll to position [364, 0]
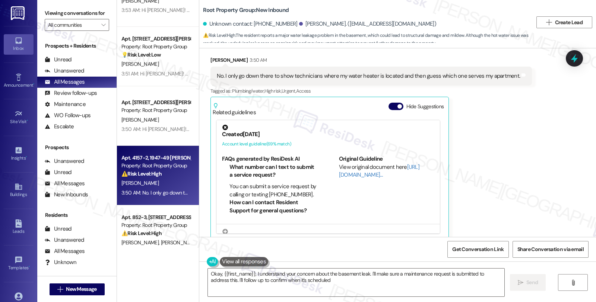
type textarea "Okay, {{first_name}}, I understand your concern about the basement leak. I'll m…"
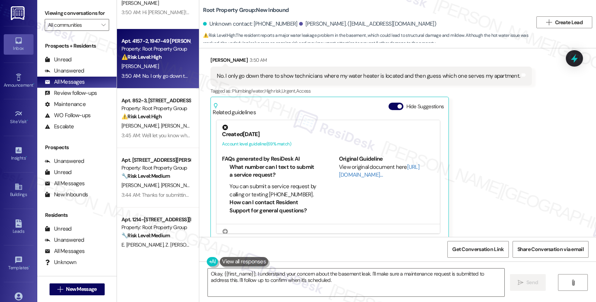
scroll to position [455, 0]
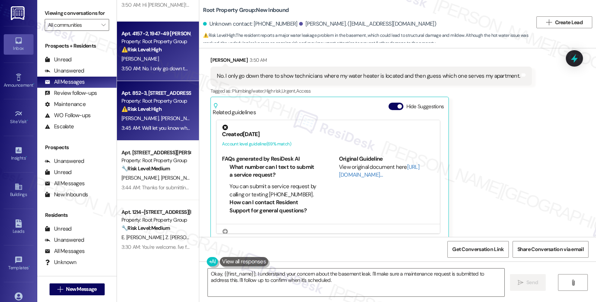
click at [200, 117] on span "E. Ohrnstein" at bounding box center [218, 118] width 37 height 7
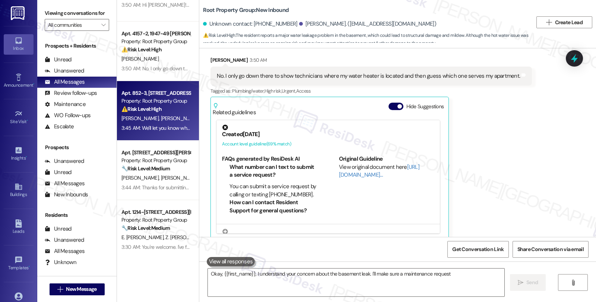
type textarea "Okay, {{first_name}}, I understand your concern about the basement leak. I'll m…"
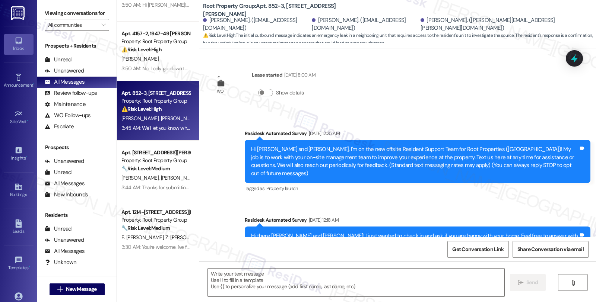
type textarea "Fetching suggested responses. Please feel free to read through the conversation…"
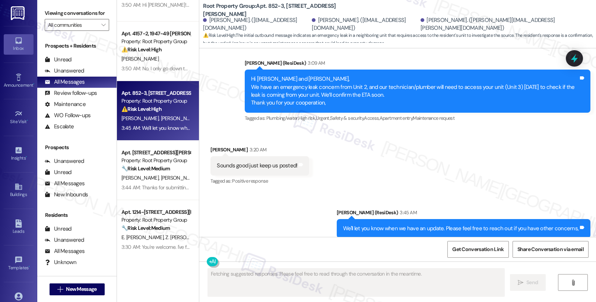
scroll to position [1185, 0]
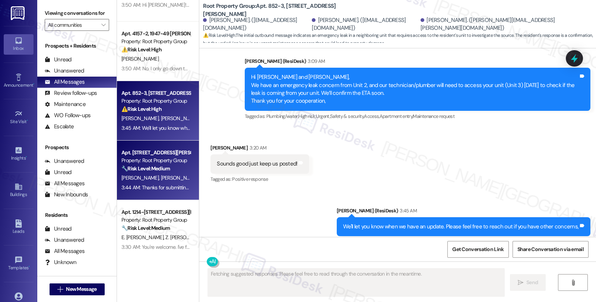
click at [161, 181] on span "S. Redford" at bounding box center [179, 178] width 37 height 7
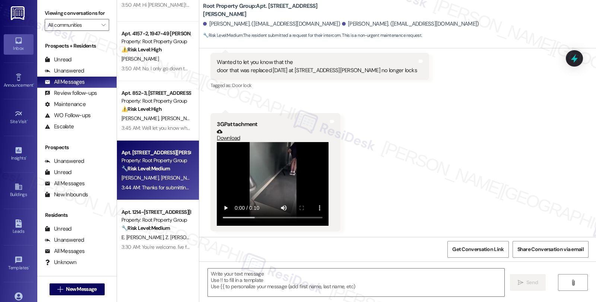
type textarea "Fetching suggested responses. Please feel free to read through the conversation…"
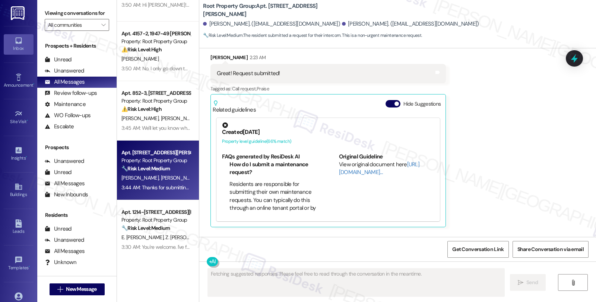
scroll to position [1588, 0]
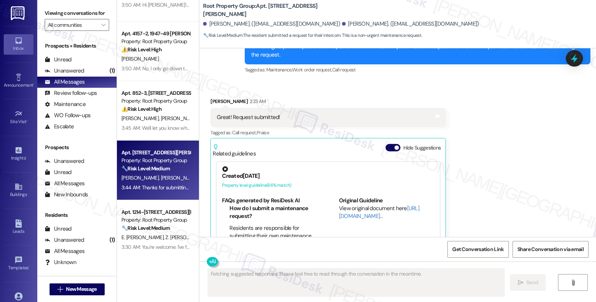
scroll to position [1588, 0]
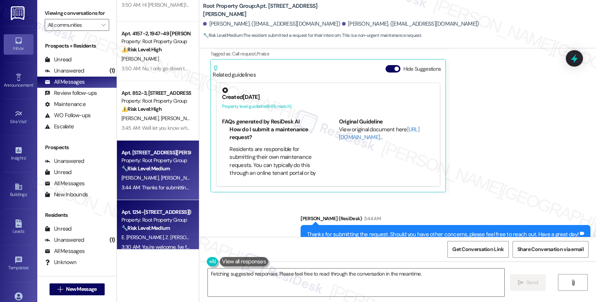
click at [154, 216] on div "Property: Root Property Group" at bounding box center [155, 220] width 69 height 8
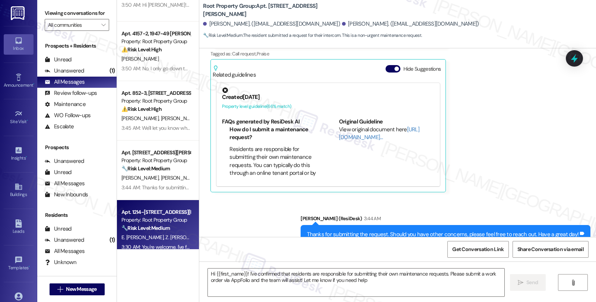
type textarea "Hi {{first_name}}! I've confirmed that residents are responsible for submitting…"
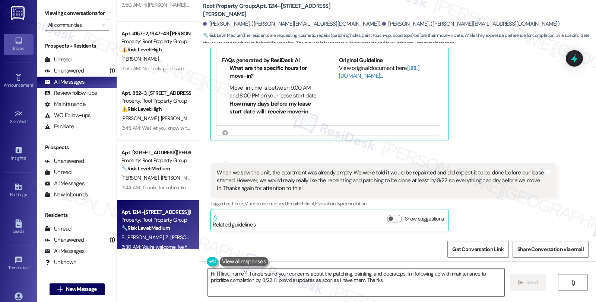
type textarea "Hi {{first_name}}, I understand your concerns about the patching, painting, and…"
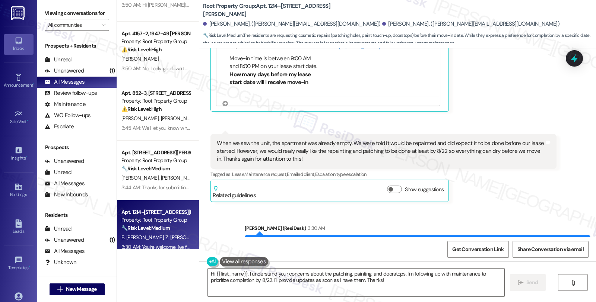
scroll to position [825, 0]
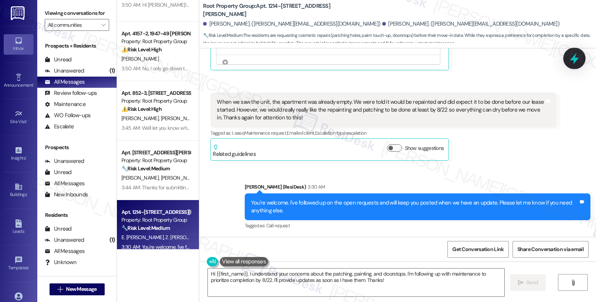
click at [574, 56] on icon at bounding box center [574, 59] width 9 height 12
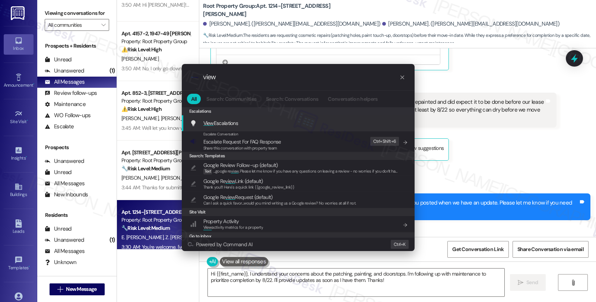
click at [239, 124] on div "View Escalations Add shortcut" at bounding box center [299, 123] width 218 height 8
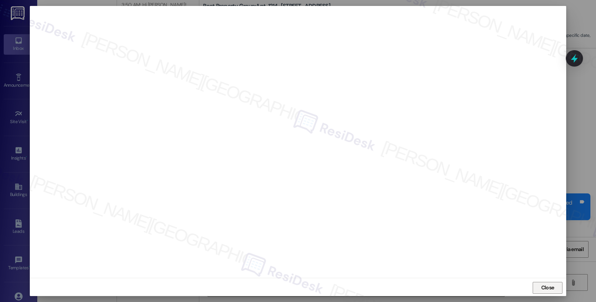
click at [541, 289] on span "Close" at bounding box center [547, 288] width 13 height 8
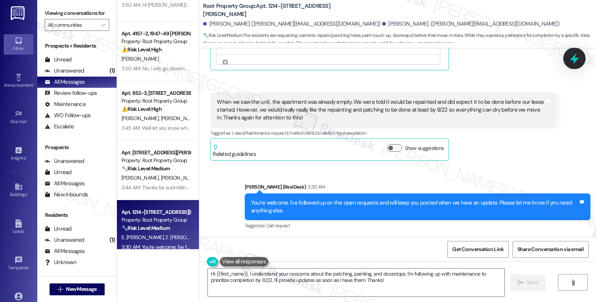
click at [572, 64] on icon at bounding box center [574, 58] width 13 height 13
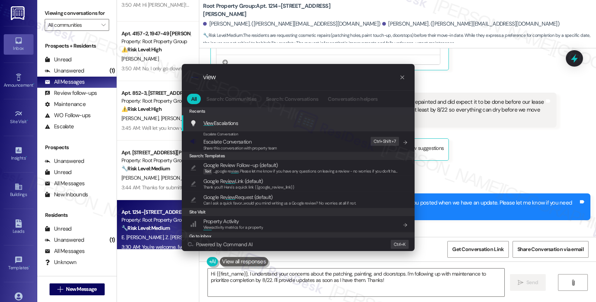
click at [253, 122] on div "View Escalations Add shortcut" at bounding box center [299, 123] width 218 height 8
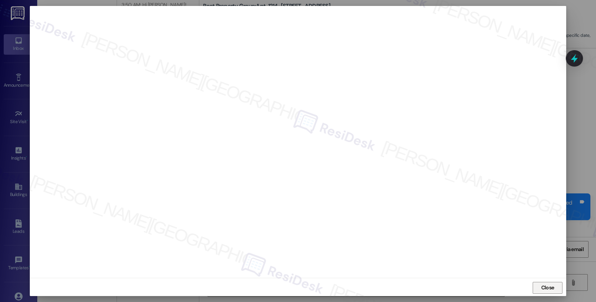
click at [542, 288] on span "Close" at bounding box center [547, 288] width 13 height 8
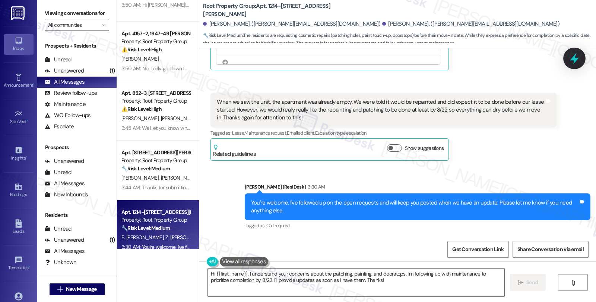
click at [569, 56] on icon at bounding box center [574, 58] width 13 height 13
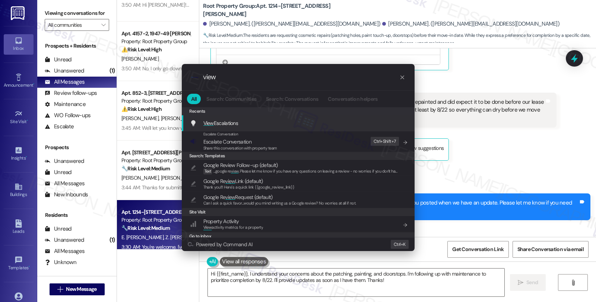
click at [225, 121] on span "View Escalations" at bounding box center [220, 123] width 35 height 7
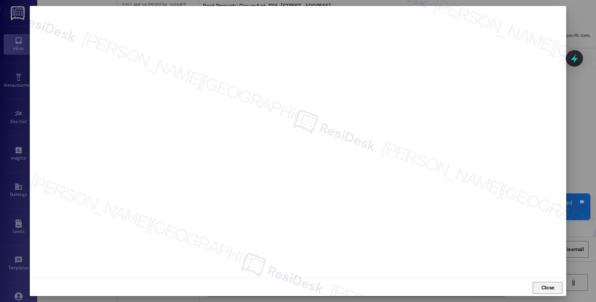
click at [544, 287] on span "Close" at bounding box center [547, 288] width 13 height 8
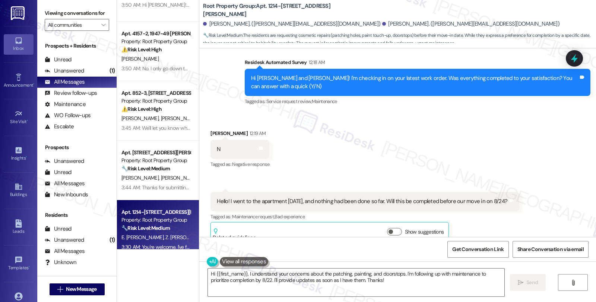
scroll to position [287, 0]
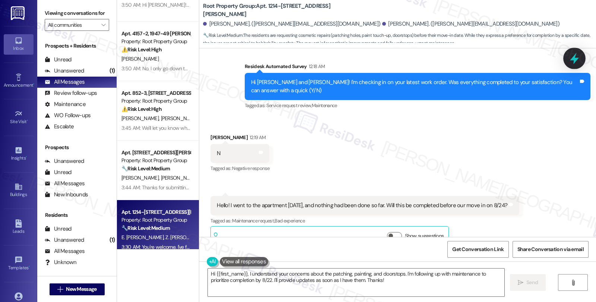
click at [574, 54] on icon at bounding box center [574, 58] width 13 height 13
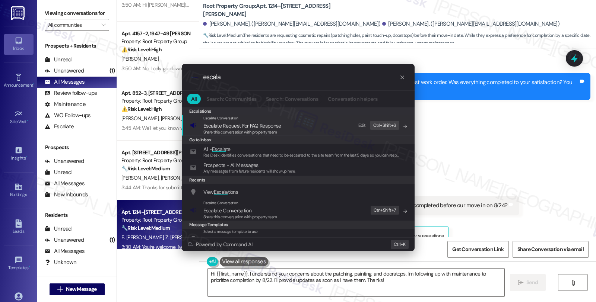
paste input "Hi {{first_name}}! We’re so excited you’ve chosen {{property}} as your future h…"
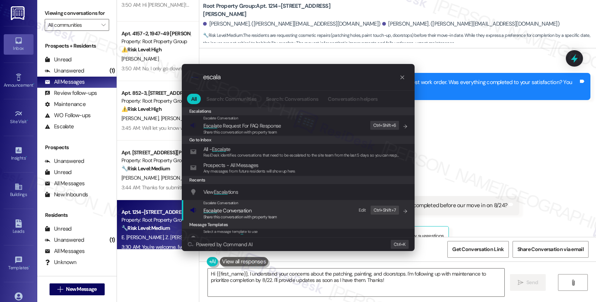
type input "escala"
click at [247, 210] on span "Escala te Conversation" at bounding box center [227, 210] width 48 height 7
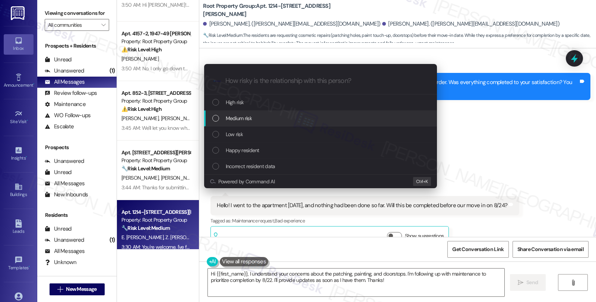
click at [247, 118] on span "Medium risk" at bounding box center [239, 118] width 26 height 8
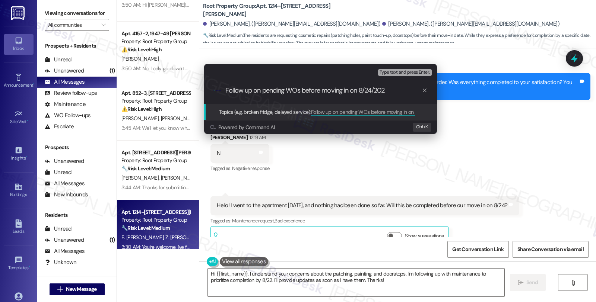
type input "Follow up on pending WOs before moving in on [DATE]"
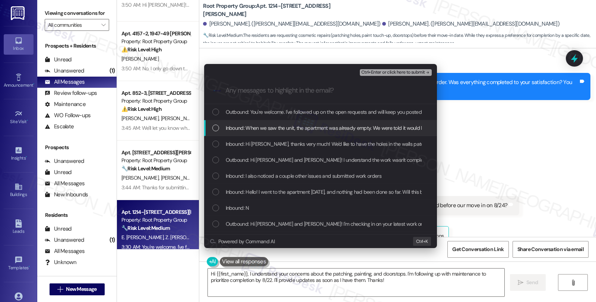
click at [241, 129] on span "Inbound: When we saw the unit, the apartment was already empty. We were told it…" at bounding box center [577, 128] width 703 height 8
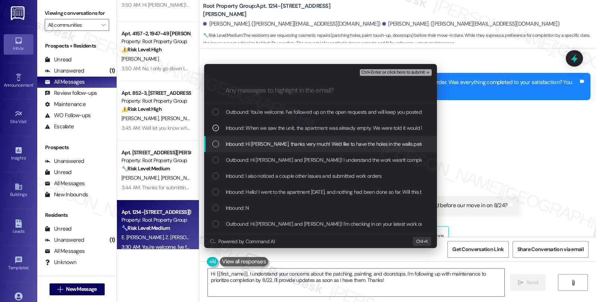
click at [241, 142] on span "Inbound: Hi Sarah, thanks very much! We'd like to have the holes in the walls p…" at bounding box center [471, 144] width 490 height 8
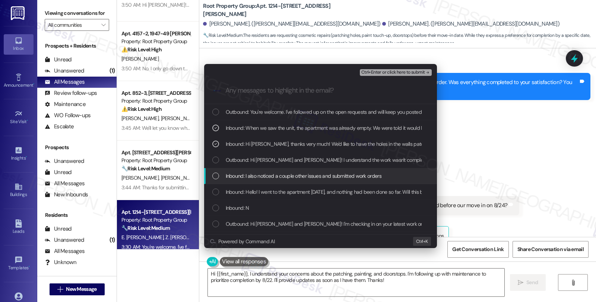
click at [243, 173] on span "Inbound: I also noticed a couple other issues and submitted work orders" at bounding box center [304, 176] width 156 height 8
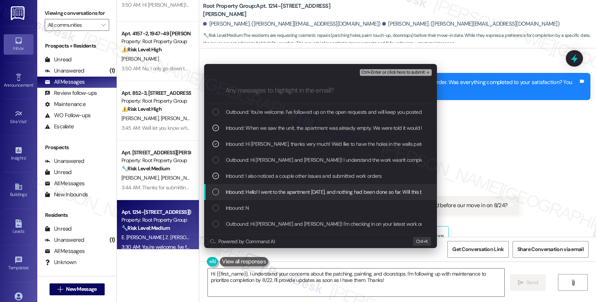
click at [244, 191] on span "Inbound: Hello! I went to the apartment Saturday, and nothing had been done so …" at bounding box center [370, 192] width 288 height 8
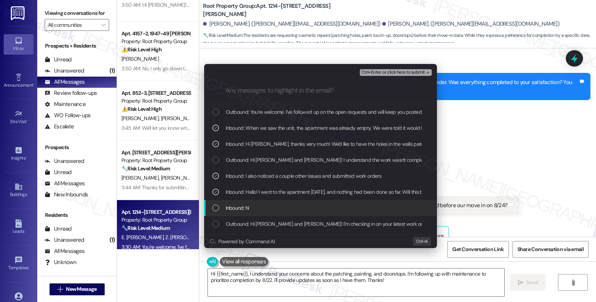
click at [244, 203] on div "Inbound: N" at bounding box center [320, 208] width 233 height 16
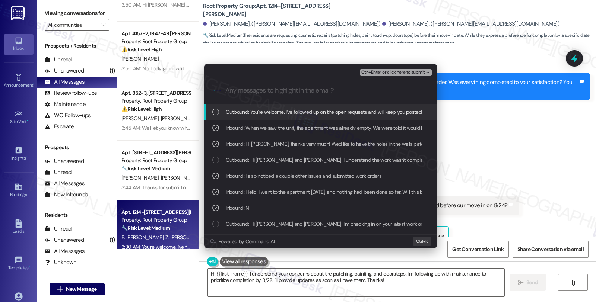
click at [379, 72] on span "Ctrl+Enter or click here to submit" at bounding box center [393, 72] width 64 height 5
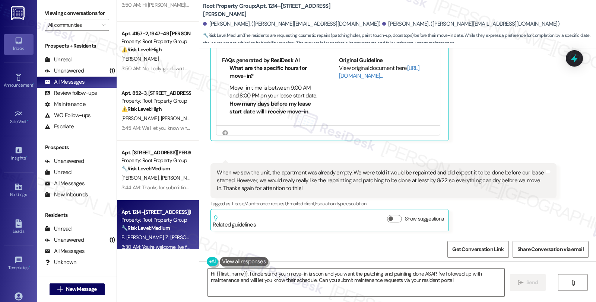
type textarea "Hi {{first_name}}, I understand your move-in is soon and you want the patching …"
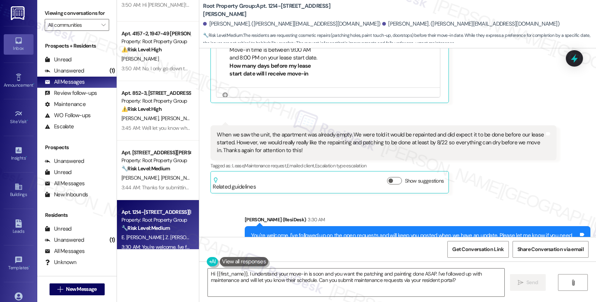
scroll to position [825, 0]
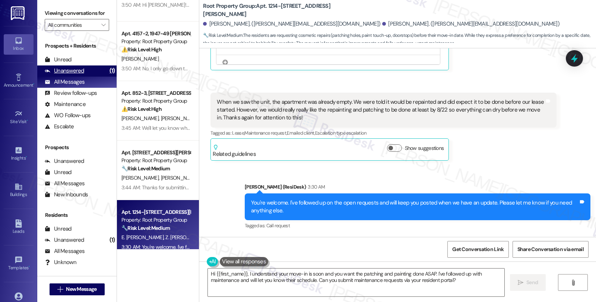
click at [83, 77] on div "Unanswered (1)" at bounding box center [76, 71] width 79 height 11
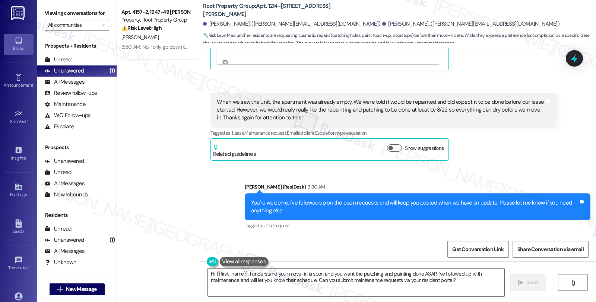
scroll to position [0, 0]
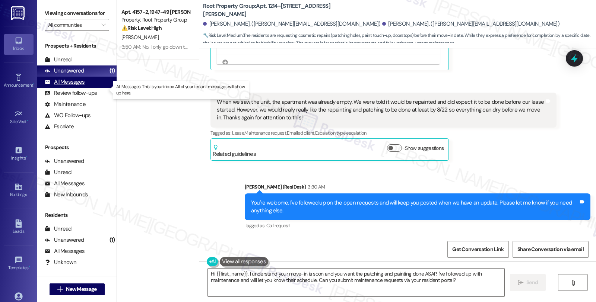
click at [74, 86] on div "All Messages" at bounding box center [65, 82] width 40 height 8
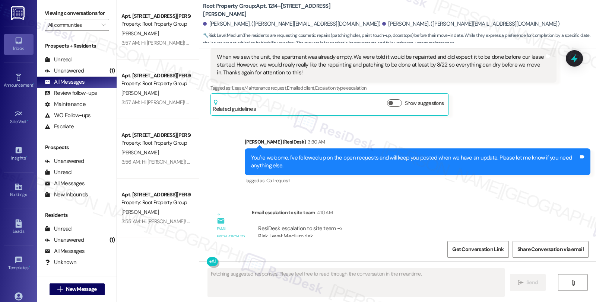
scroll to position [917, 0]
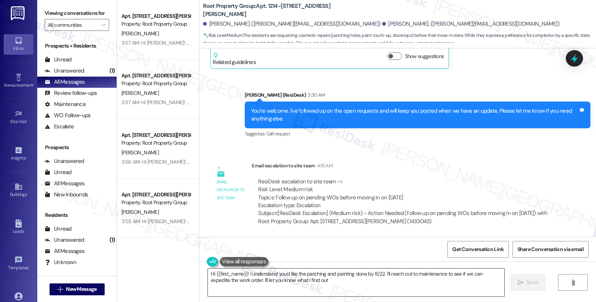
type textarea "Hi {{first_name}}! I understand you'd like the patching and painting done by 8/…"
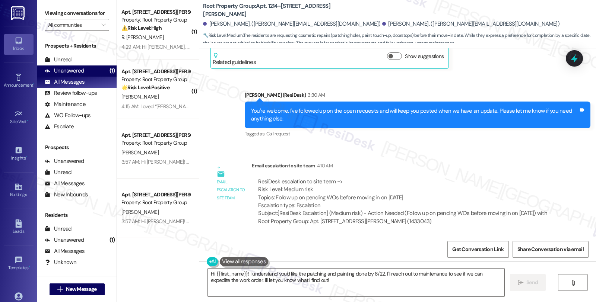
click at [93, 75] on div "Unanswered (1)" at bounding box center [76, 71] width 79 height 11
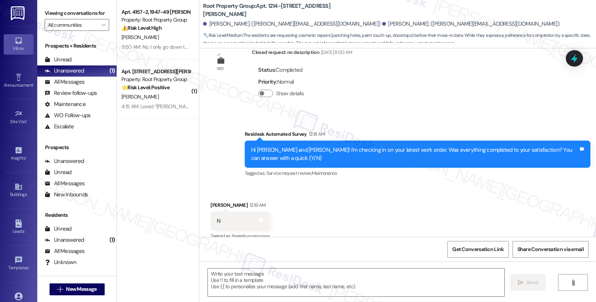
type textarea "Fetching suggested responses. Please feel free to read through the conversation…"
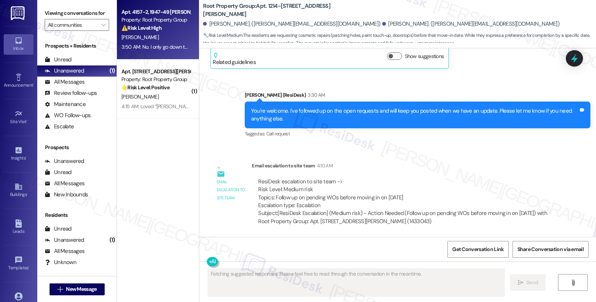
click at [164, 19] on div "Property: Root Property Group" at bounding box center [155, 20] width 69 height 8
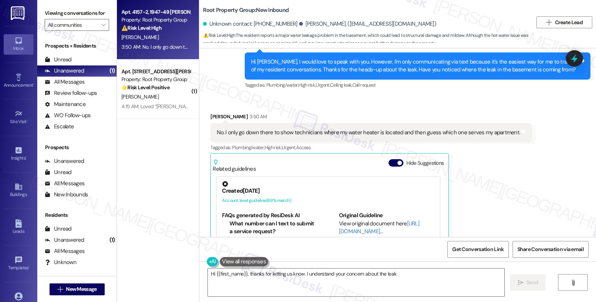
scroll to position [364, 0]
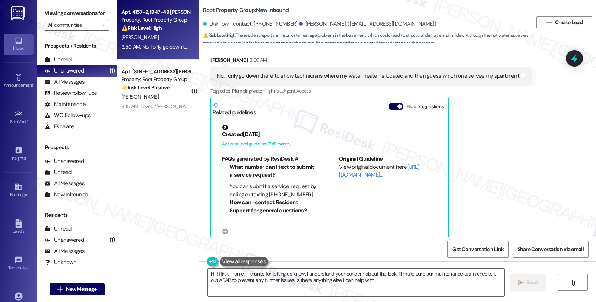
type textarea "Hi {{first_name}}, thanks for letting us know. I understand your concern about …"
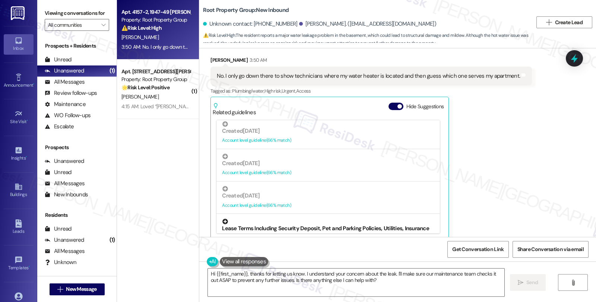
scroll to position [496, 0]
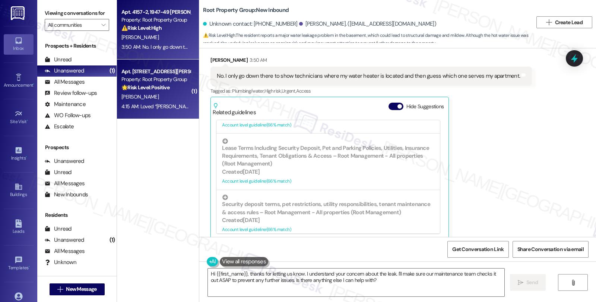
click at [165, 92] on div "[PERSON_NAME]" at bounding box center [156, 96] width 70 height 9
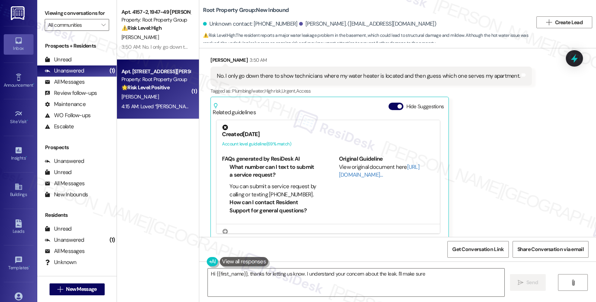
type textarea "Hi {{first_name}}, thanks for letting us know. I understand your concern about …"
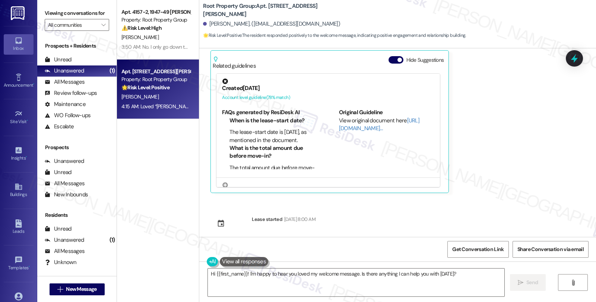
scroll to position [178, 0]
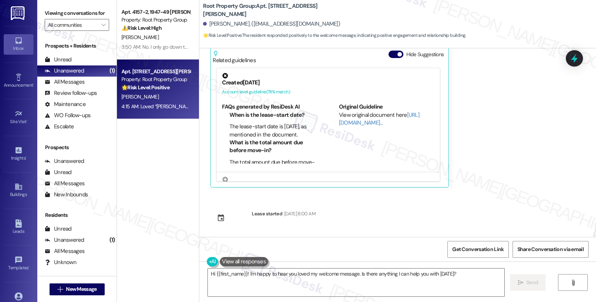
click at [520, 128] on div "Christopher Lozier 4:15 AM Loved “Sarah (Root Property Group): Hi Christopher! …" at bounding box center [383, 83] width 346 height 207
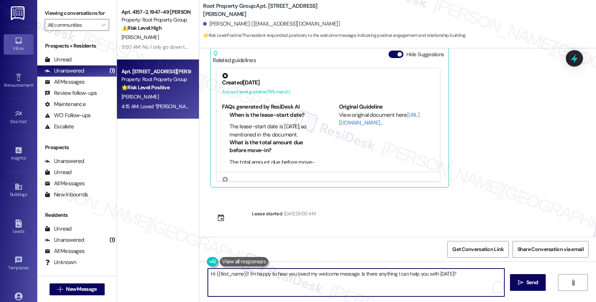
drag, startPoint x: 242, startPoint y: 274, endPoint x: 492, endPoint y: 274, distance: 249.5
click at [492, 274] on textarea "Hi {{first_name}}! I'm happy to hear you loved my welcome message. Is there any…" at bounding box center [356, 283] width 296 height 28
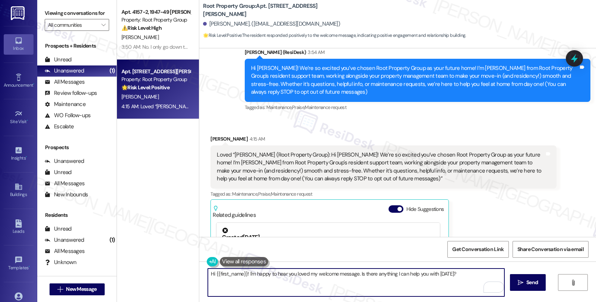
scroll to position [12, 0]
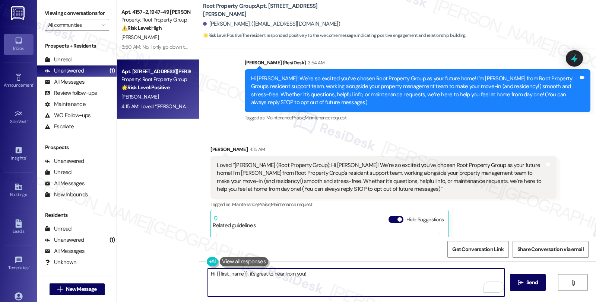
click at [314, 273] on textarea "Hi {{first_name}}, it's great to hear from you!" at bounding box center [356, 283] width 296 height 28
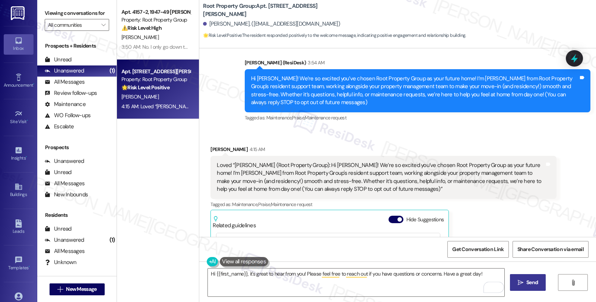
click at [521, 276] on button " Send" at bounding box center [528, 283] width 36 height 17
type textarea "Fetching suggested responses. Please feel free to read through the conversation…"
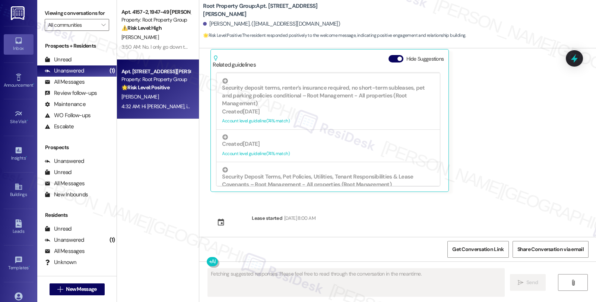
scroll to position [229, 0]
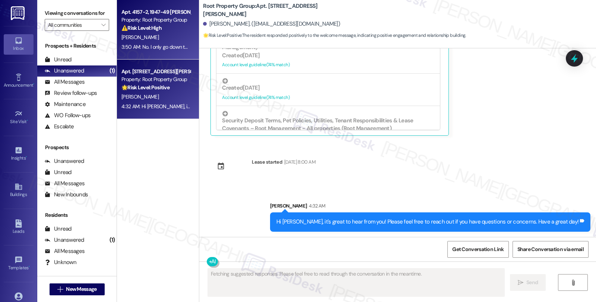
click at [175, 39] on div "[PERSON_NAME]" at bounding box center [156, 37] width 70 height 9
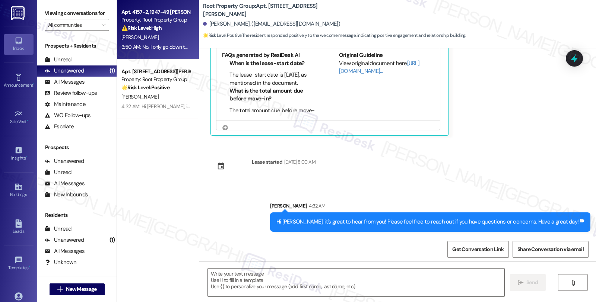
type textarea "Fetching suggested responses. Please feel free to read through the conversation…"
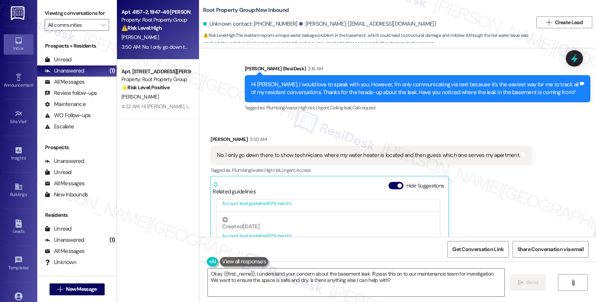
scroll to position [282, 0]
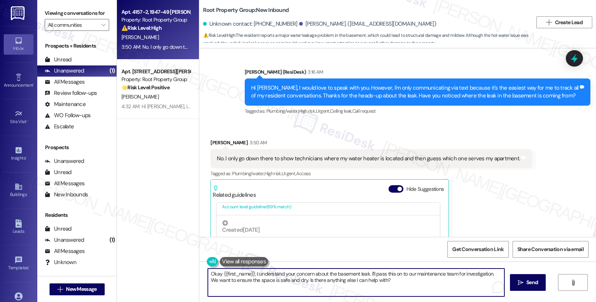
drag, startPoint x: 206, startPoint y: 276, endPoint x: 408, endPoint y: 289, distance: 201.9
click at [408, 289] on textarea "Okay {{first_name}}, I understand your concern about the basement leak. I'll pa…" at bounding box center [356, 283] width 296 height 28
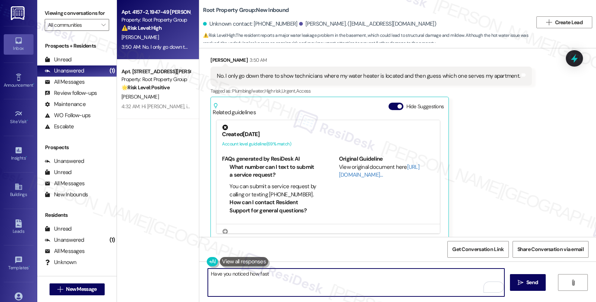
scroll to position [158, 0]
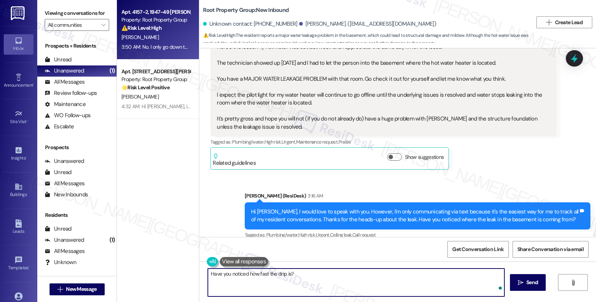
type textarea "Have you noticed how fast the drip is?"
click at [295, 275] on textarea "Have you noticed how fast the drip is?" at bounding box center [356, 283] width 296 height 28
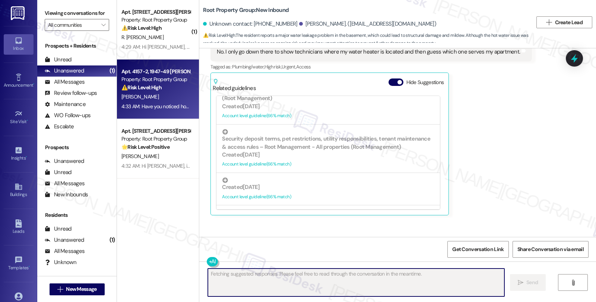
scroll to position [416, 0]
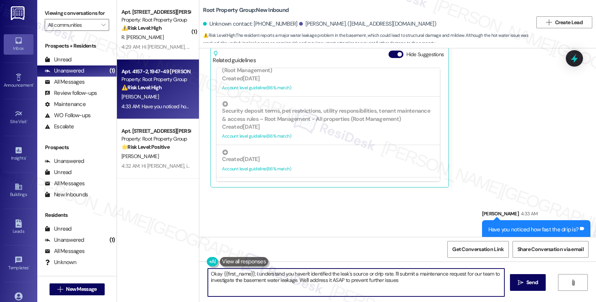
type textarea "Okay {{first_name}}, I understand you haven't identified the leak's source or d…"
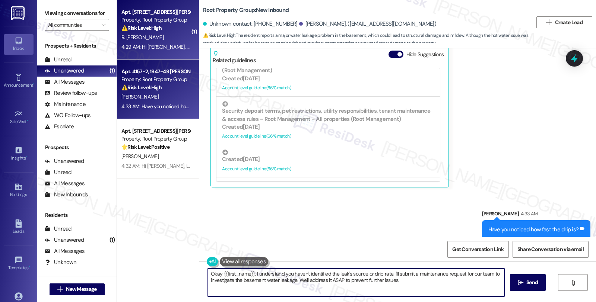
click at [178, 44] on div "4:29 AM: Hi Sarah, Today they fix the front door lock, and I don't know if they…" at bounding box center [376, 47] width 511 height 7
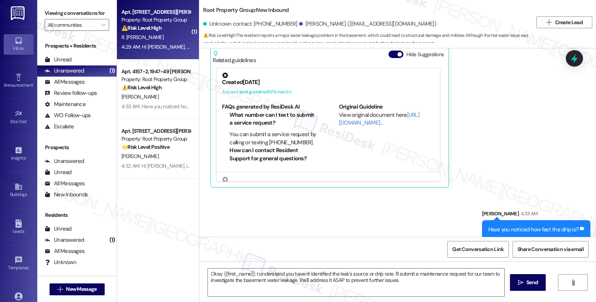
type textarea "Fetching suggested responses. Please feel free to read through the conversation…"
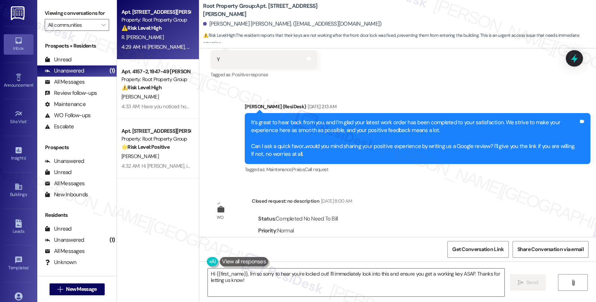
scroll to position [433, 0]
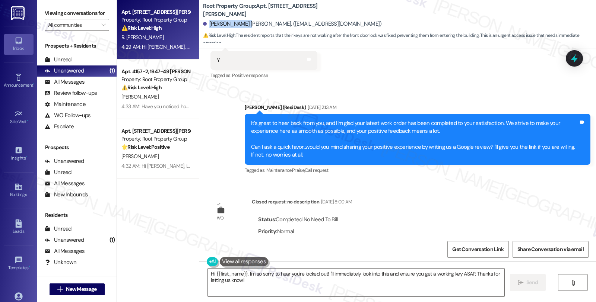
drag, startPoint x: 204, startPoint y: 25, endPoint x: 241, endPoint y: 27, distance: 37.3
click at [241, 27] on div "Rosario Sanchez Amancio. (rosarioamancios@gmail.com)" at bounding box center [292, 24] width 178 height 8
copy div "Rosario Sanchez"
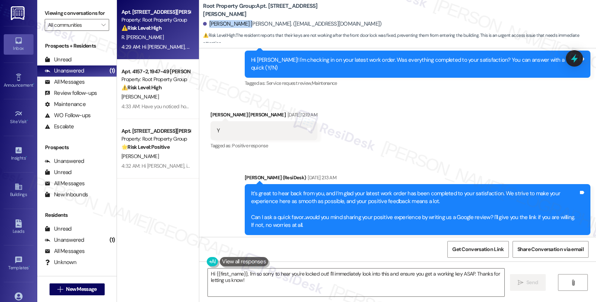
scroll to position [350, 0]
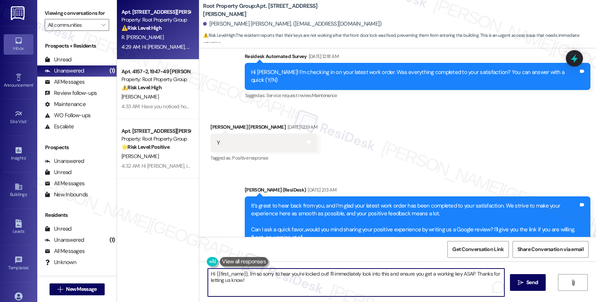
drag, startPoint x: 243, startPoint y: 273, endPoint x: 199, endPoint y: 273, distance: 43.9
click at [204, 273] on div "Hi {{first_name}}, I'm so sorry to hear you're locked out! I'll immediately loo…" at bounding box center [352, 283] width 297 height 29
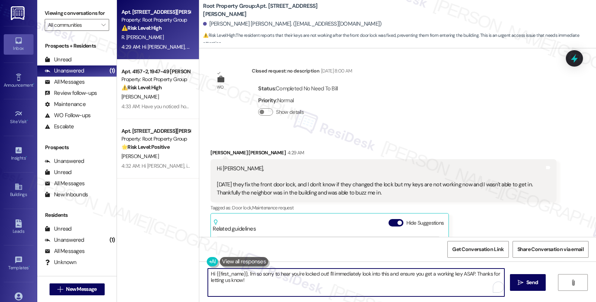
scroll to position [557, 0]
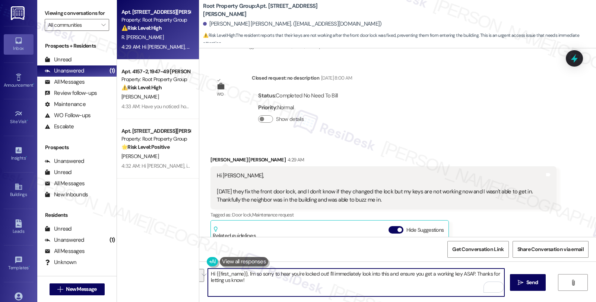
drag, startPoint x: 325, startPoint y: 274, endPoint x: 351, endPoint y: 290, distance: 30.9
click at [351, 290] on textarea "Hi {{first_name}}, I'm so sorry to hear you're locked out! I'll immediately loo…" at bounding box center [356, 283] width 296 height 28
paste textarea "#37086-1"
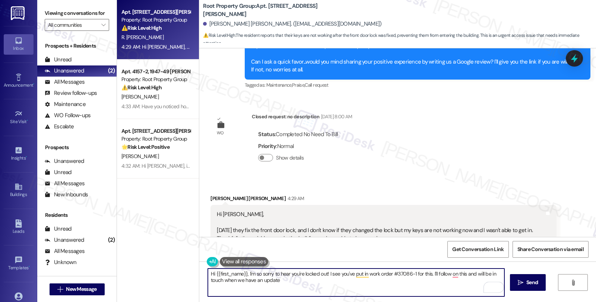
scroll to position [475, 0]
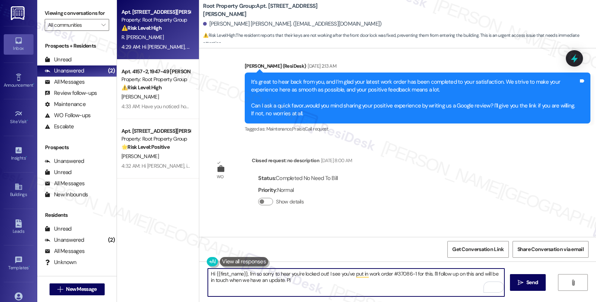
click at [300, 285] on textarea "Hi {{first_name}}, I'm so sorry to hear you're locked out! I see you've put in …" at bounding box center [356, 283] width 296 height 28
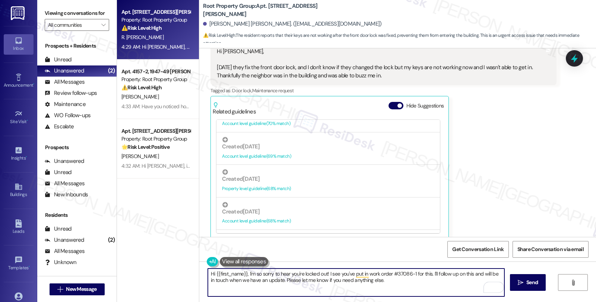
scroll to position [165, 0]
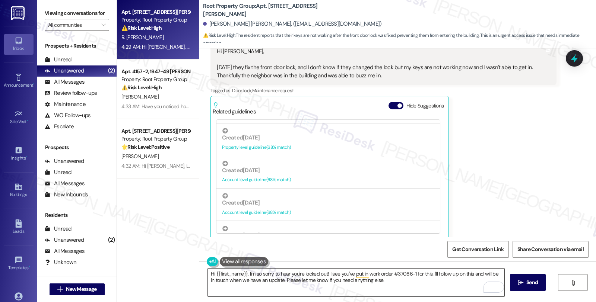
click at [408, 287] on textarea "Hi {{first_name}}, I'm so sorry to hear you're locked out! I see you've put in …" at bounding box center [356, 283] width 296 height 28
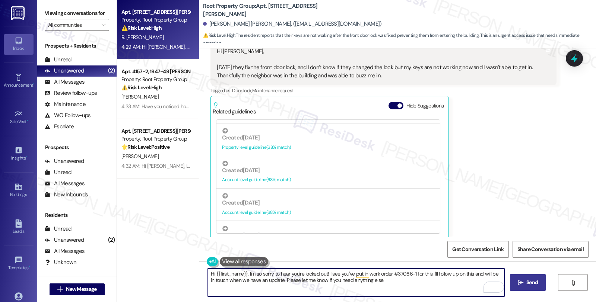
click at [525, 279] on span "Send" at bounding box center [532, 283] width 15 height 8
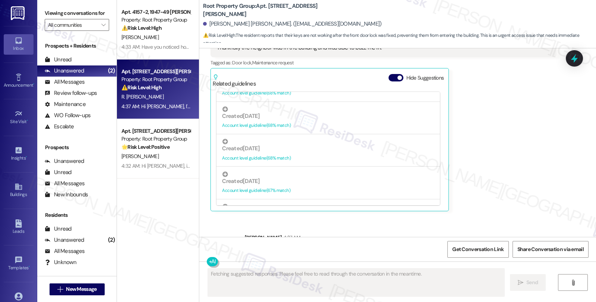
scroll to position [741, 0]
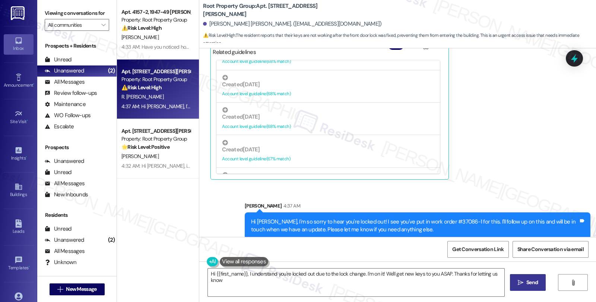
type textarea "Hi {{first_name}}, I understand you're locked out due to the lock change. I'm o…"
drag, startPoint x: 426, startPoint y: 212, endPoint x: 450, endPoint y: 213, distance: 23.1
click at [450, 218] on div "Hi Rosario, I'm so sorry to hear you're locked out! I see you've put in work or…" at bounding box center [414, 226] width 327 height 16
copy div "#37086-1"
click at [574, 62] on icon at bounding box center [574, 59] width 9 height 12
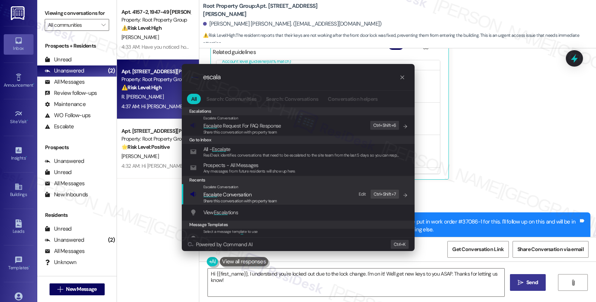
type input "escala"
click at [248, 199] on span "Share this conversation with property team" at bounding box center [240, 201] width 74 height 5
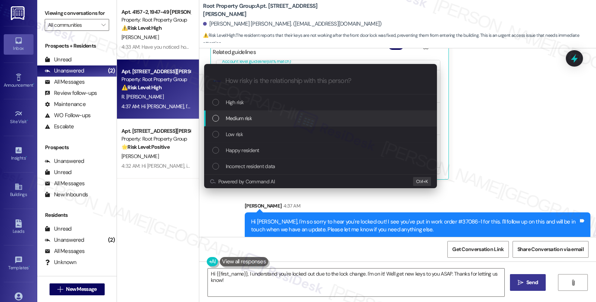
click at [253, 113] on div "Medium risk" at bounding box center [320, 119] width 233 height 16
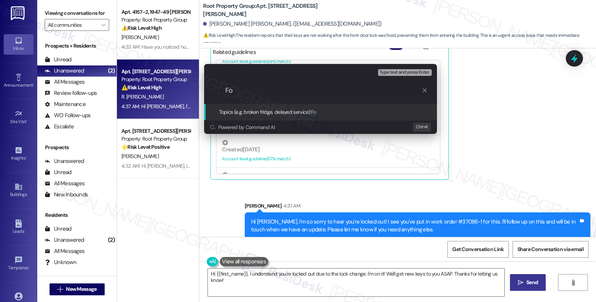
type input "F"
paste input "#37086-1"
click at [244, 88] on input "WO ##37086-1" at bounding box center [323, 91] width 196 height 8
click at [276, 89] on input "WO #37086-1" at bounding box center [323, 91] width 196 height 8
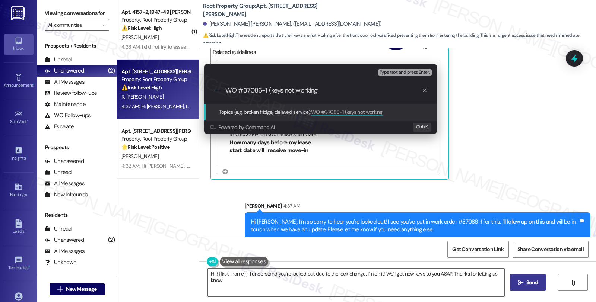
type input "WO #37086-1 (keys not working)"
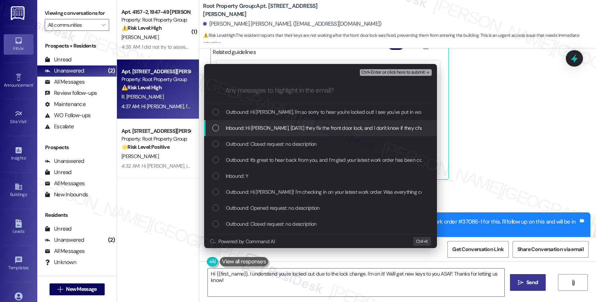
click at [299, 124] on span "Inbound: Hi Sarah, Today they fix the front door lock, and I don't know if they…" at bounding box center [481, 128] width 510 height 8
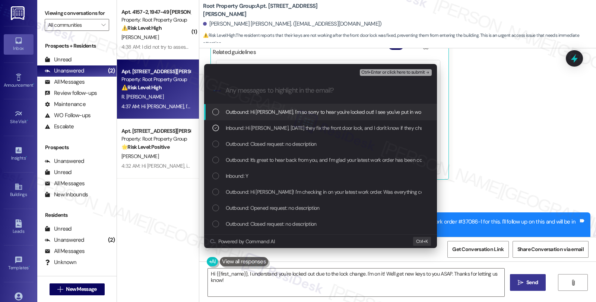
click at [386, 69] on button "Ctrl+Enter or click here to submit" at bounding box center [396, 72] width 72 height 7
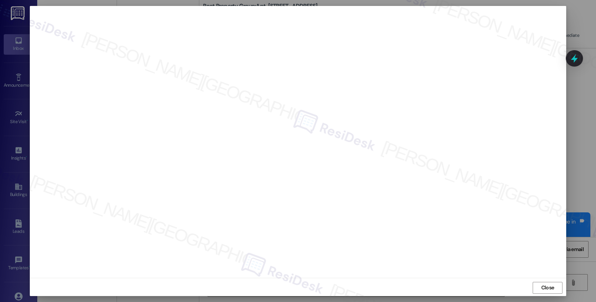
scroll to position [793, 0]
click at [550, 290] on span "Close" at bounding box center [547, 288] width 13 height 8
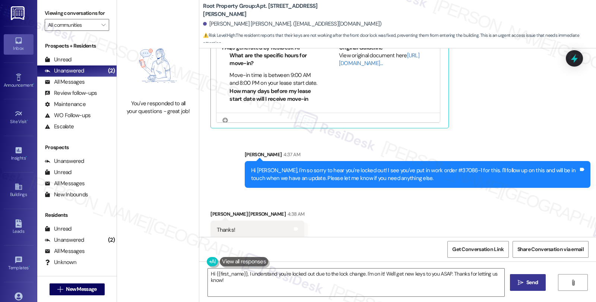
drag, startPoint x: 574, startPoint y: 58, endPoint x: 570, endPoint y: 58, distance: 4.1
click at [573, 58] on icon at bounding box center [574, 58] width 7 height 9
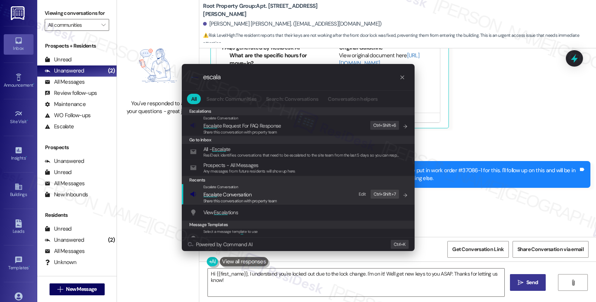
type input "escala"
click at [227, 192] on span "Escala te Conversation" at bounding box center [227, 194] width 48 height 7
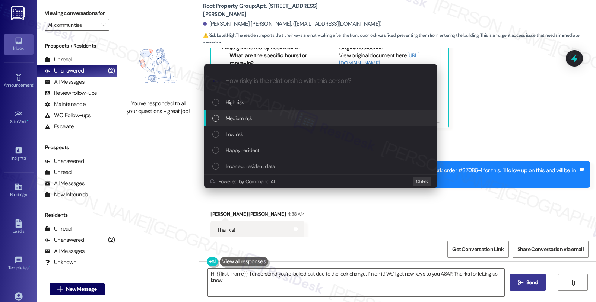
click at [234, 118] on span "Medium risk" at bounding box center [239, 118] width 26 height 8
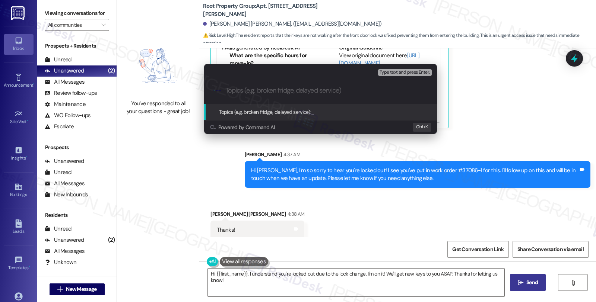
paste input "WO #37086-1 (keys not working)"
type input "WO #37086-1 (keys not working)"
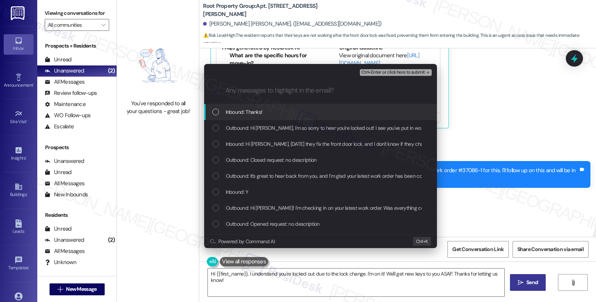
click at [247, 114] on span "Inbound: Thanks!" at bounding box center [244, 112] width 37 height 8
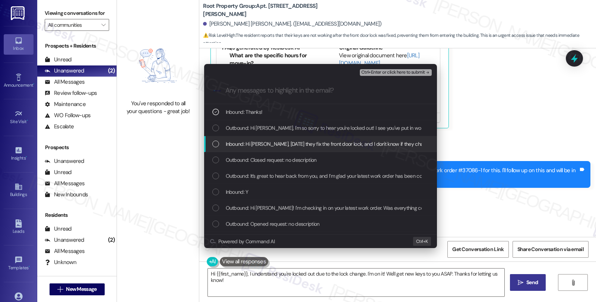
click at [248, 144] on span "Inbound: Hi Sarah, Today they fix the front door lock, and I don't know if they…" at bounding box center [481, 144] width 510 height 8
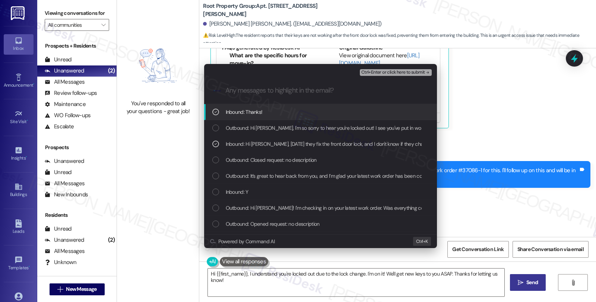
click at [387, 69] on div "Ctrl+Enter or click here to submit" at bounding box center [396, 73] width 73 height 10
click at [387, 73] on span "Ctrl+Enter or click here to submit" at bounding box center [393, 72] width 64 height 5
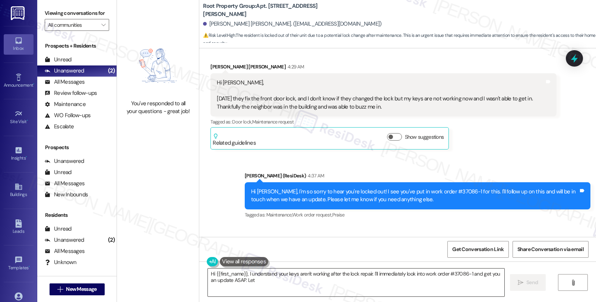
scroll to position [694, 0]
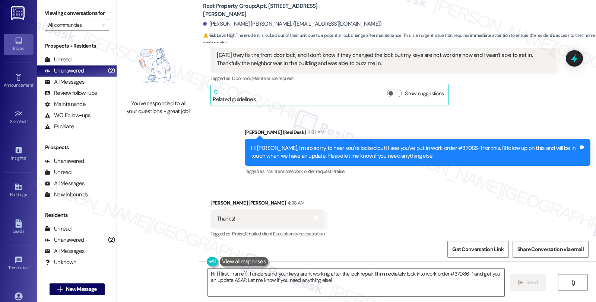
click at [214, 199] on div "Rosario Sanchez Amancio 4:38 AM" at bounding box center [267, 204] width 114 height 10
click at [217, 281] on textarea "Hi {{first_name}}, I understand your keys aren't working after the lock repair.…" at bounding box center [356, 283] width 296 height 28
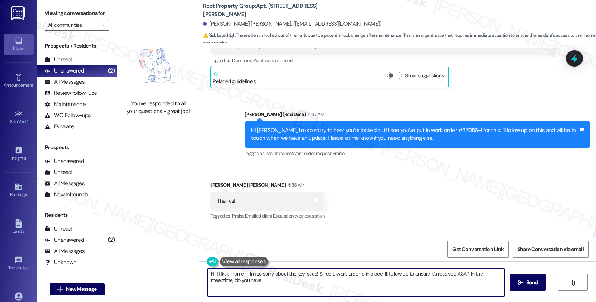
scroll to position [746, 0]
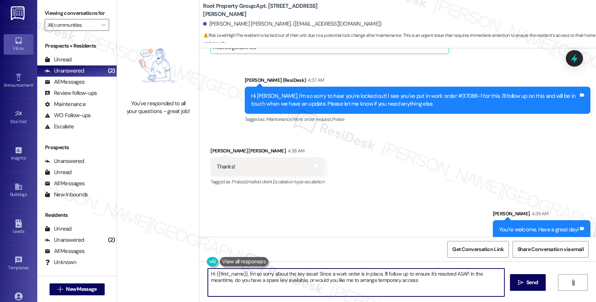
type textarea "Hi {{first_name}}, I'm so sorry about the key issue! Since a work order is in p…"
click at [69, 86] on div "All Messages" at bounding box center [65, 82] width 40 height 8
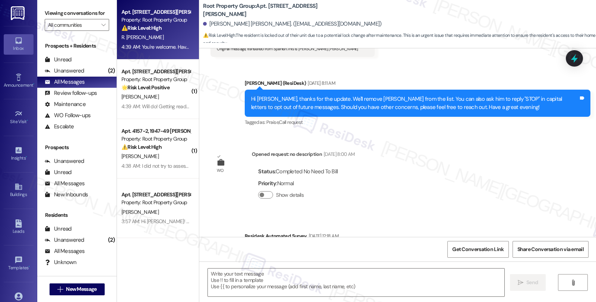
type textarea "Fetching suggested responses. Please feel free to read through the conversation…"
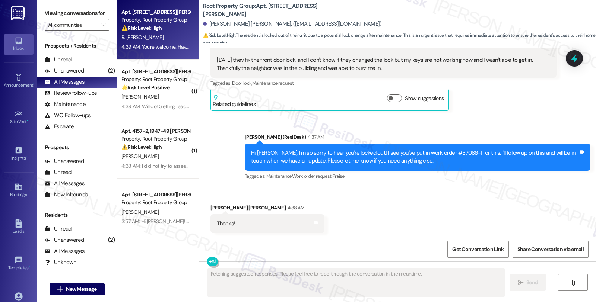
scroll to position [694, 0]
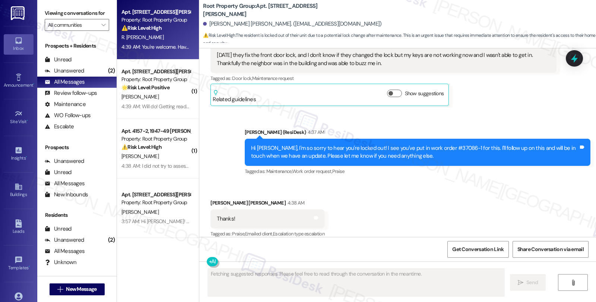
click at [168, 87] on div "🌟 Risk Level: Positive The resident is expressing positive sentiment and prepar…" at bounding box center [155, 88] width 69 height 8
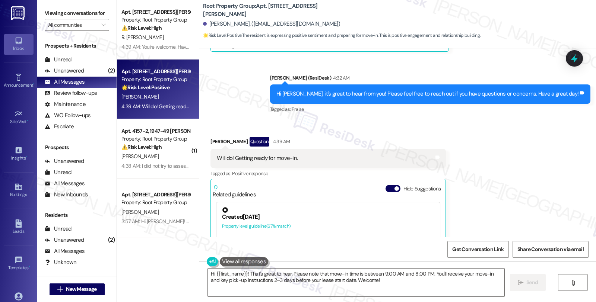
scroll to position [191, 0]
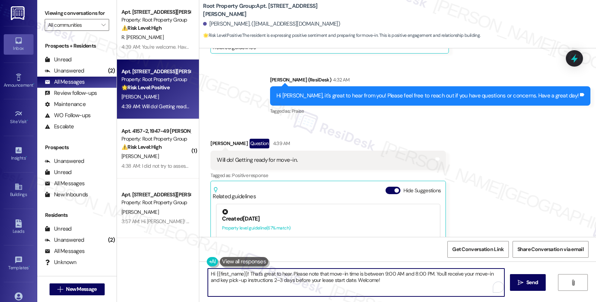
drag, startPoint x: 244, startPoint y: 274, endPoint x: 181, endPoint y: 265, distance: 63.6
click at [181, 265] on div "Apt. 3605-3, 2324 W. Addison Street Property: Root Property Group ⚠️ Risk Level…" at bounding box center [356, 151] width 479 height 302
type textarea "That's great to hear. Please note that move-in time is between 9:00 AM and 8:00…"
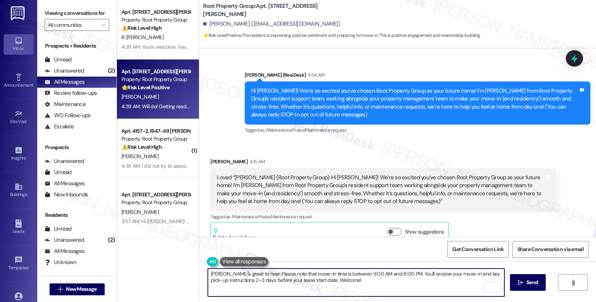
scroll to position [191, 0]
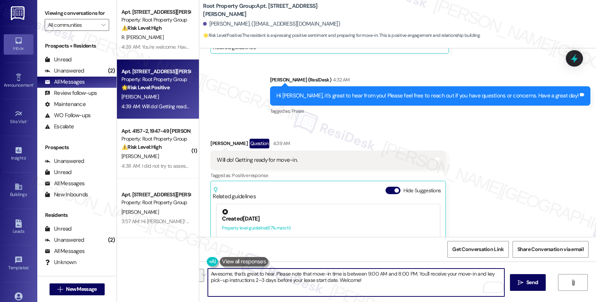
drag, startPoint x: 269, startPoint y: 272, endPoint x: 394, endPoint y: 292, distance: 126.3
click at [394, 292] on textarea "Awesome, that's great to hear. Please note that move-in time is between 9:00 AM…" at bounding box center [356, 283] width 296 height 28
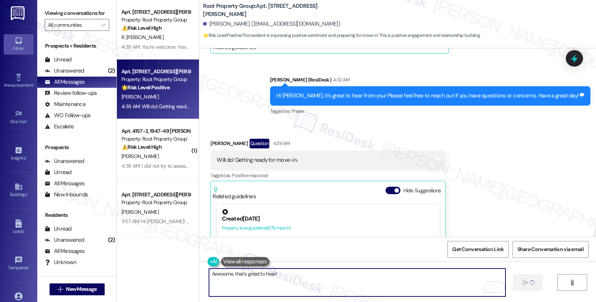
type textarea "Awesome, that's great to hear!"
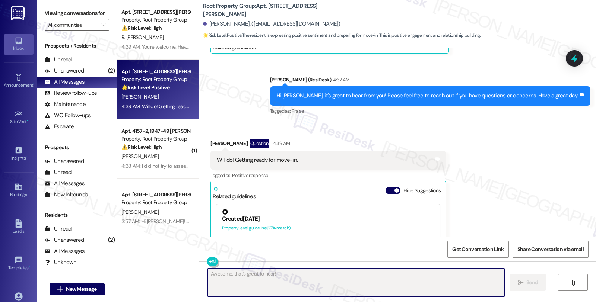
scroll to position [273, 0]
